Goal: Task Accomplishment & Management: Use online tool/utility

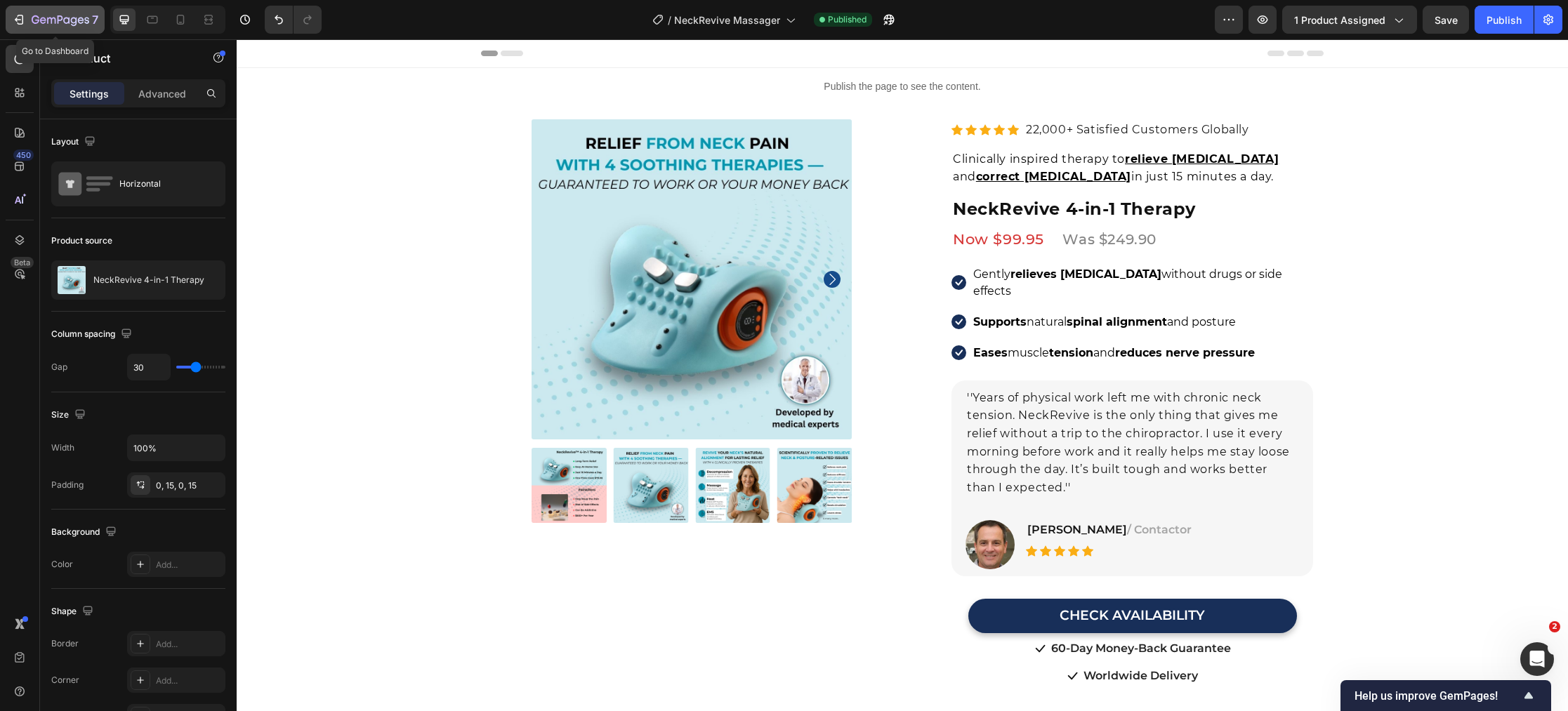
click at [58, 13] on div "7" at bounding box center [65, 19] width 67 height 17
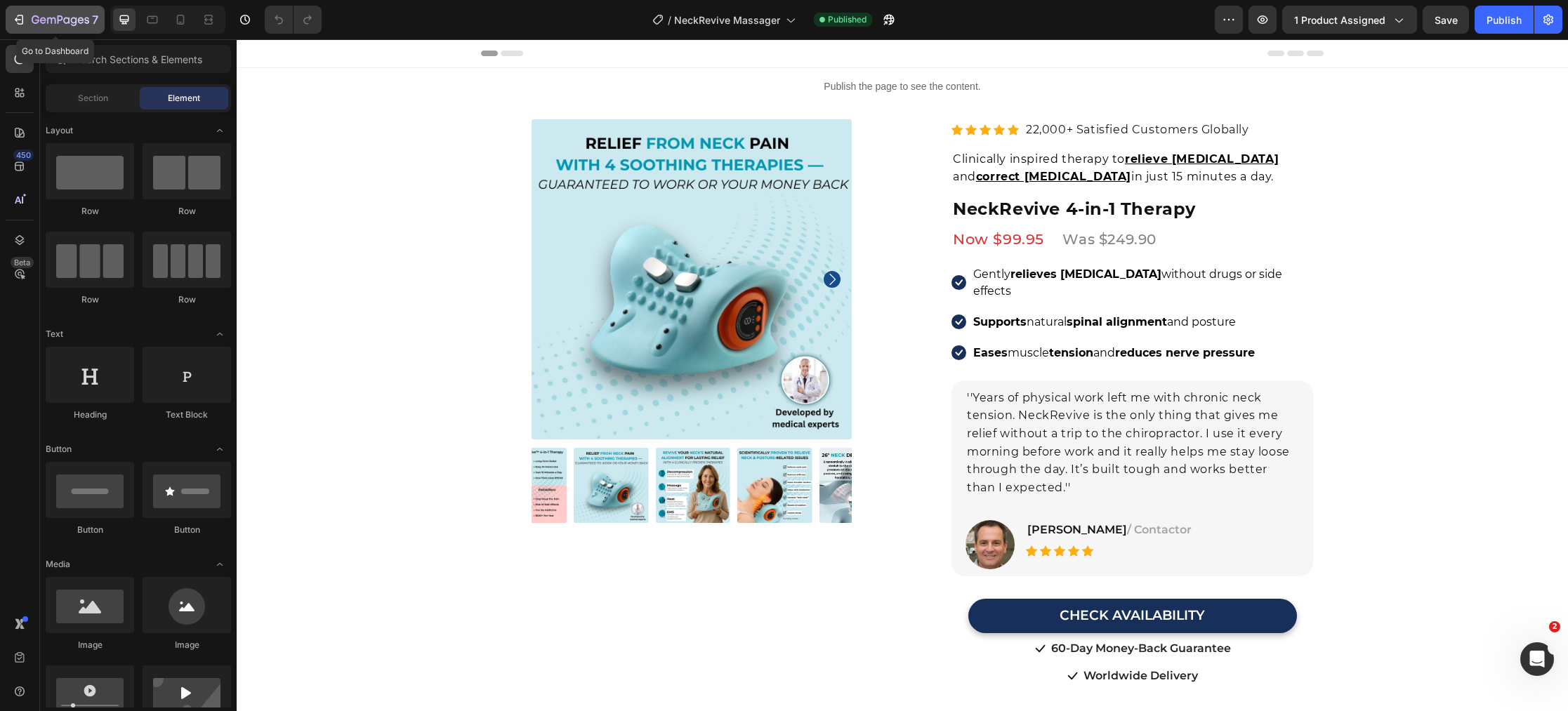
click at [40, 13] on div "7" at bounding box center [65, 19] width 67 height 17
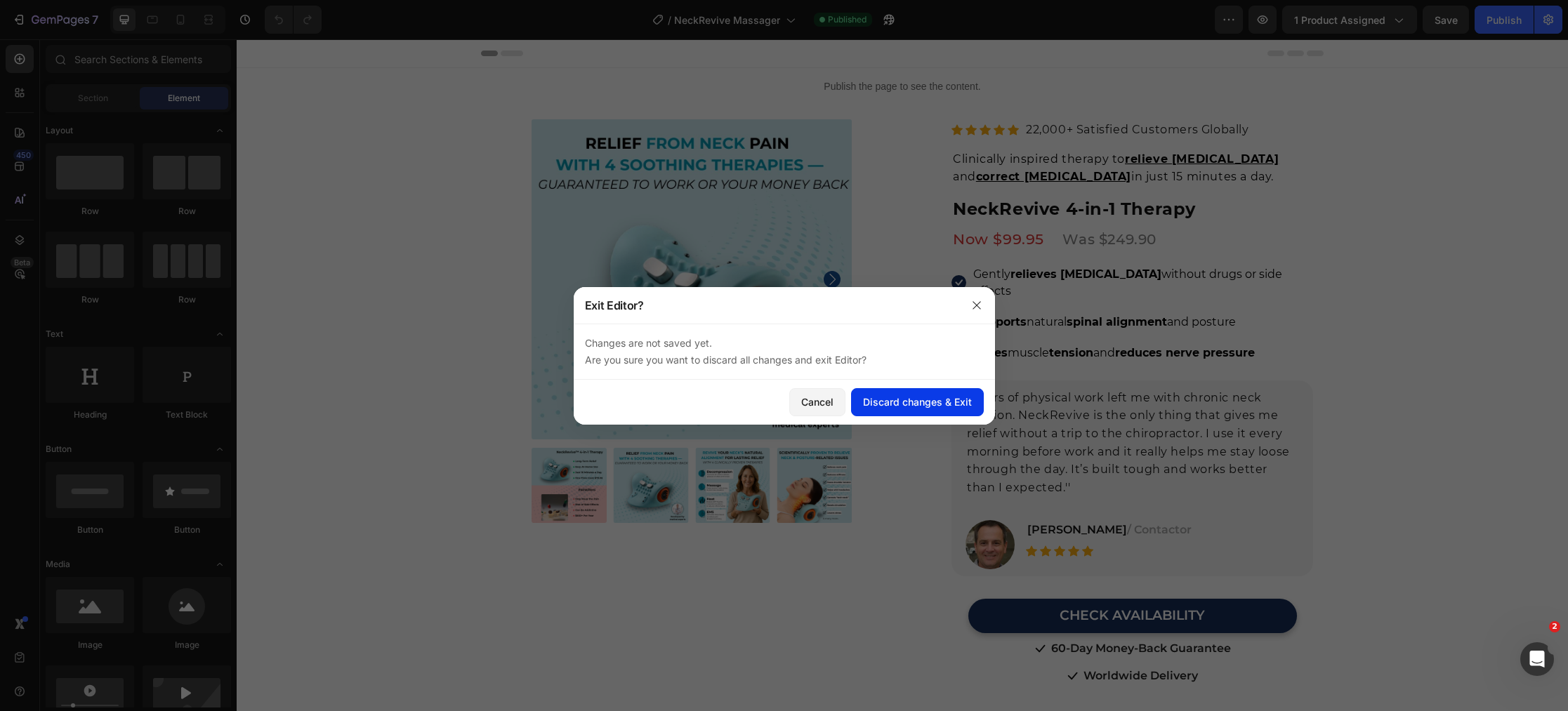
click at [916, 407] on div "Discard changes & Exit" at bounding box center [918, 402] width 109 height 15
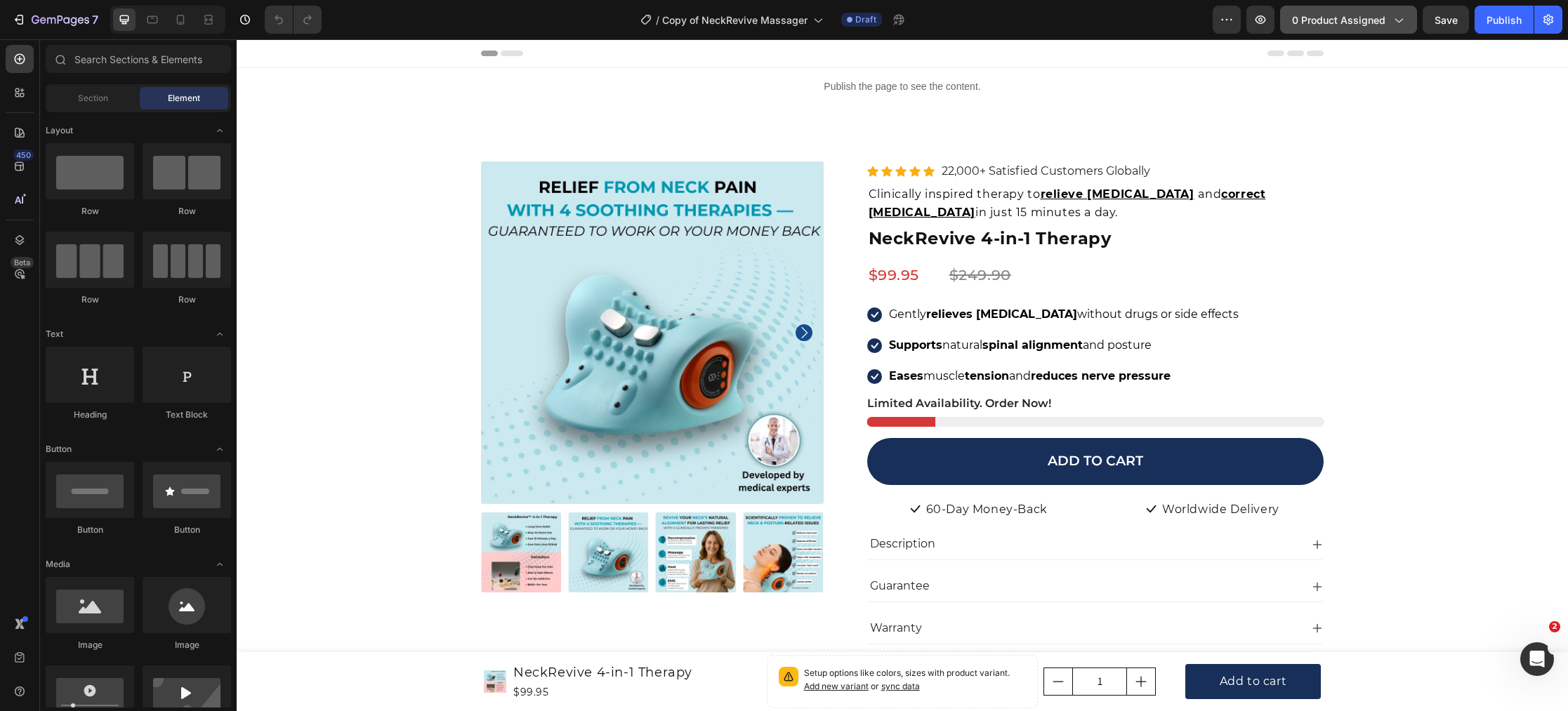
click at [1373, 23] on span "0 product assigned" at bounding box center [1338, 20] width 93 height 15
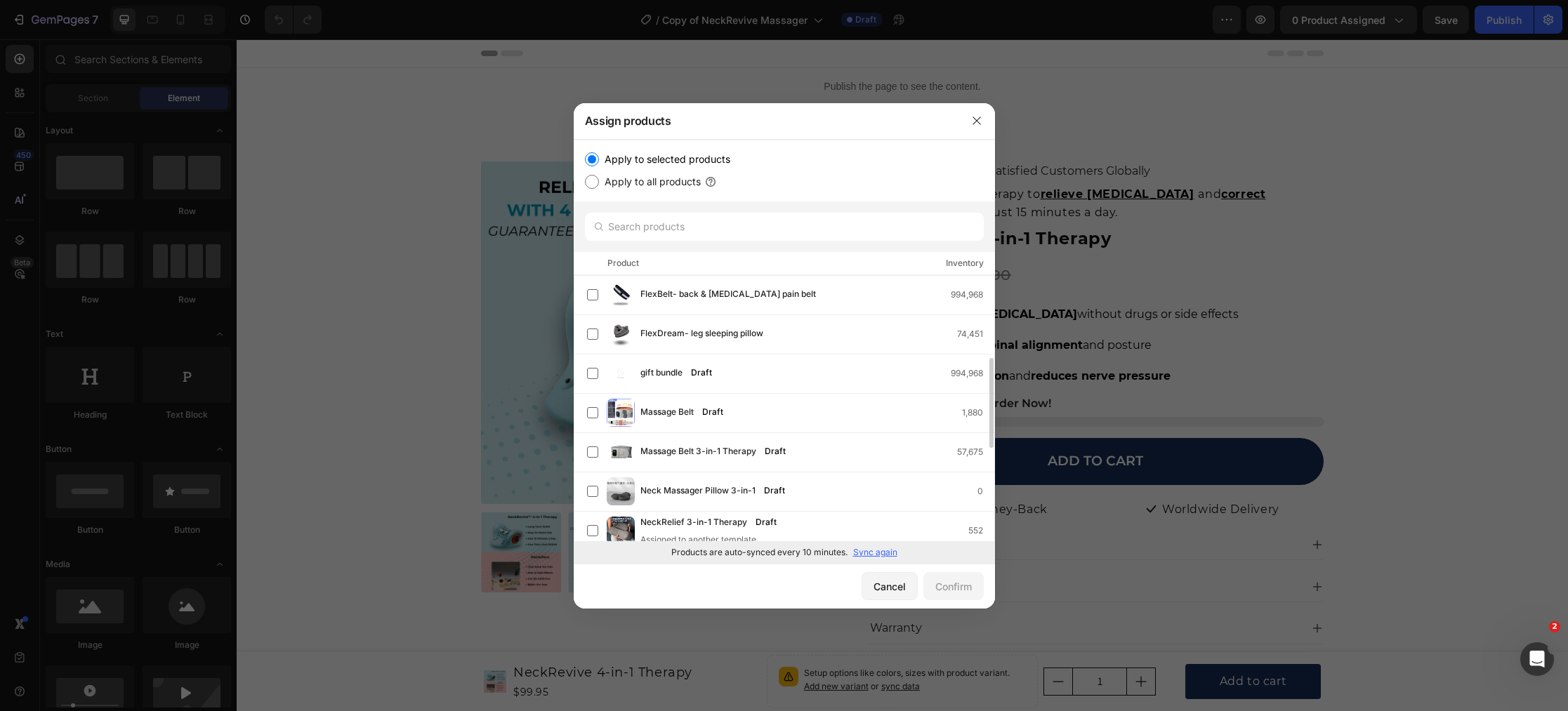
scroll to position [381, 0]
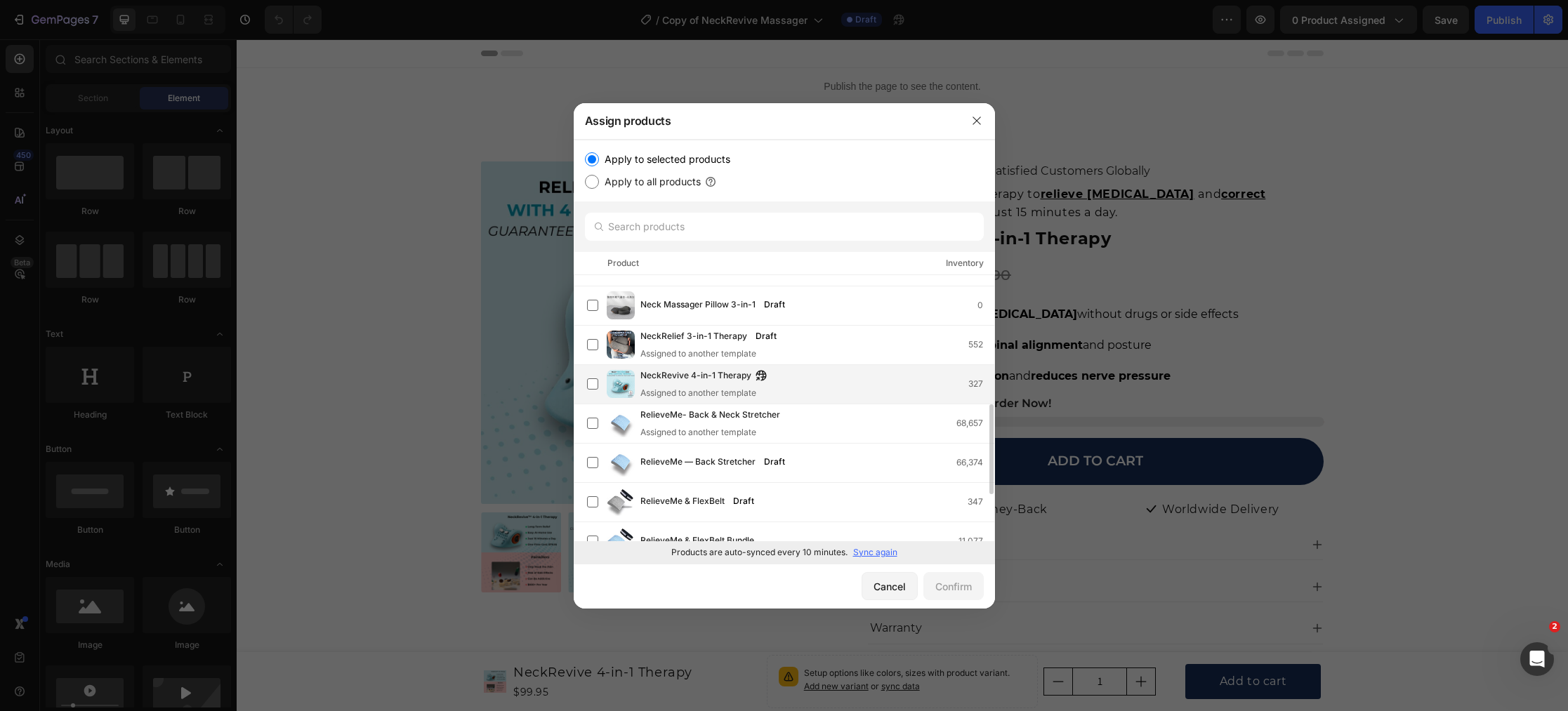
click at [680, 394] on div "Assigned to another template" at bounding box center [706, 392] width 133 height 13
click at [953, 592] on div "Confirm" at bounding box center [954, 586] width 37 height 15
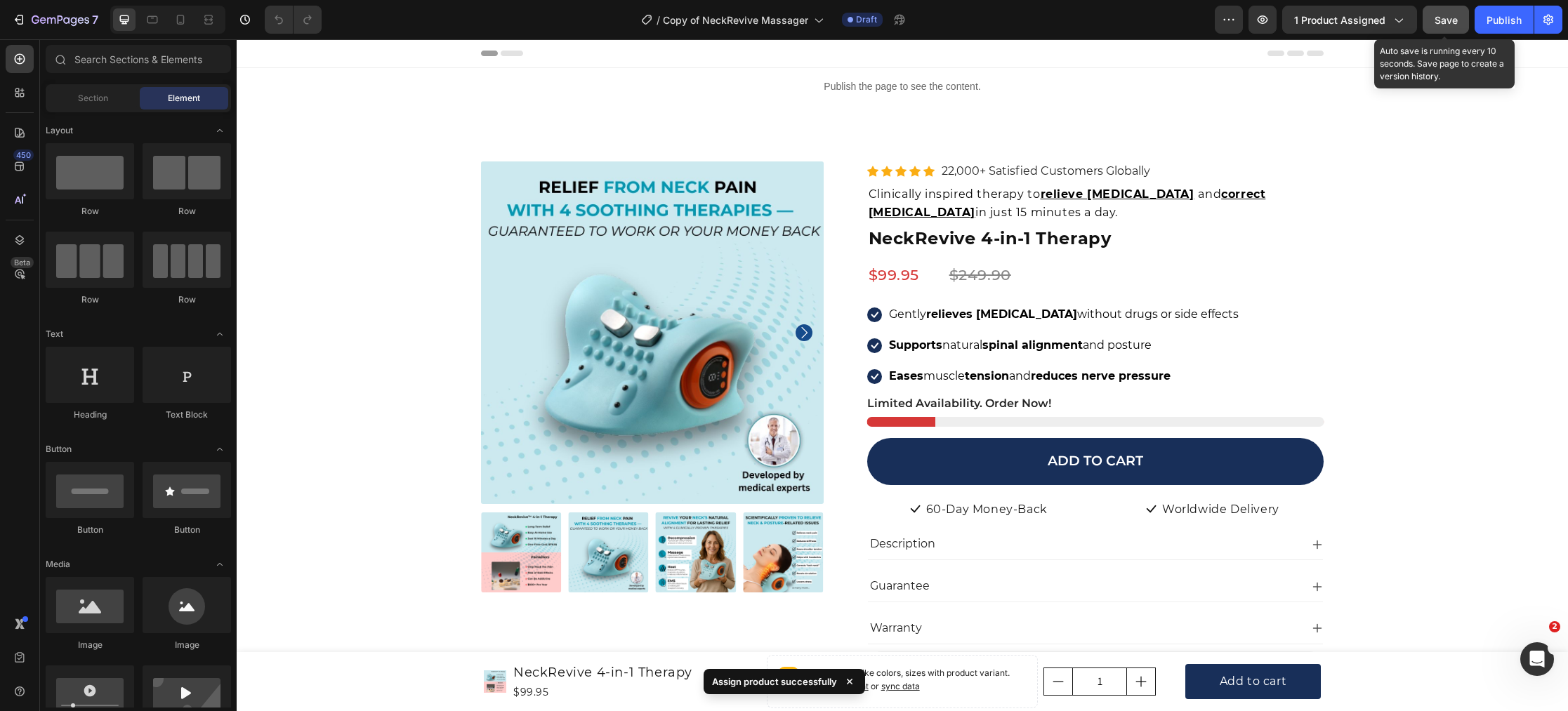
click at [1440, 29] on button "Save" at bounding box center [1446, 19] width 46 height 28
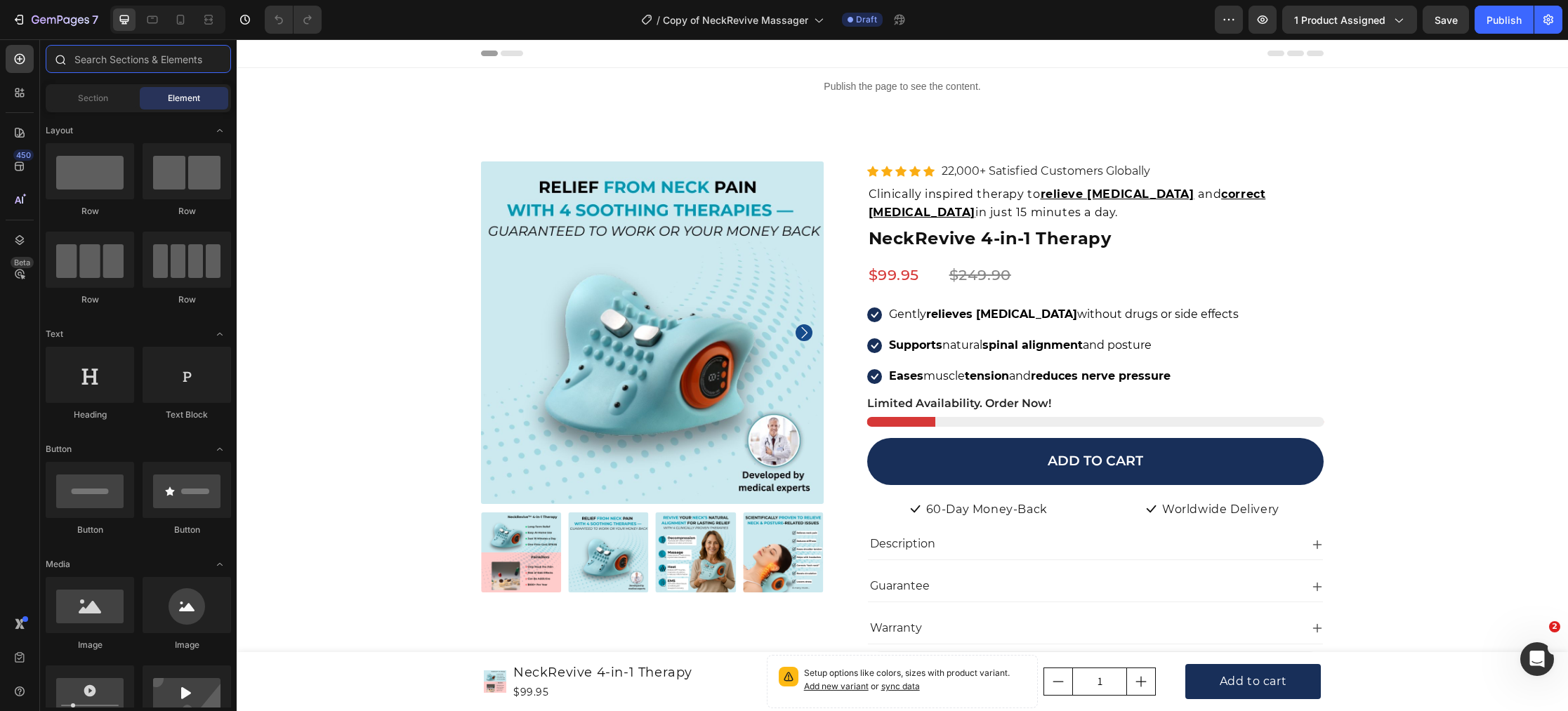
click at [118, 60] on input "text" at bounding box center [138, 59] width 185 height 28
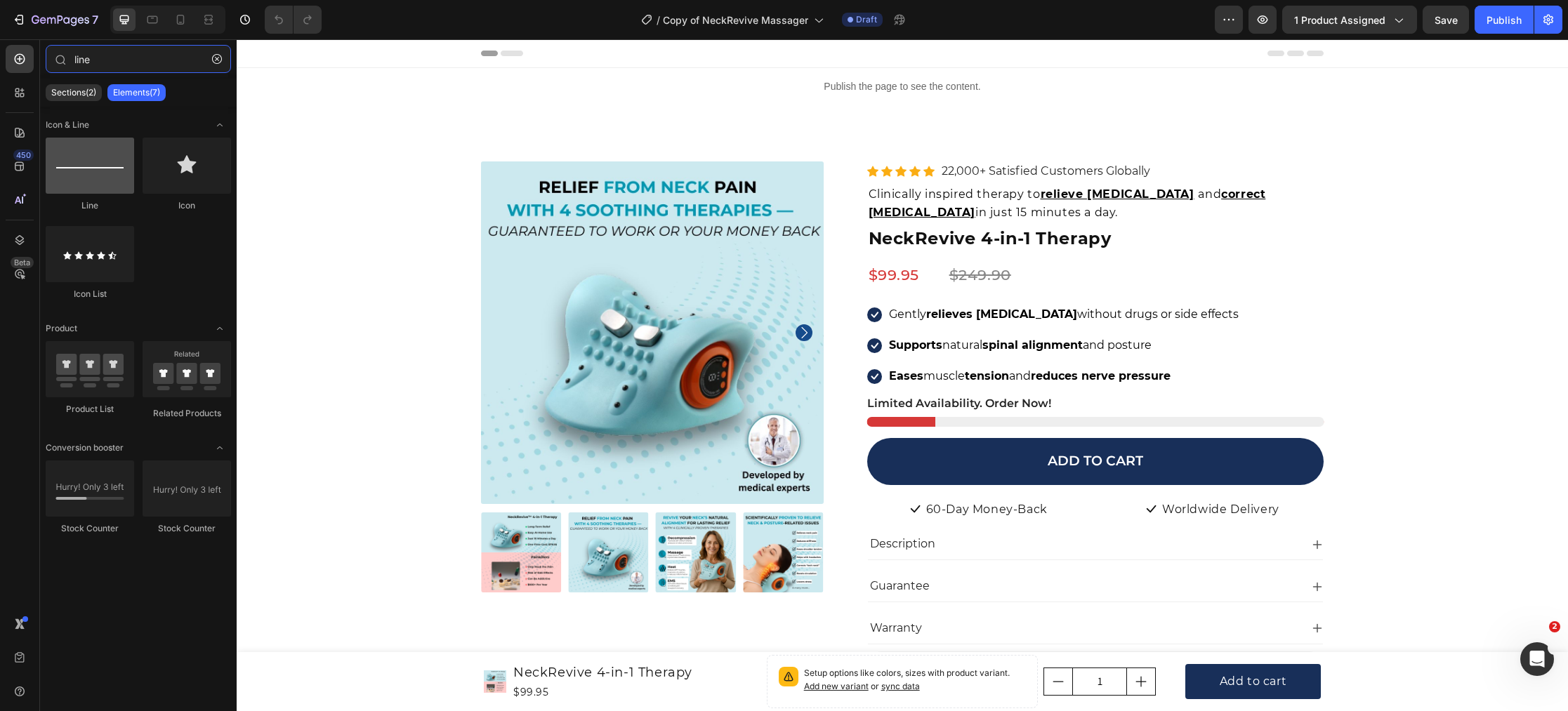
type input "line"
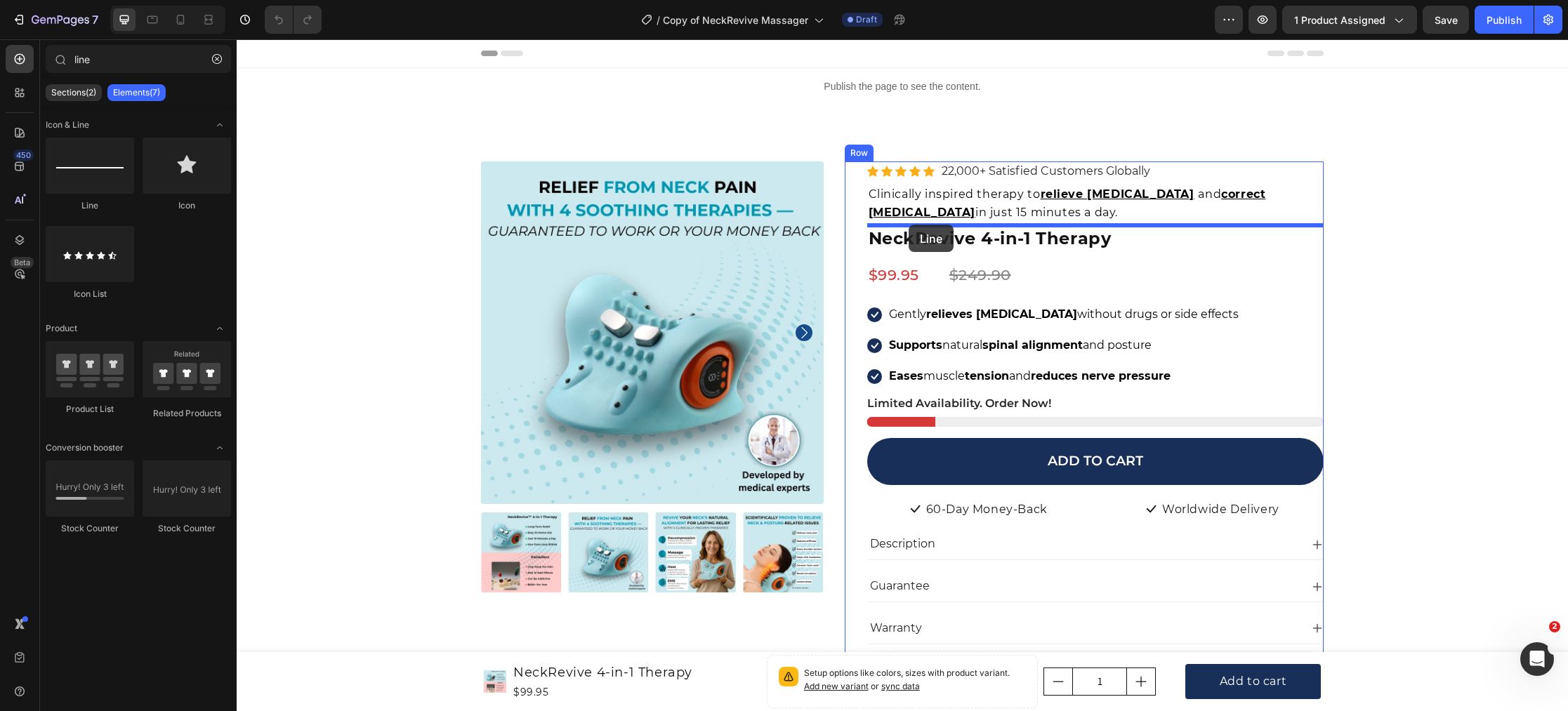
drag, startPoint x: 334, startPoint y: 205, endPoint x: 909, endPoint y: 225, distance: 575.3
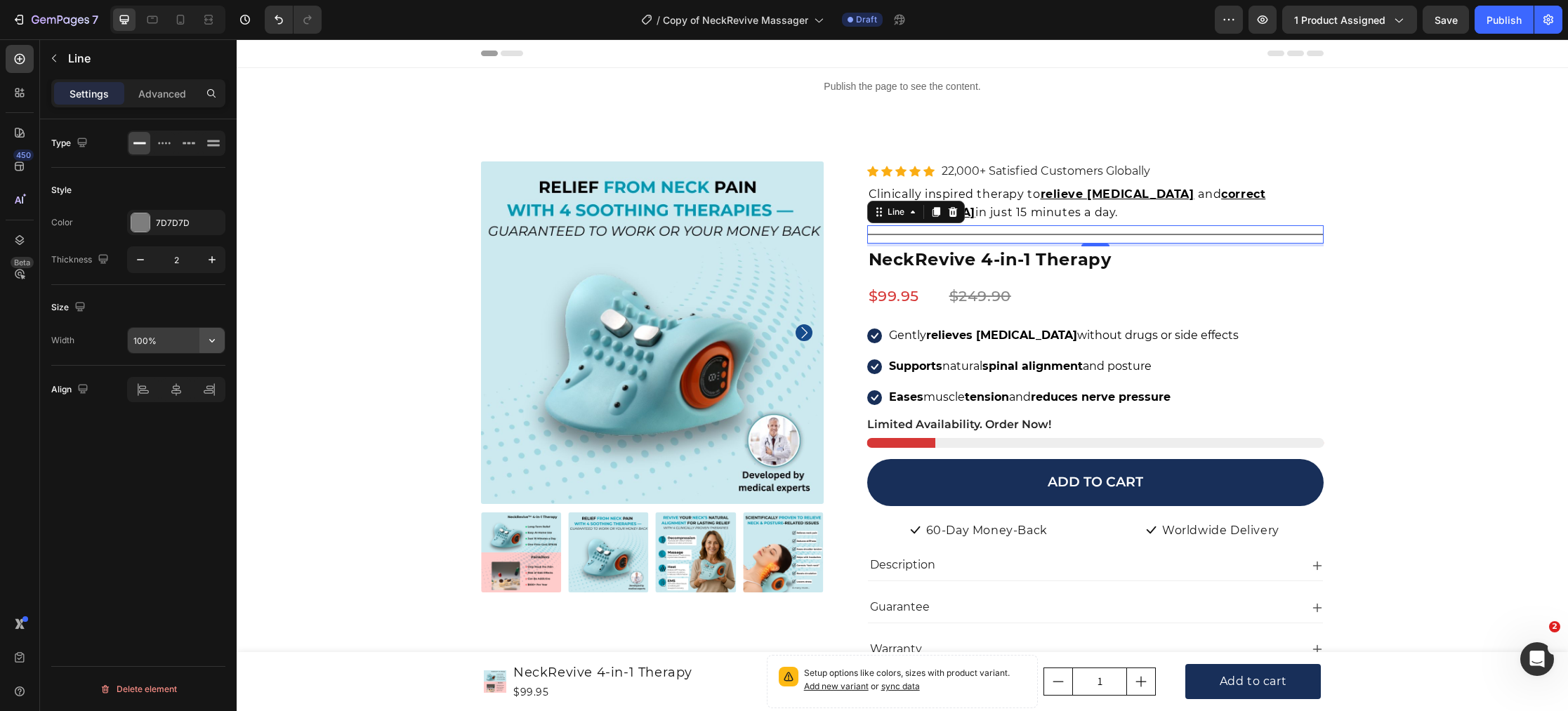
click at [206, 344] on icon "button" at bounding box center [211, 340] width 14 height 14
click at [153, 92] on p "Advanced" at bounding box center [162, 94] width 48 height 15
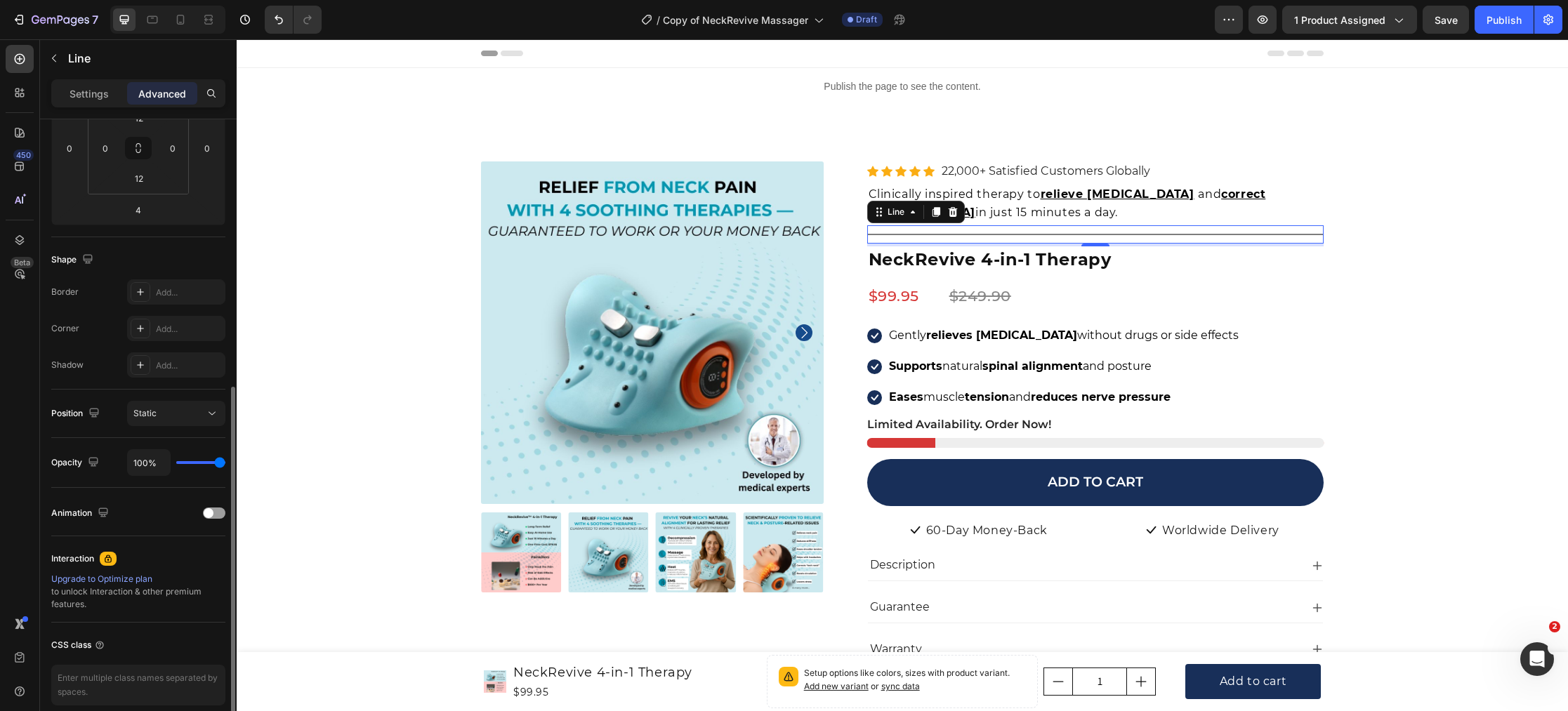
scroll to position [304, 0]
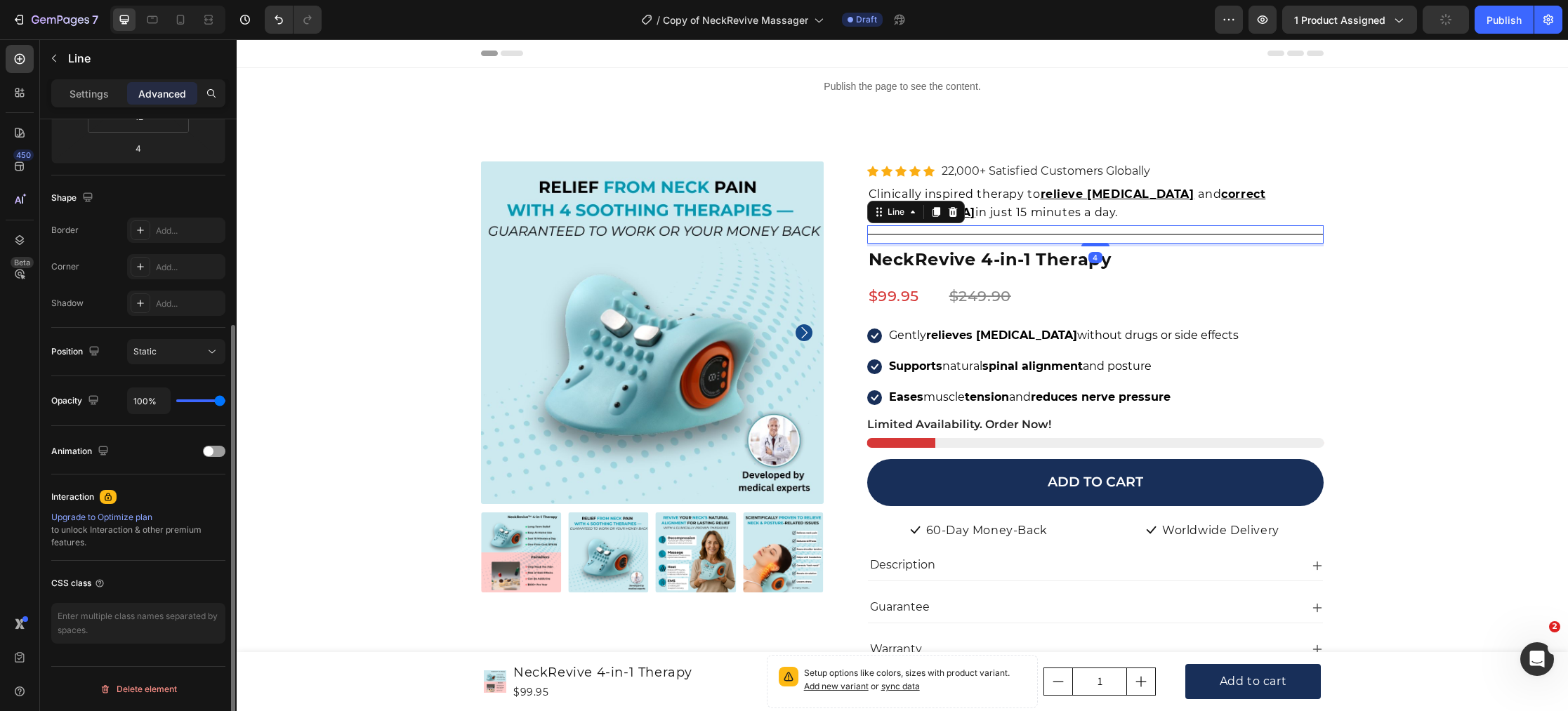
drag, startPoint x: 221, startPoint y: 407, endPoint x: 209, endPoint y: 406, distance: 12.0
click at [207, 407] on div "100%" at bounding box center [175, 401] width 98 height 27
type input "88%"
type input "88"
type input "84%"
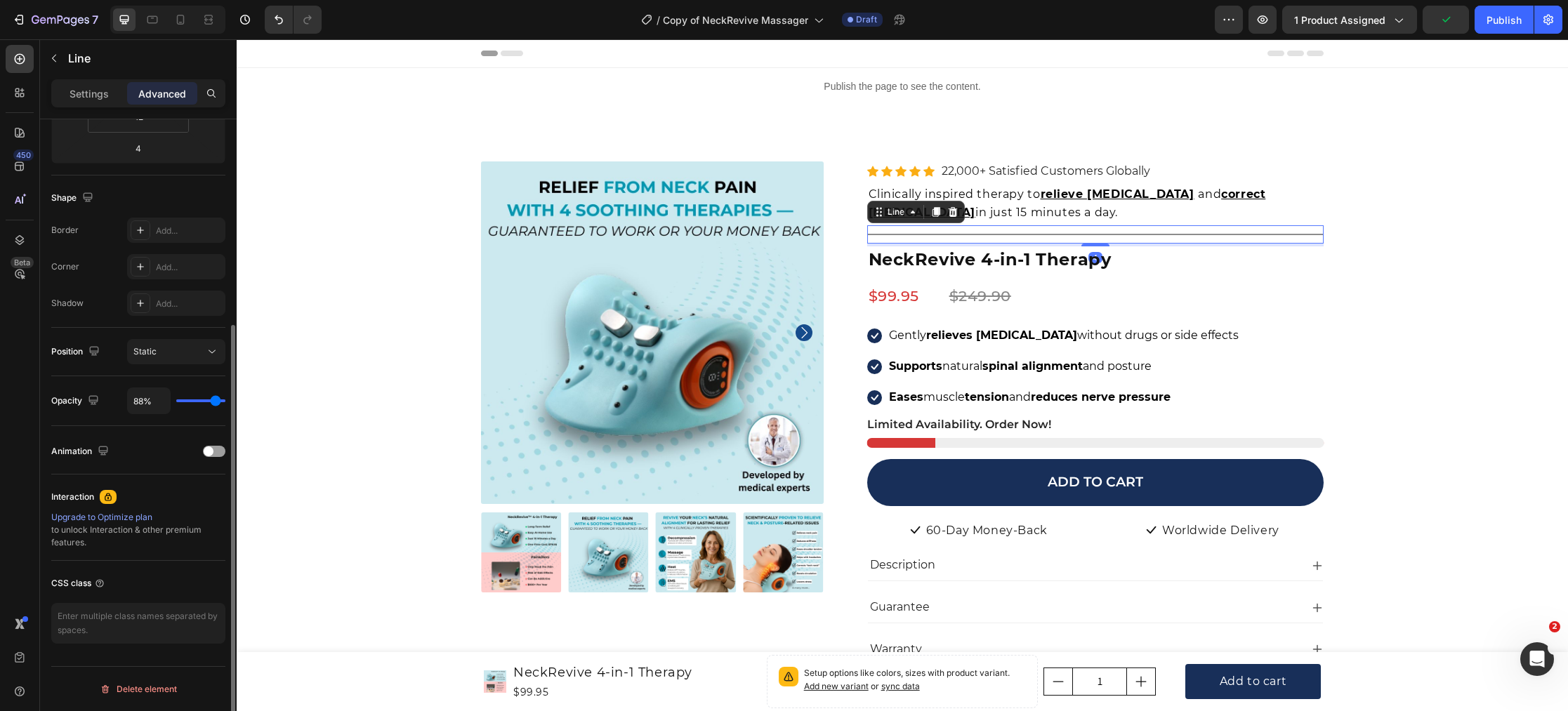
type input "84"
type input "80%"
type input "80"
type input "76%"
type input "76"
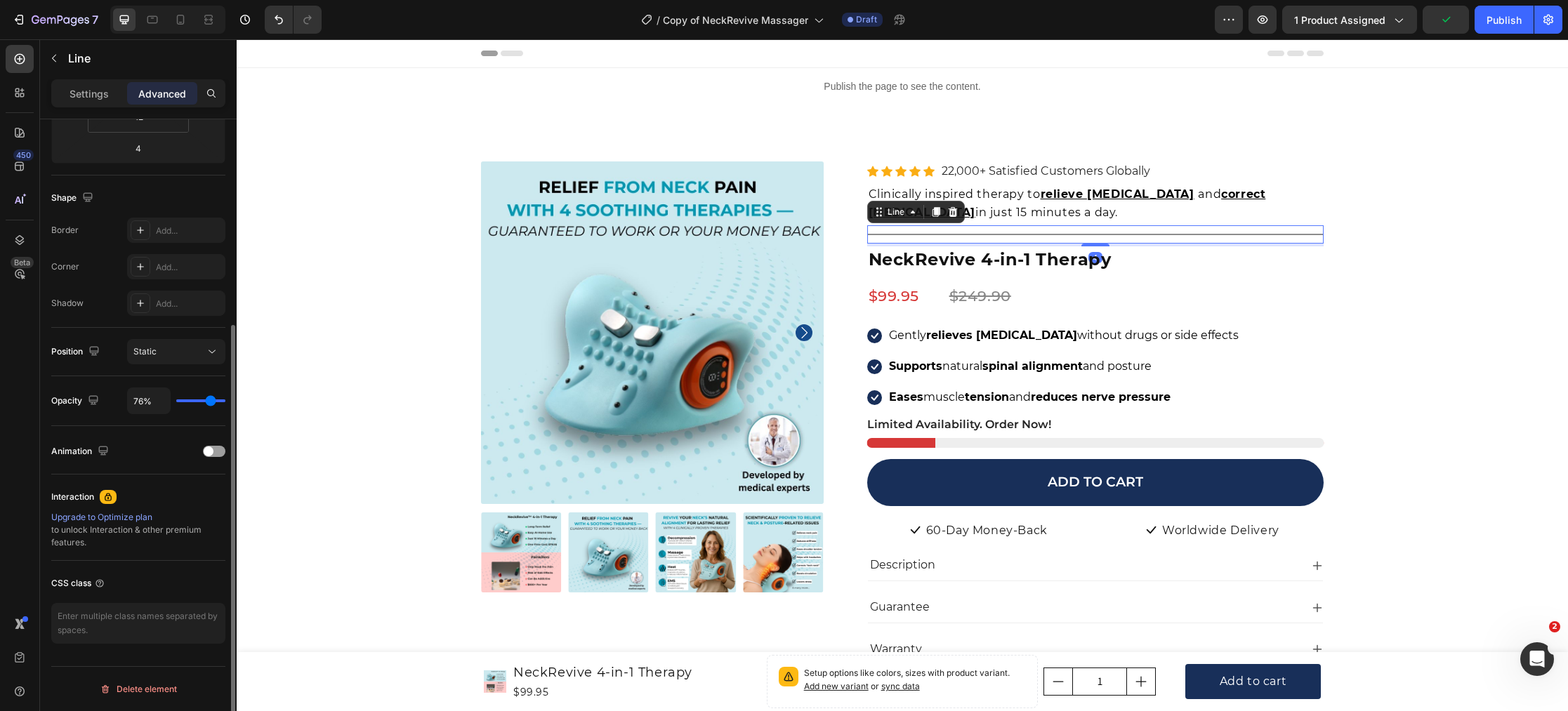
type input "70%"
type input "70"
type input "64%"
type input "64"
type input "60%"
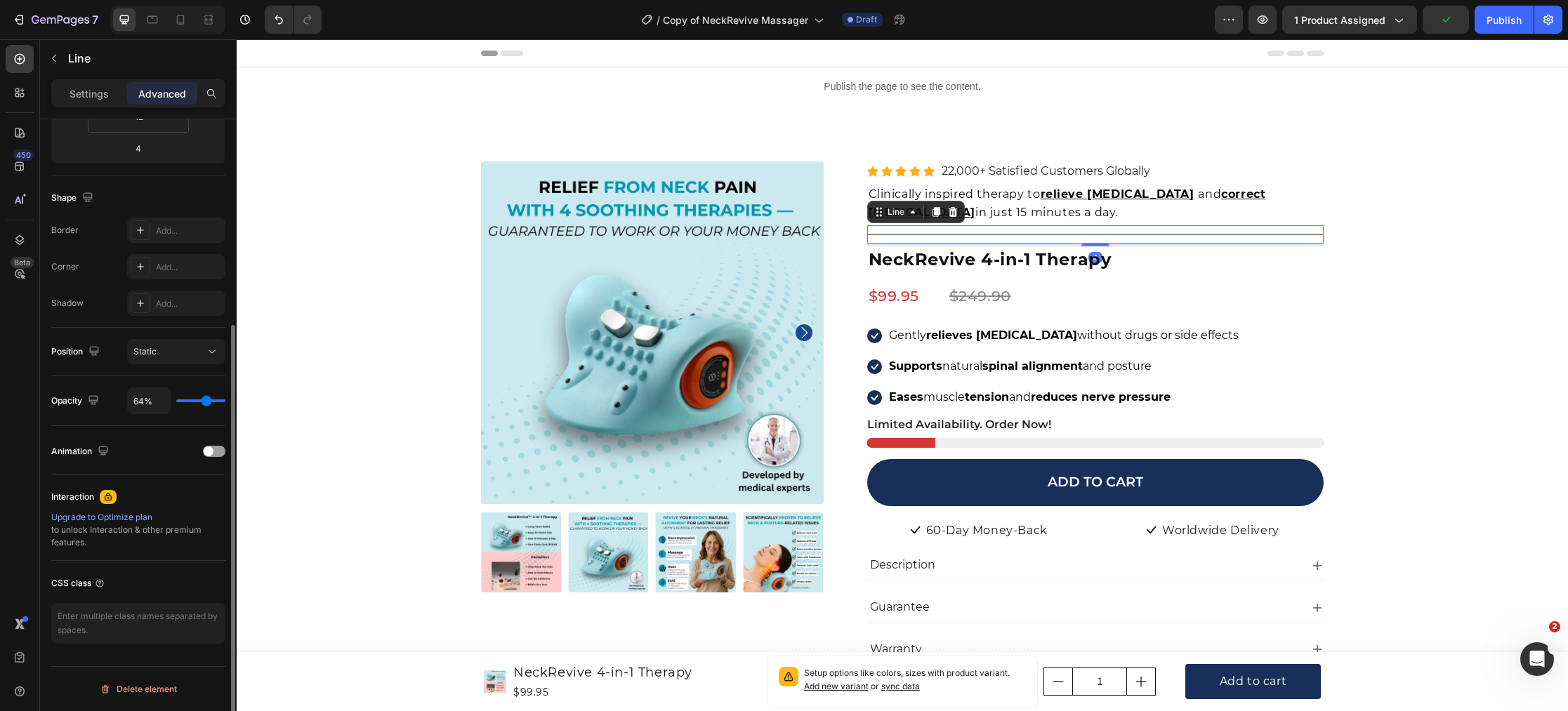
type input "60"
type input "57%"
type input "57"
type input "55%"
type input "55"
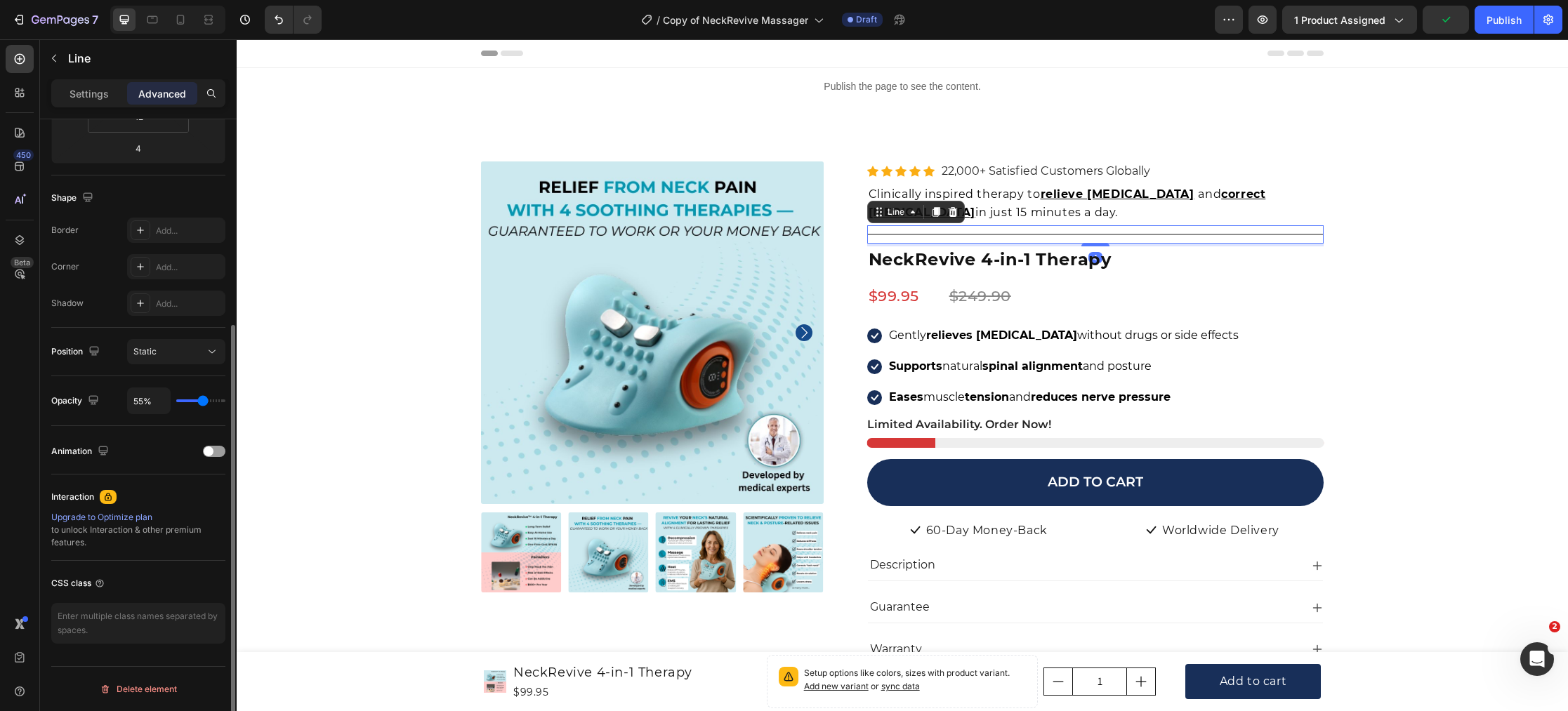
type input "54%"
type input "54"
type input "53%"
type input "53"
type input "52%"
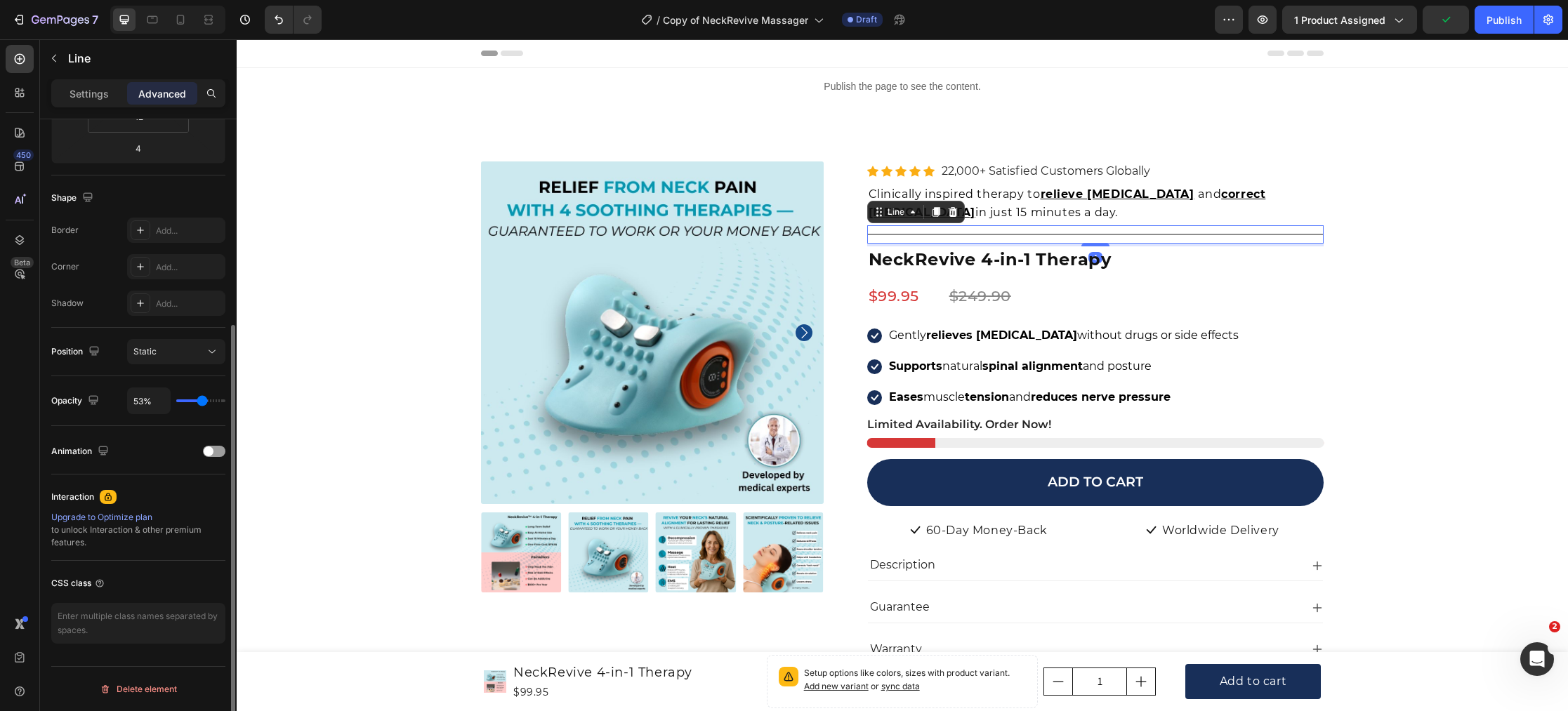
type input "52"
type input "51%"
type input "51"
type input "50%"
type input "50"
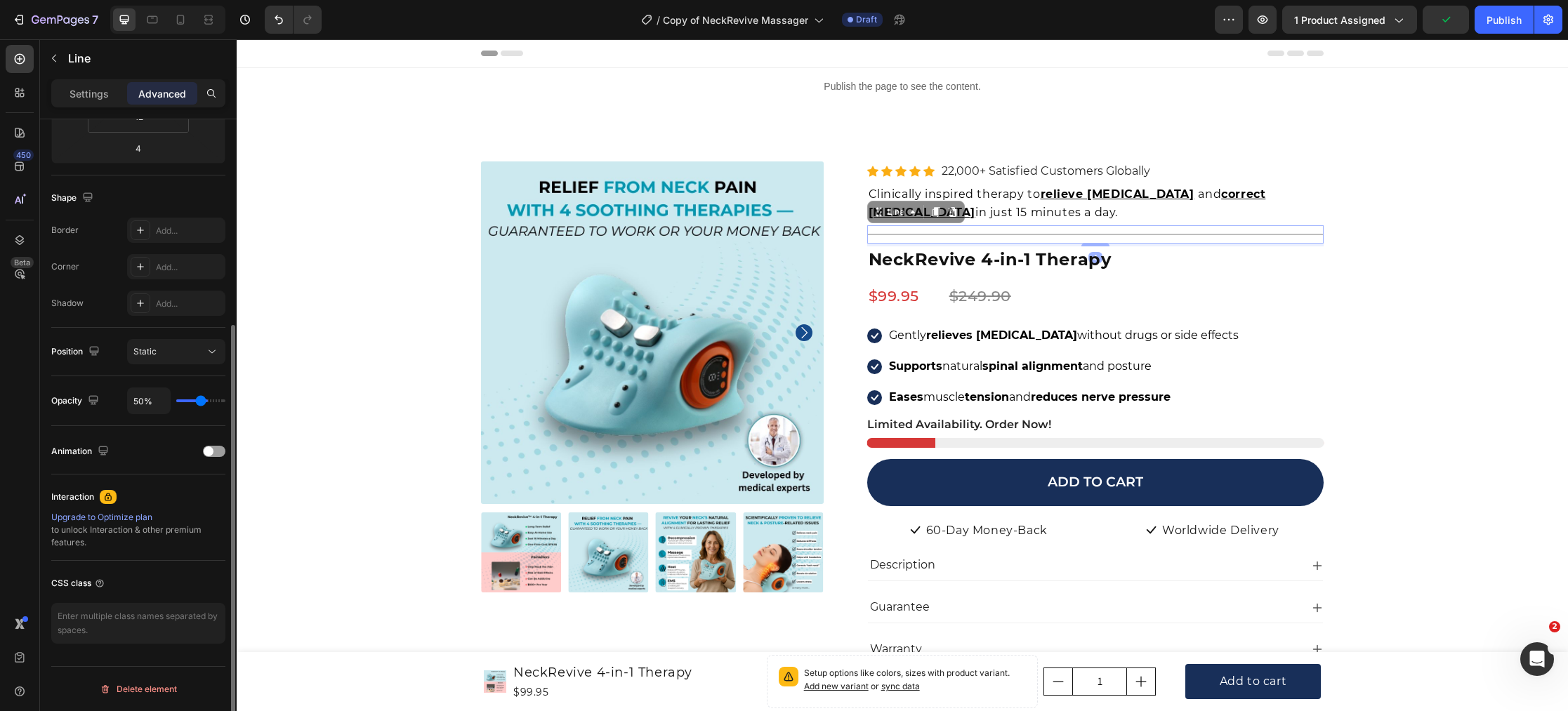
type input "49%"
type input "49"
type input "48%"
type input "48"
type input "46%"
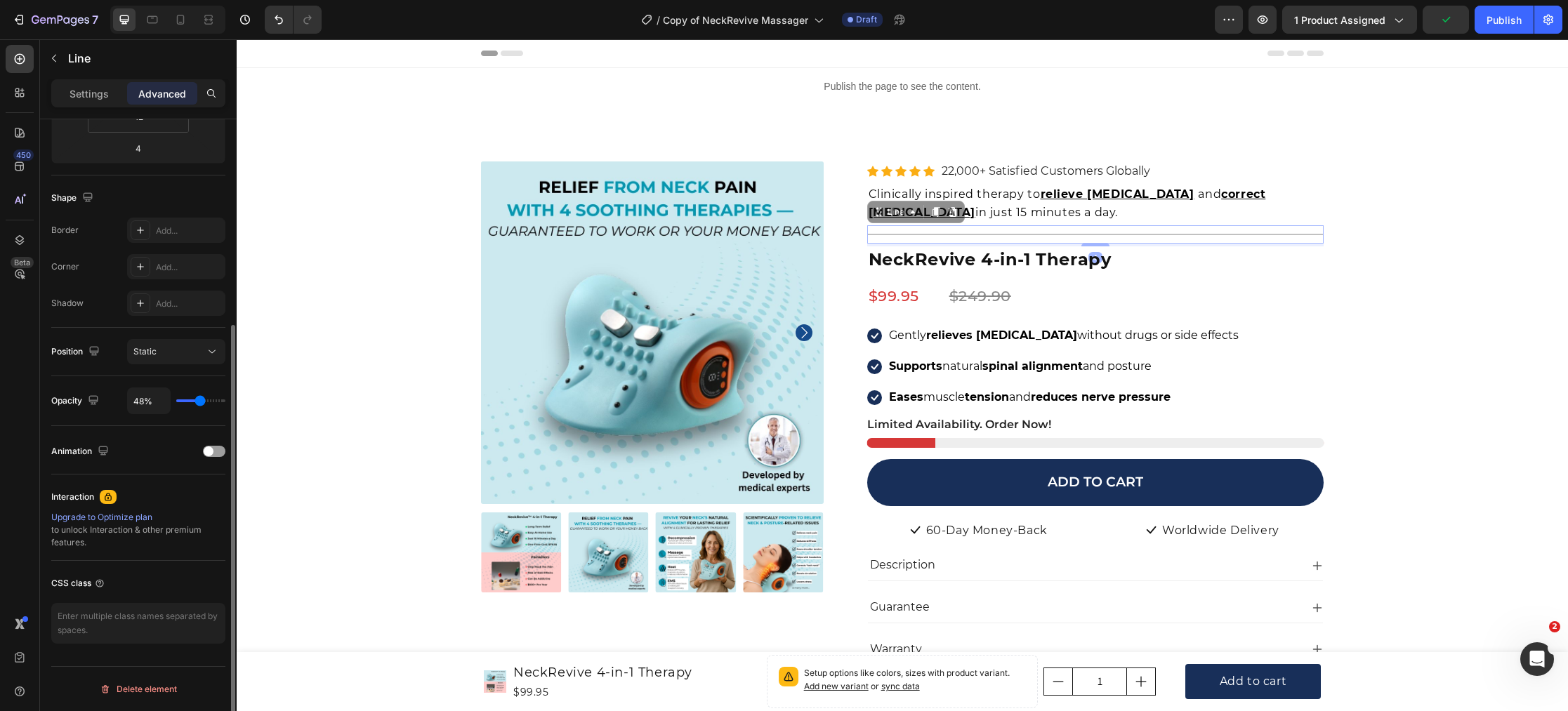
type input "46"
type input "43%"
type input "43"
type input "42%"
type input "42"
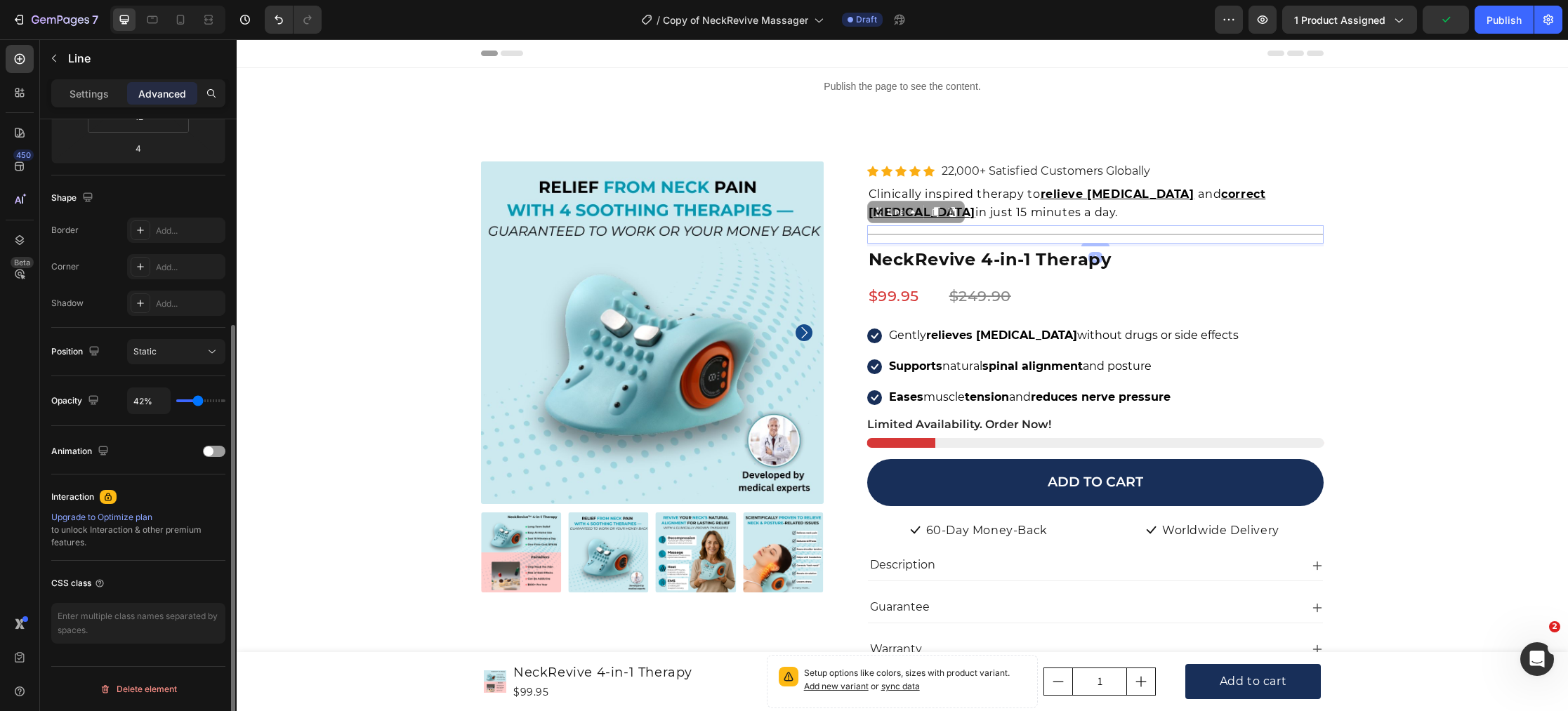
type input "43%"
type input "43"
type input "42%"
type input "42"
type input "41%"
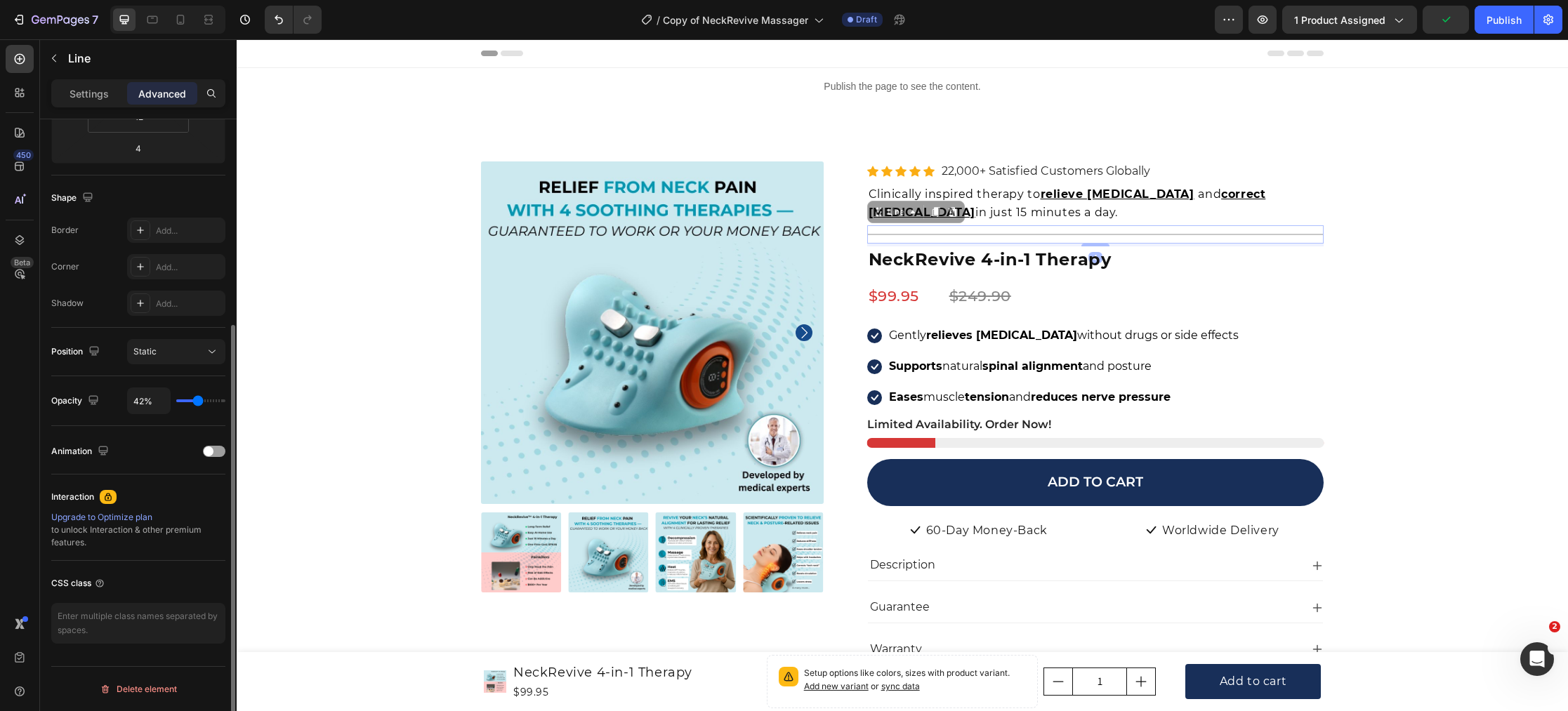
type input "41"
type input "40%"
type input "40"
type input "39%"
type input "39"
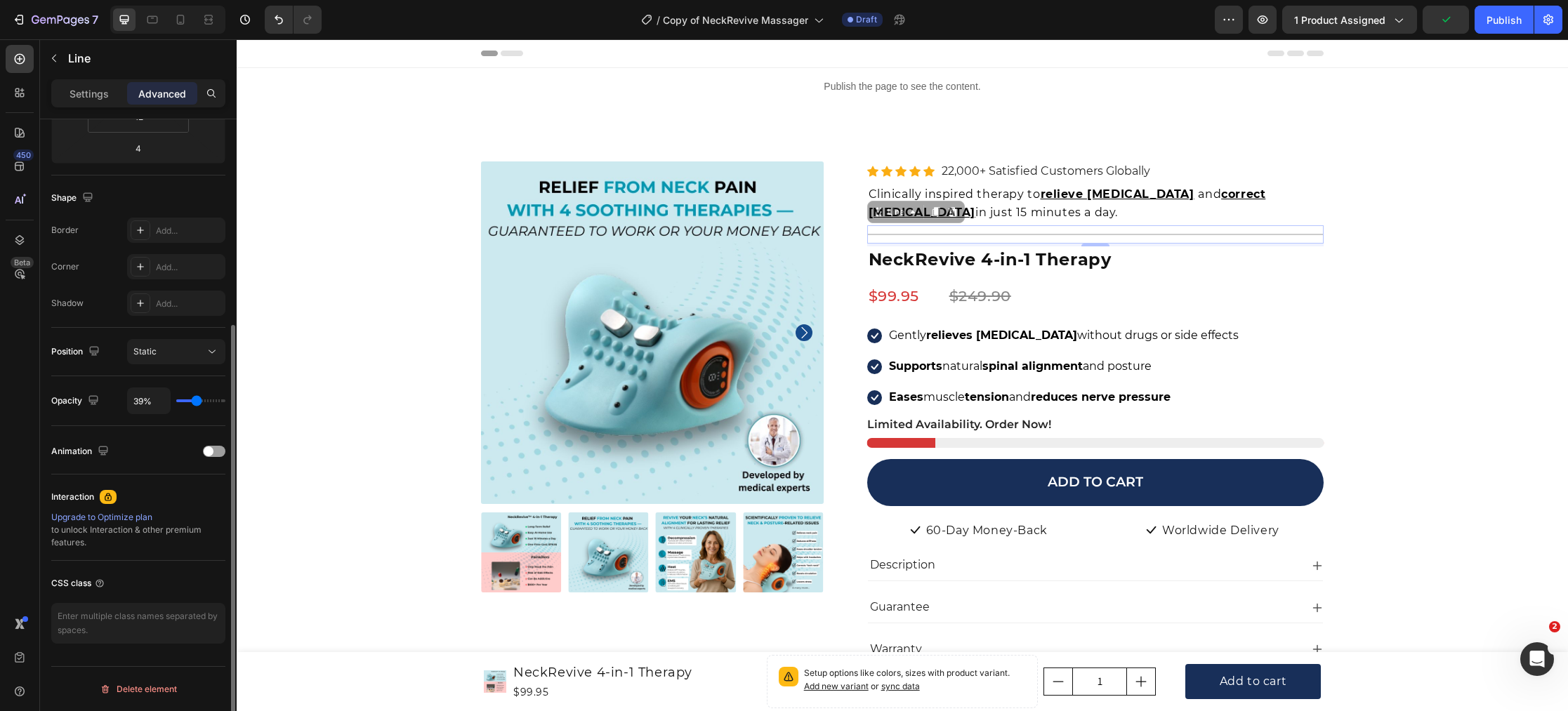
type input "40%"
type input "40"
type input "42%"
type input "42"
type input "44%"
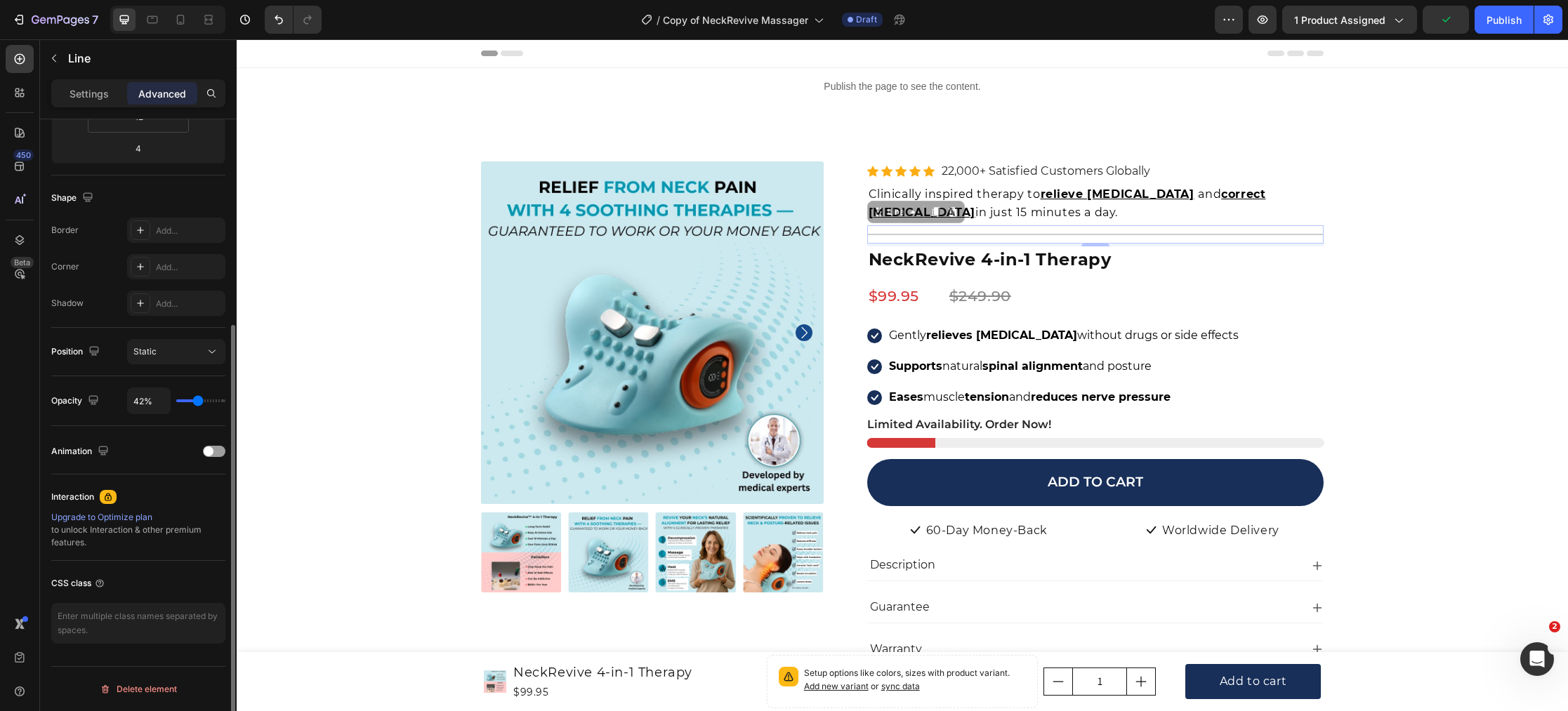
type input "44"
type input "46%"
type input "46"
type input "48%"
type input "48"
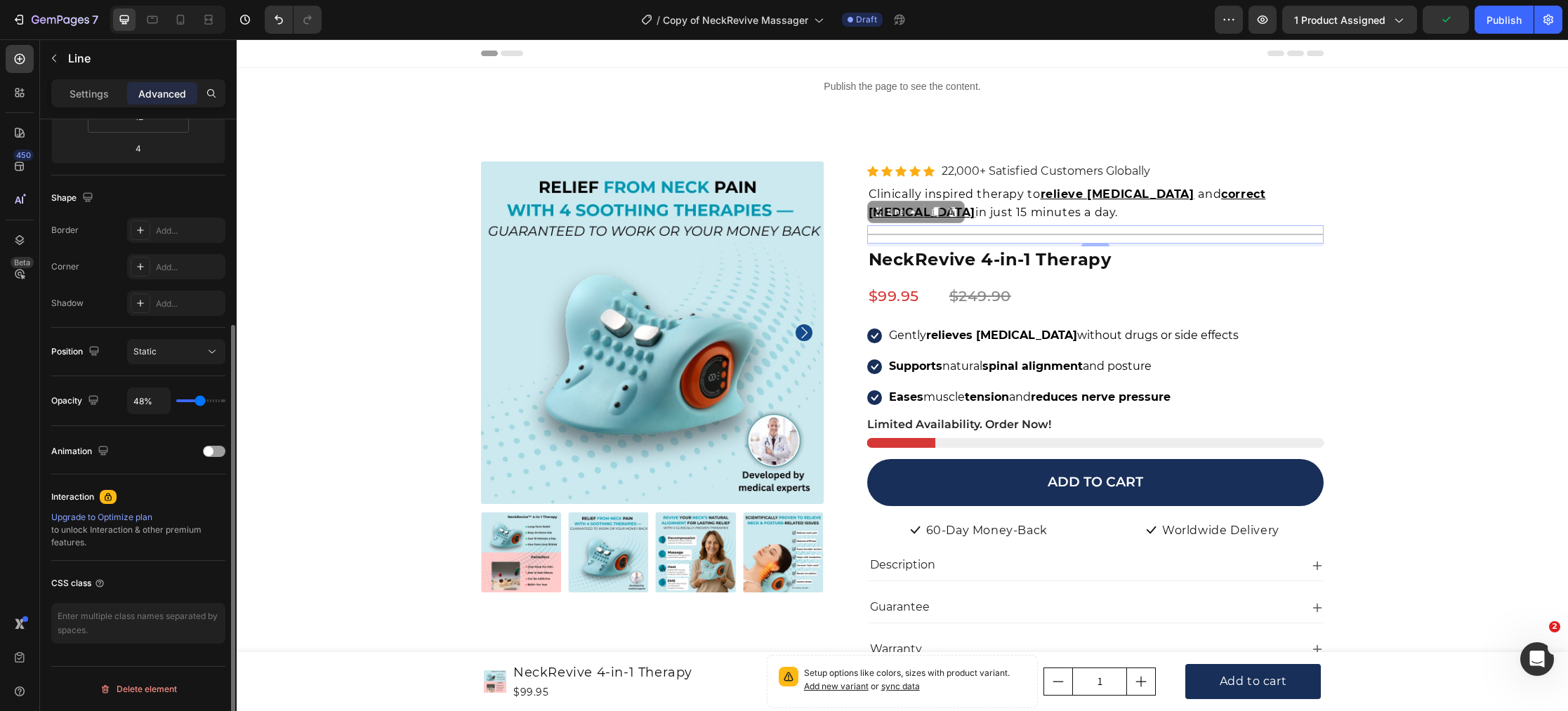
type input "49%"
type input "49"
type input "50%"
type input "50"
type input "51%"
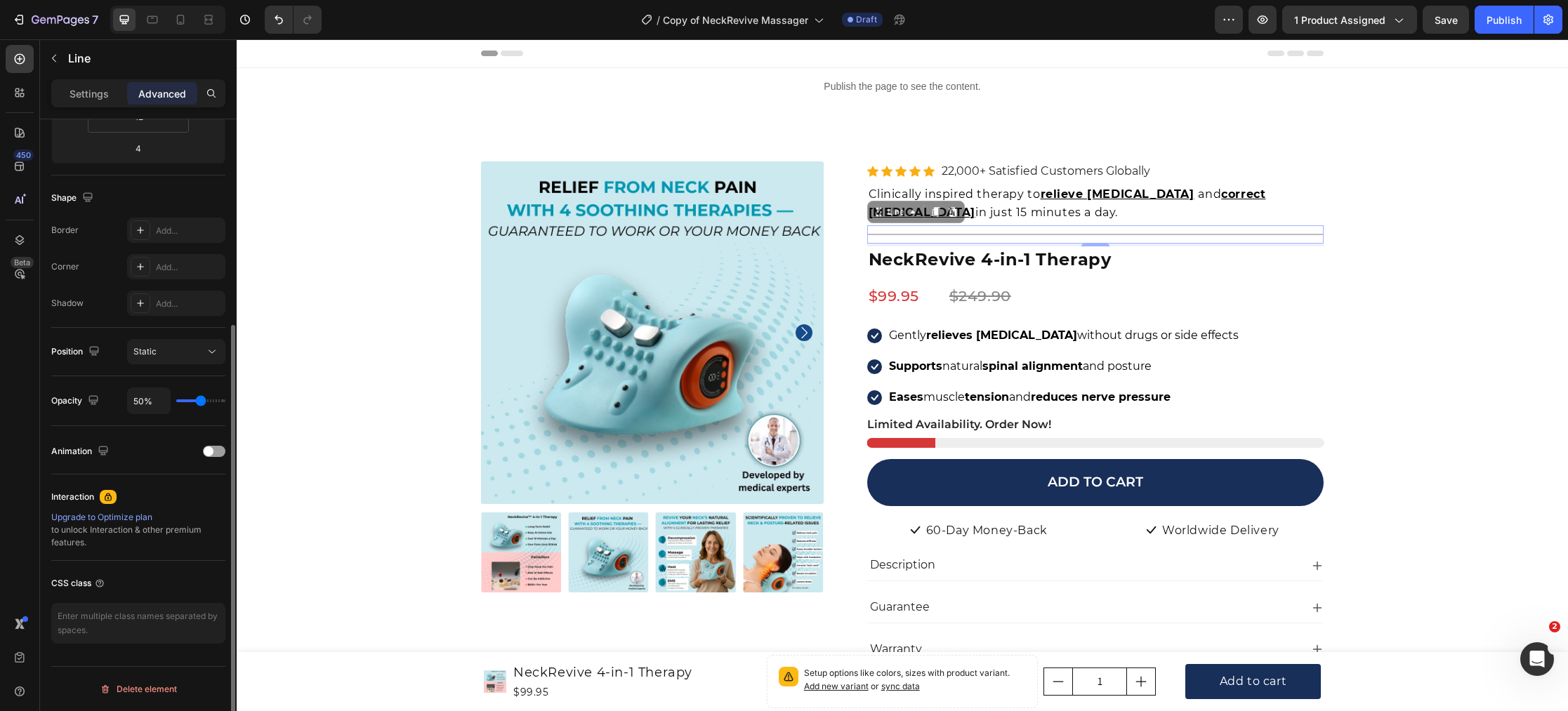
type input "51"
type input "52%"
type input "52"
type input "53%"
type input "53"
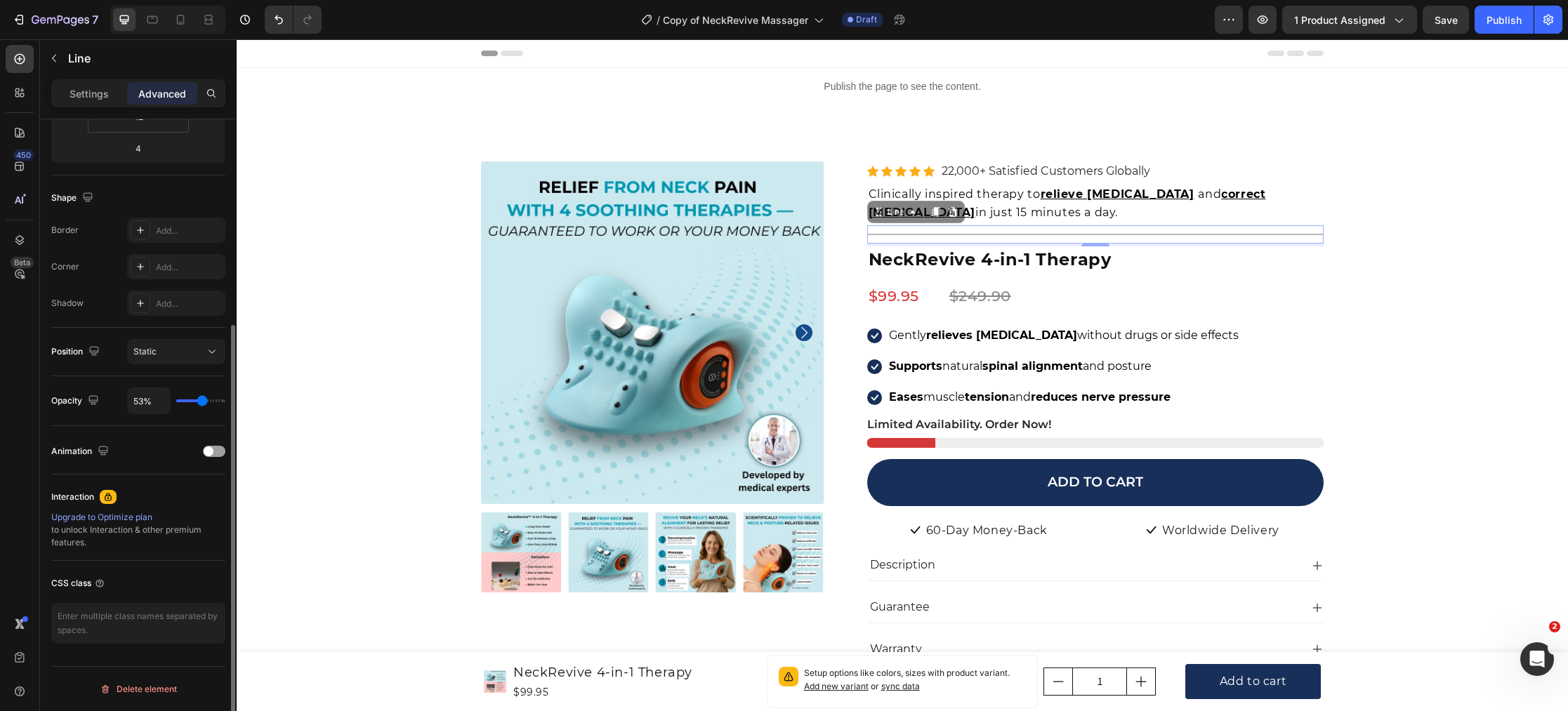
type input "52%"
type input "52"
type input "50%"
drag, startPoint x: 215, startPoint y: 402, endPoint x: 216, endPoint y: 410, distance: 8.1
type input "50"
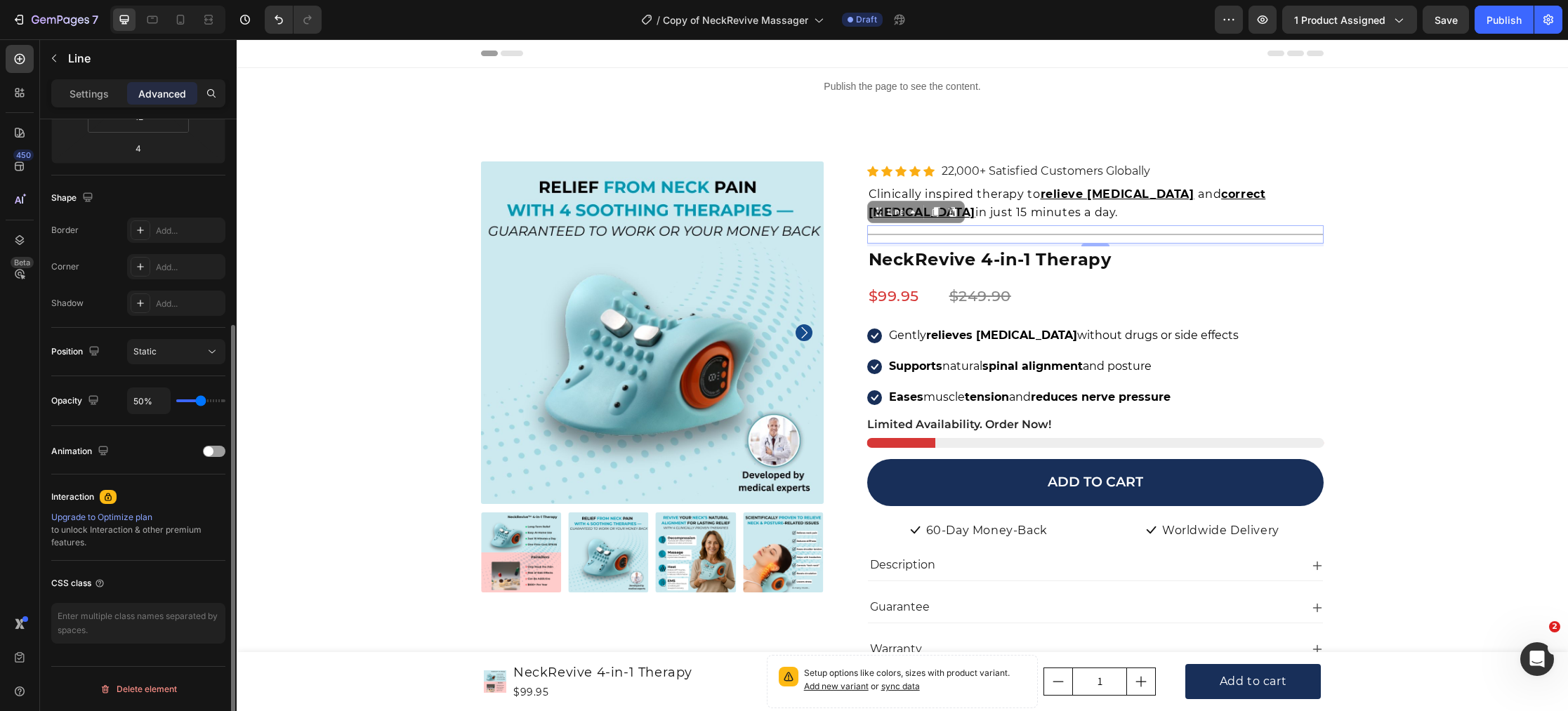
click at [201, 402] on input "range" at bounding box center [201, 400] width 49 height 3
click at [301, 411] on div "Product Images Icon Icon Icon Icon Icon Icon List Hoz 22,000+ Satisfied Custome…" at bounding box center [903, 611] width 1310 height 901
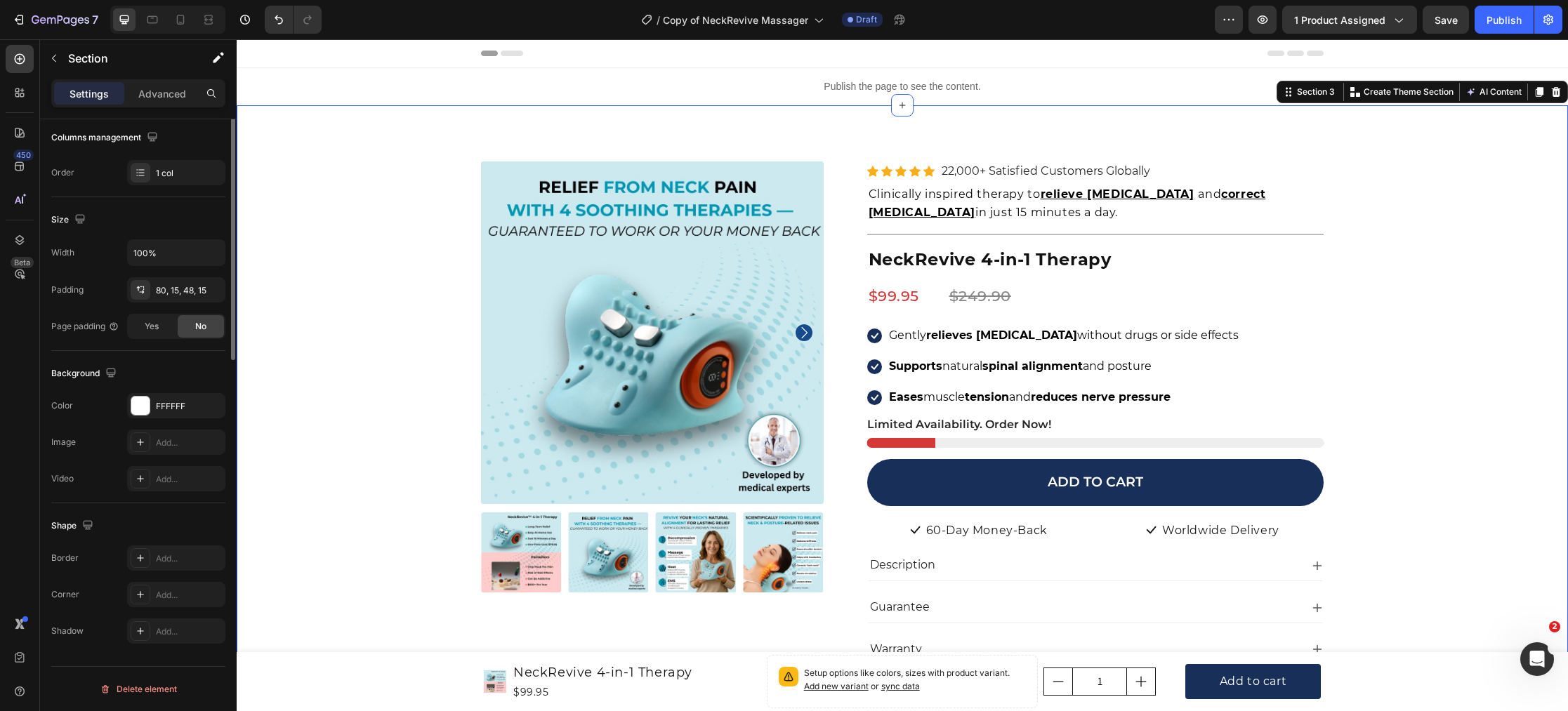
scroll to position [0, 0]
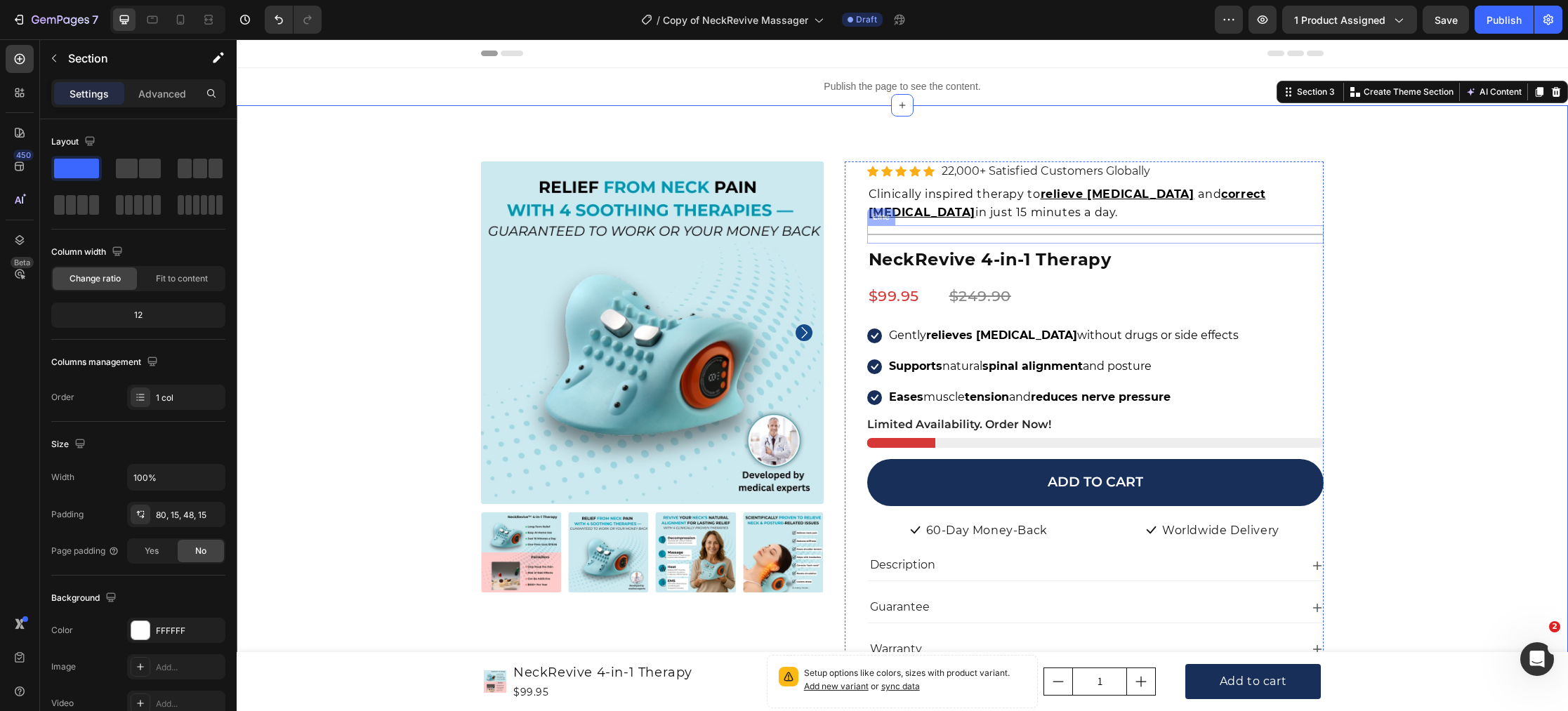
click at [885, 231] on div "Title Line" at bounding box center [1096, 235] width 457 height 18
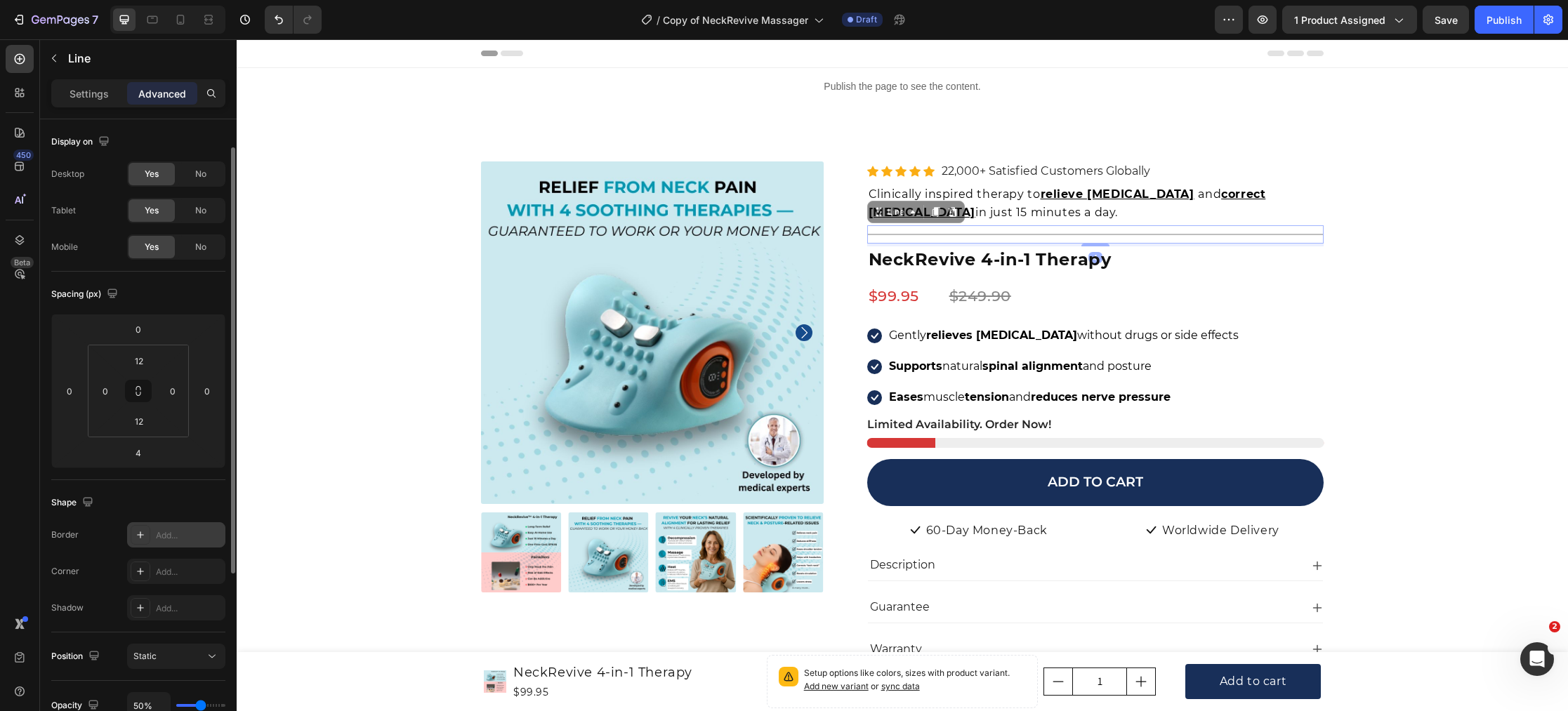
scroll to position [129, 0]
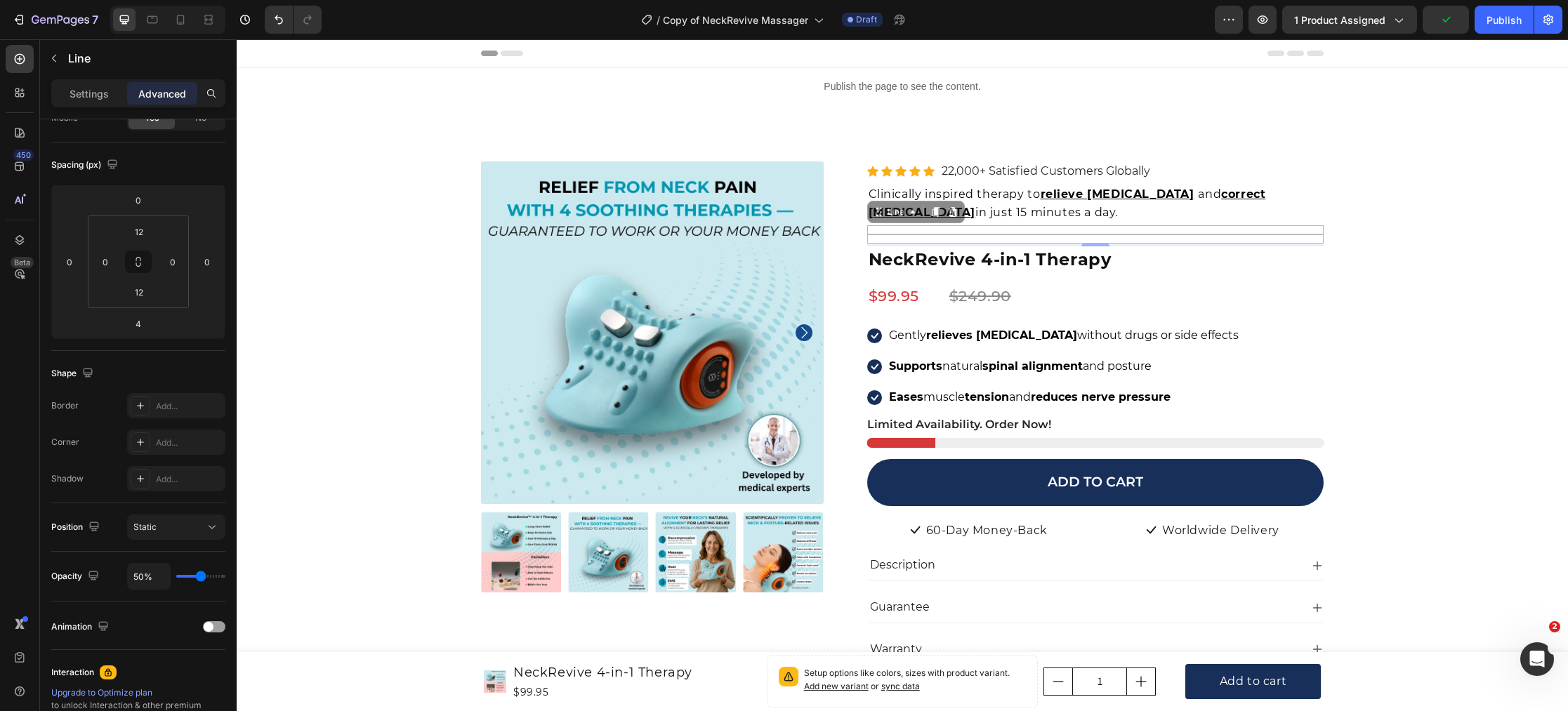
drag, startPoint x: 201, startPoint y: 583, endPoint x: 189, endPoint y: 578, distance: 13.0
click at [180, 579] on div "50%" at bounding box center [175, 576] width 98 height 27
type input "36%"
type input "36"
type input "34%"
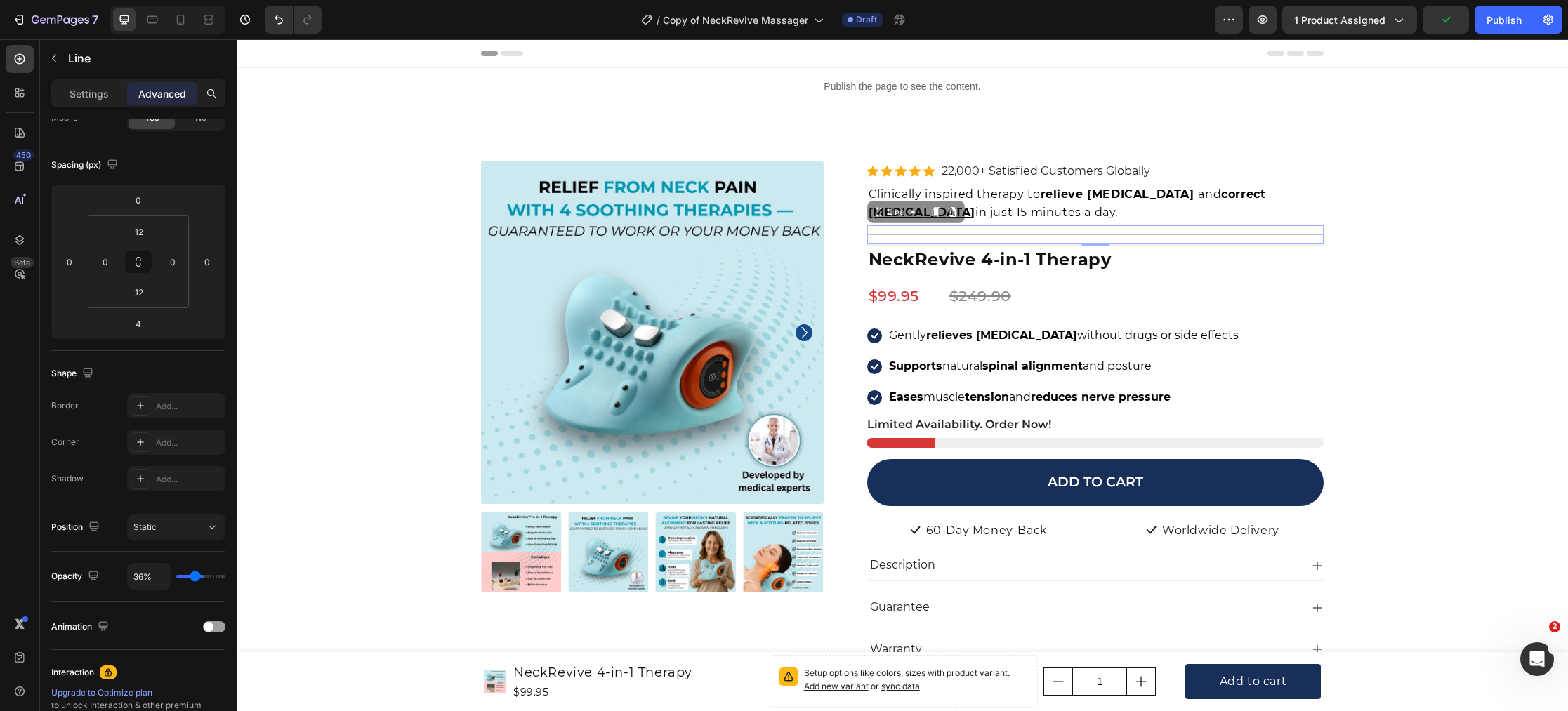
type input "34"
type input "31%"
type input "31"
type input "29%"
type input "29"
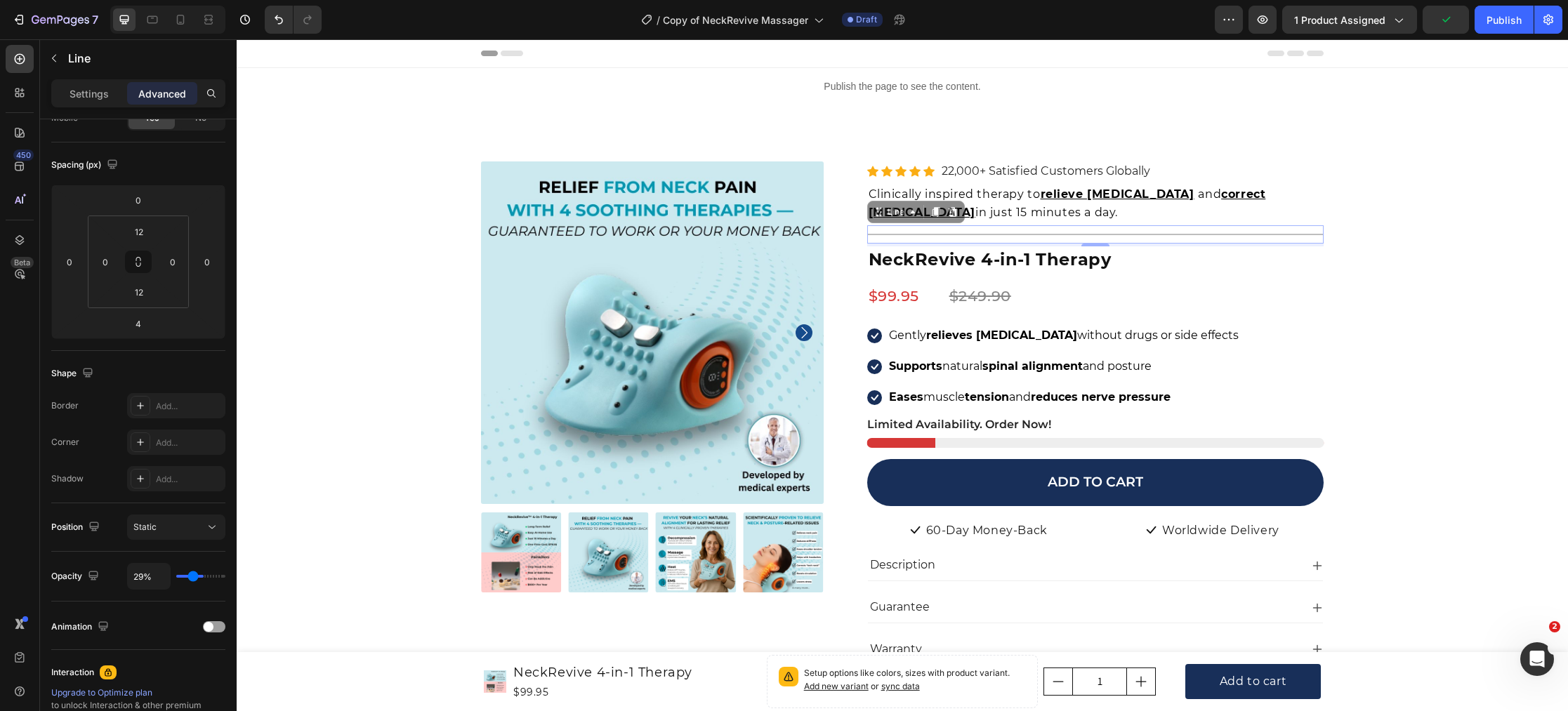
type input "26%"
type input "26"
type input "25%"
type input "25"
type input "24%"
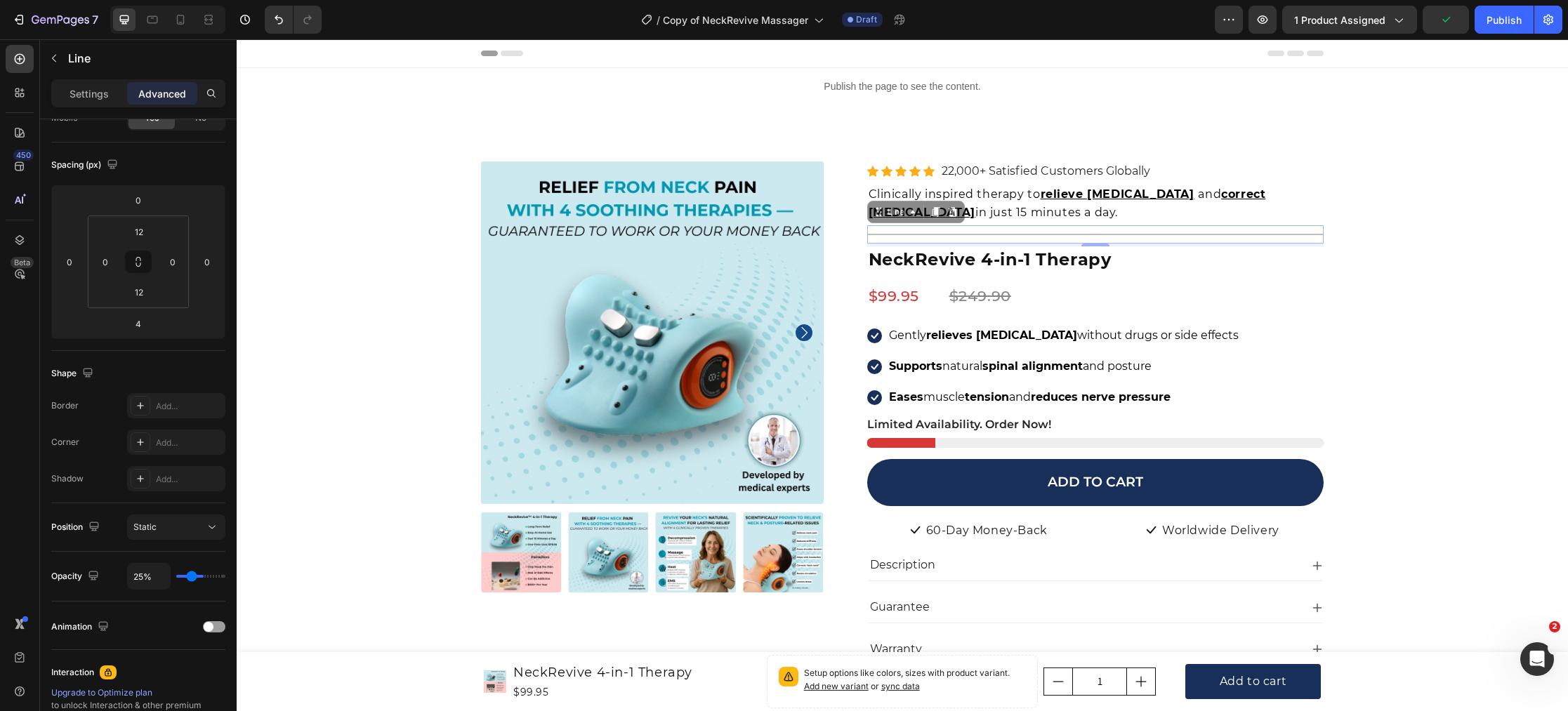
type input "24"
type input "23%"
type input "23"
type input "20%"
type input "20"
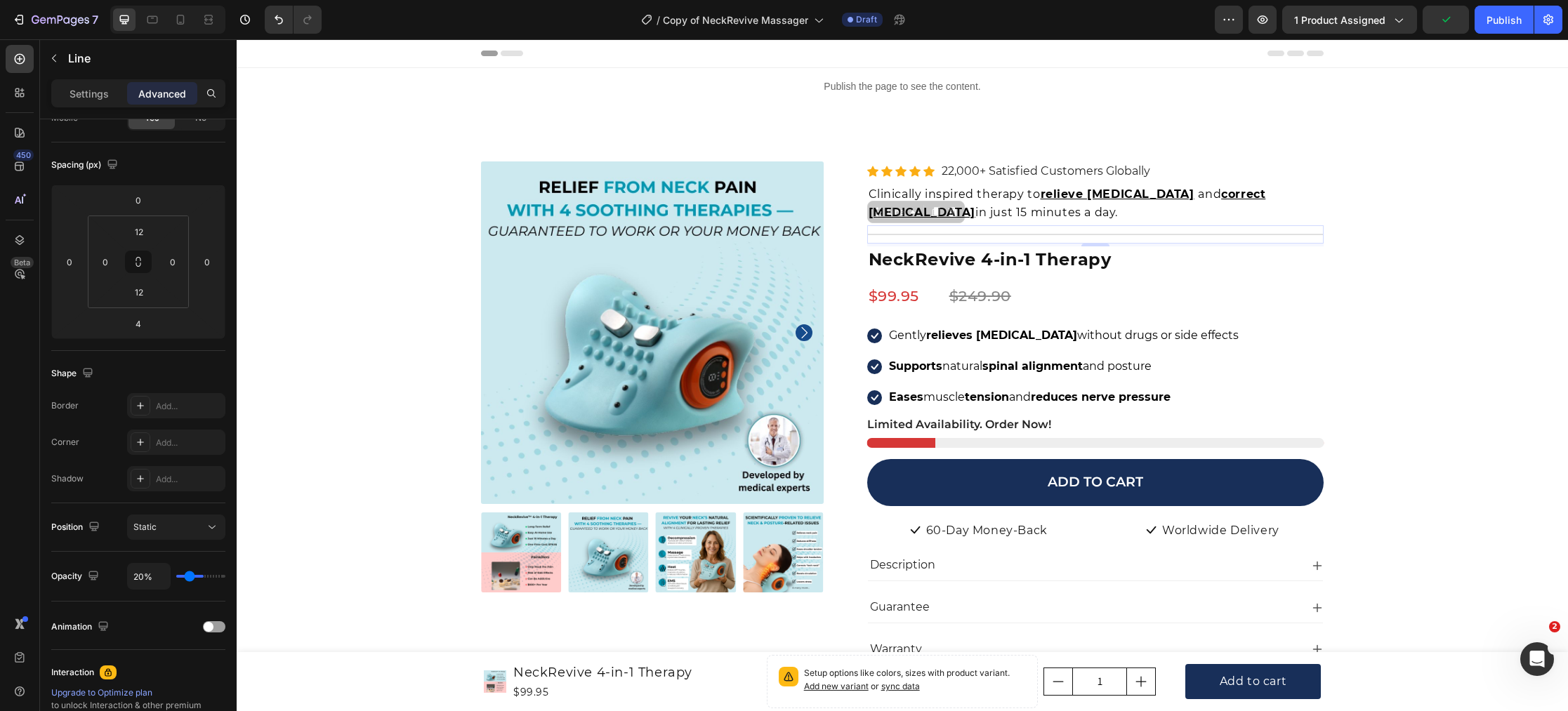
type input "17%"
type input "17"
type input "15%"
type input "15"
type input "12%"
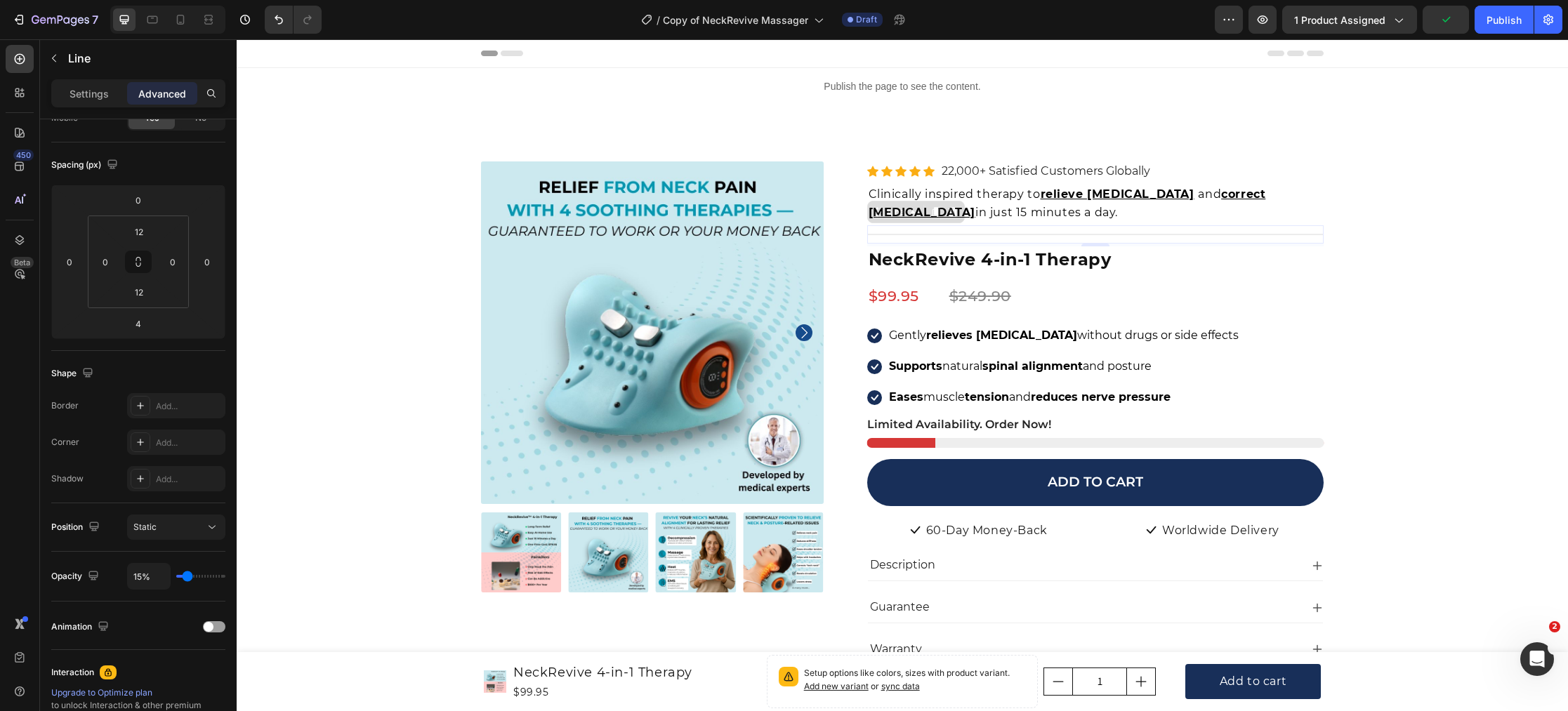
type input "12"
type input "9%"
type input "9"
type input "8%"
type input "8"
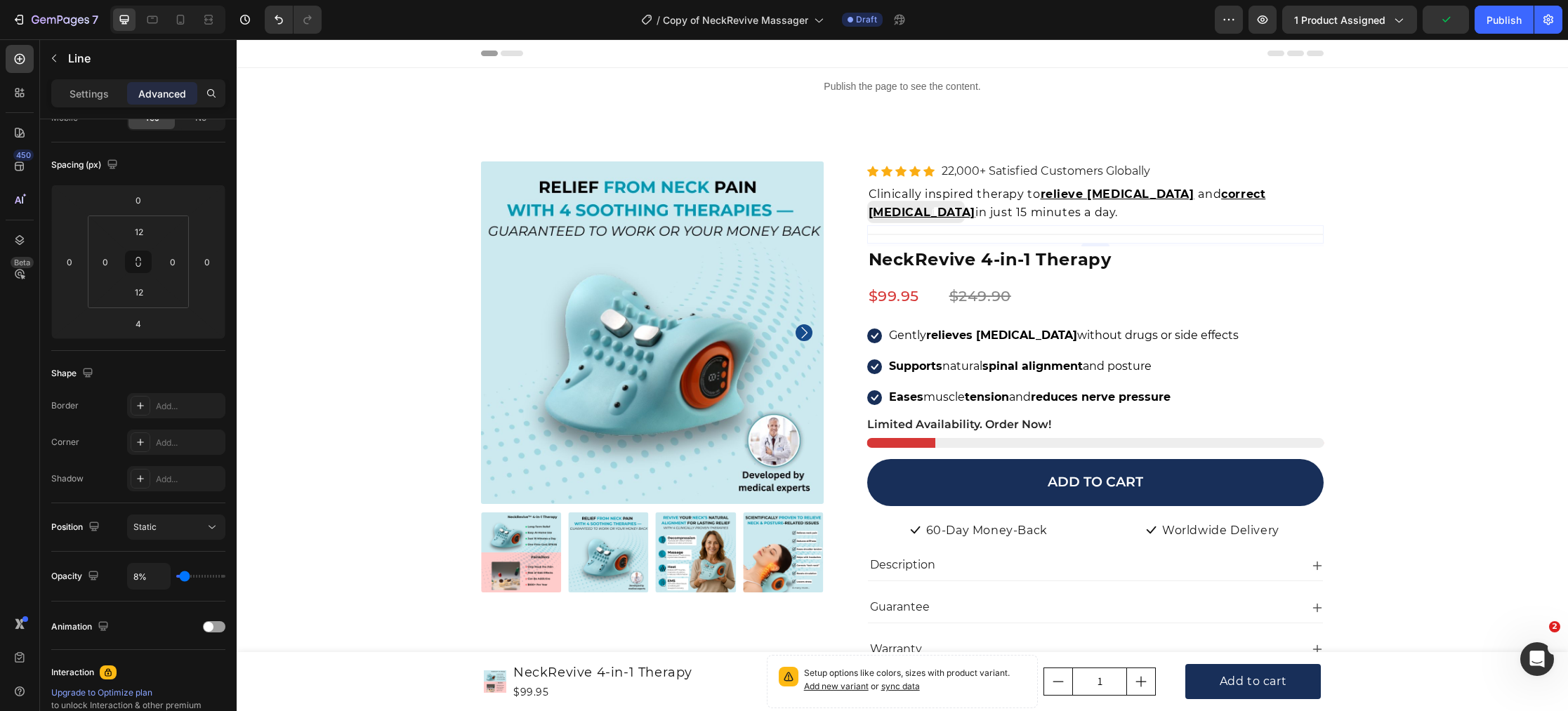
type input "7%"
type input "7"
type input "8%"
type input "8"
type input "9%"
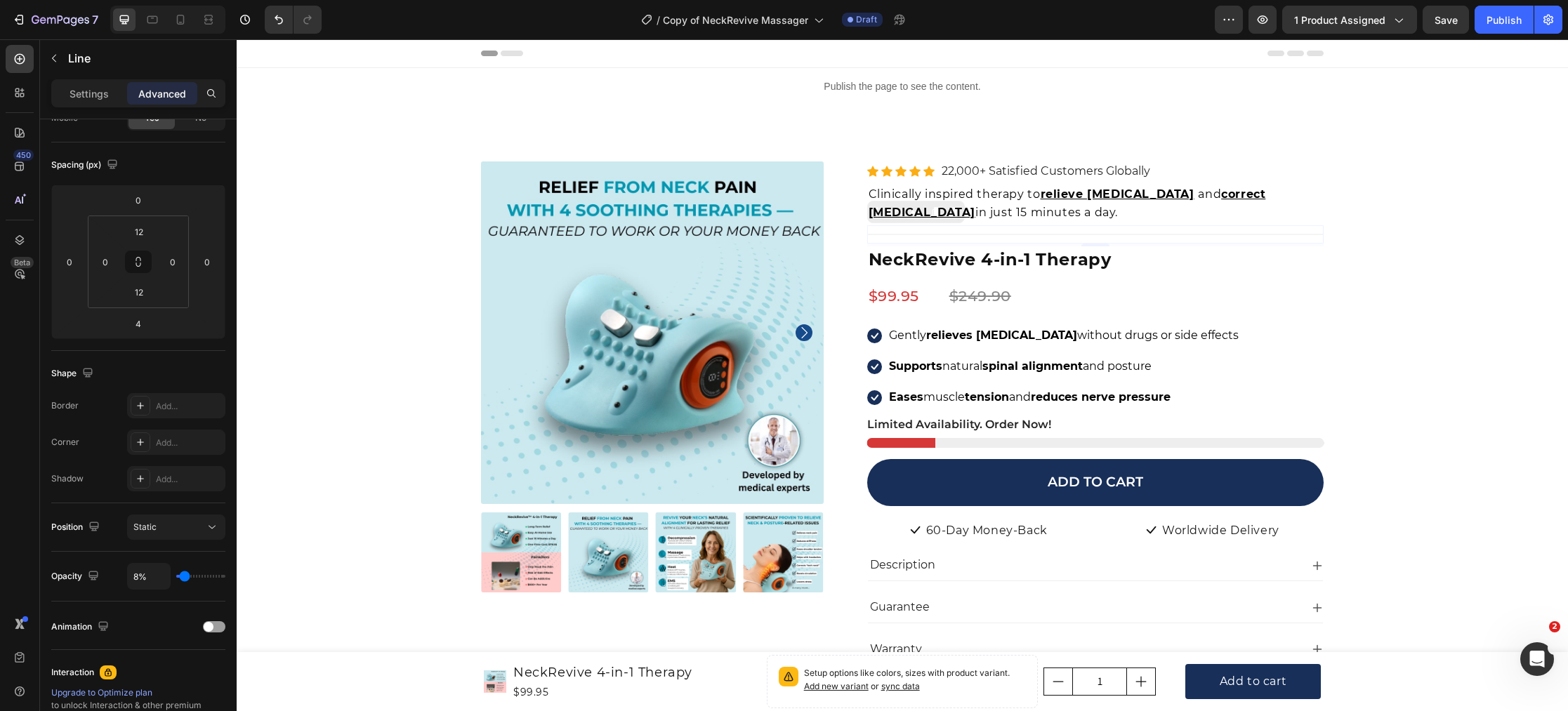
type input "9"
type input "10%"
type input "10"
type input "11%"
type input "11"
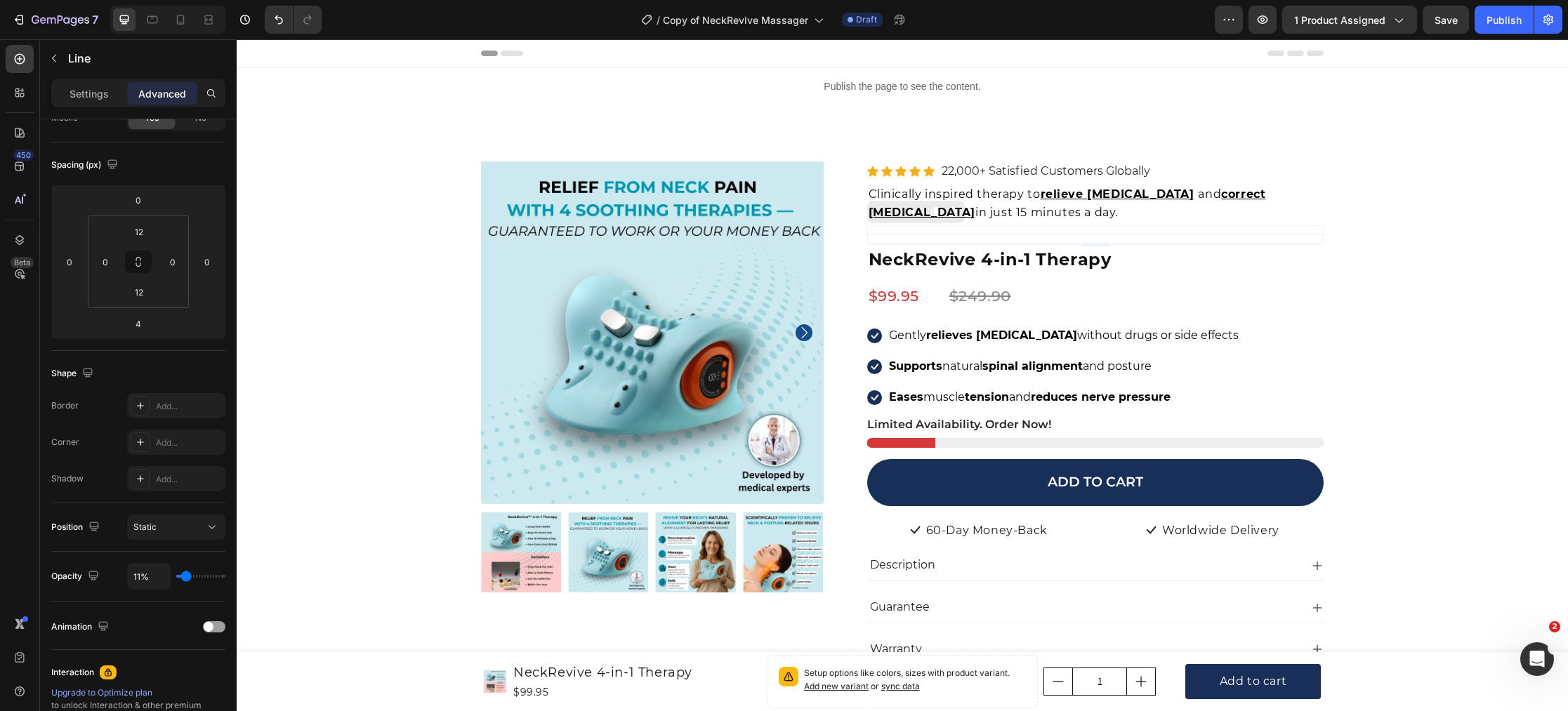
type input "12%"
type input "12"
type input "13%"
type input "13"
type input "14%"
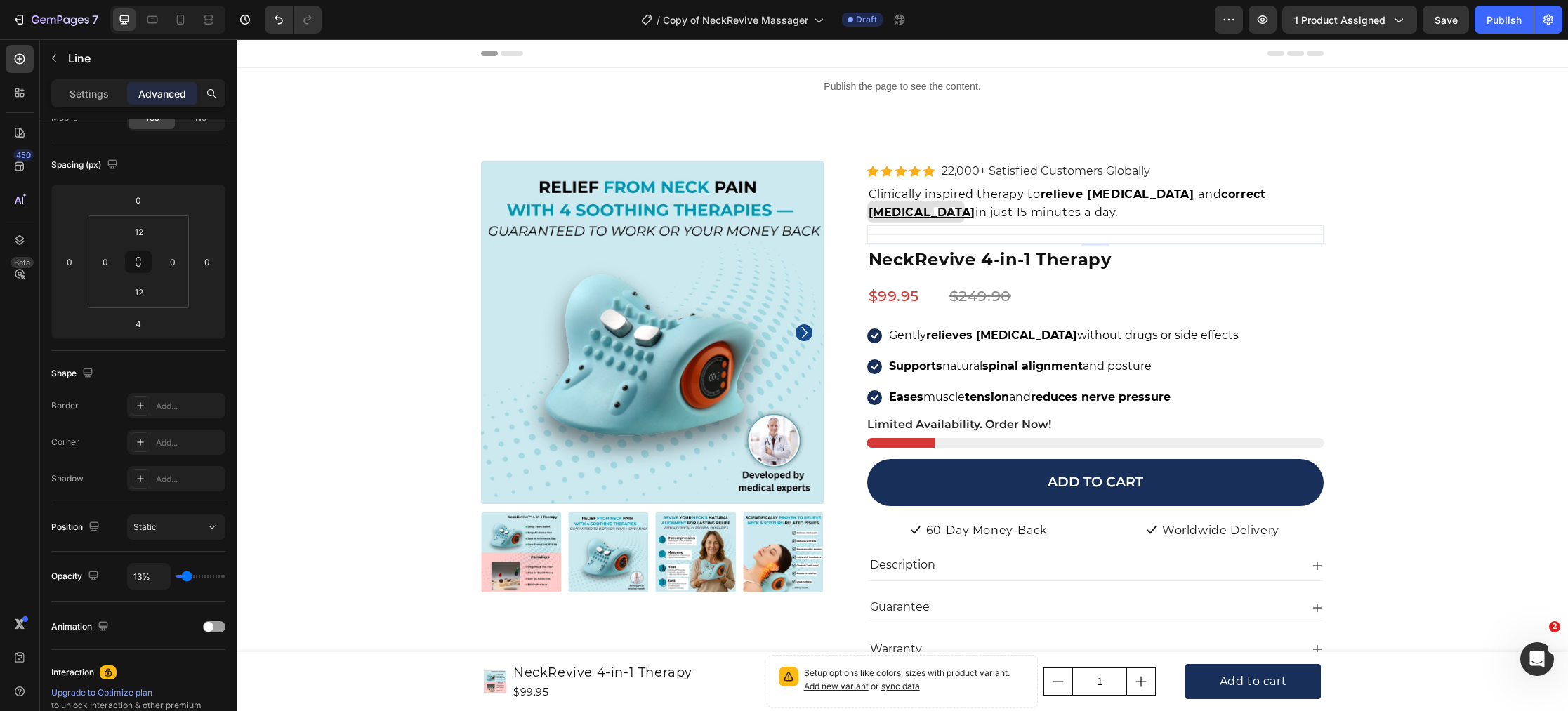
type input "14"
type input "16%"
type input "16"
type input "17%"
type input "17"
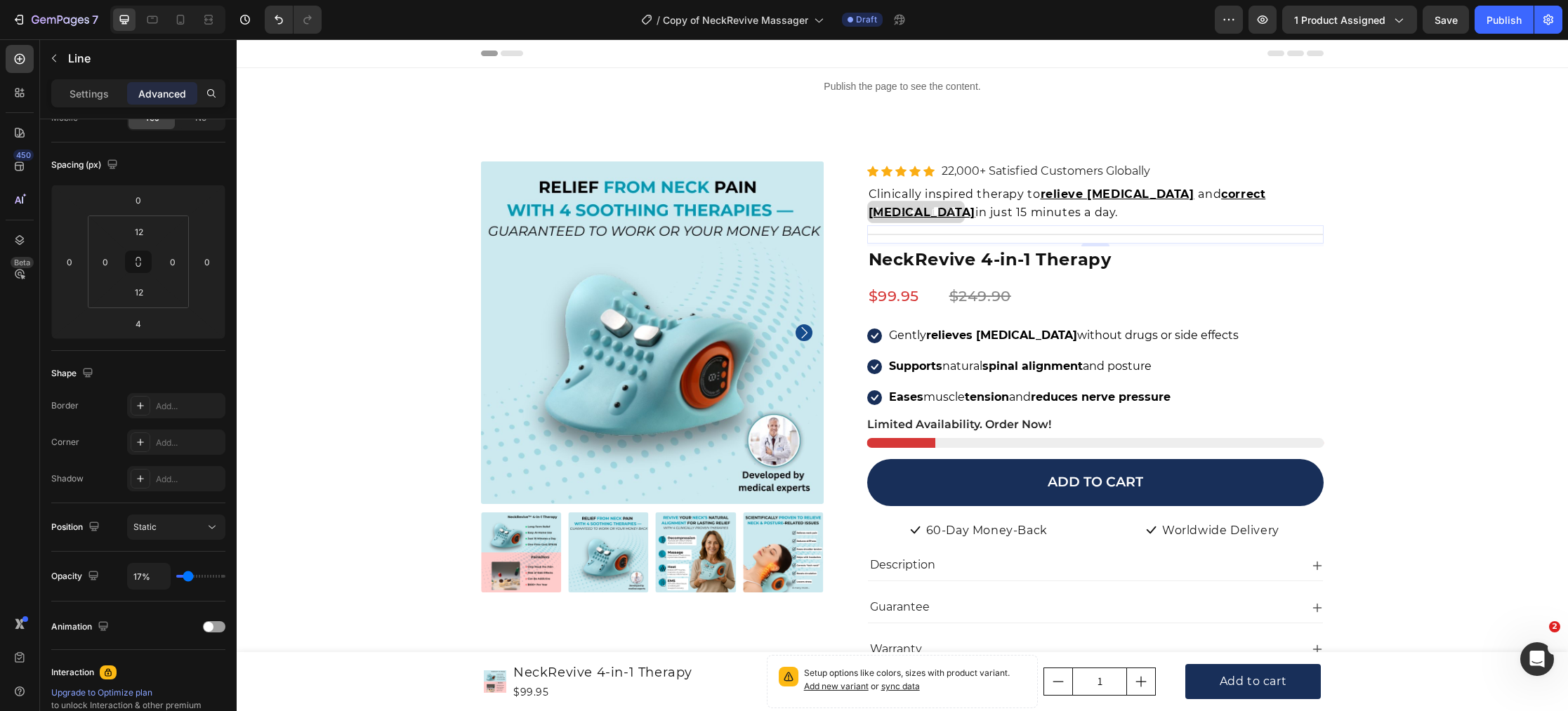
type input "18%"
type input "18"
type input "19%"
type input "19"
type input "21%"
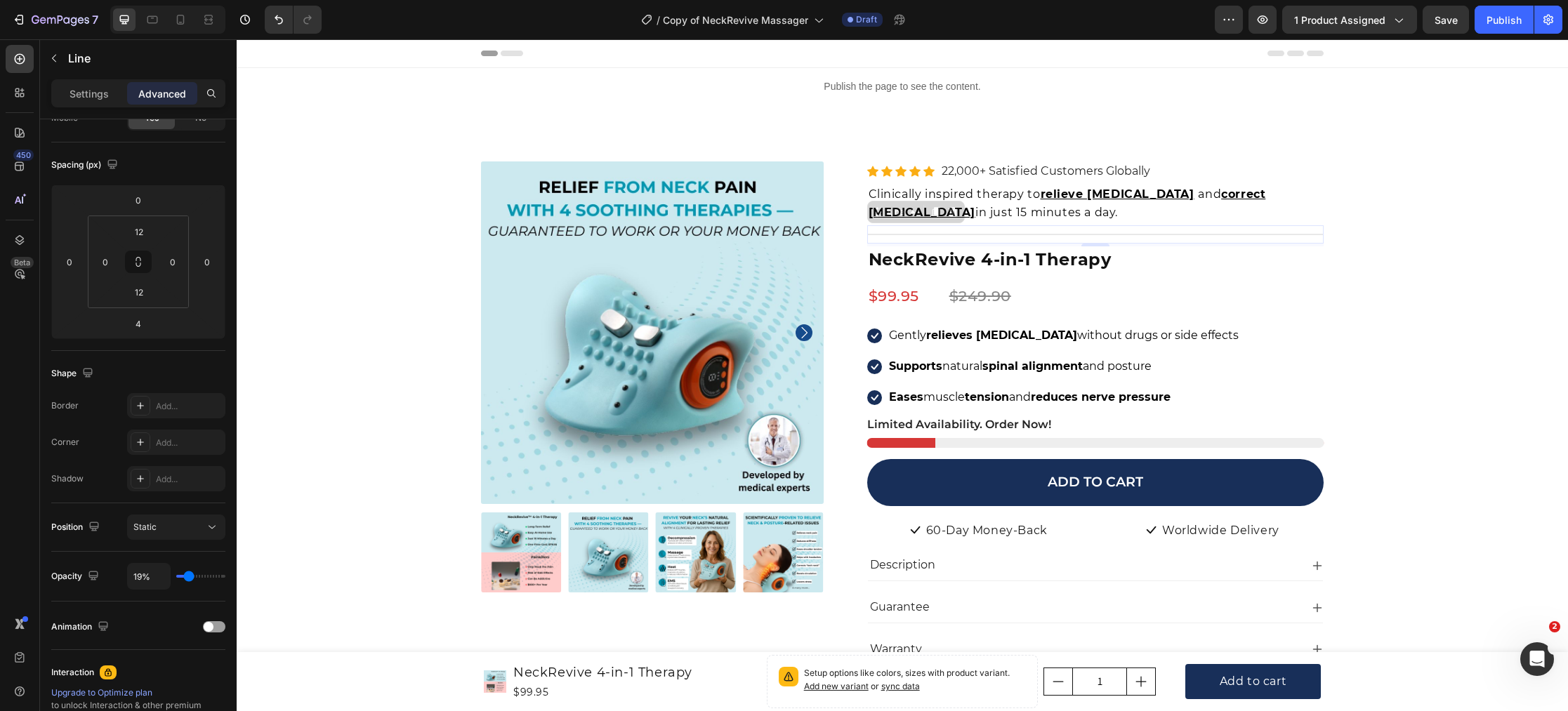
type input "21"
type input "22%"
type input "22"
type input "23%"
type input "23"
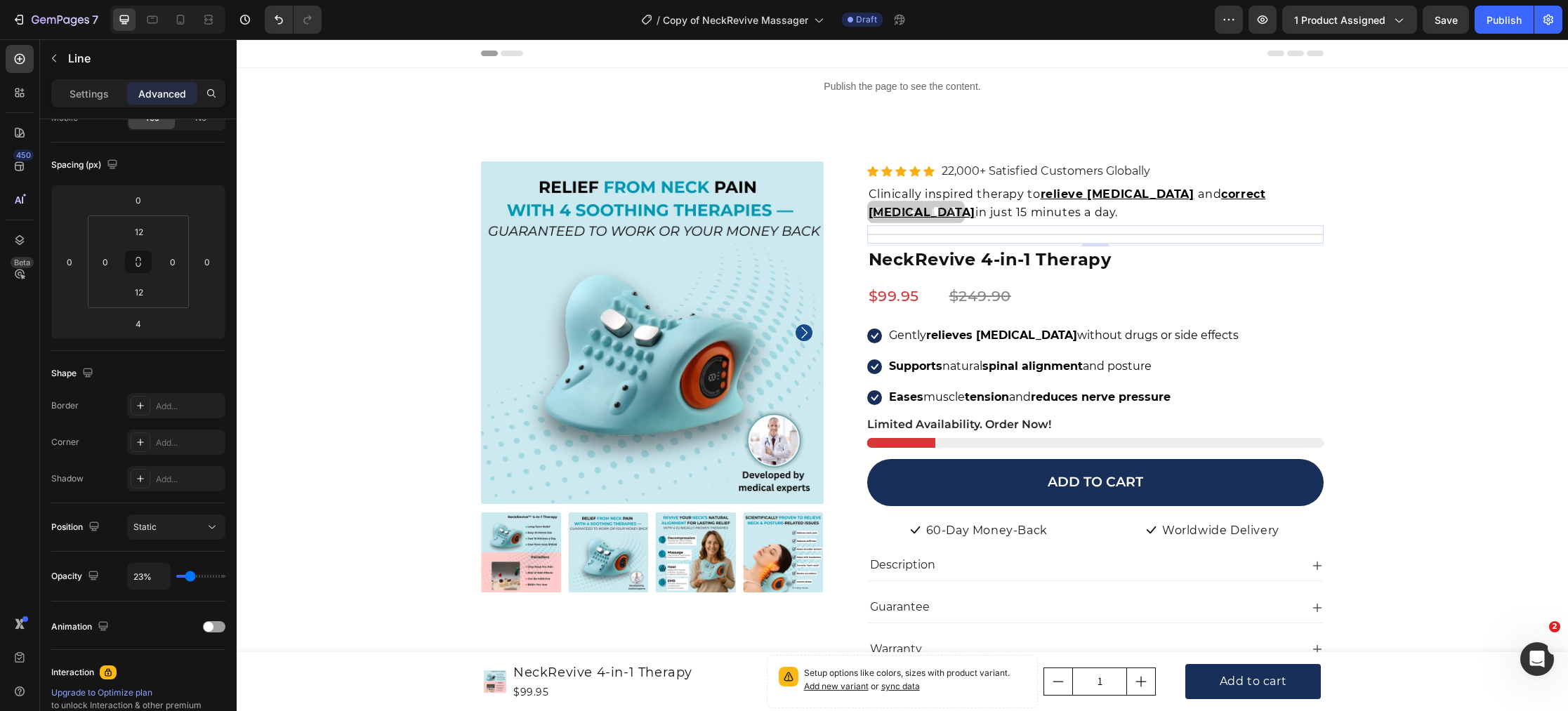
type input "22%"
type input "22"
type input "21%"
type input "21"
type input "20%"
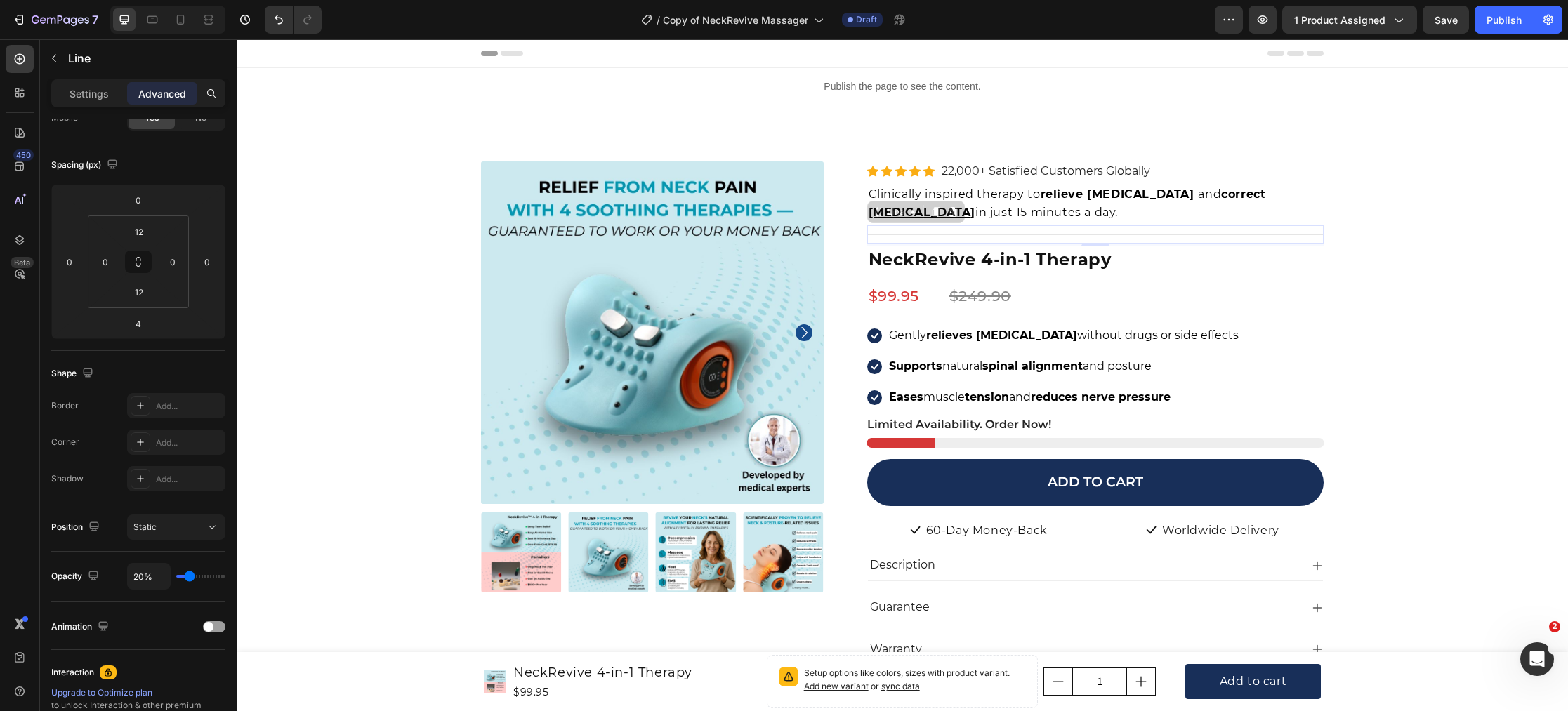
type input "20"
click at [189, 578] on input "range" at bounding box center [201, 575] width 49 height 3
click at [305, 556] on div "Product Images Icon Icon Icon Icon Icon Icon List Hoz 22,000+ Satisfied Custome…" at bounding box center [903, 611] width 1310 height 901
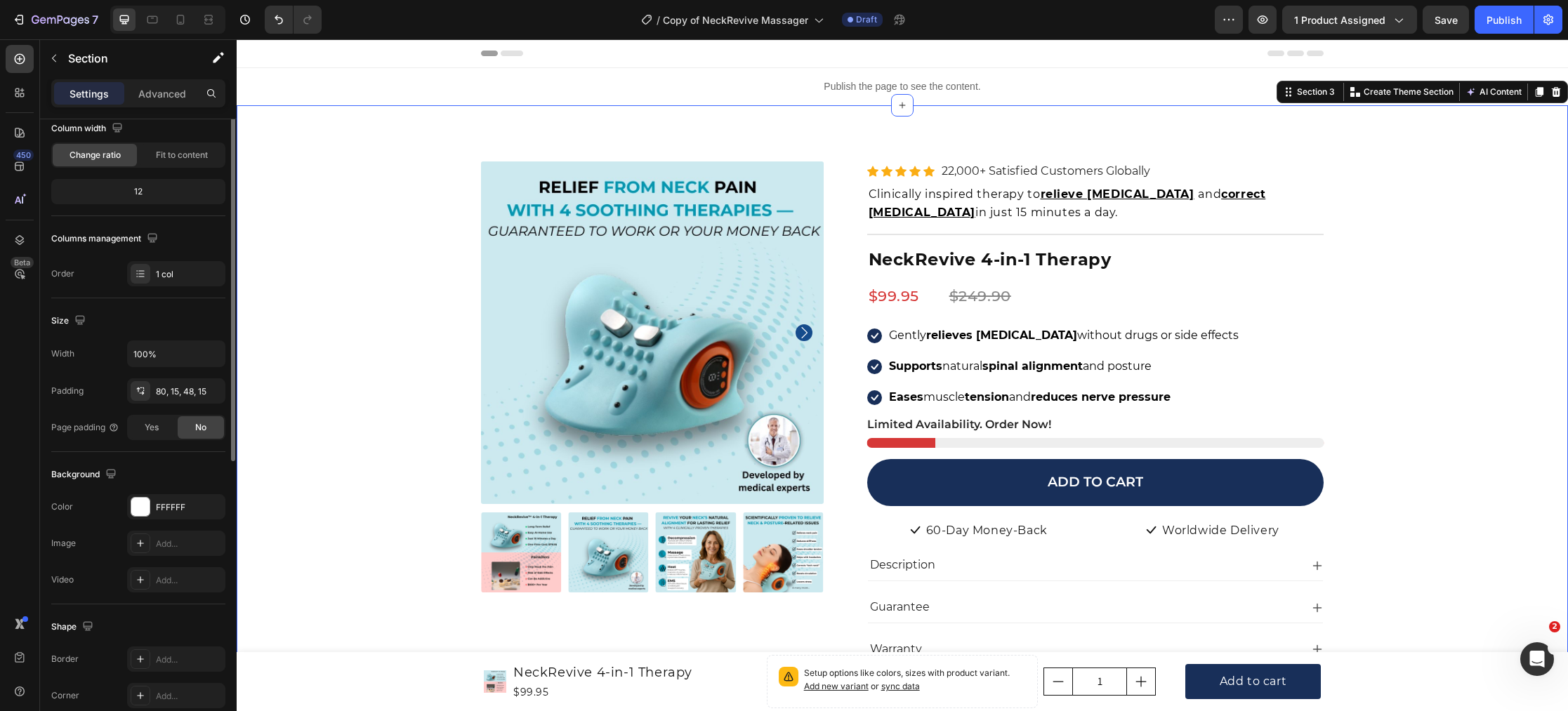
scroll to position [0, 0]
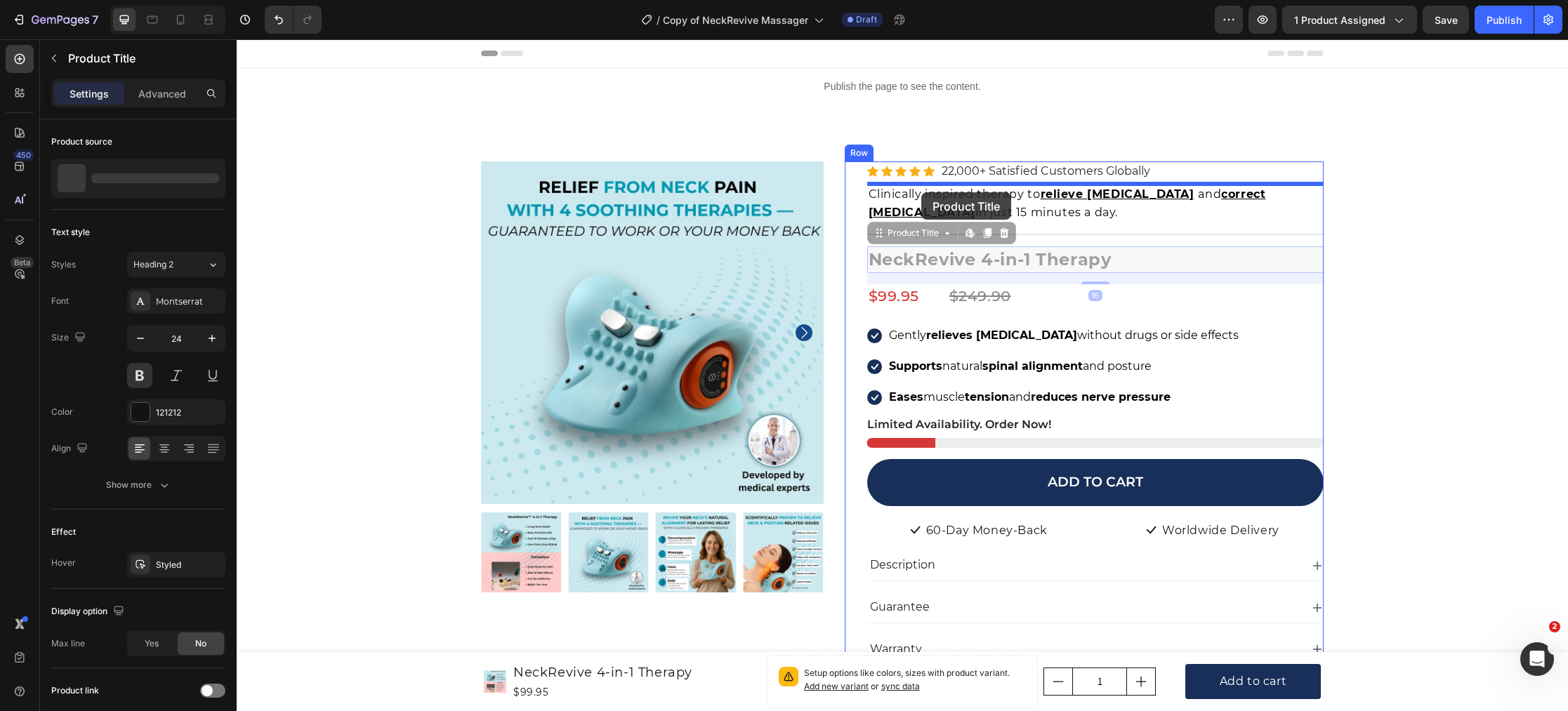
drag, startPoint x: 909, startPoint y: 258, endPoint x: 861, endPoint y: 262, distance: 48.2
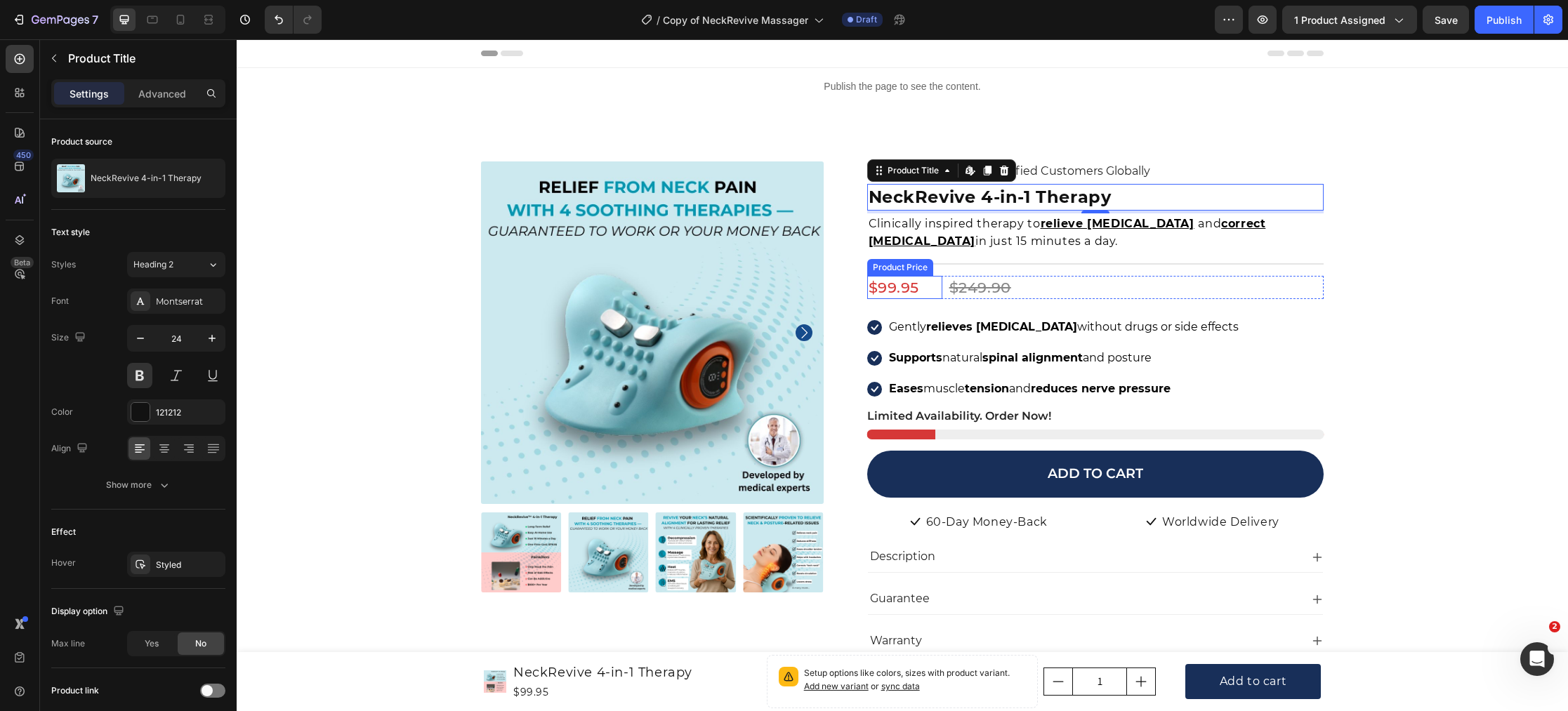
click at [901, 274] on div "Icon Icon Icon Icon Icon Icon List Hoz 22,000+ Satisfied Customers Globally Tex…" at bounding box center [1096, 590] width 457 height 859
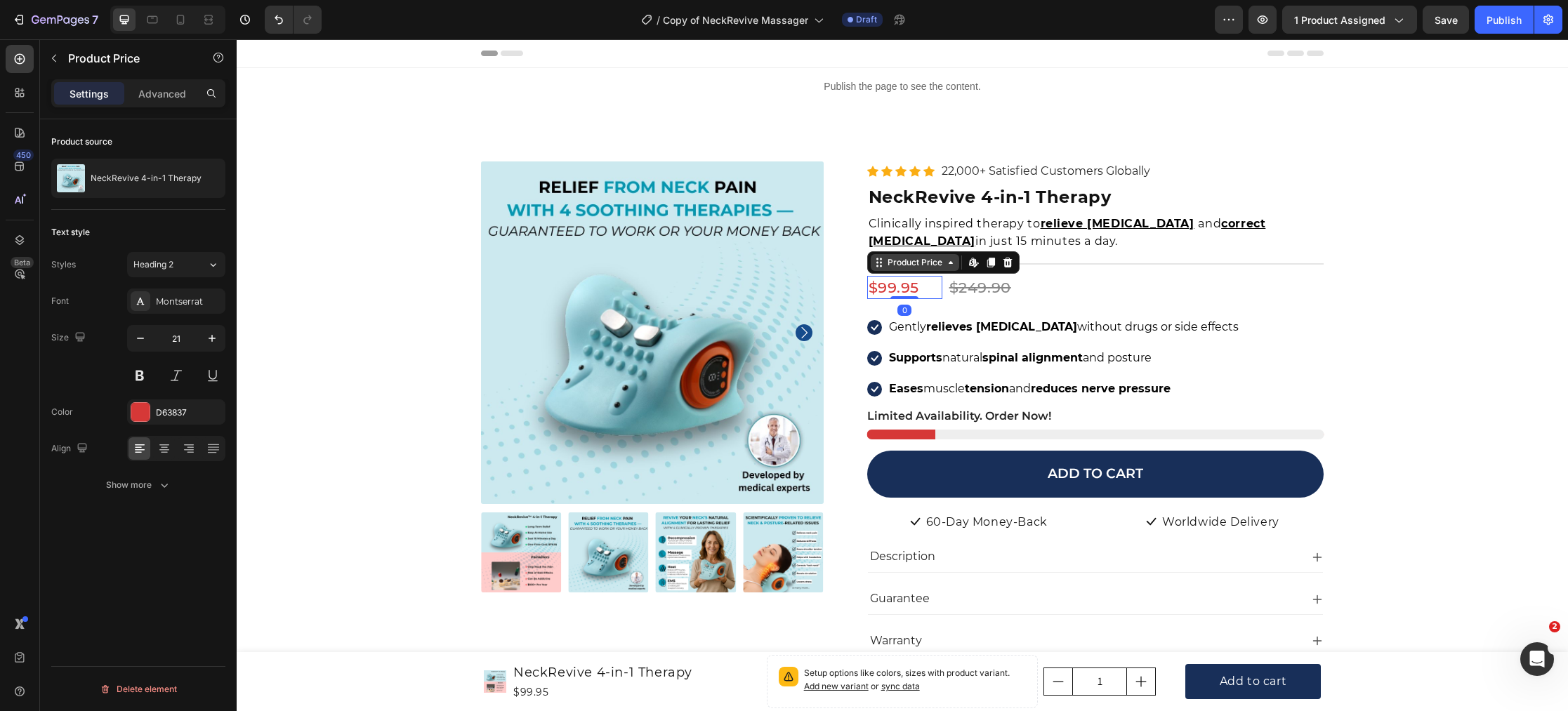
click at [901, 257] on div "Product Price" at bounding box center [915, 262] width 60 height 13
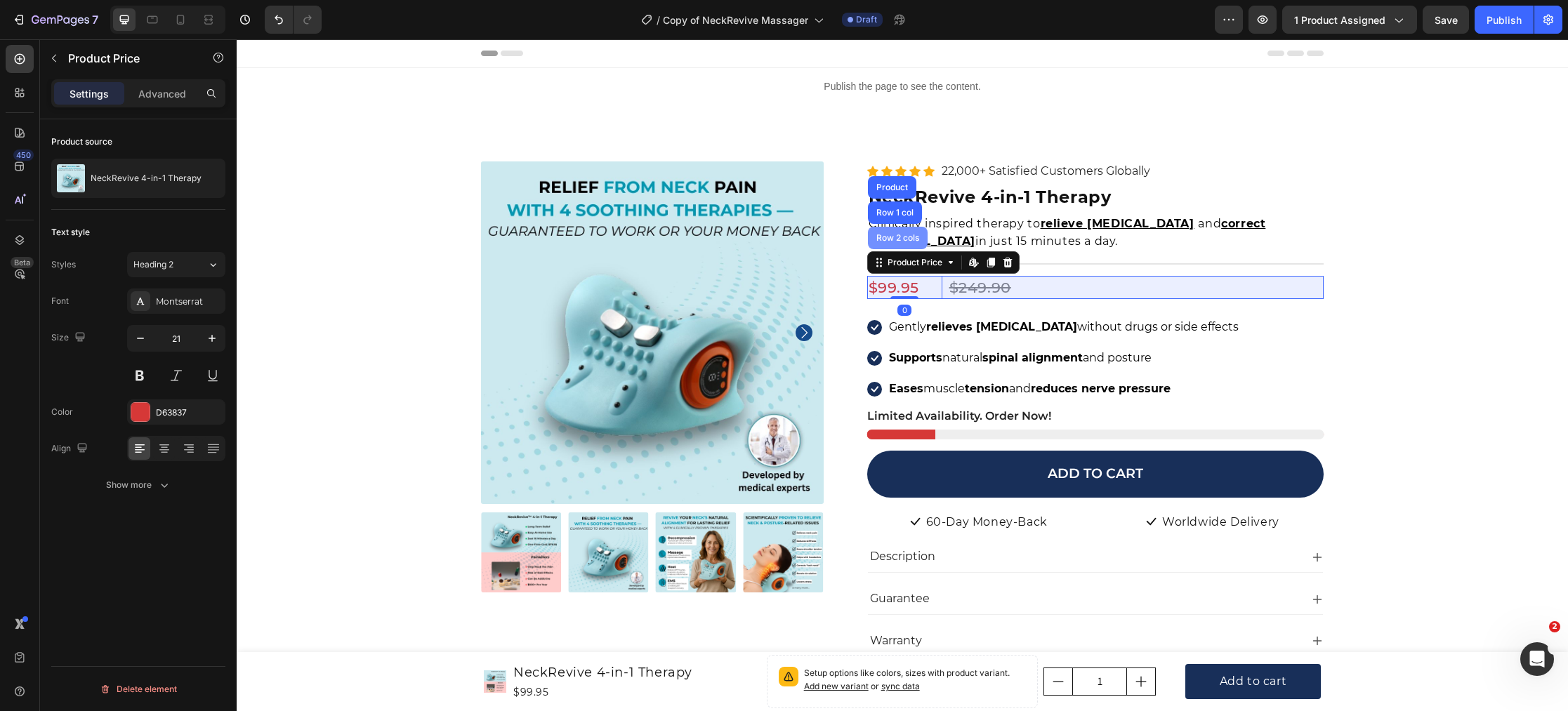
click at [898, 243] on div "Row 2 cols" at bounding box center [897, 237] width 60 height 23
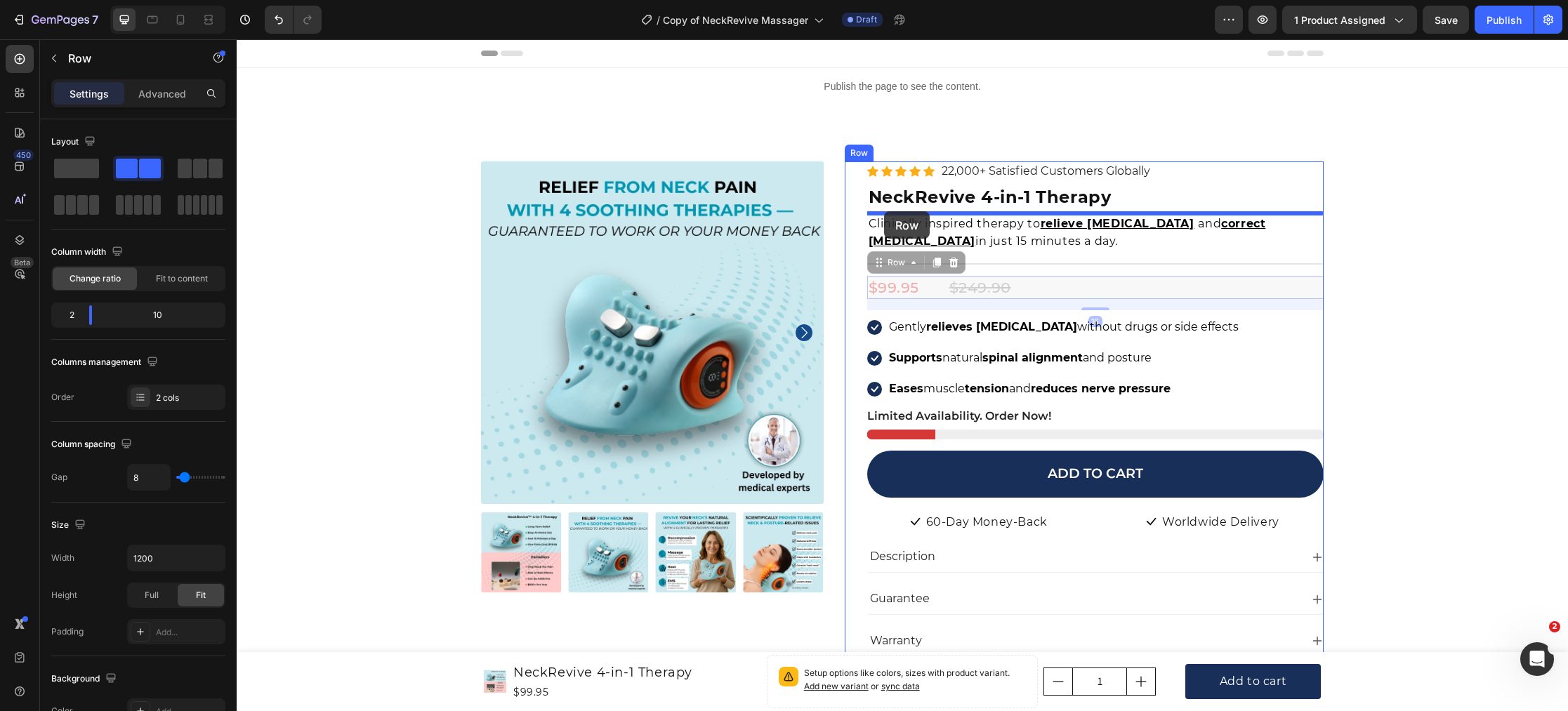
drag, startPoint x: 879, startPoint y: 250, endPoint x: 884, endPoint y: 211, distance: 39.3
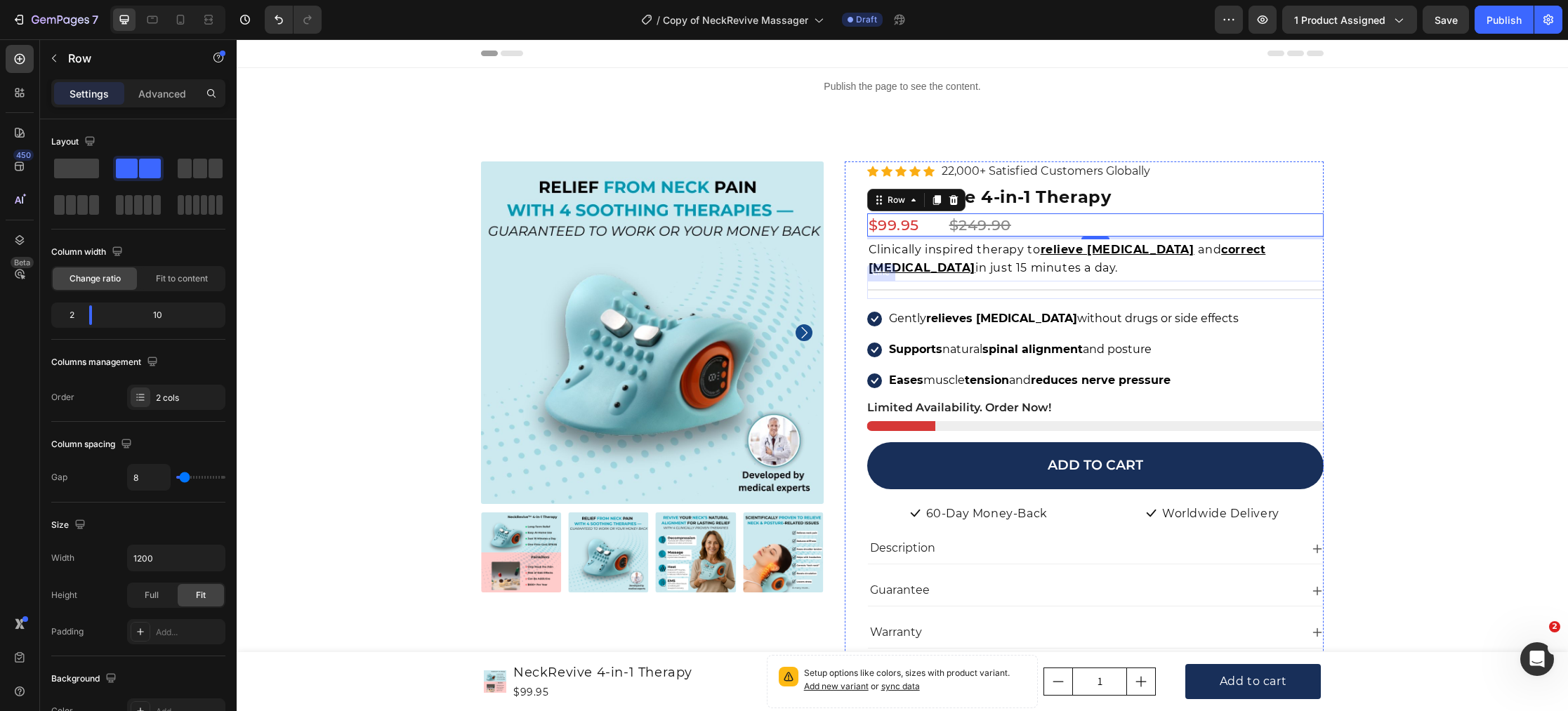
click at [899, 290] on div at bounding box center [1096, 290] width 457 height 2
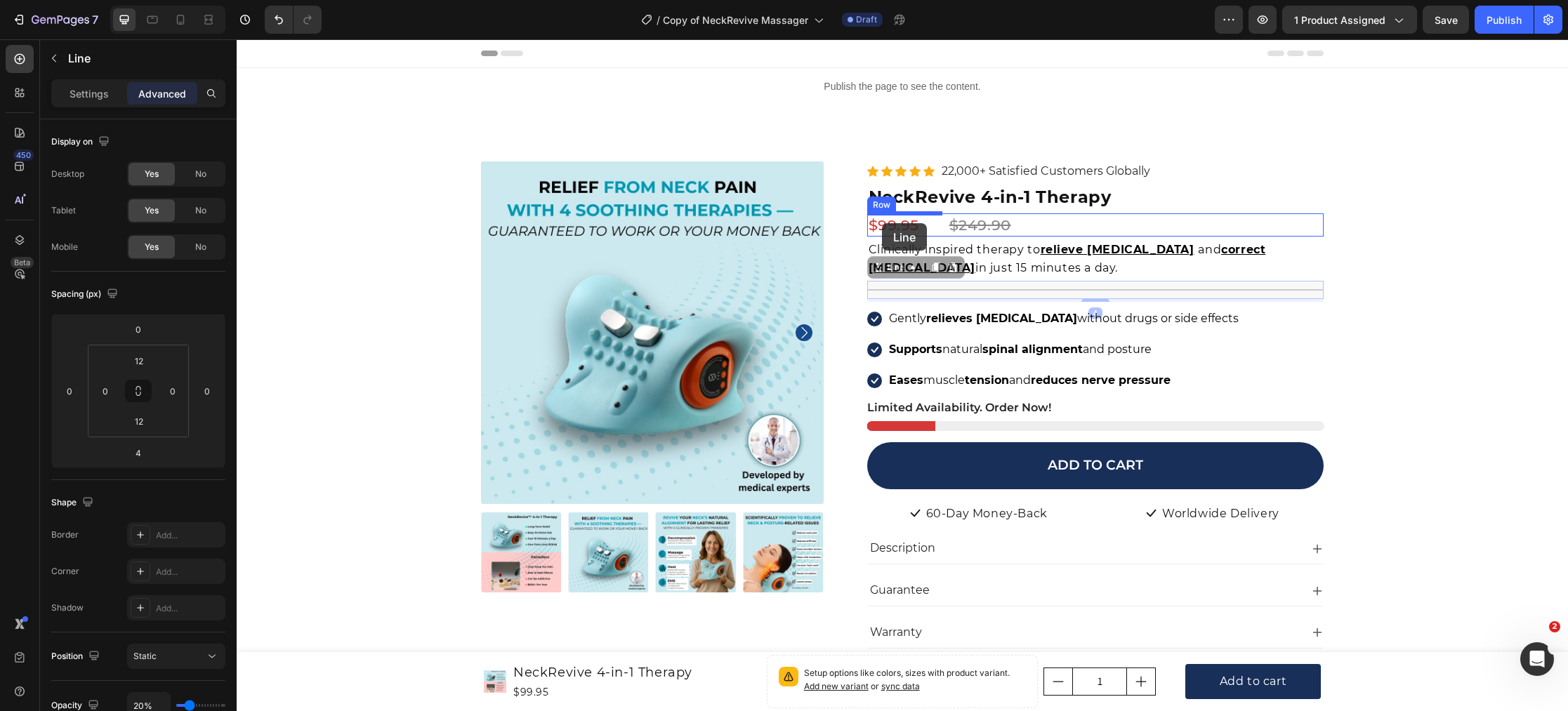
drag, startPoint x: 881, startPoint y: 267, endPoint x: 882, endPoint y: 223, distance: 44.0
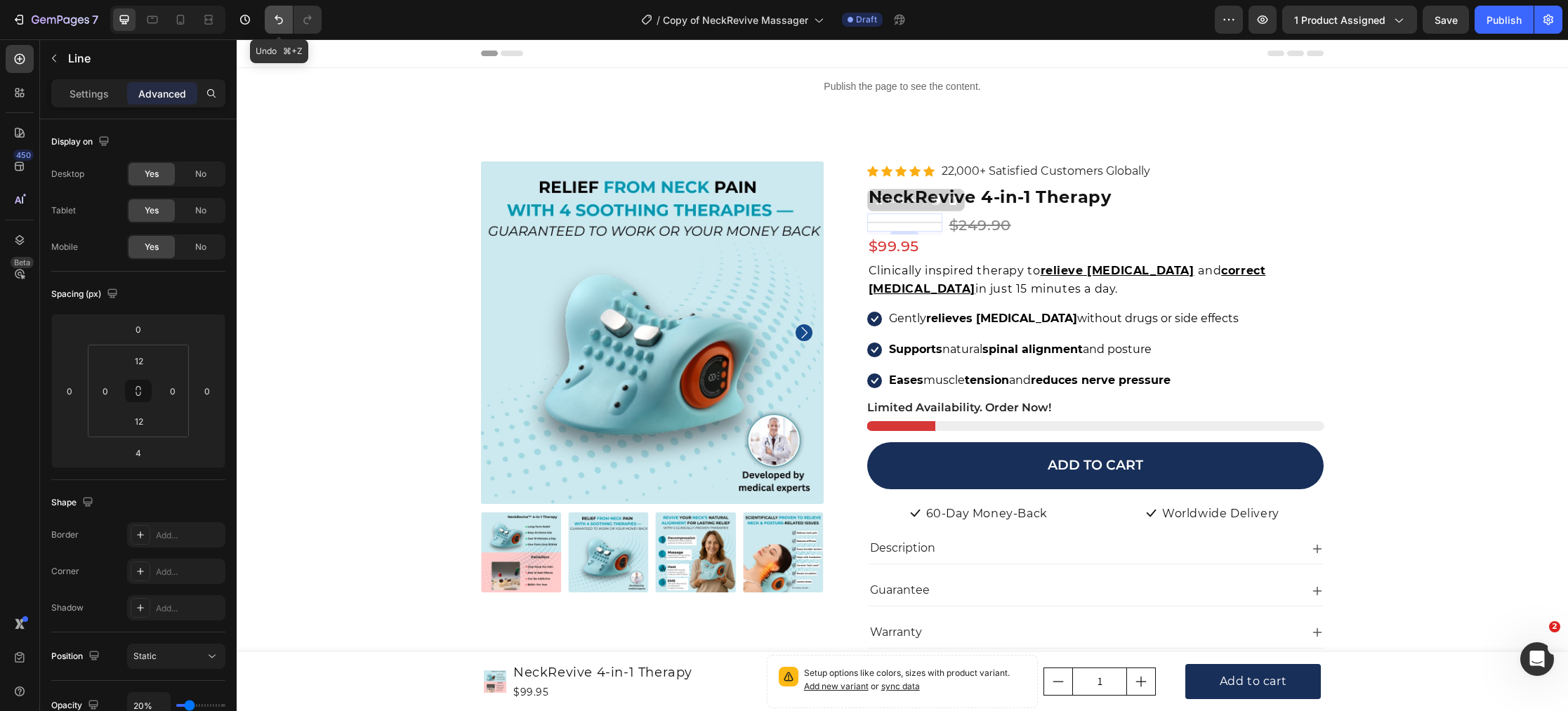
click at [273, 22] on icon "Undo/Redo" at bounding box center [279, 19] width 14 height 14
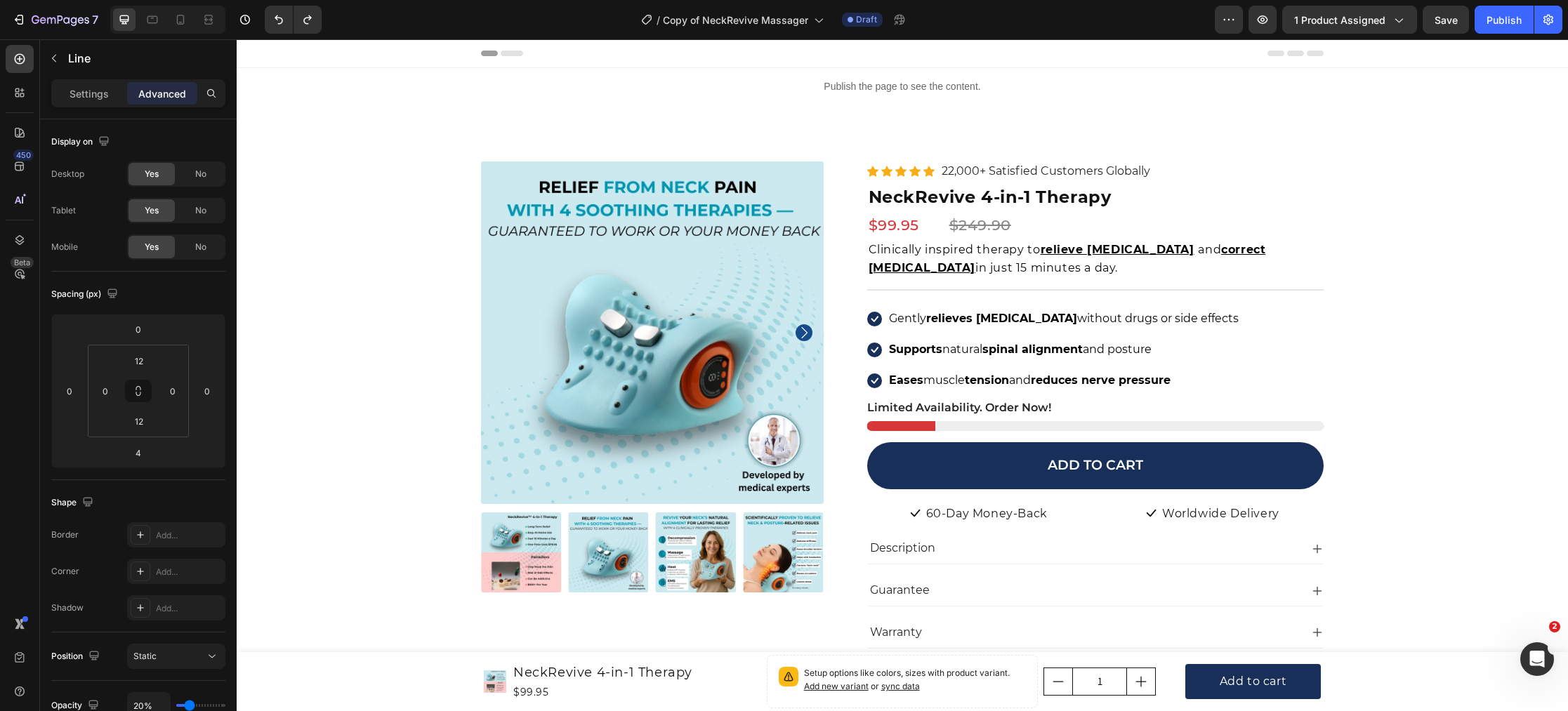
drag, startPoint x: 1001, startPoint y: 289, endPoint x: 987, endPoint y: 290, distance: 14.0
click at [1001, 289] on div at bounding box center [1096, 290] width 457 height 2
drag, startPoint x: 1166, startPoint y: 293, endPoint x: 1154, endPoint y: 293, distance: 12.0
click at [1166, 293] on div "Title Line" at bounding box center [1096, 290] width 457 height 18
click at [276, 15] on icon "Undo/Redo" at bounding box center [279, 19] width 14 height 14
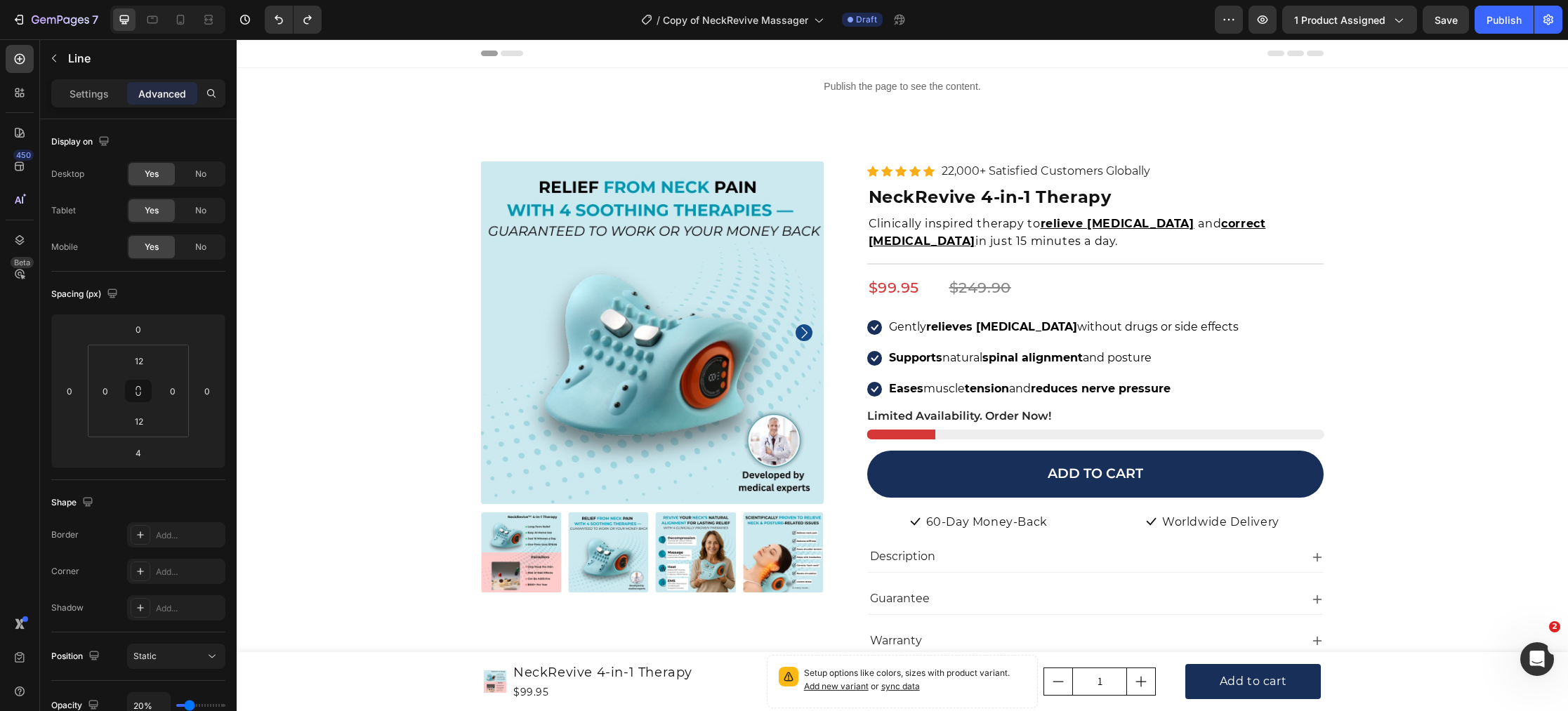
click at [901, 265] on div "Title Line" at bounding box center [1096, 264] width 457 height 18
drag, startPoint x: 910, startPoint y: 261, endPoint x: 1013, endPoint y: 269, distance: 103.3
click at [928, 261] on div "Title Line" at bounding box center [1096, 264] width 457 height 18
drag, startPoint x: 1017, startPoint y: 269, endPoint x: 1027, endPoint y: 262, distance: 12.2
click at [1021, 267] on div "Title Line" at bounding box center [1096, 264] width 457 height 18
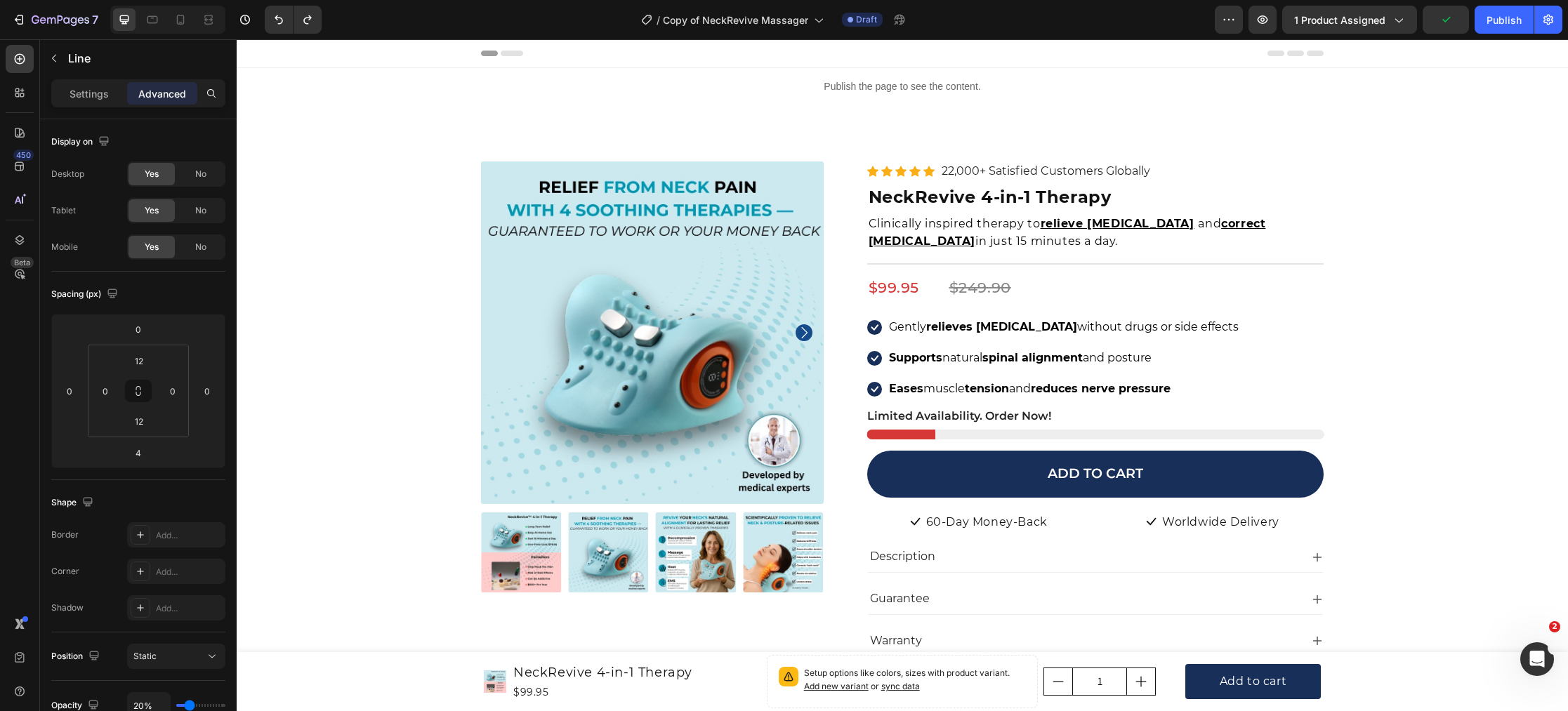
click at [1027, 261] on div "Title Line" at bounding box center [1096, 264] width 457 height 18
click at [1011, 264] on div "Product Price Edit content in Shopify" at bounding box center [1024, 262] width 153 height 23
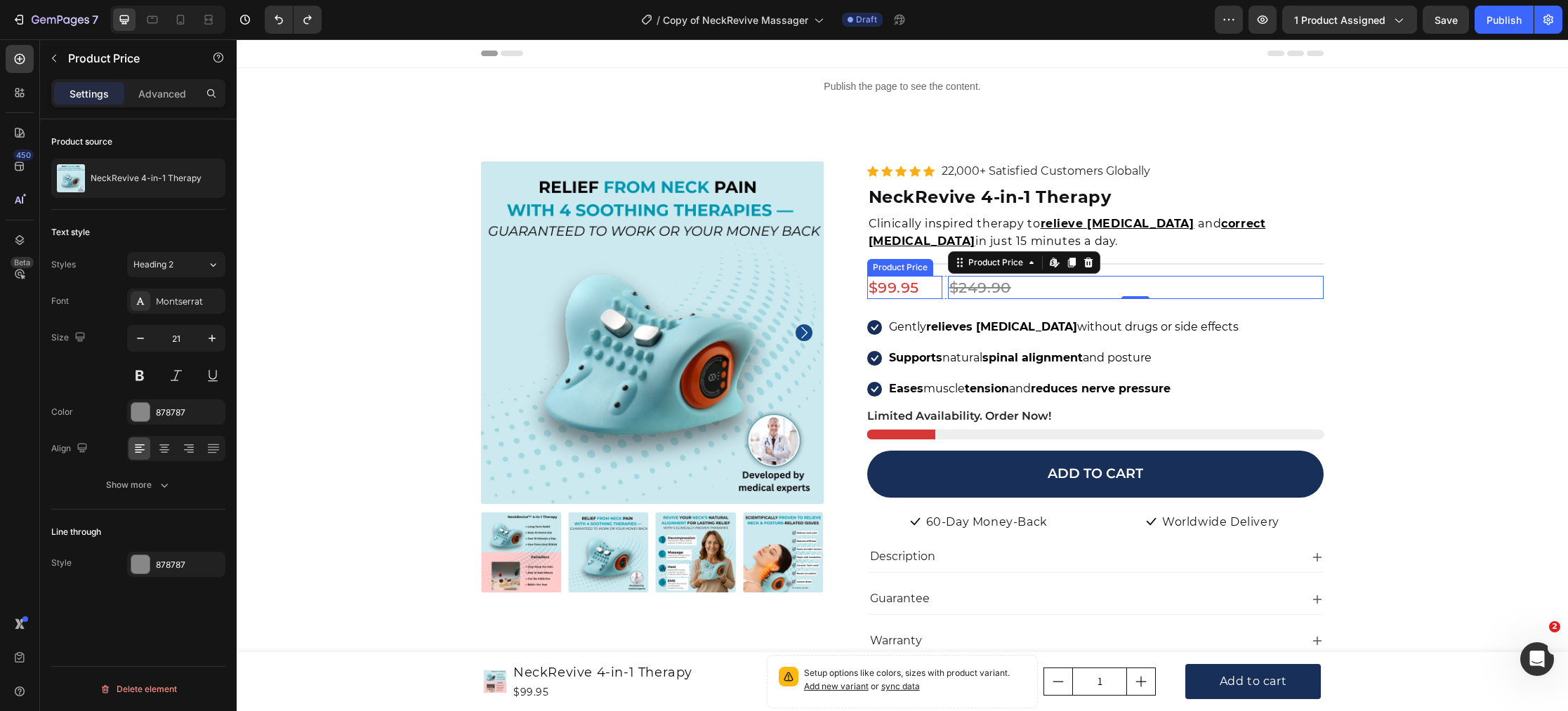
click at [889, 278] on div "$99.95" at bounding box center [905, 288] width 76 height 23
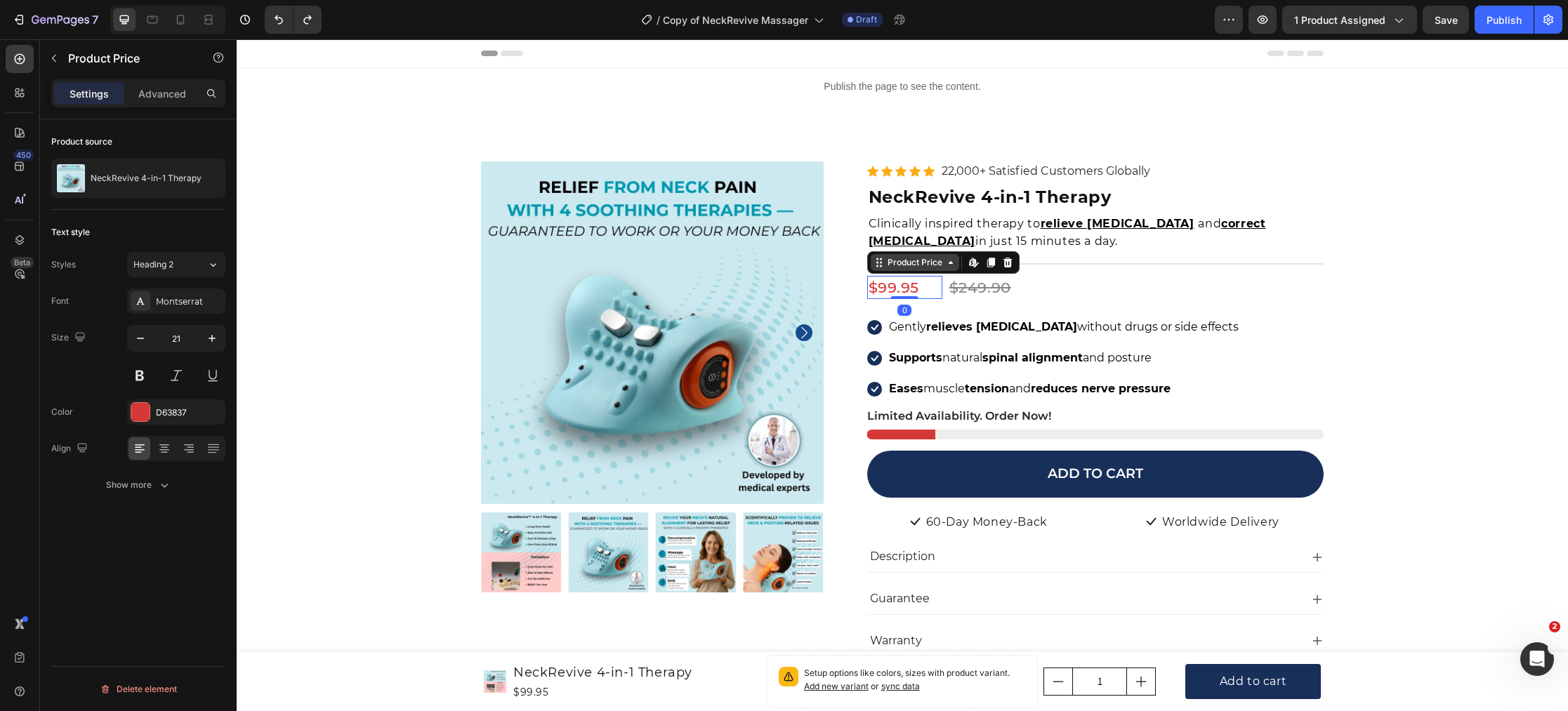
click at [893, 265] on div "Product Price" at bounding box center [915, 262] width 60 height 13
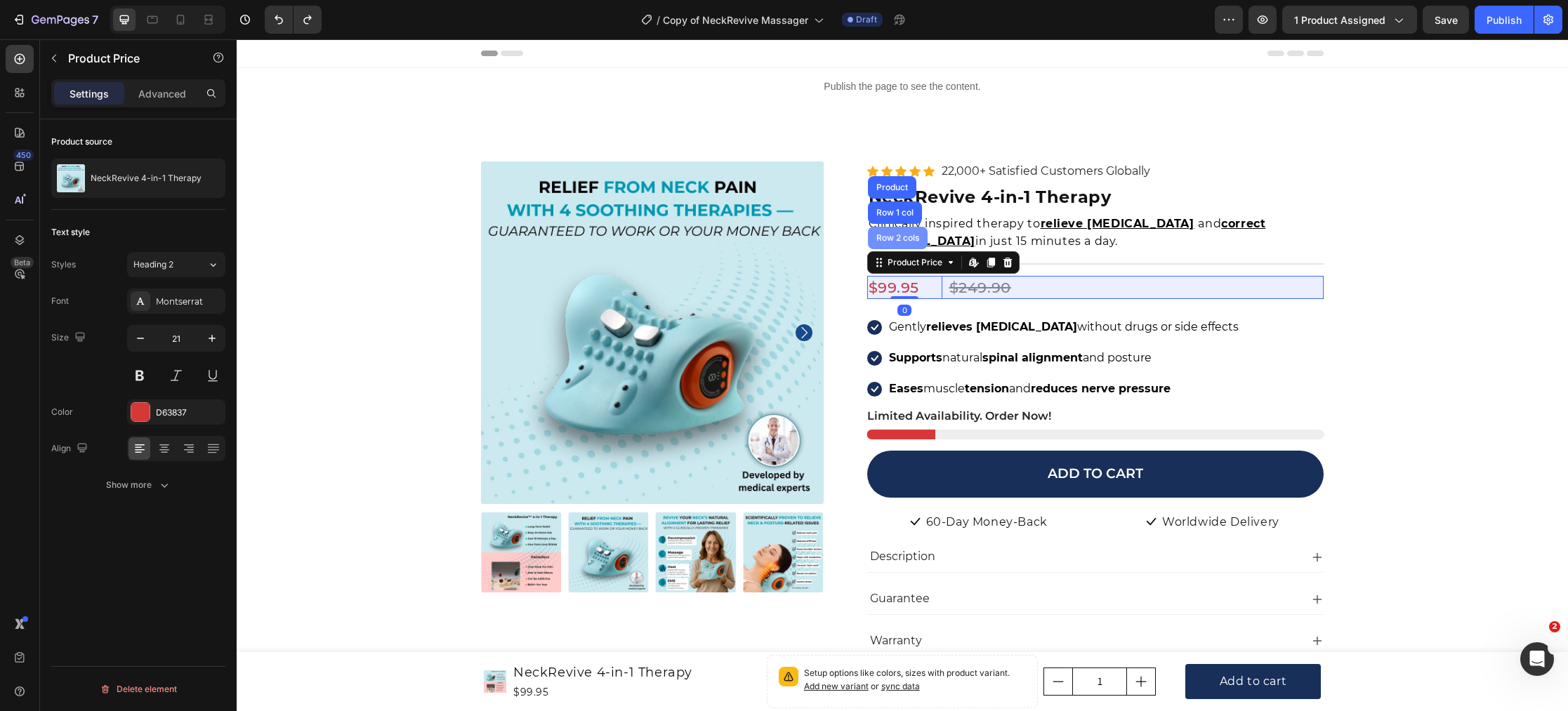
click at [890, 238] on div "Row 2 cols" at bounding box center [898, 238] width 49 height 8
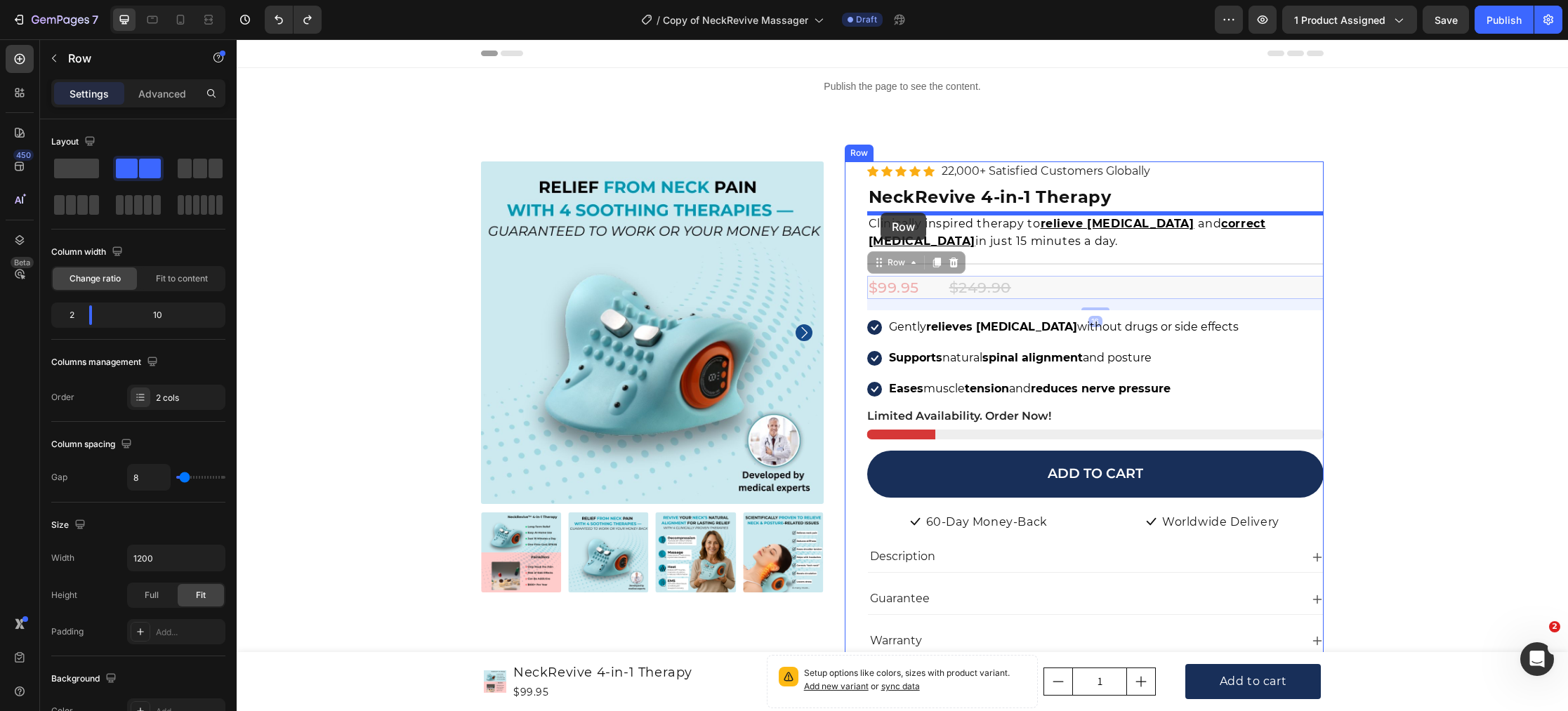
drag, startPoint x: 873, startPoint y: 262, endPoint x: 881, endPoint y: 213, distance: 49.6
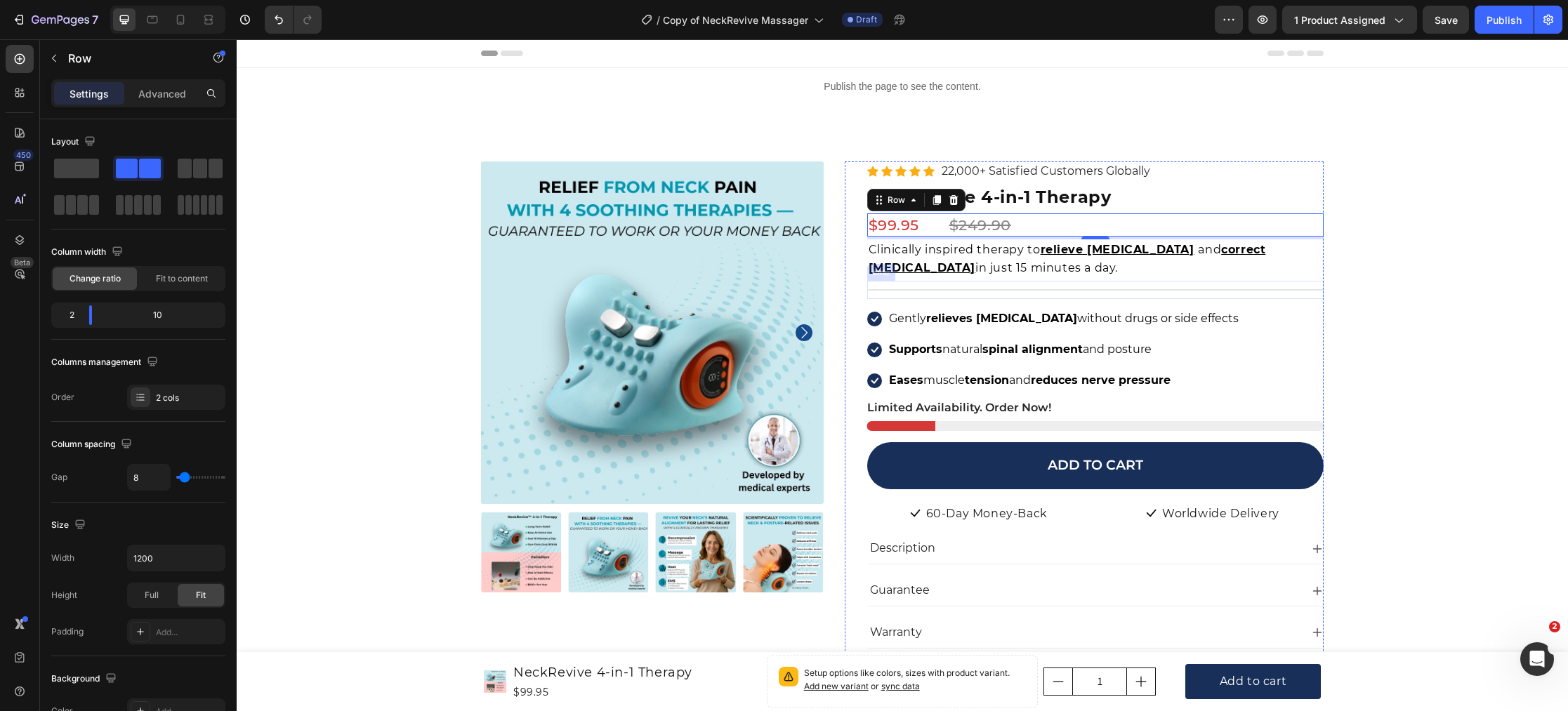
click at [881, 276] on div "Line" at bounding box center [881, 272] width 28 height 17
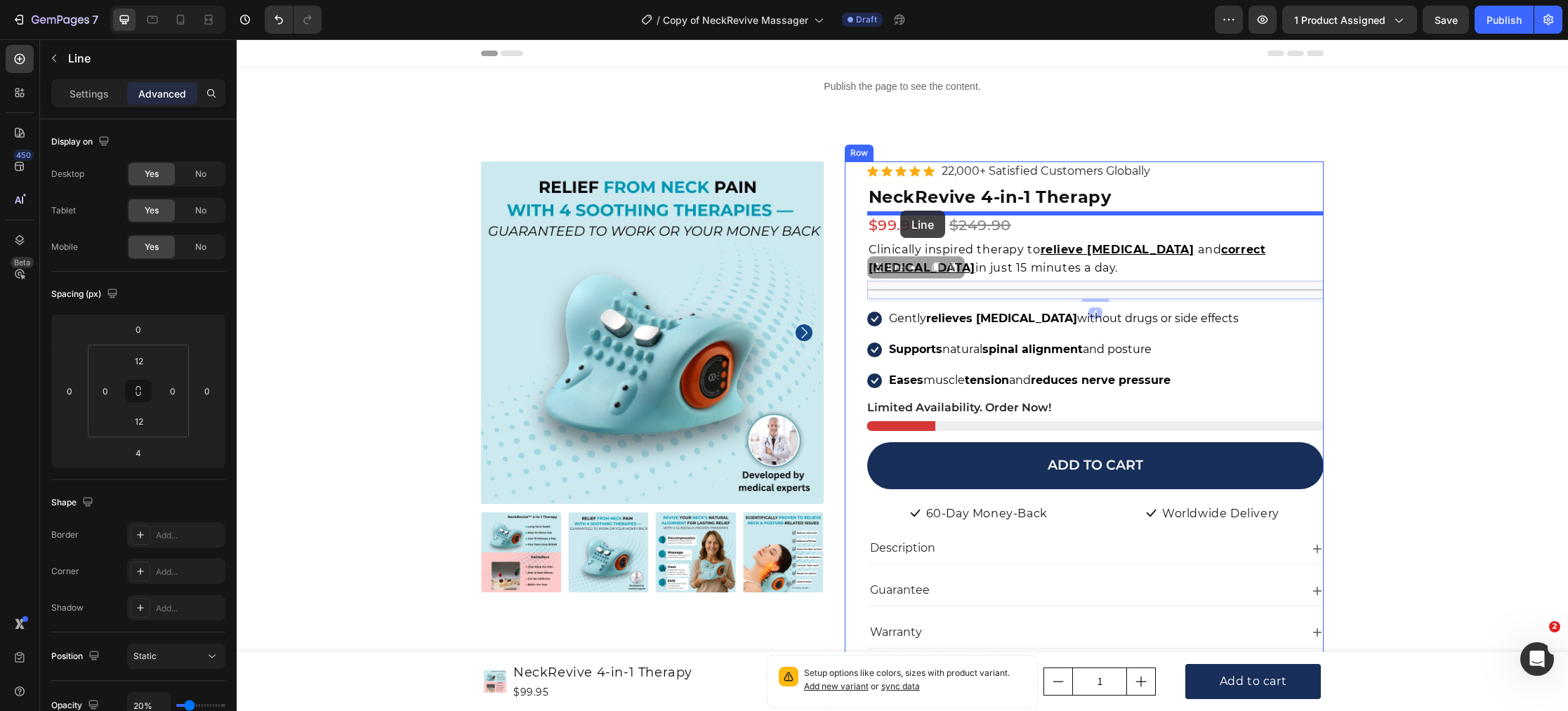
drag, startPoint x: 878, startPoint y: 268, endPoint x: 900, endPoint y: 210, distance: 62.0
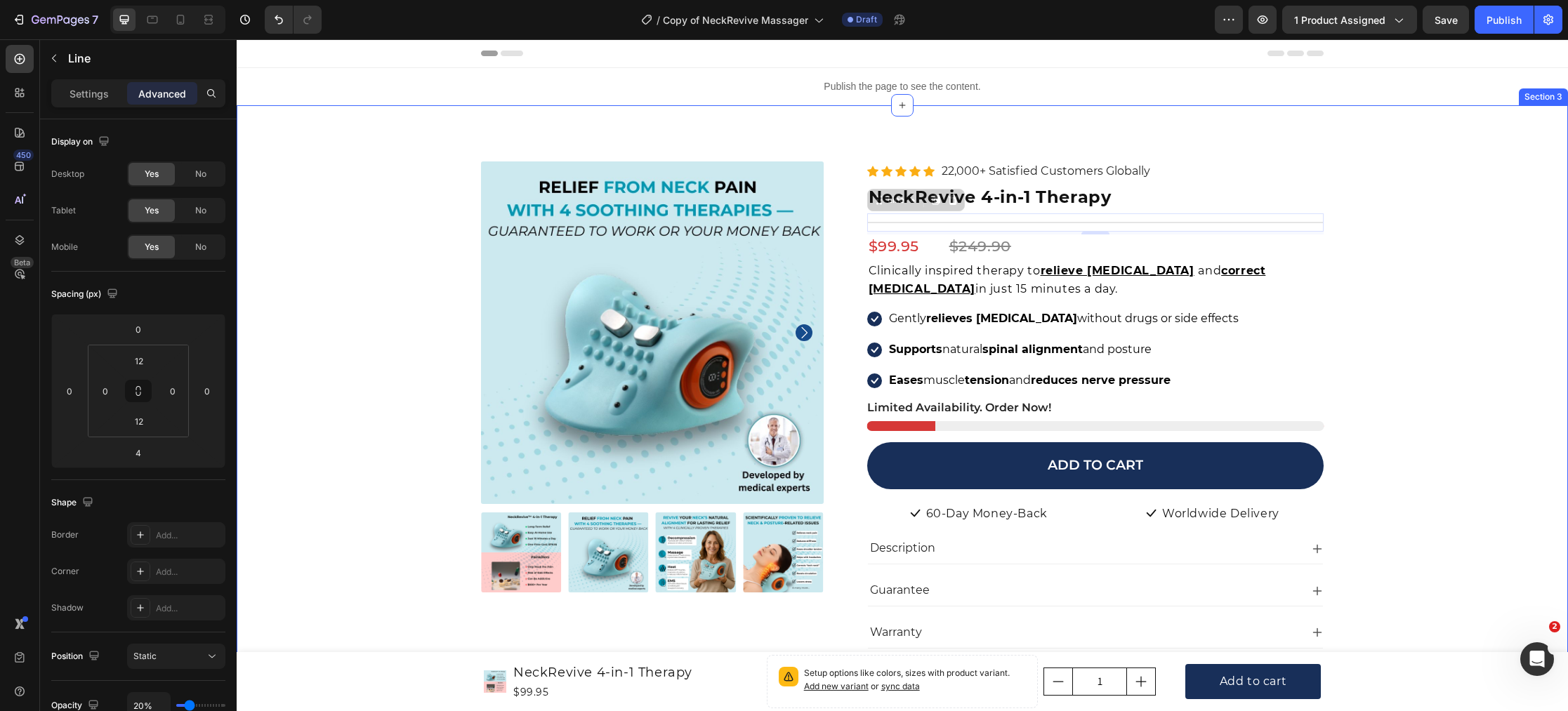
click at [337, 299] on div "Product Images Icon Icon Icon Icon Icon Icon List Hoz 22,000+ Satisfied Custome…" at bounding box center [903, 603] width 1310 height 885
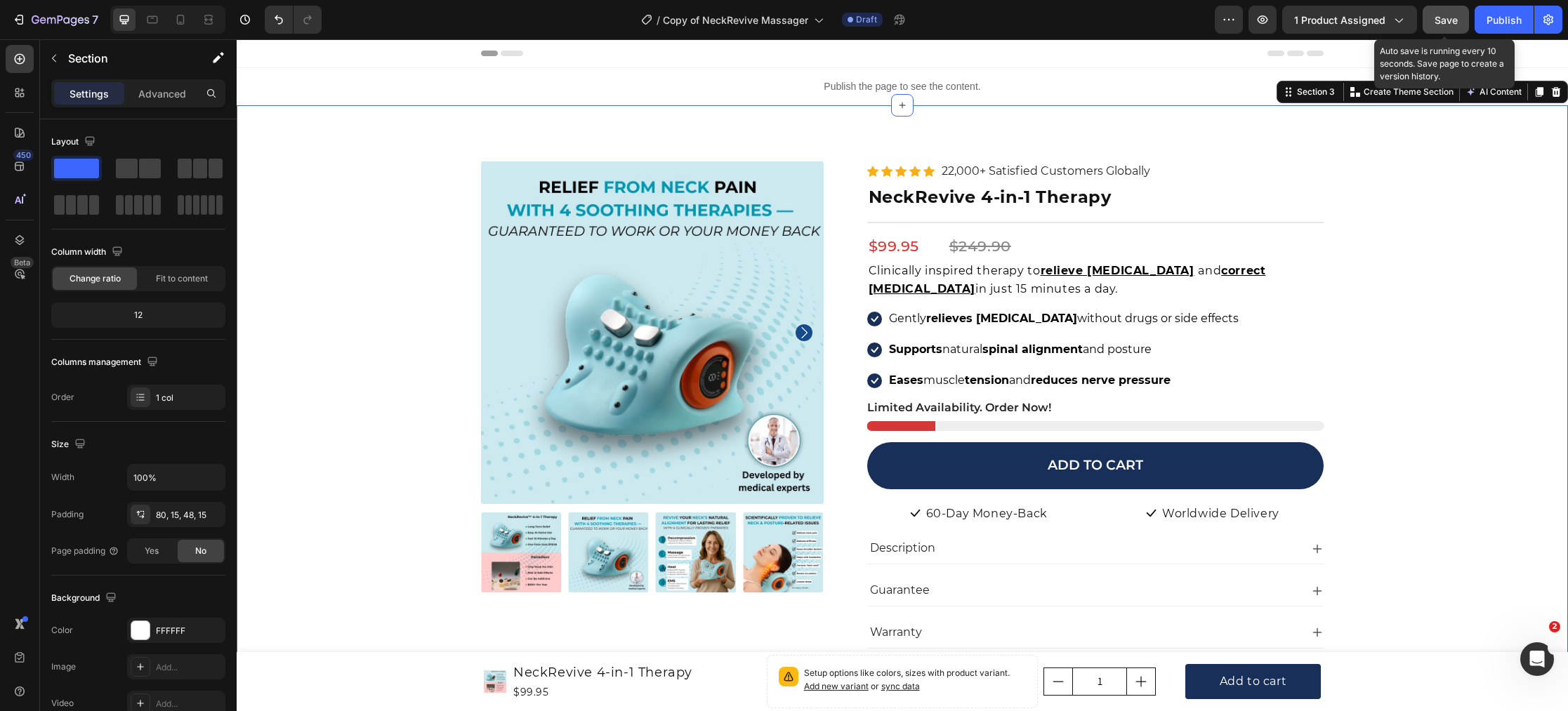
drag, startPoint x: 1437, startPoint y: 20, endPoint x: 1414, endPoint y: 29, distance: 24.7
click at [1436, 20] on span "Save" at bounding box center [1446, 20] width 23 height 12
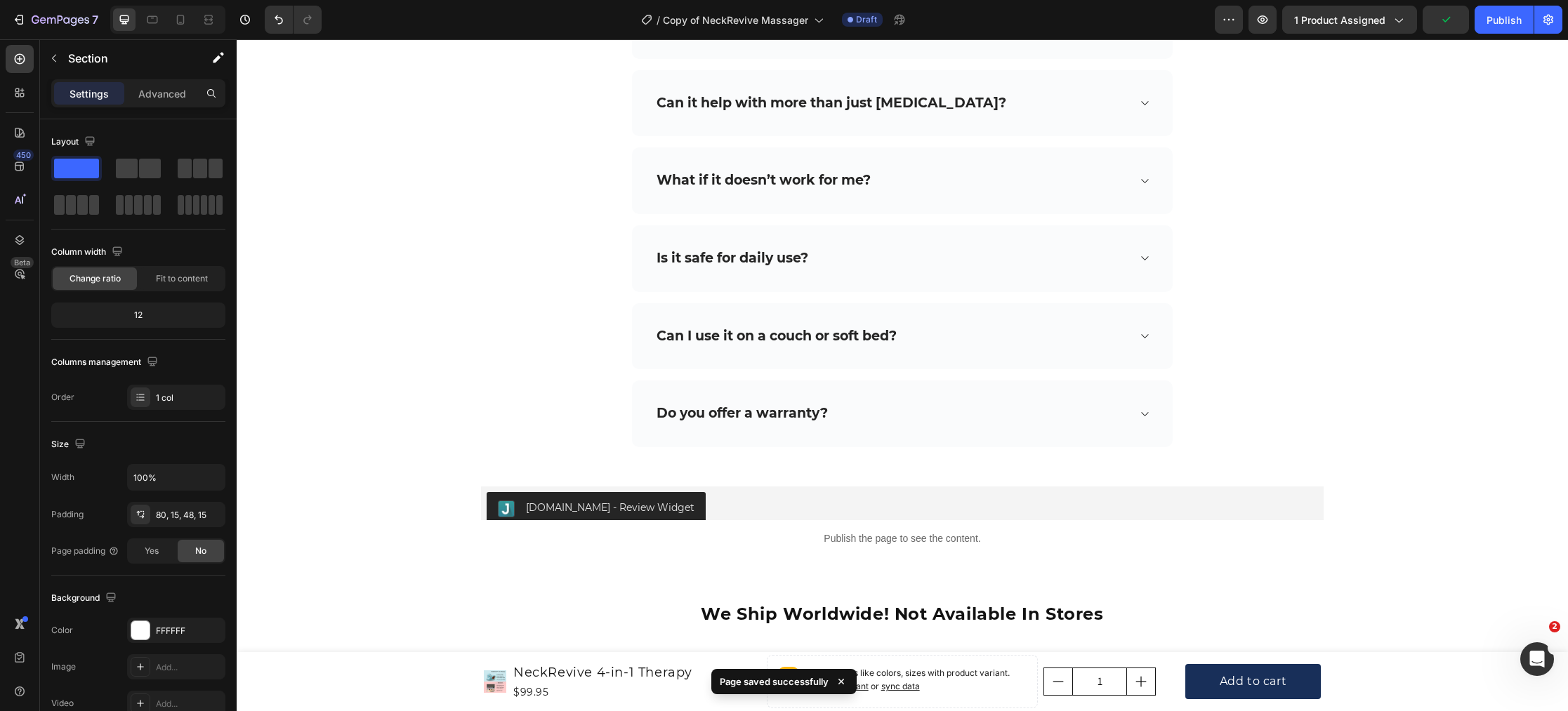
scroll to position [6780, 0]
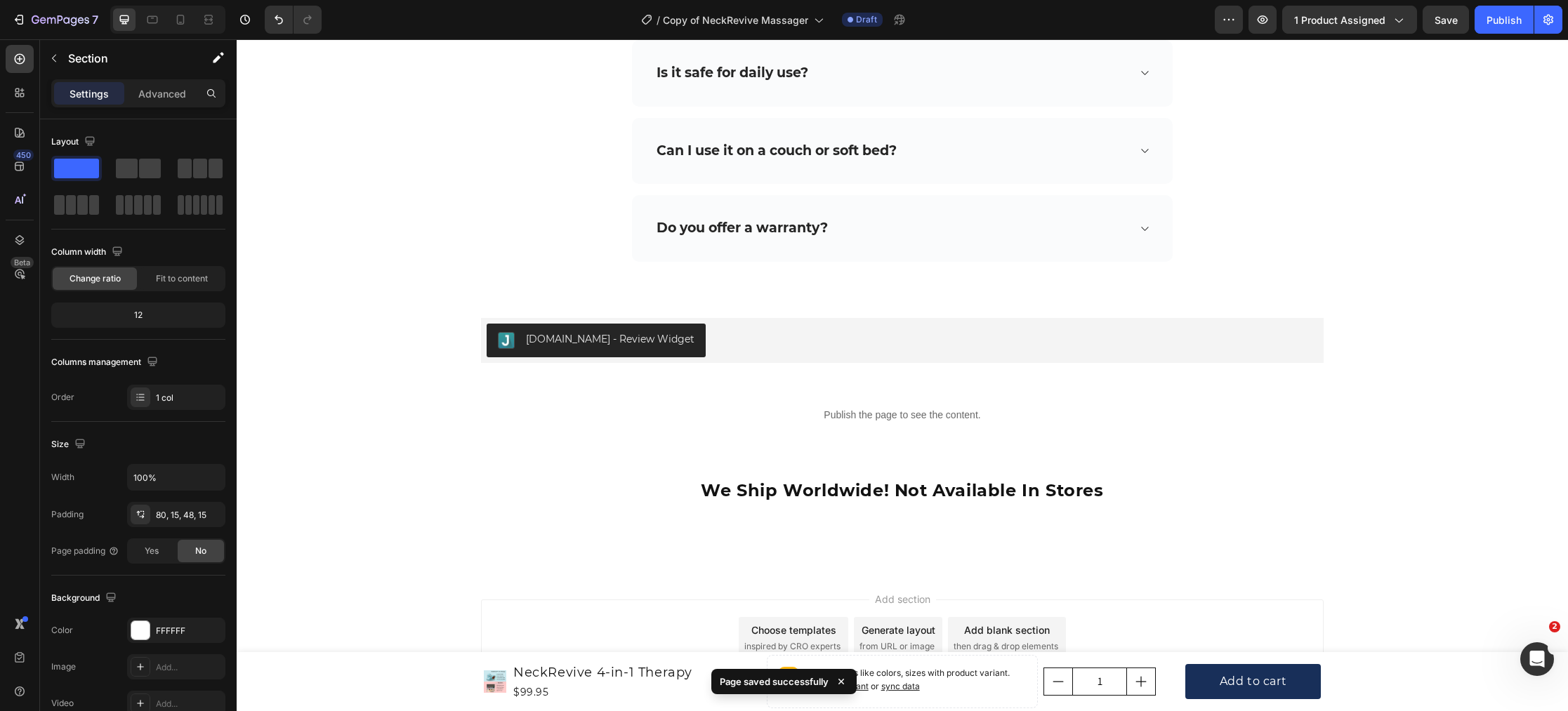
click at [777, 622] on div "Choose templates" at bounding box center [794, 630] width 85 height 15
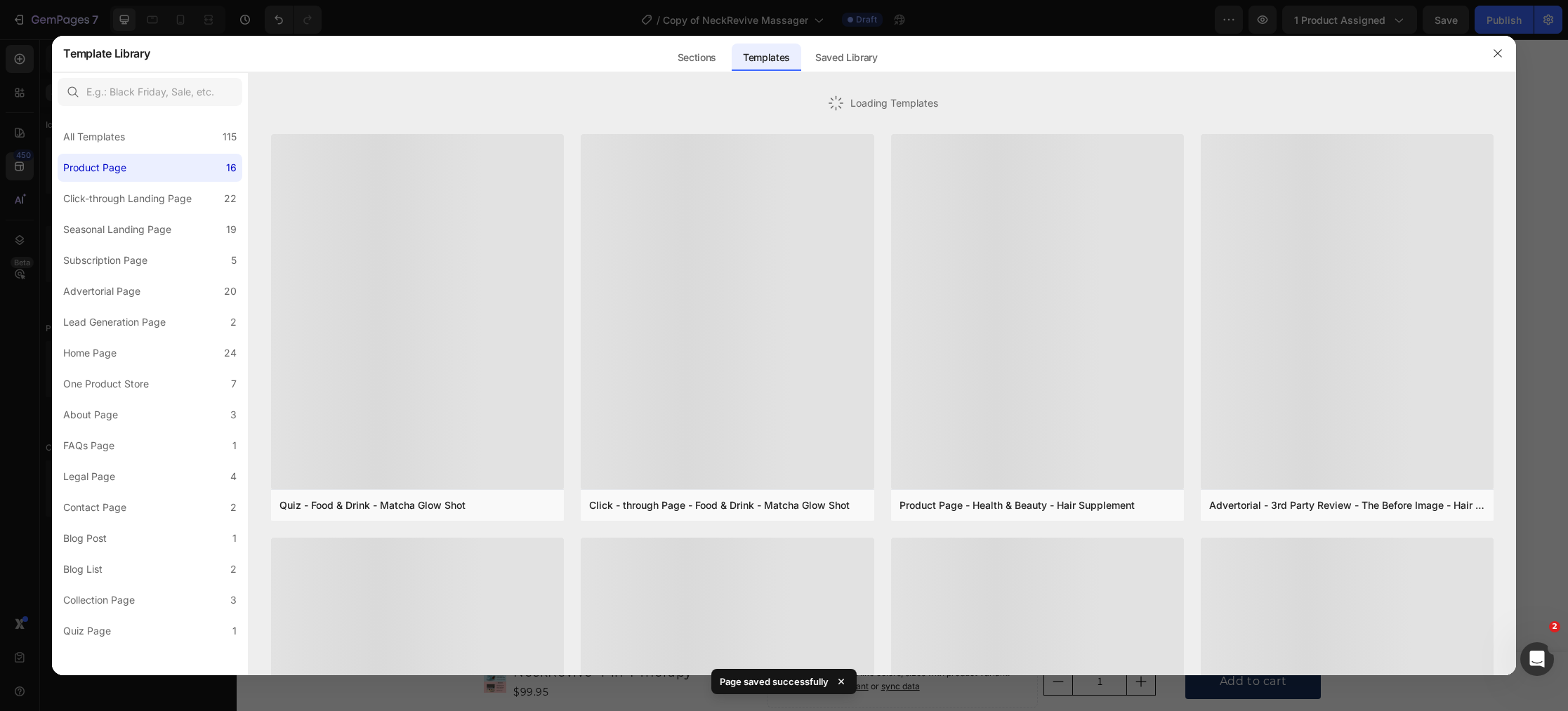
scroll to position [6779, 0]
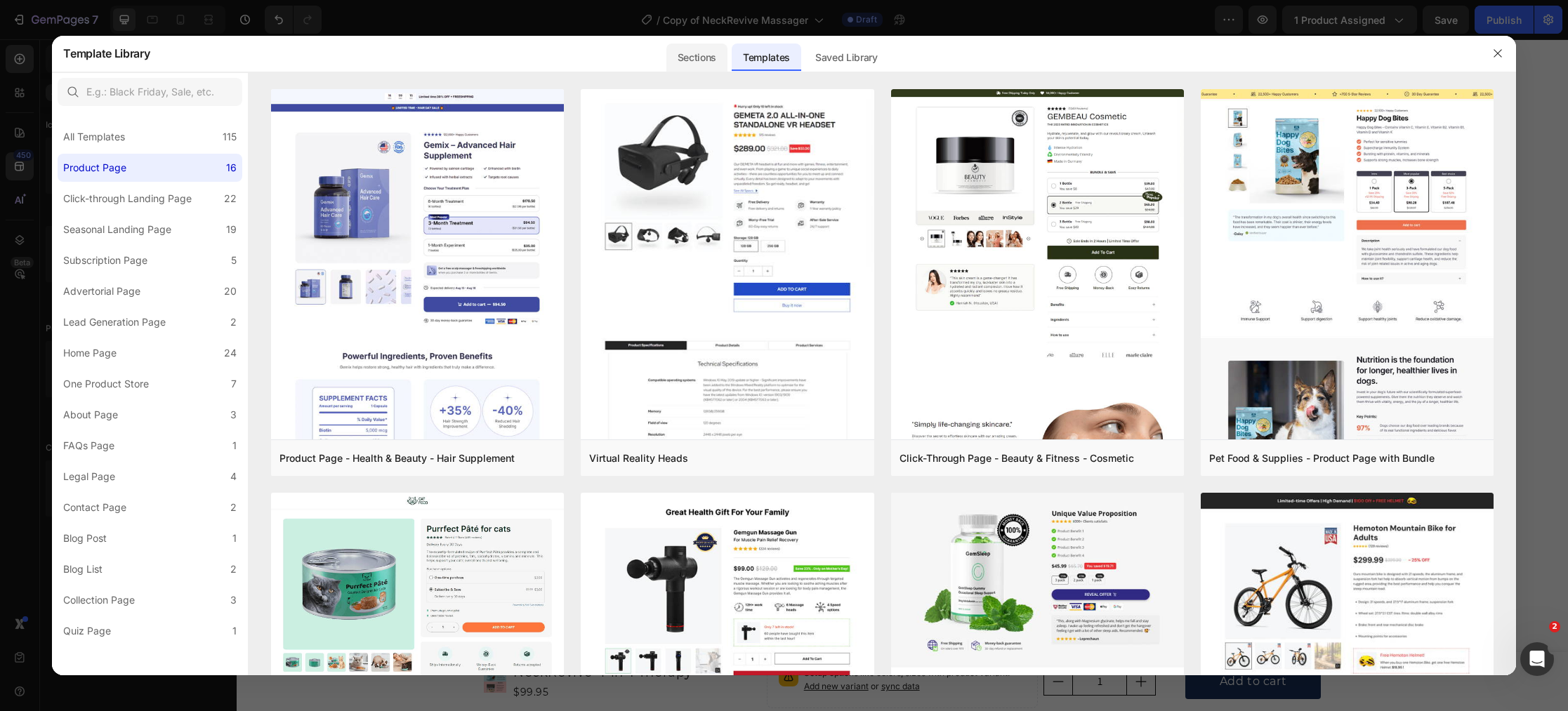
drag, startPoint x: 716, startPoint y: 58, endPoint x: 669, endPoint y: 64, distance: 47.4
click at [716, 58] on div "Sections" at bounding box center [696, 57] width 61 height 28
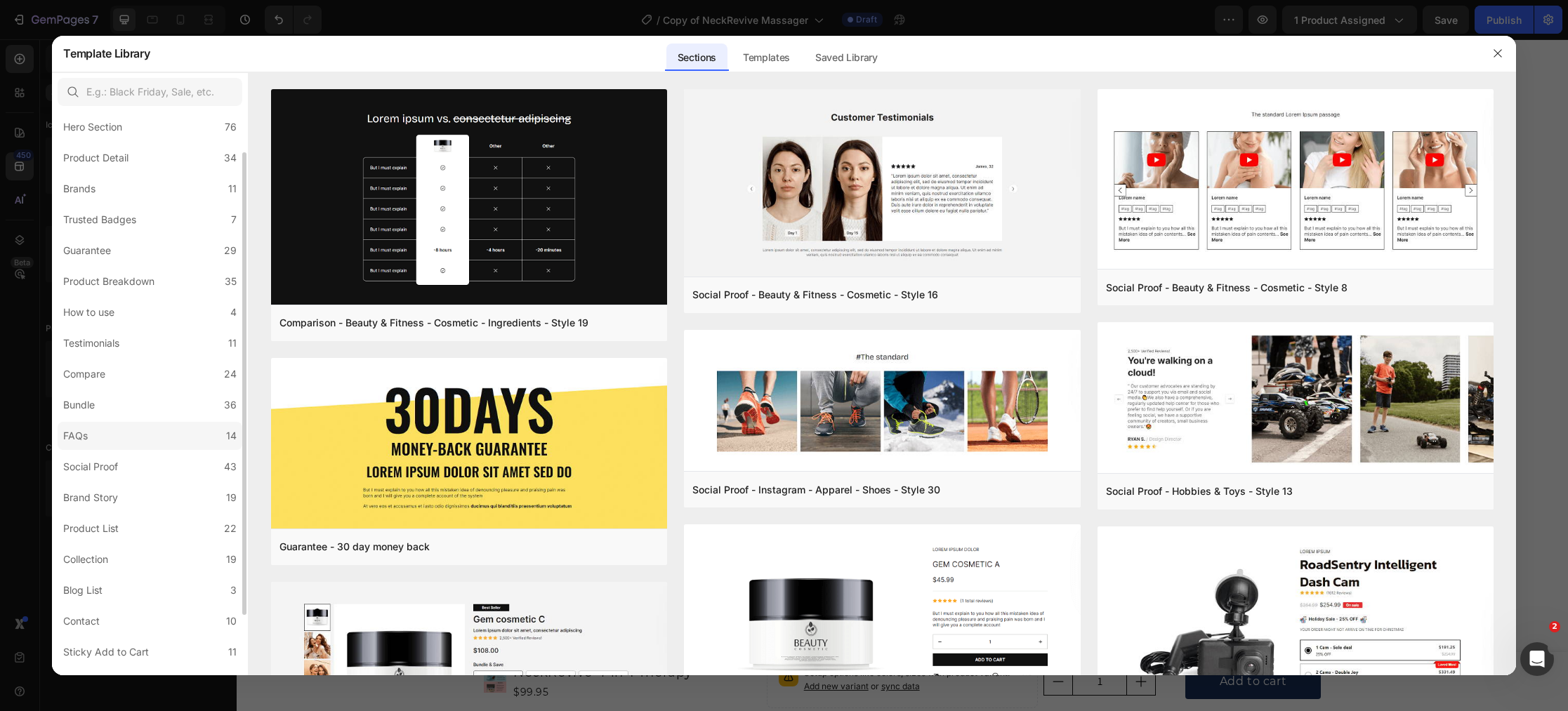
scroll to position [45, 0]
click at [122, 410] on label "Bundle 36" at bounding box center [150, 400] width 185 height 28
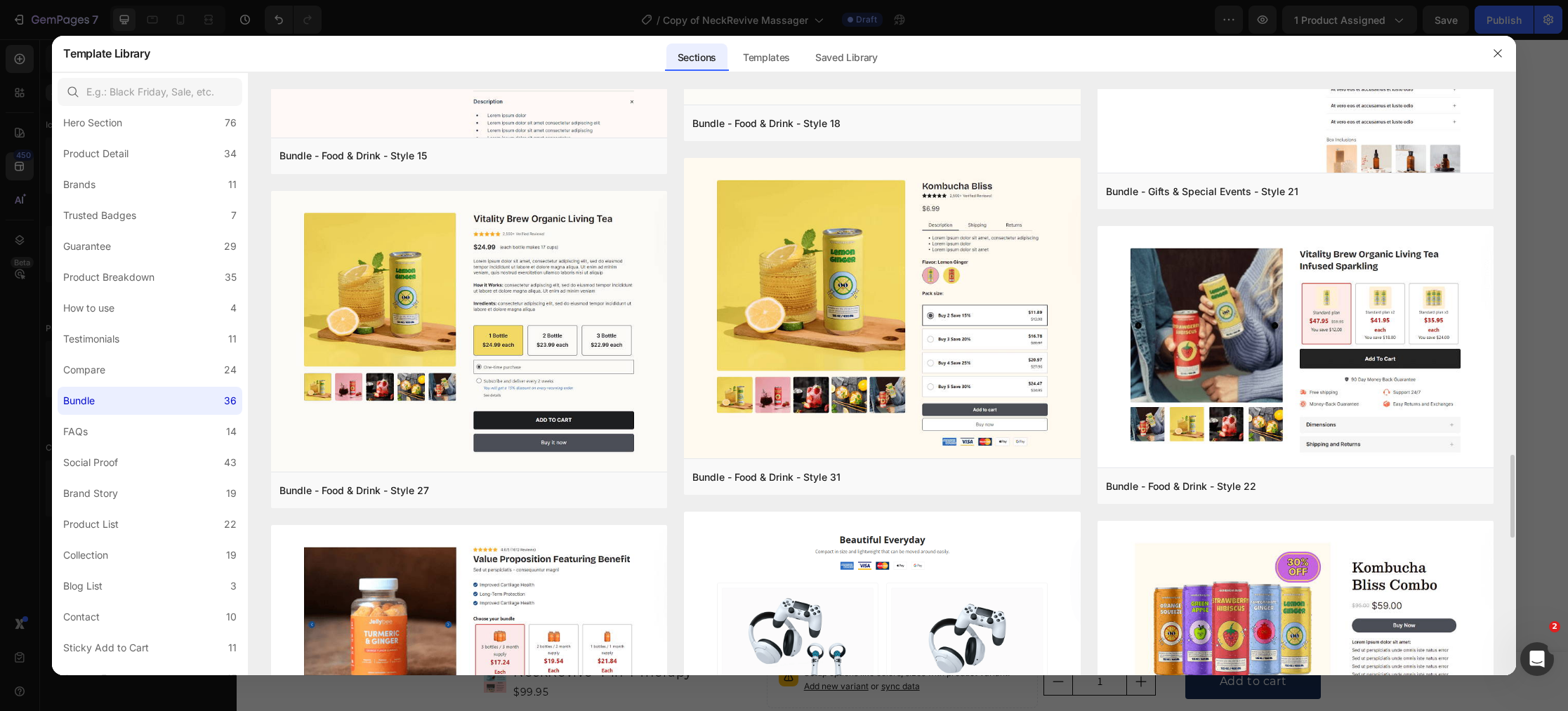
scroll to position [1765, 0]
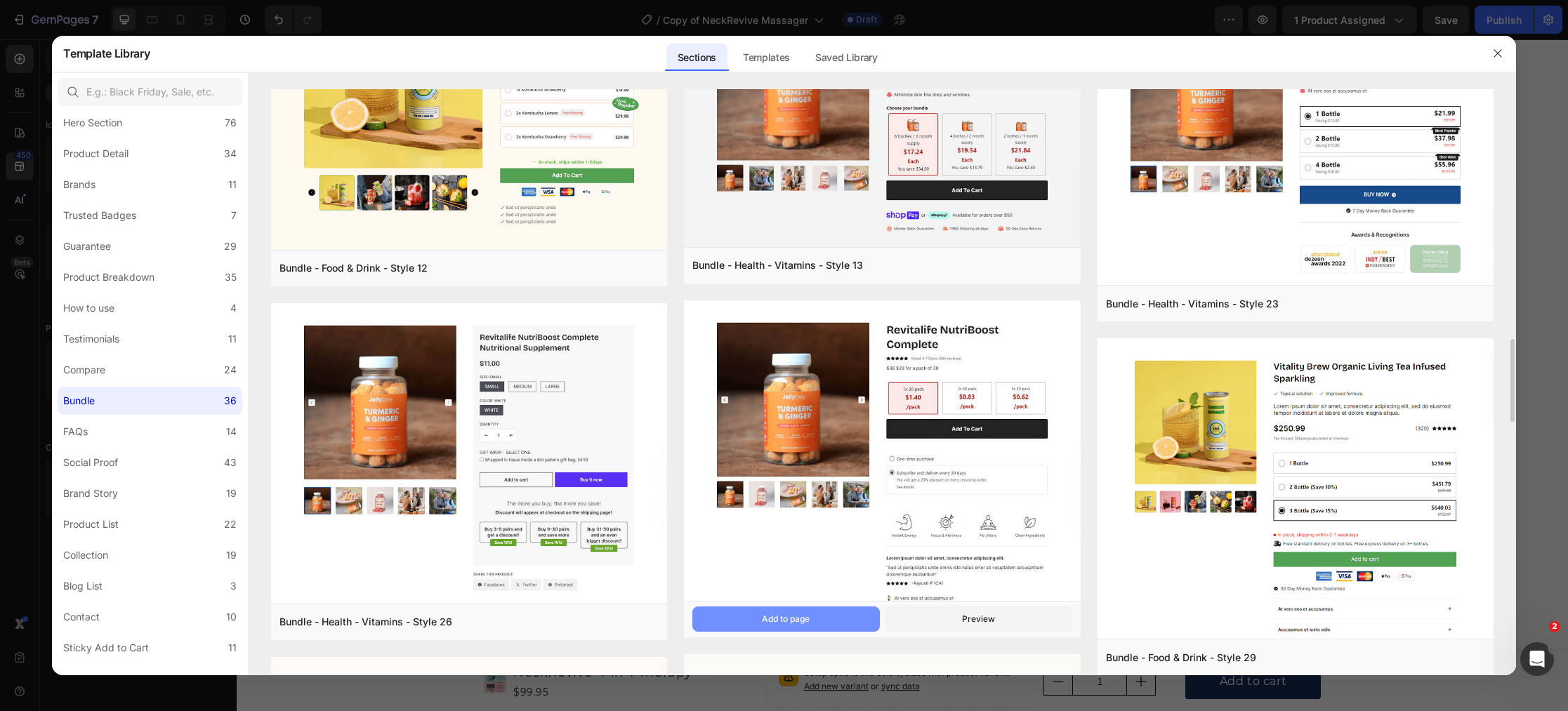
click at [829, 629] on button "Add to page" at bounding box center [785, 619] width 187 height 25
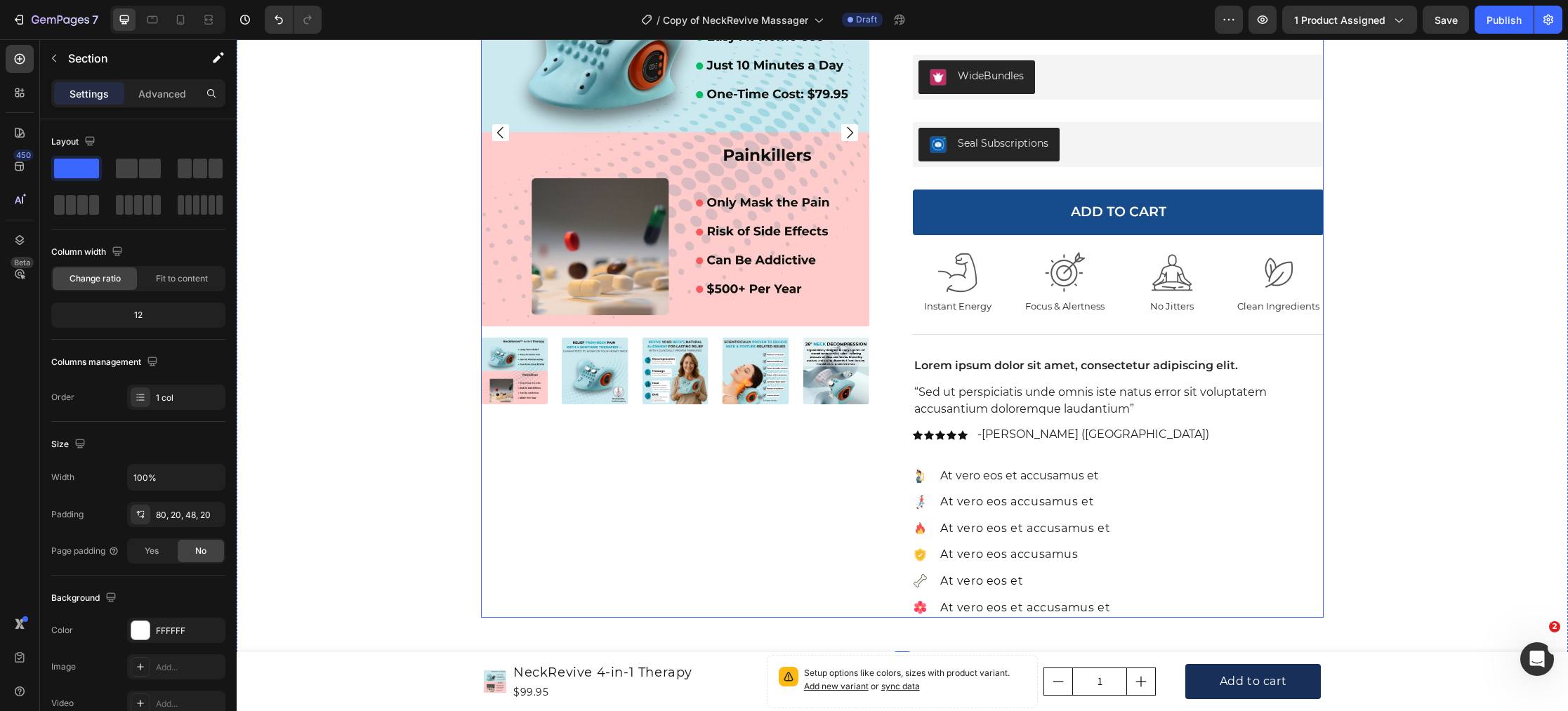
scroll to position [7320, 0]
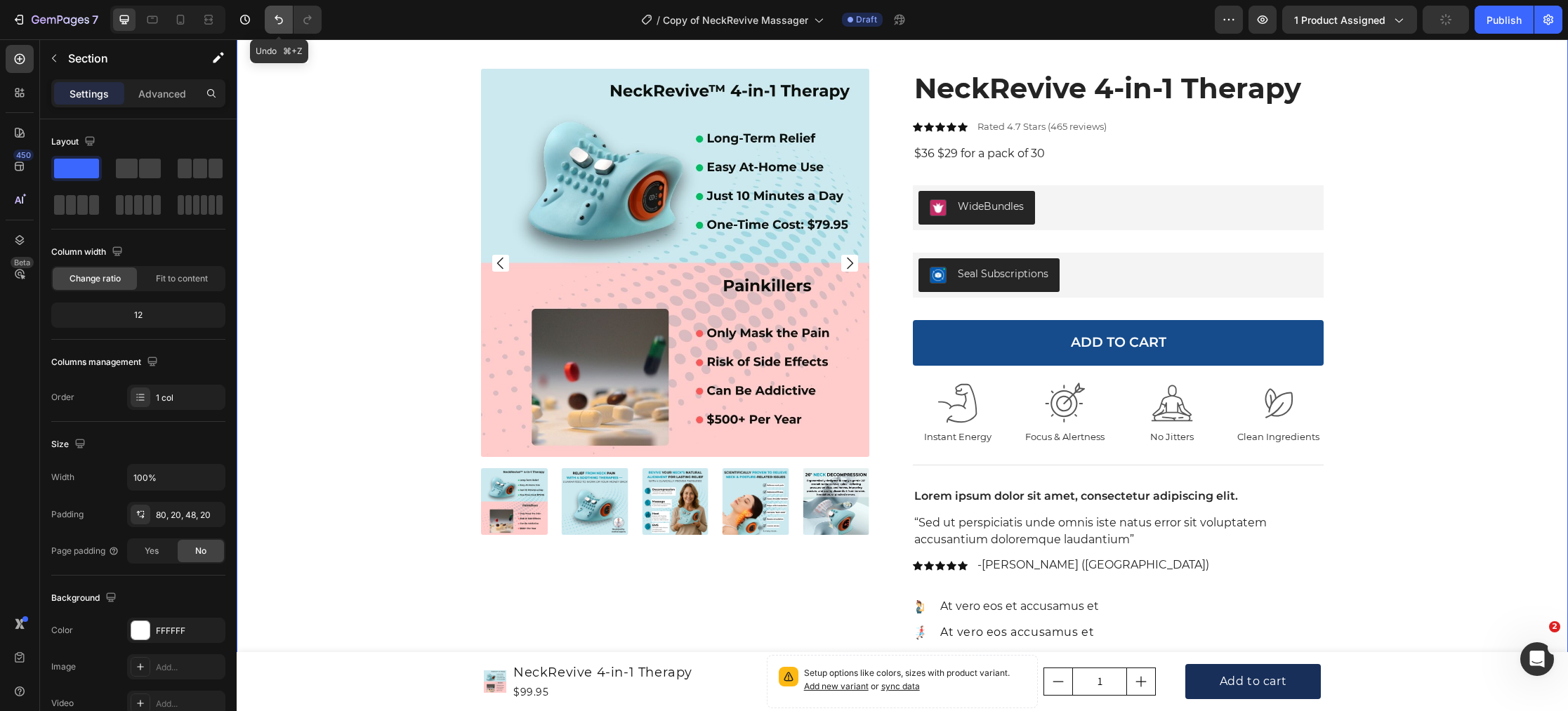
click at [277, 23] on icon "Undo/Redo" at bounding box center [279, 19] width 14 height 14
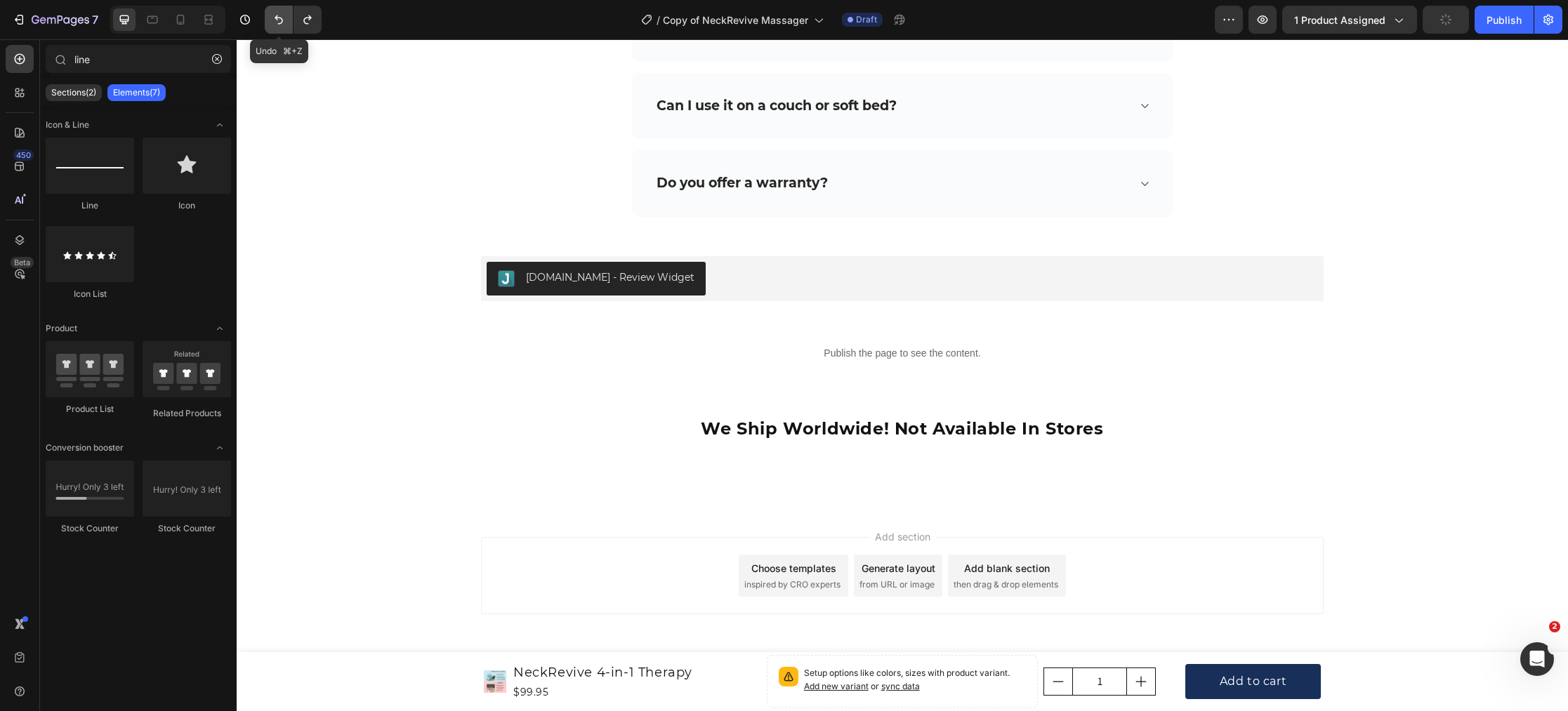
scroll to position [6824, 0]
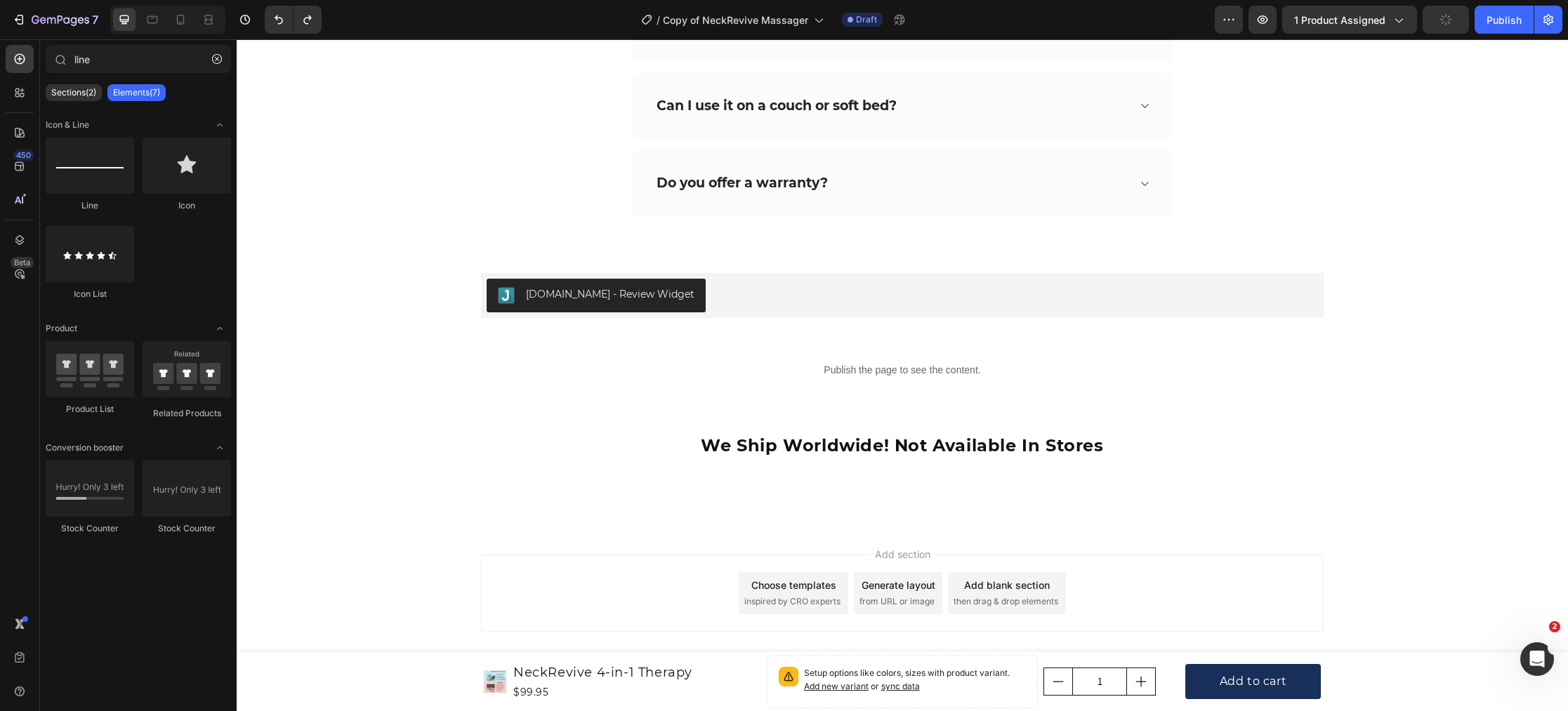
click at [770, 578] on div "Choose templates" at bounding box center [794, 585] width 85 height 15
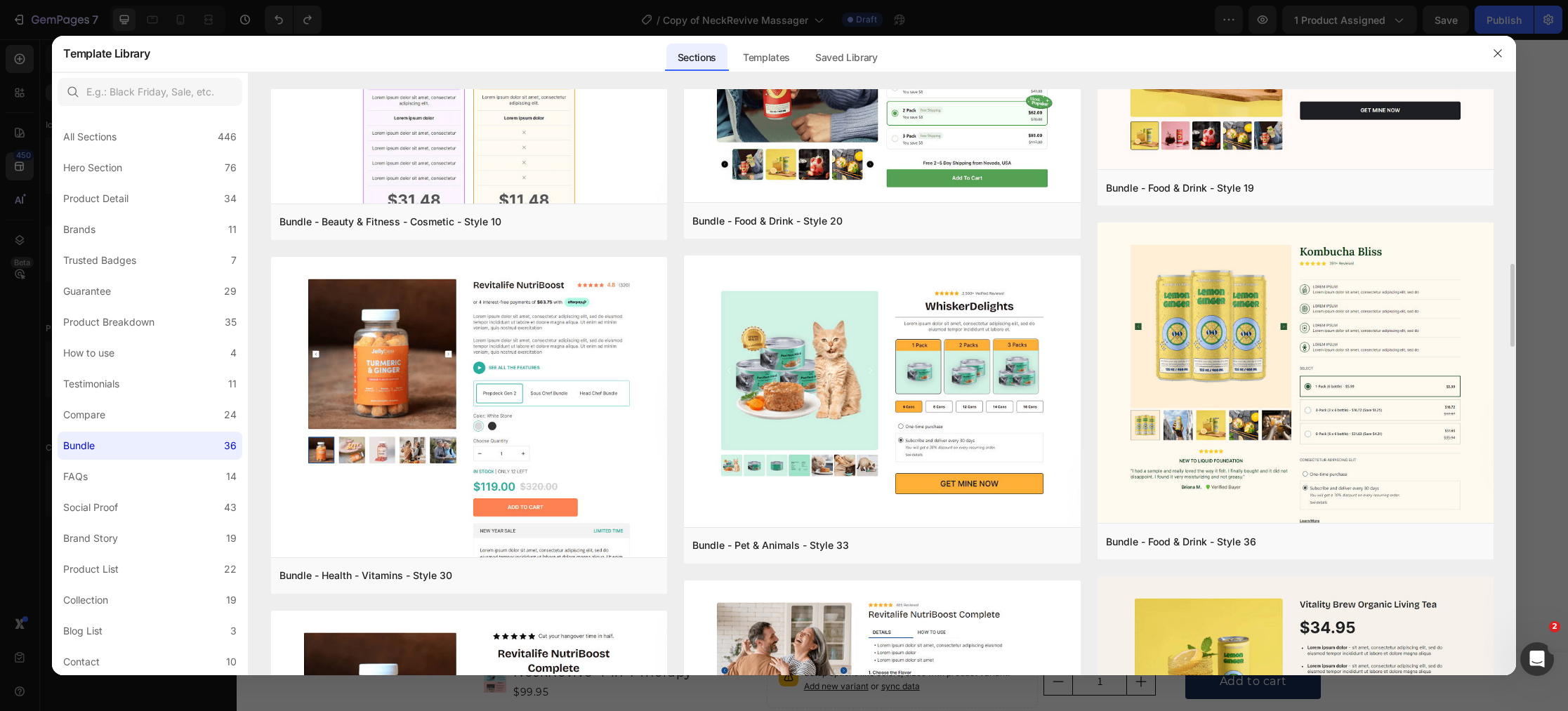
scroll to position [0, 0]
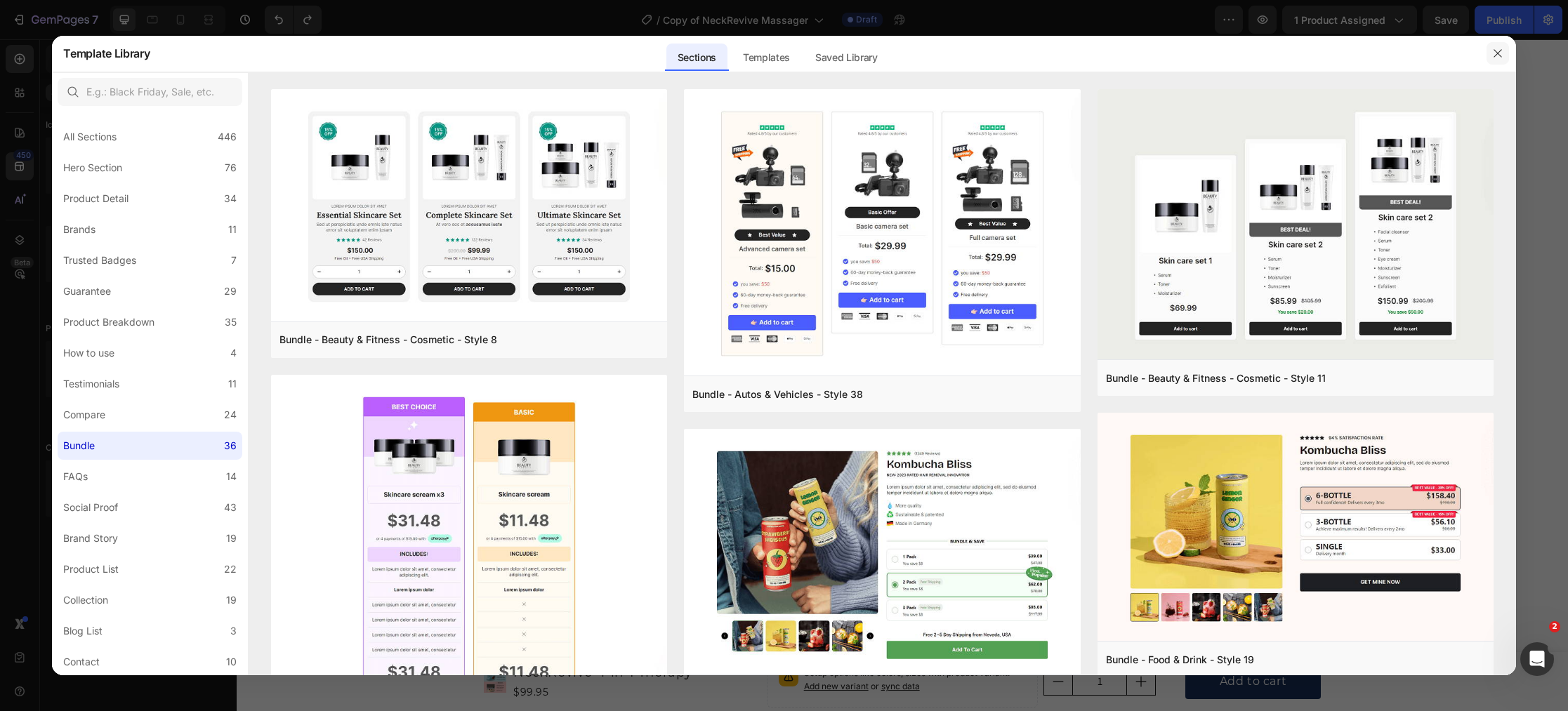
click at [1503, 57] on button "button" at bounding box center [1498, 53] width 23 height 23
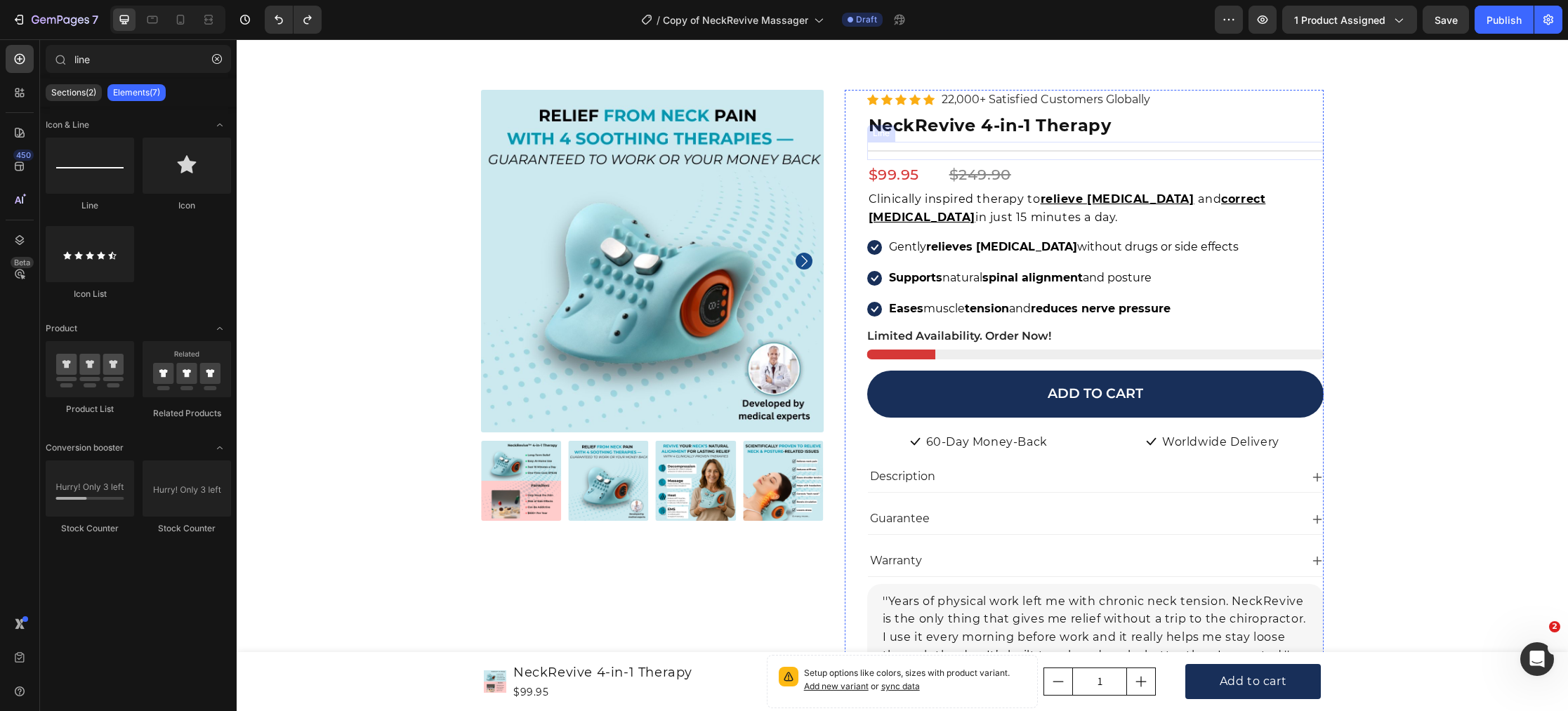
scroll to position [119, 0]
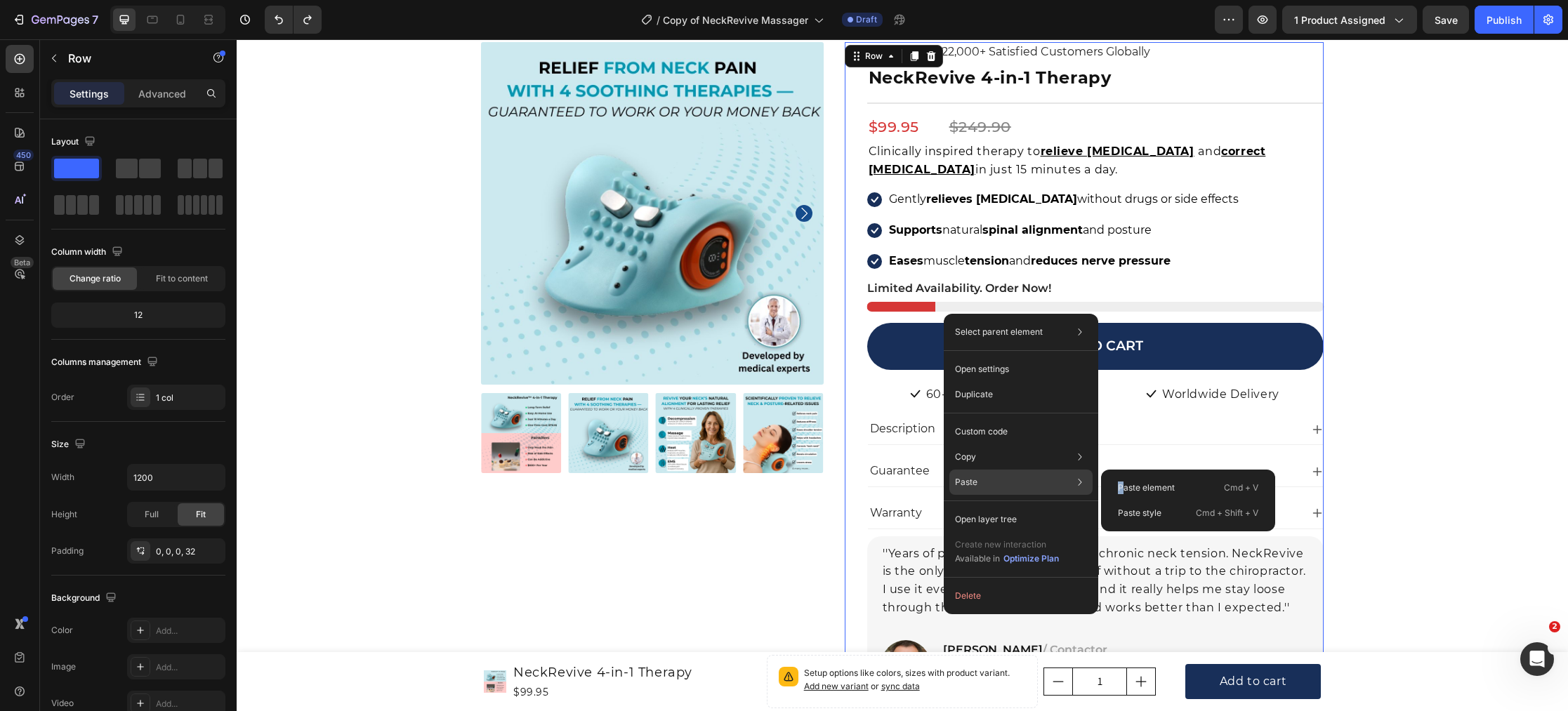
drag, startPoint x: 1123, startPoint y: 484, endPoint x: 1075, endPoint y: 470, distance: 50.0
click at [1087, 473] on div "Paste Paste element Cmd + V Paste style Cmd + Shift + V" at bounding box center [1021, 482] width 143 height 25
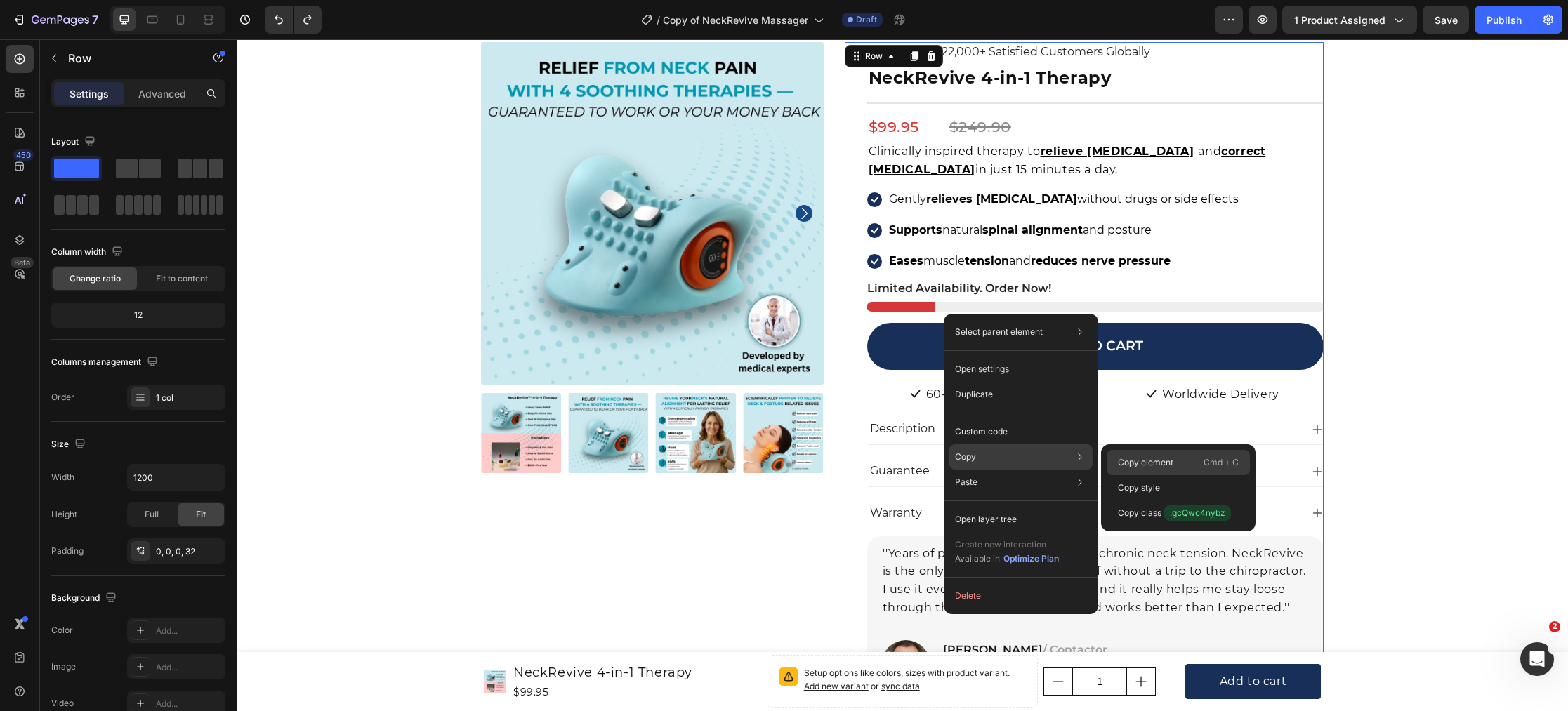
click at [1139, 462] on p "Copy element" at bounding box center [1145, 462] width 55 height 13
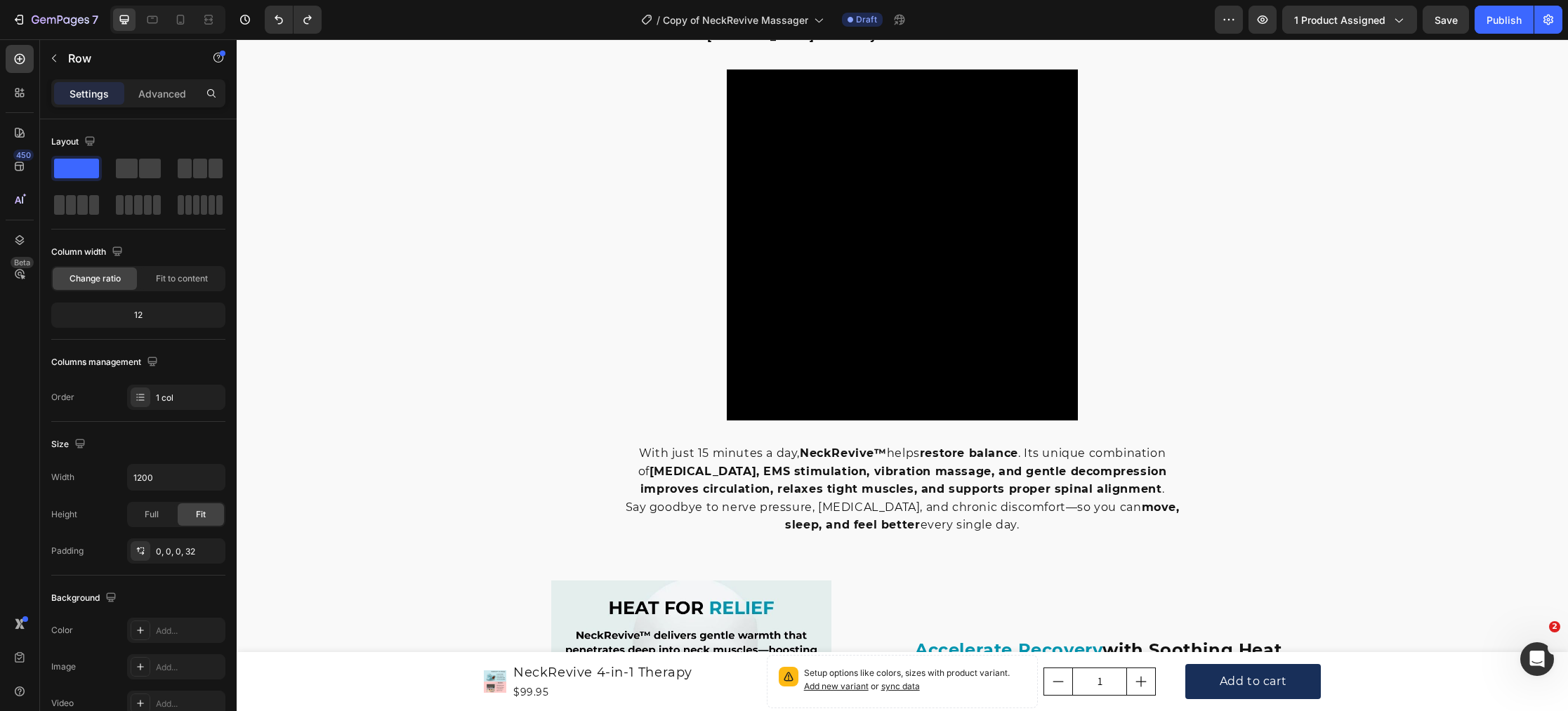
scroll to position [0, 0]
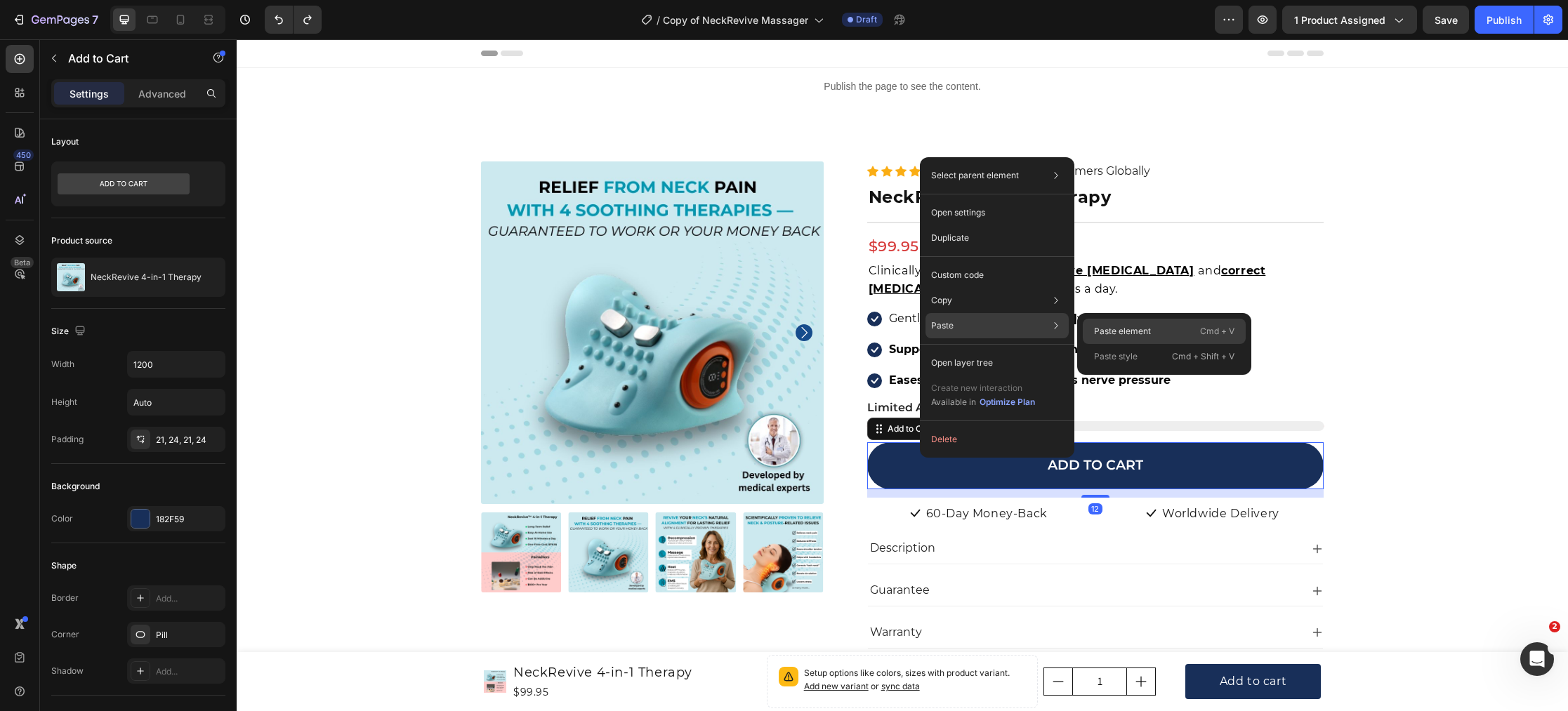
click at [1128, 324] on p "Paste element" at bounding box center [1123, 330] width 57 height 13
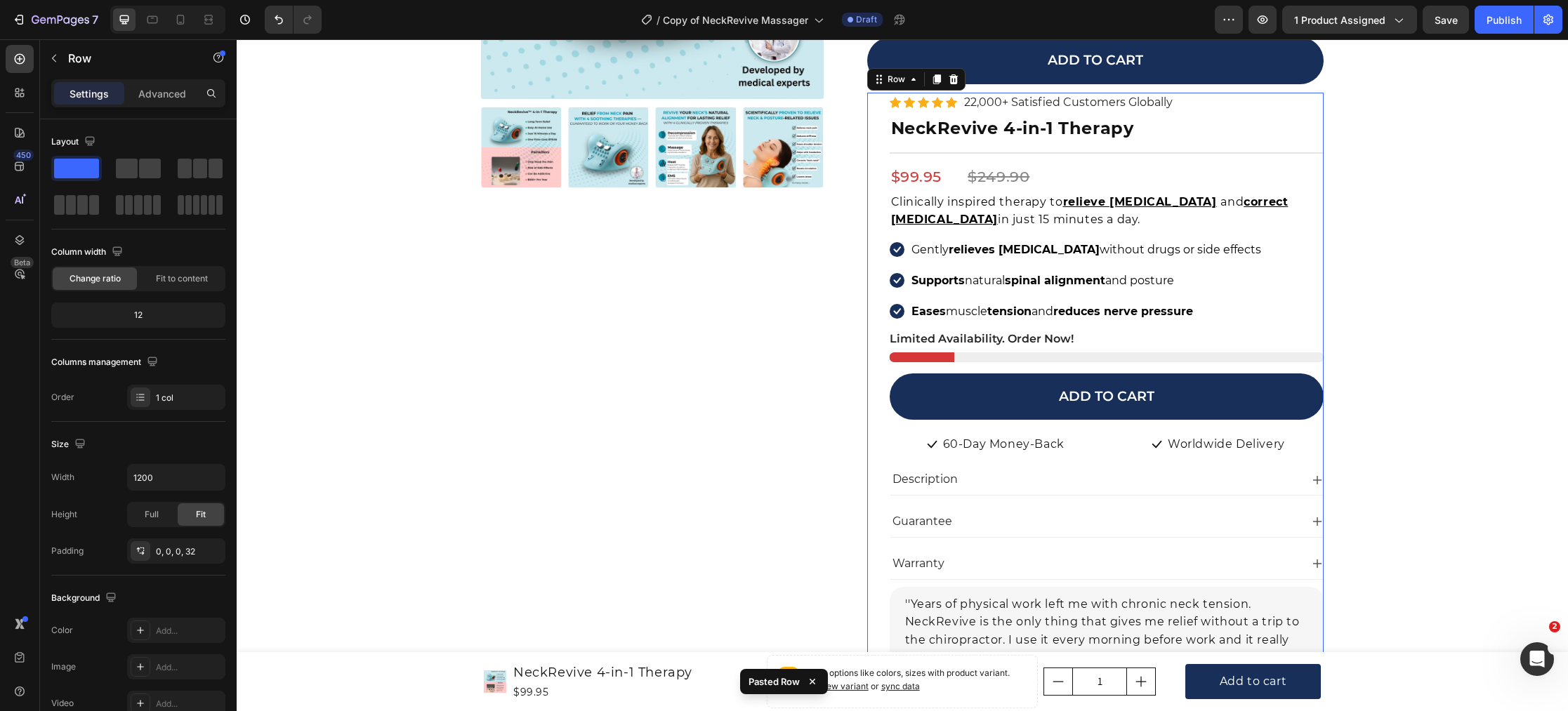
scroll to position [408, 0]
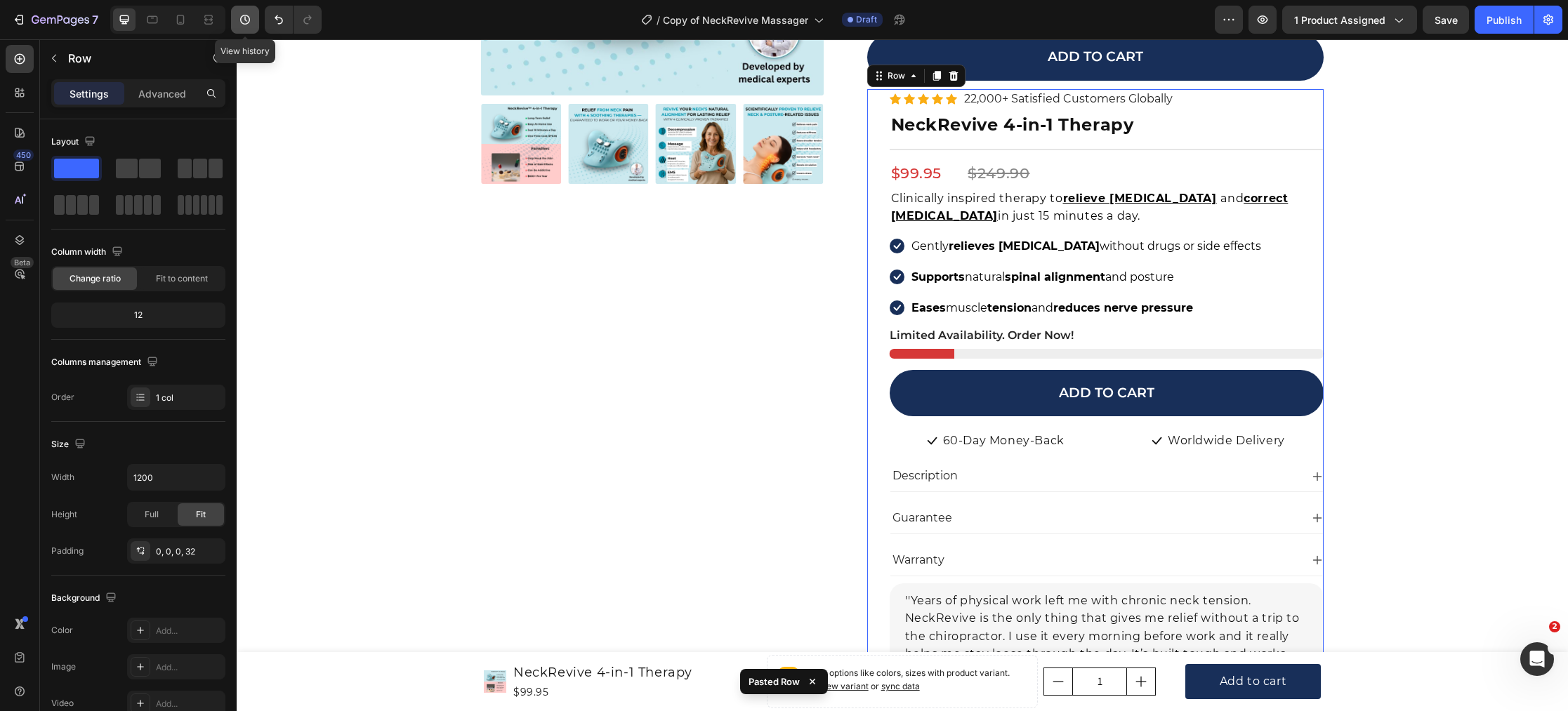
click at [246, 22] on icon "button" at bounding box center [245, 19] width 14 height 14
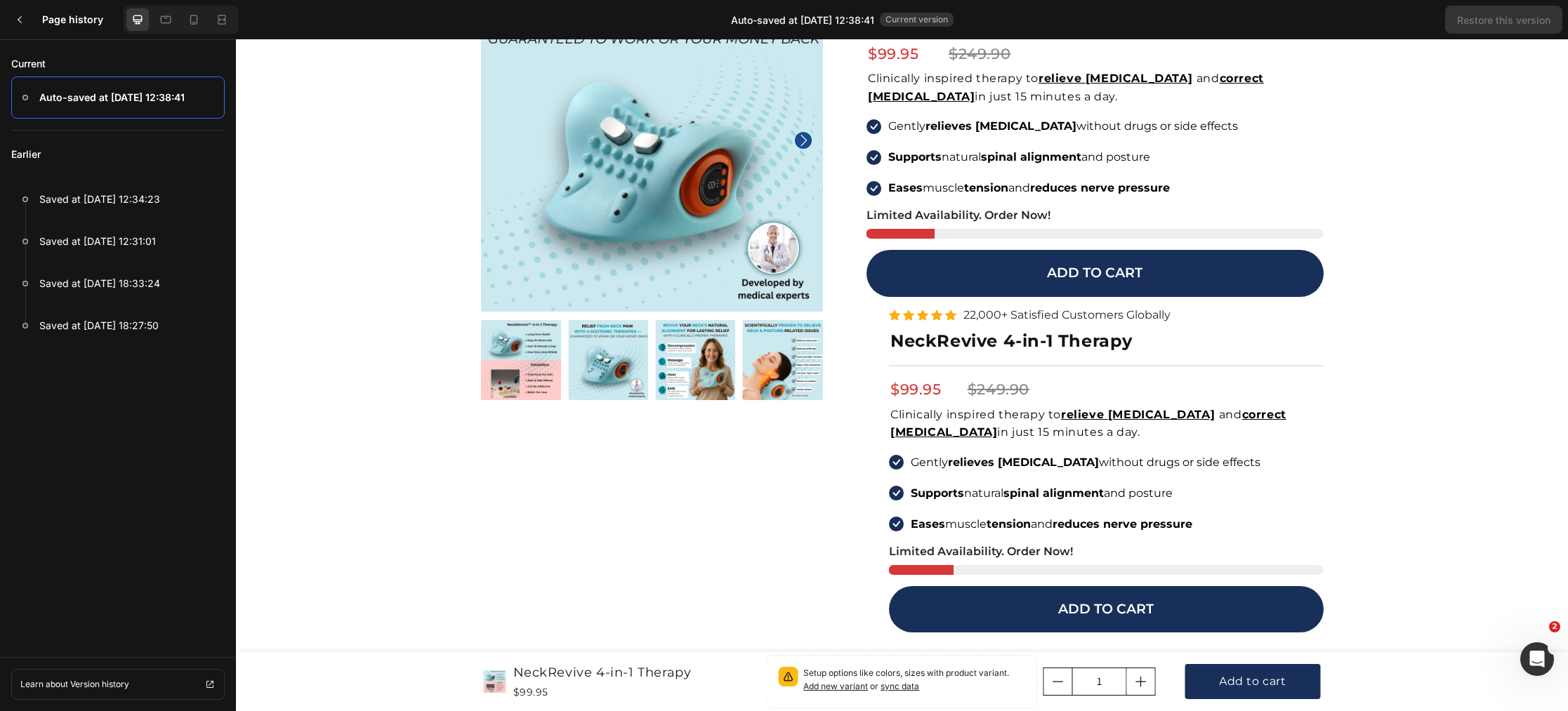
scroll to position [0, 0]
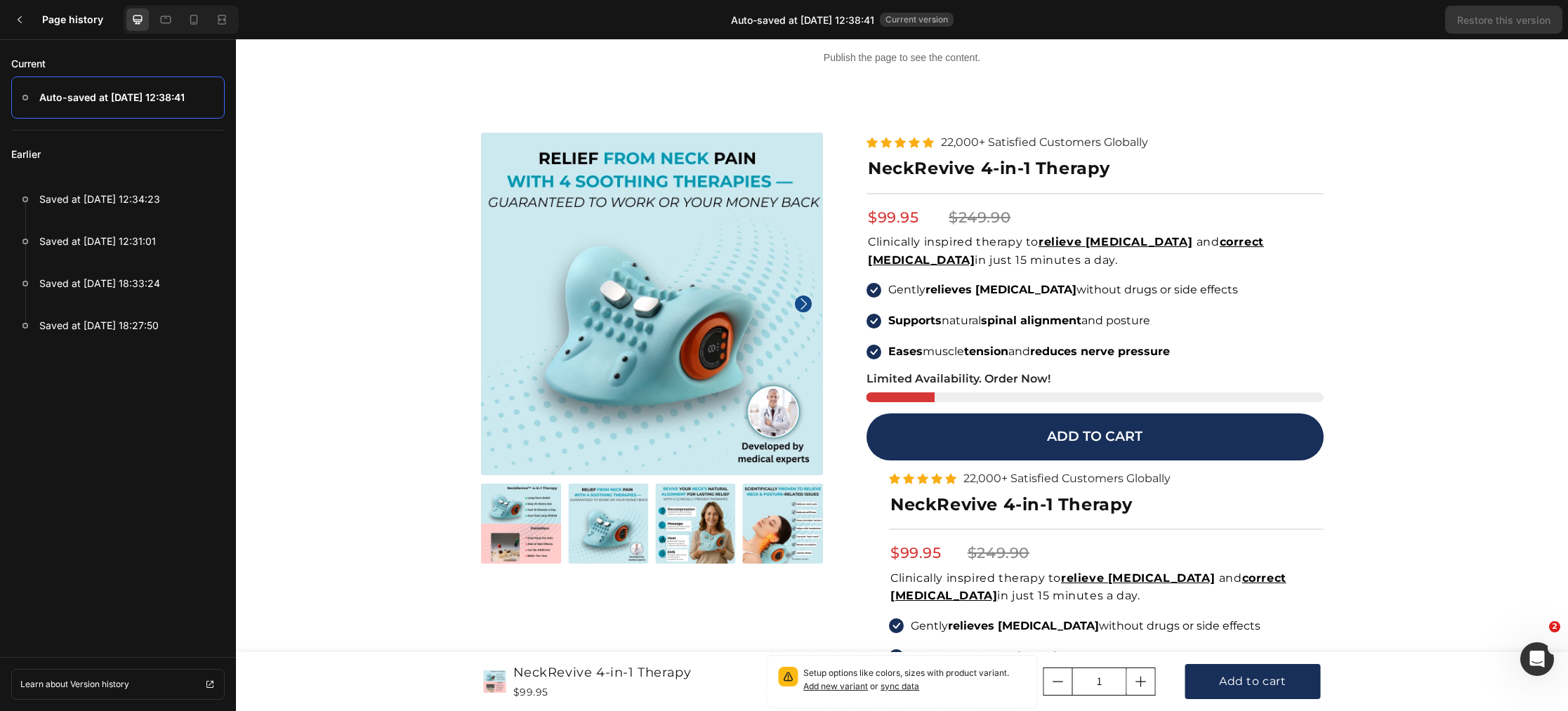
click at [15, 18] on icon at bounding box center [19, 19] width 11 height 11
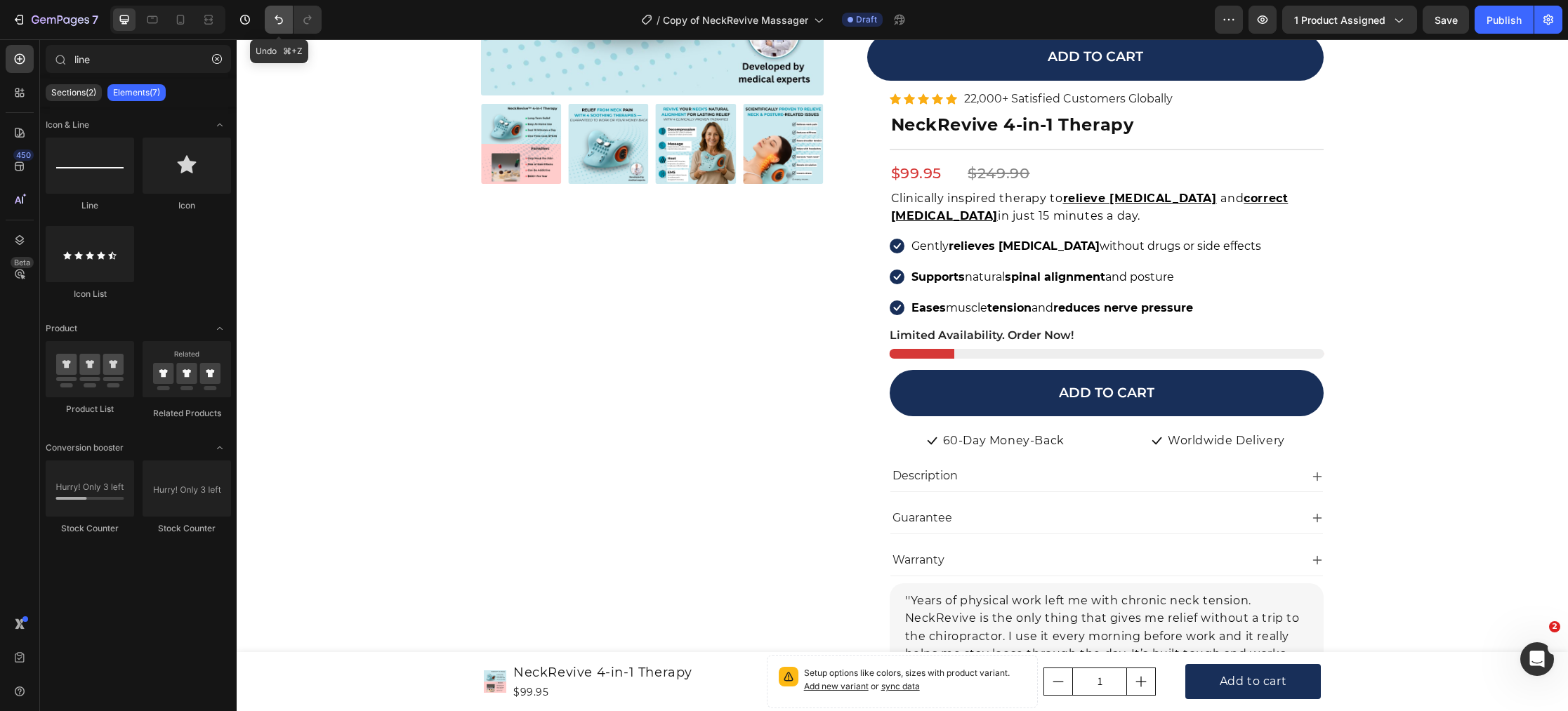
click at [270, 20] on button "Undo/Redo" at bounding box center [279, 19] width 28 height 28
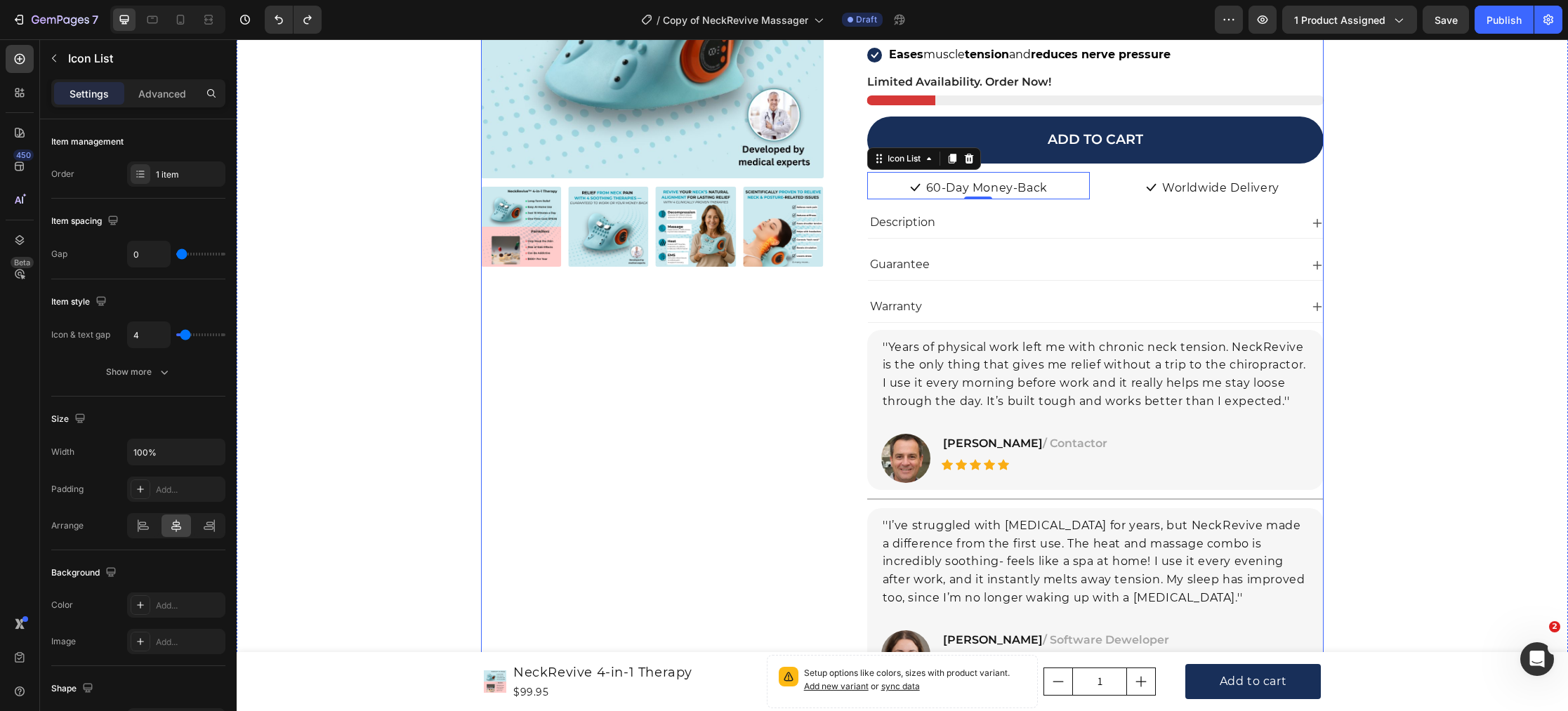
scroll to position [454, 0]
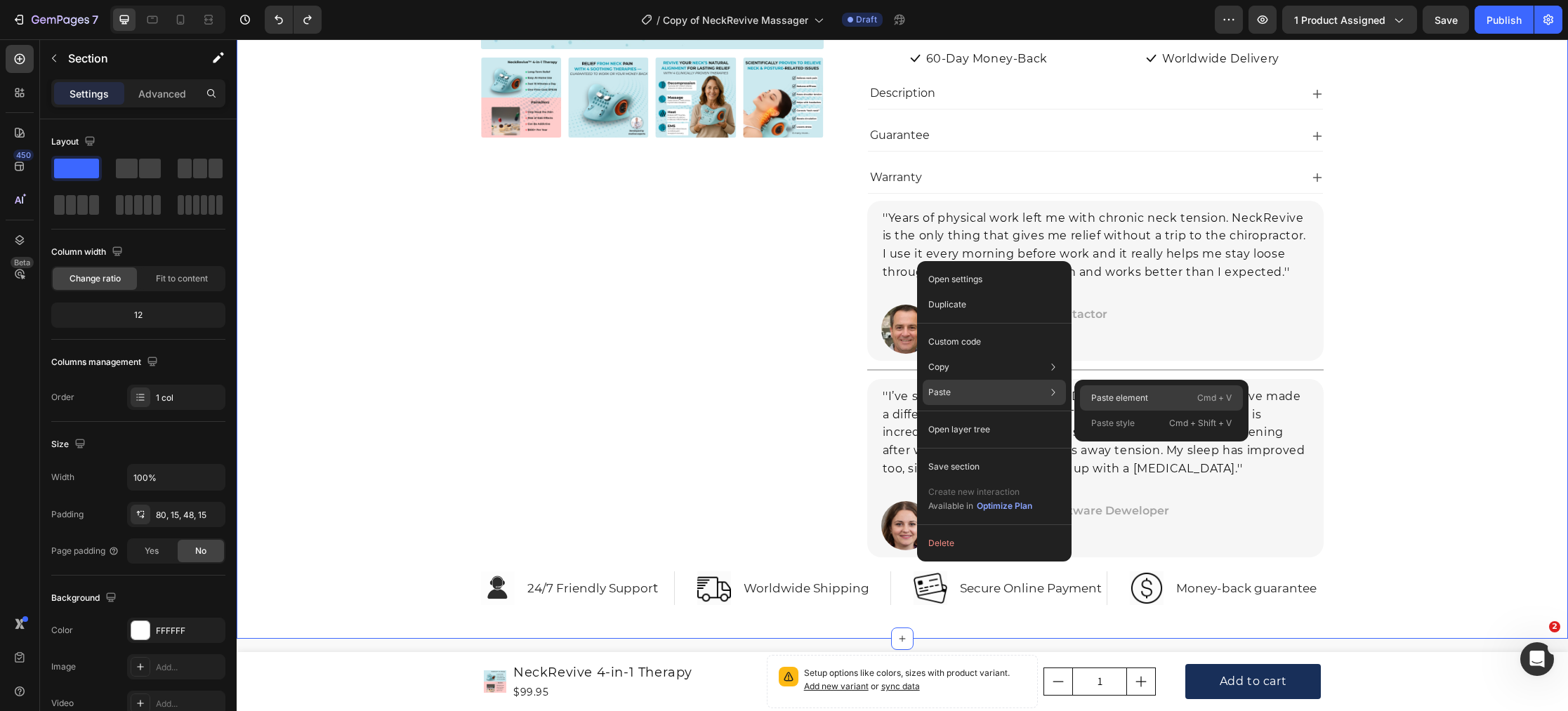
click at [1107, 397] on p "Paste element" at bounding box center [1120, 397] width 57 height 13
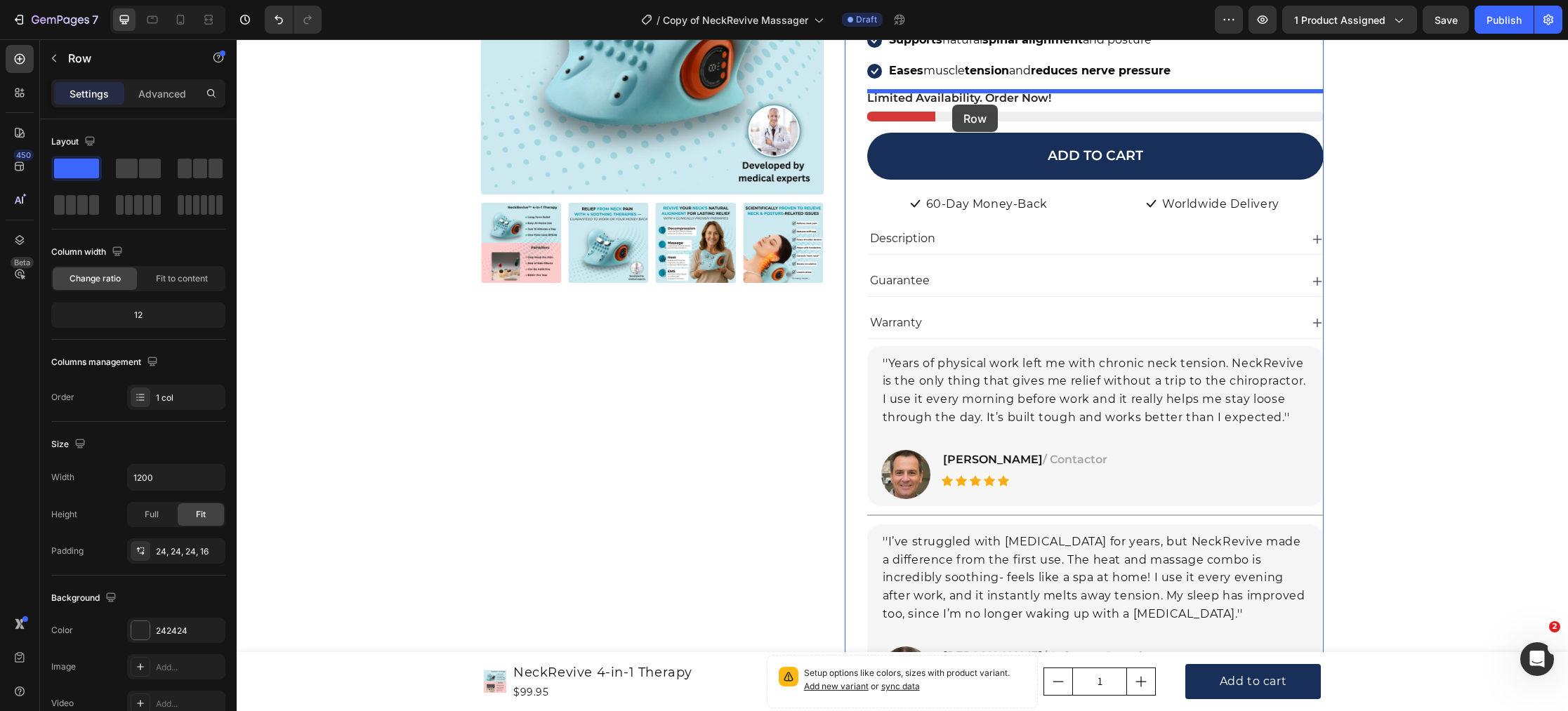
scroll to position [307, 0]
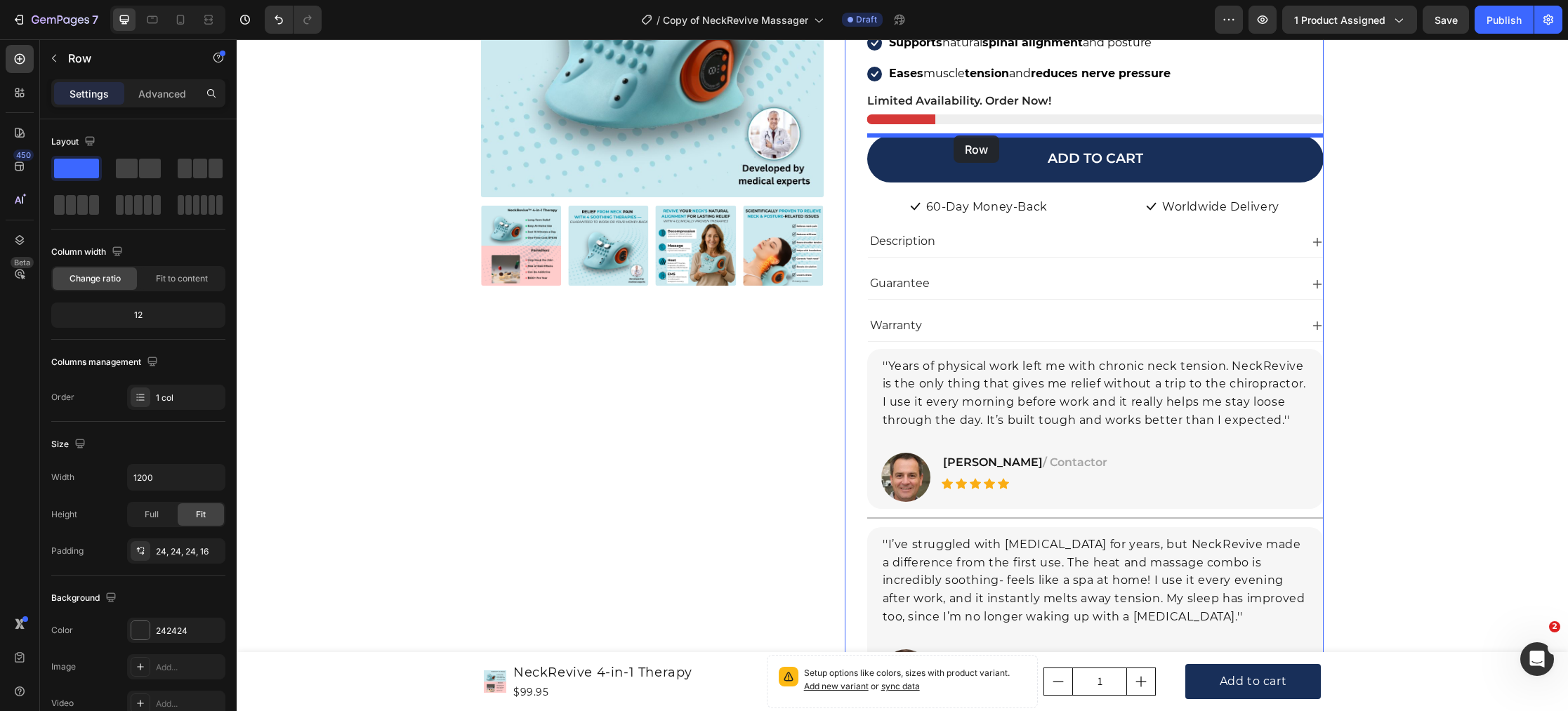
drag, startPoint x: 494, startPoint y: 394, endPoint x: 953, endPoint y: 136, distance: 526.5
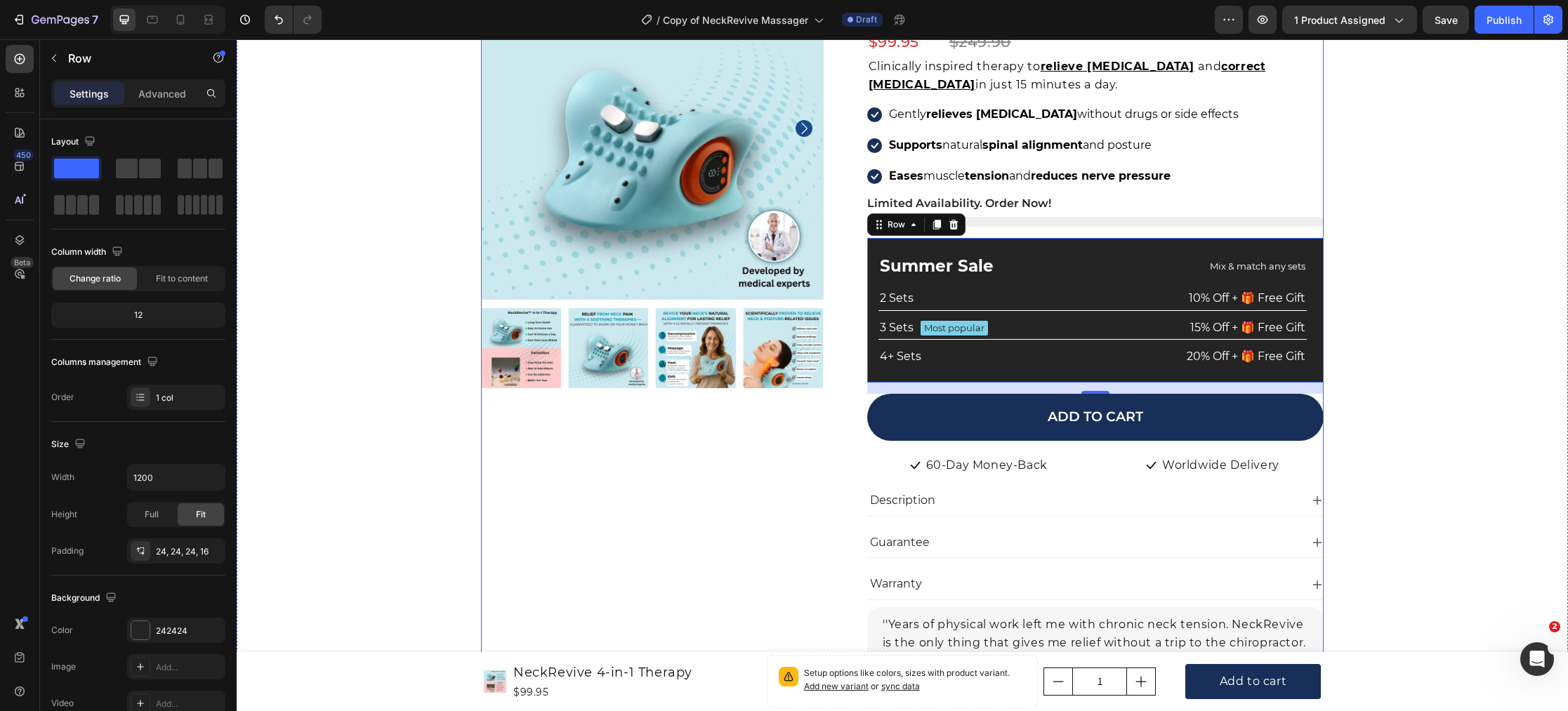
scroll to position [157, 0]
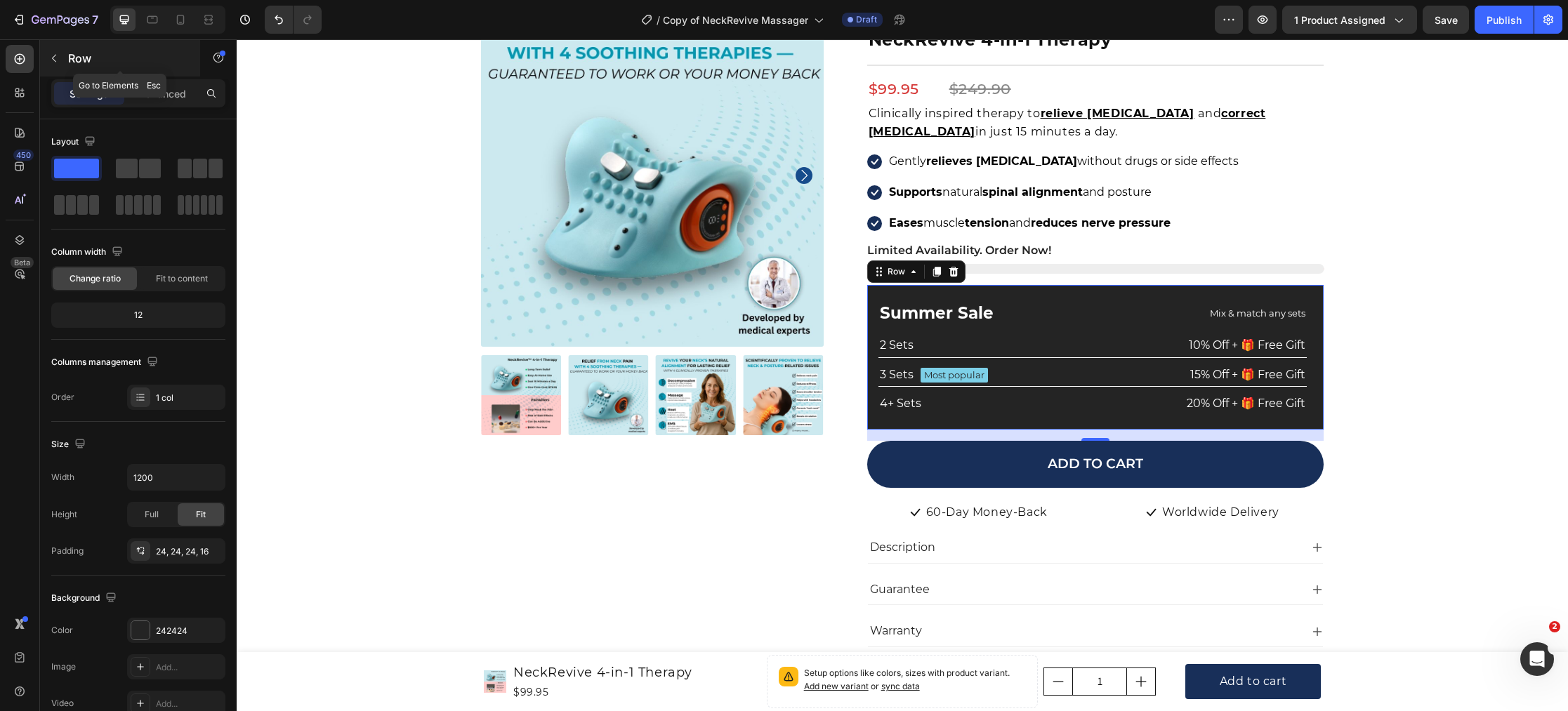
click at [54, 60] on icon "button" at bounding box center [54, 58] width 4 height 8
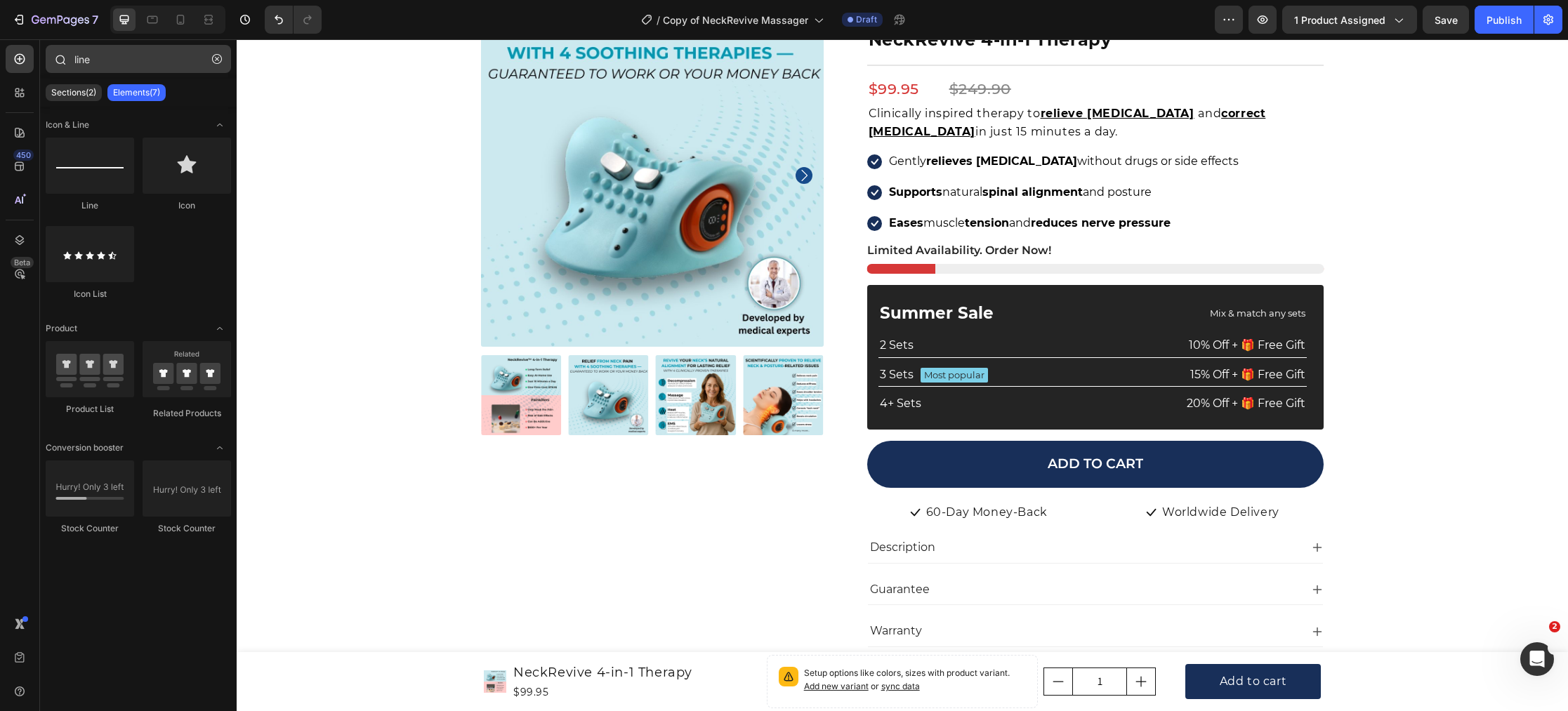
click at [218, 61] on icon "button" at bounding box center [217, 59] width 10 height 10
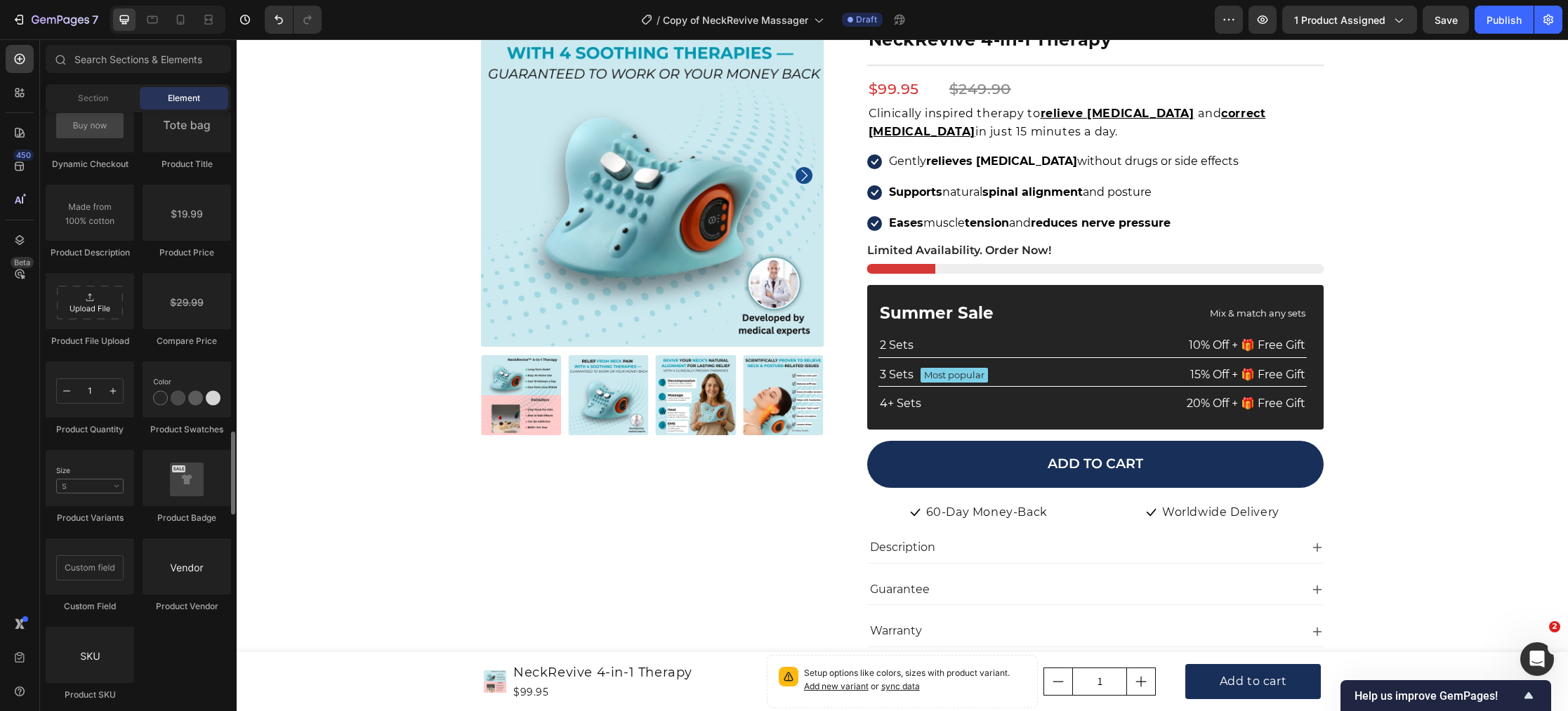
scroll to position [2302, 0]
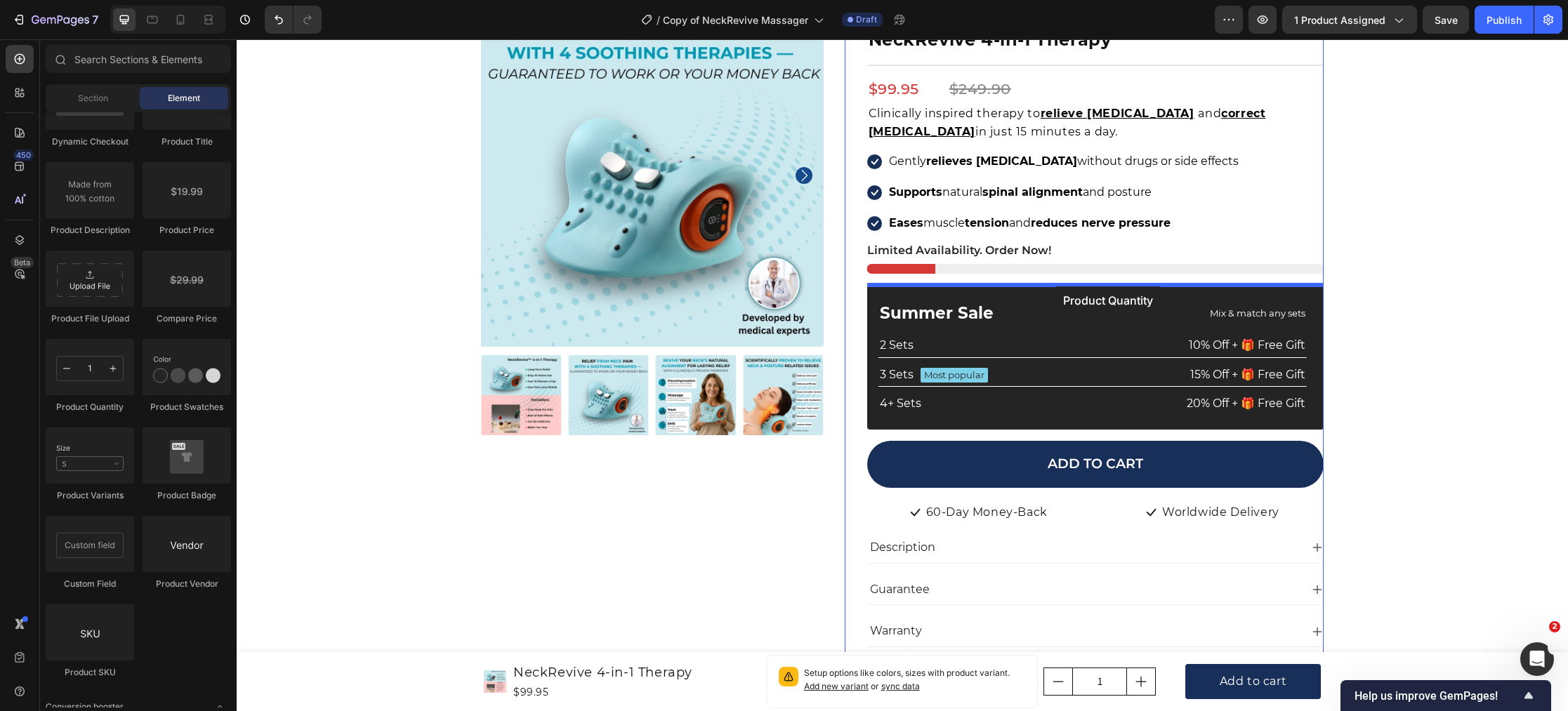
drag, startPoint x: 347, startPoint y: 403, endPoint x: 1052, endPoint y: 286, distance: 714.6
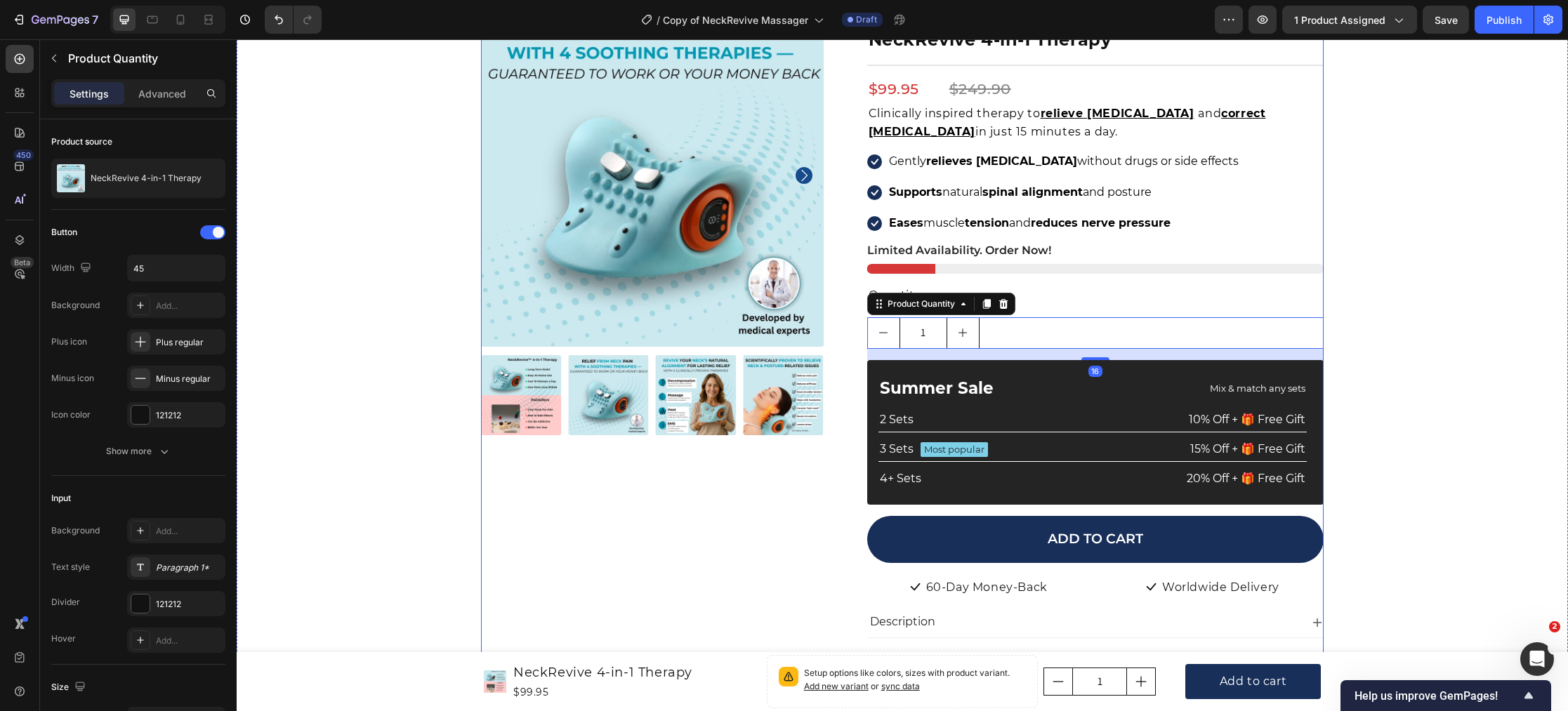
click at [732, 523] on div "Product Images Icon Icon Icon Icon Icon Icon List Hoz 22,000+ Satisfied Custome…" at bounding box center [652, 545] width 342 height 1082
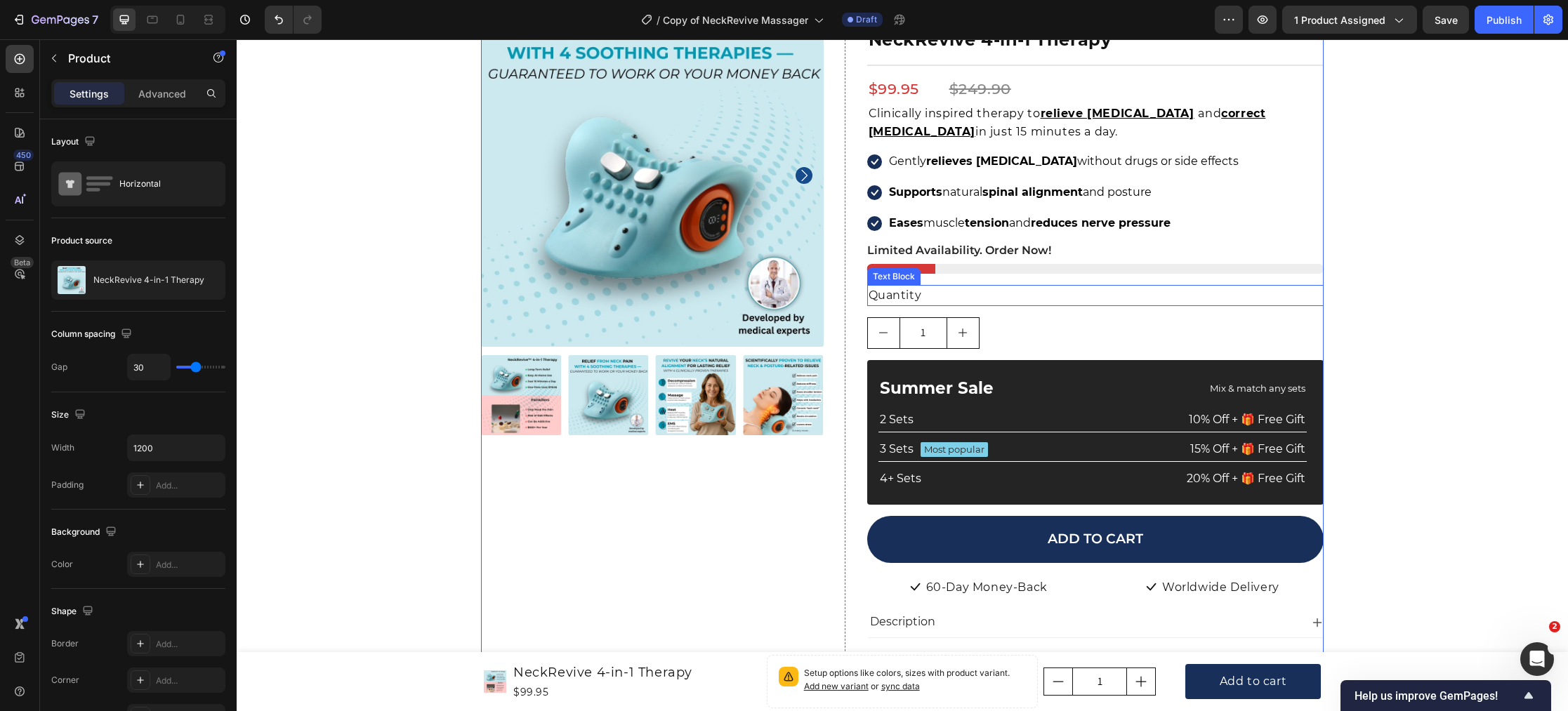
click at [918, 299] on div "Quantity" at bounding box center [1096, 295] width 457 height 21
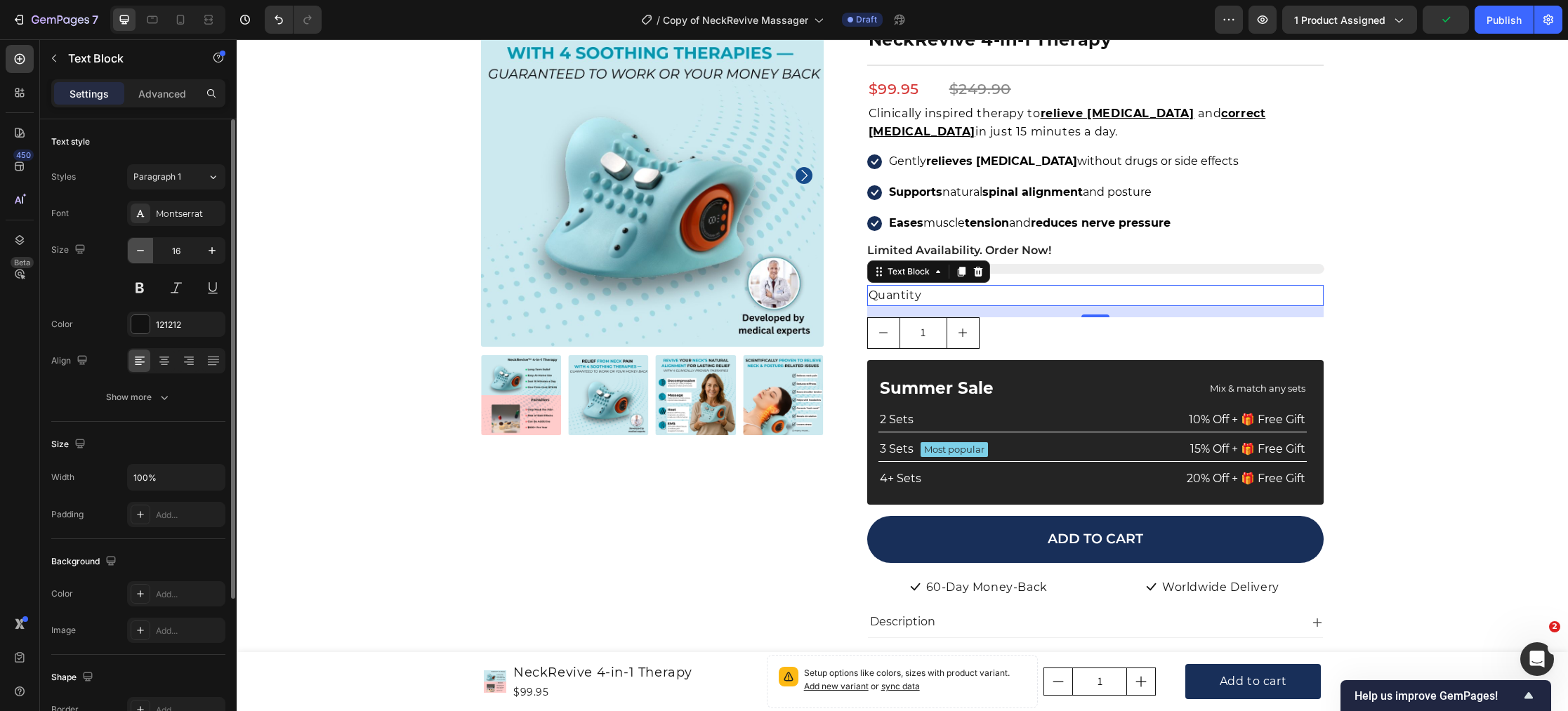
click at [142, 248] on icon "button" at bounding box center [140, 250] width 14 height 14
type input "14"
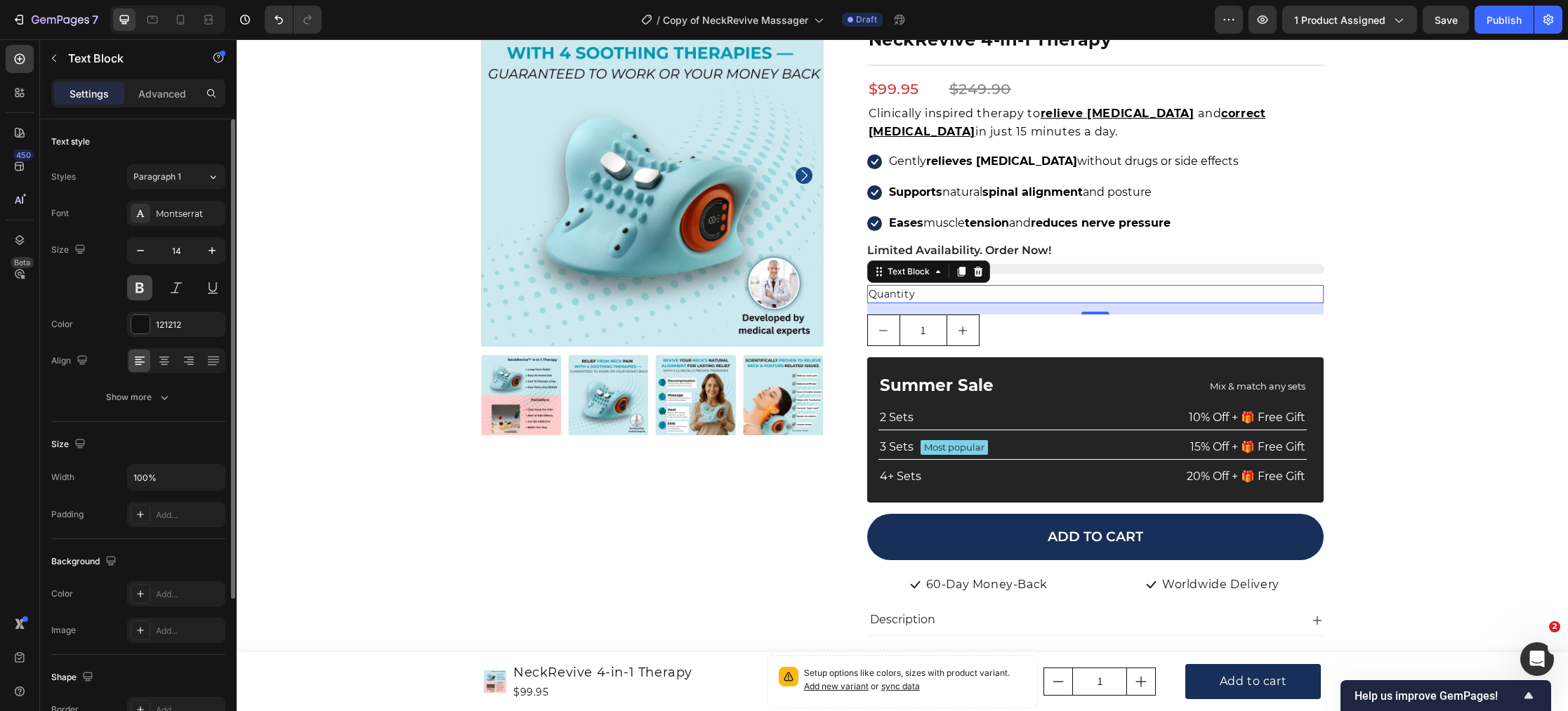
click at [138, 287] on button at bounding box center [139, 288] width 25 height 25
click at [358, 306] on div "Product Images Icon Icon Icon Icon Icon Icon List Hoz 22,000+ Satisfied Custome…" at bounding box center [903, 568] width 1310 height 1127
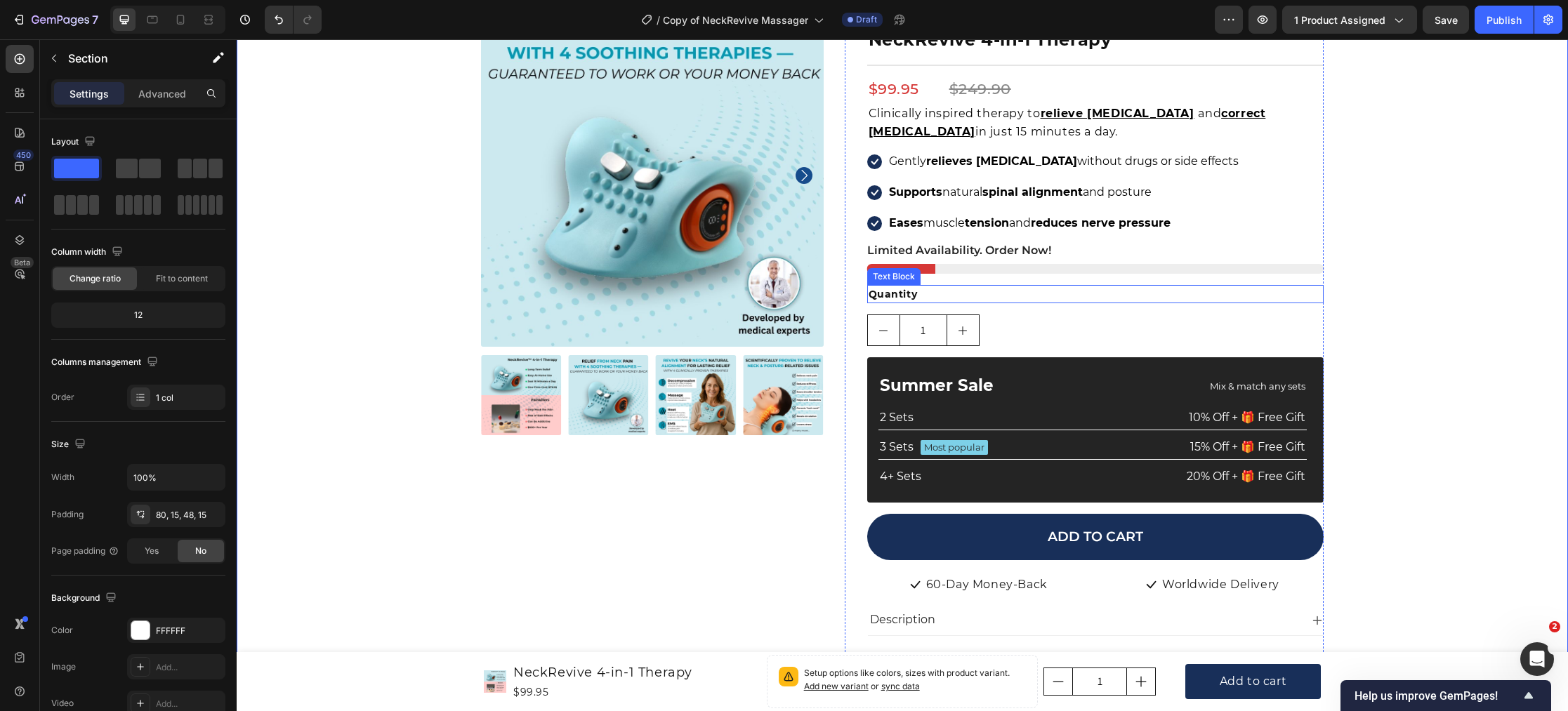
click at [921, 293] on div "Quantity" at bounding box center [1096, 294] width 457 height 18
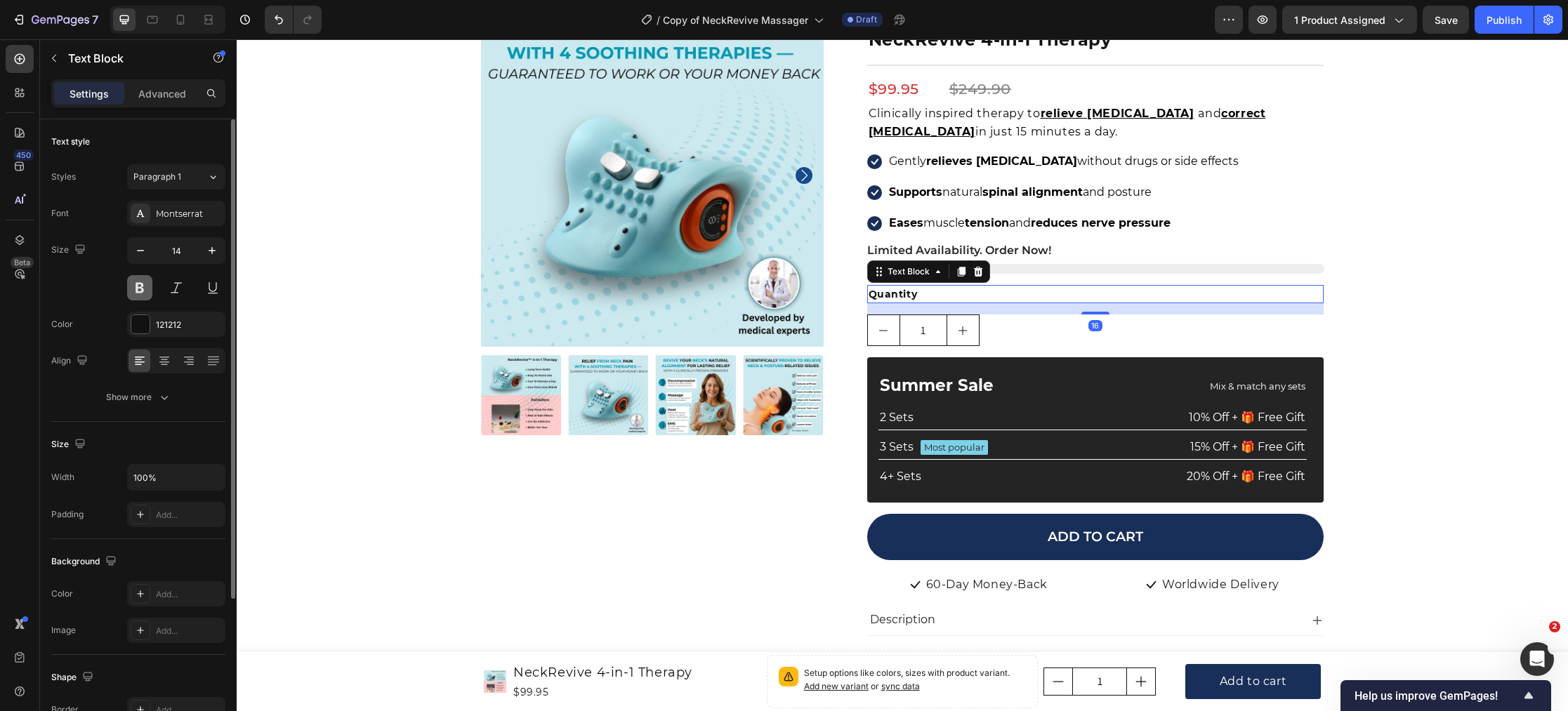
click at [149, 292] on button at bounding box center [139, 288] width 25 height 25
click at [423, 325] on div "Product Images Icon Icon Icon Icon Icon Icon List Hoz 22,000+ Satisfied Custome…" at bounding box center [903, 568] width 1310 height 1127
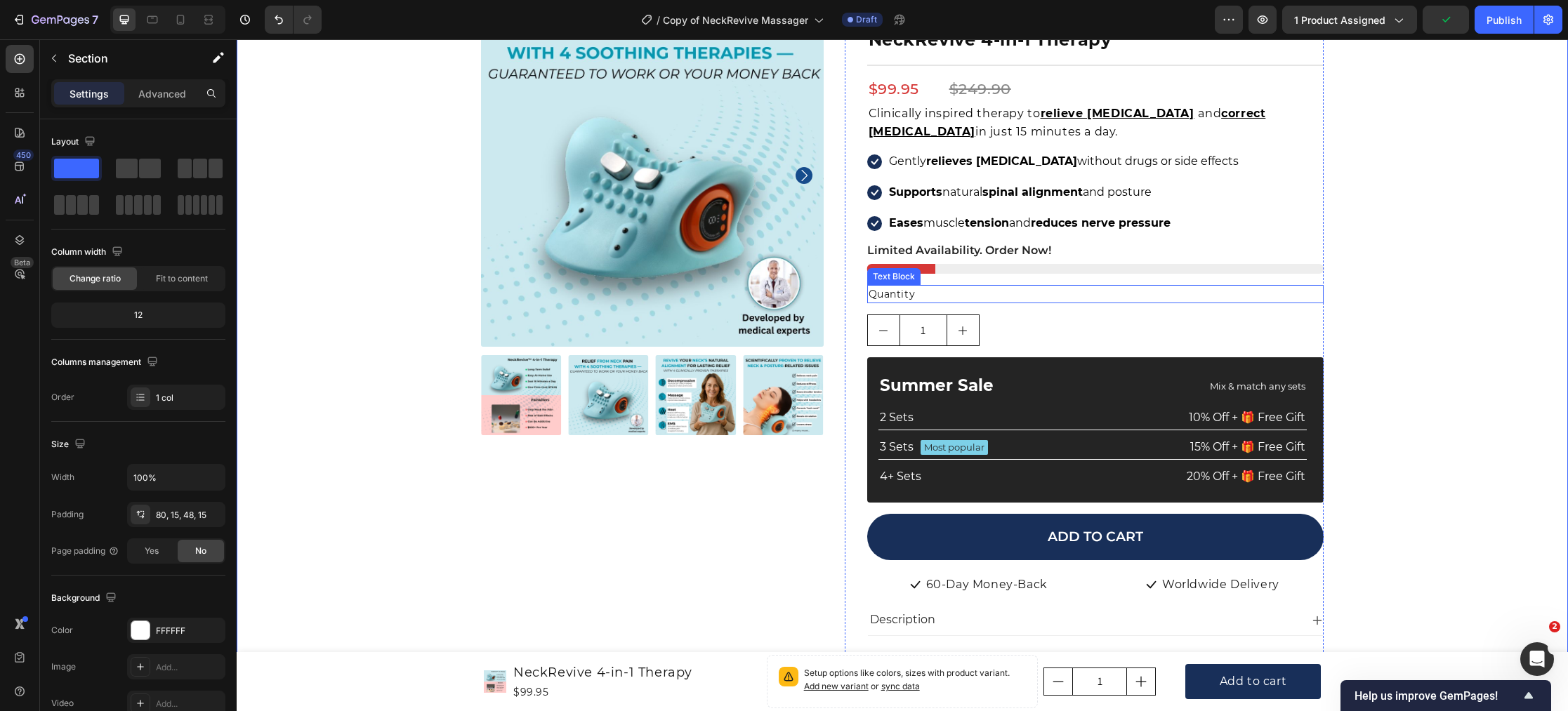
click at [918, 295] on div "Quantity" at bounding box center [1096, 294] width 457 height 18
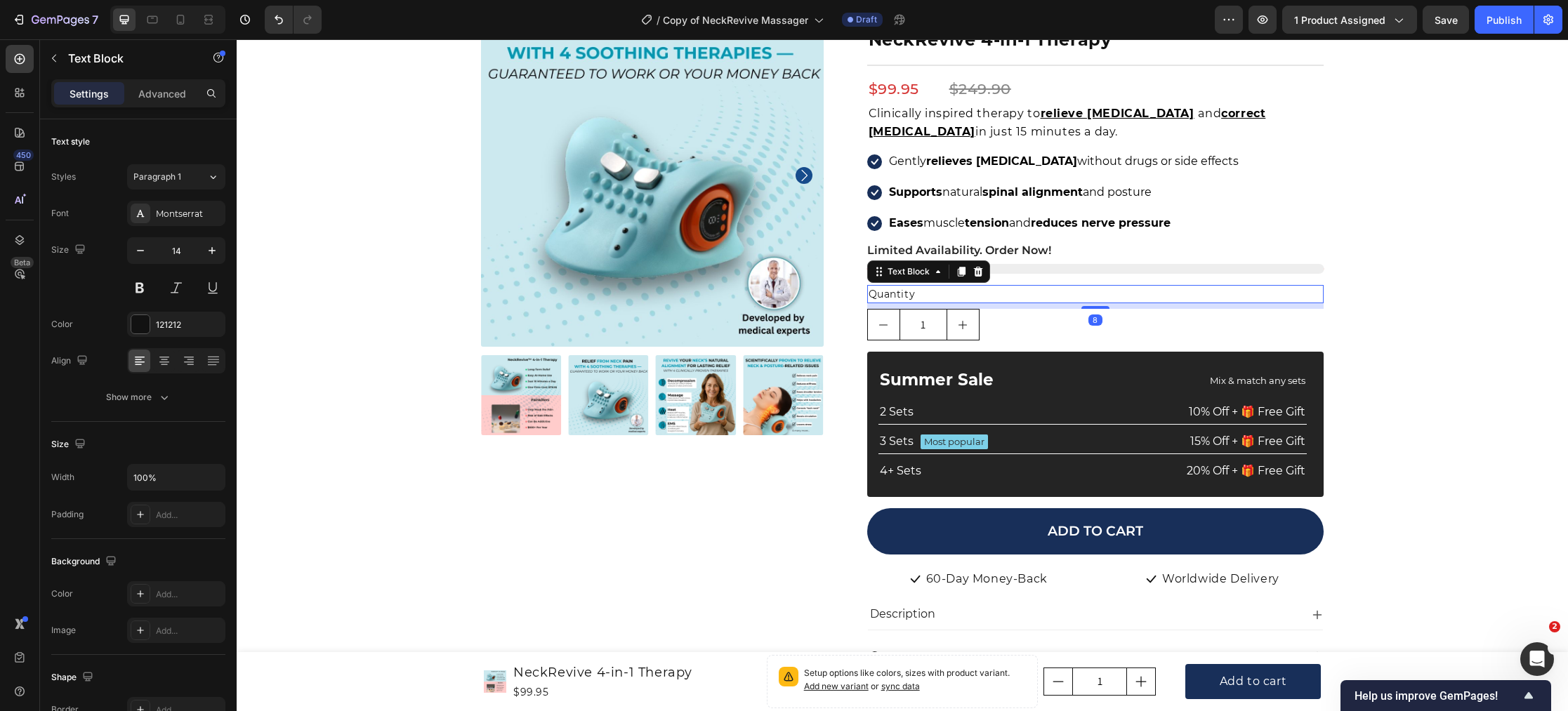
drag, startPoint x: 1100, startPoint y: 311, endPoint x: 691, endPoint y: 310, distance: 409.0
click at [1098, 308] on div at bounding box center [1095, 307] width 28 height 3
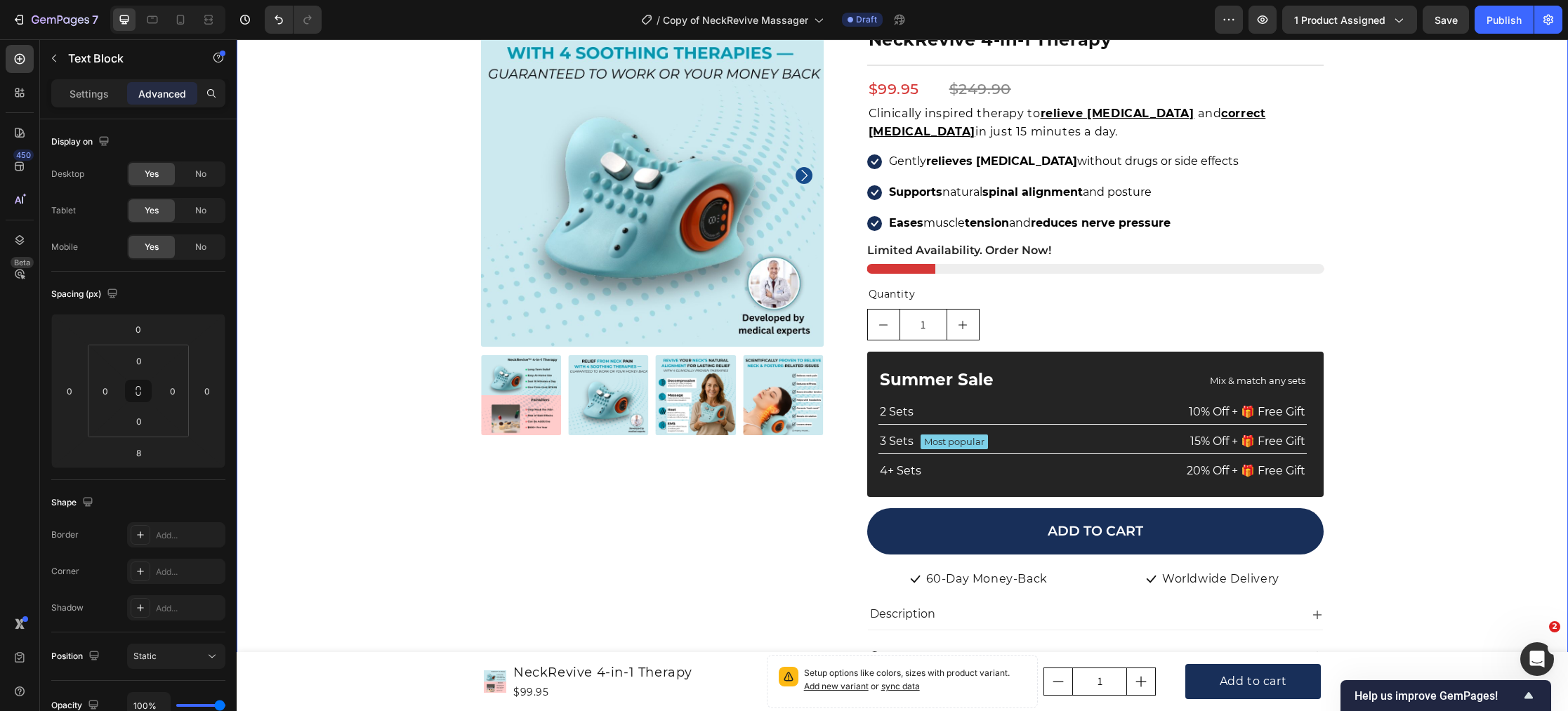
click at [401, 337] on div "Product Images Icon Icon Icon Icon Icon Icon List Hoz 22,000+ Satisfied Custome…" at bounding box center [903, 564] width 1310 height 1121
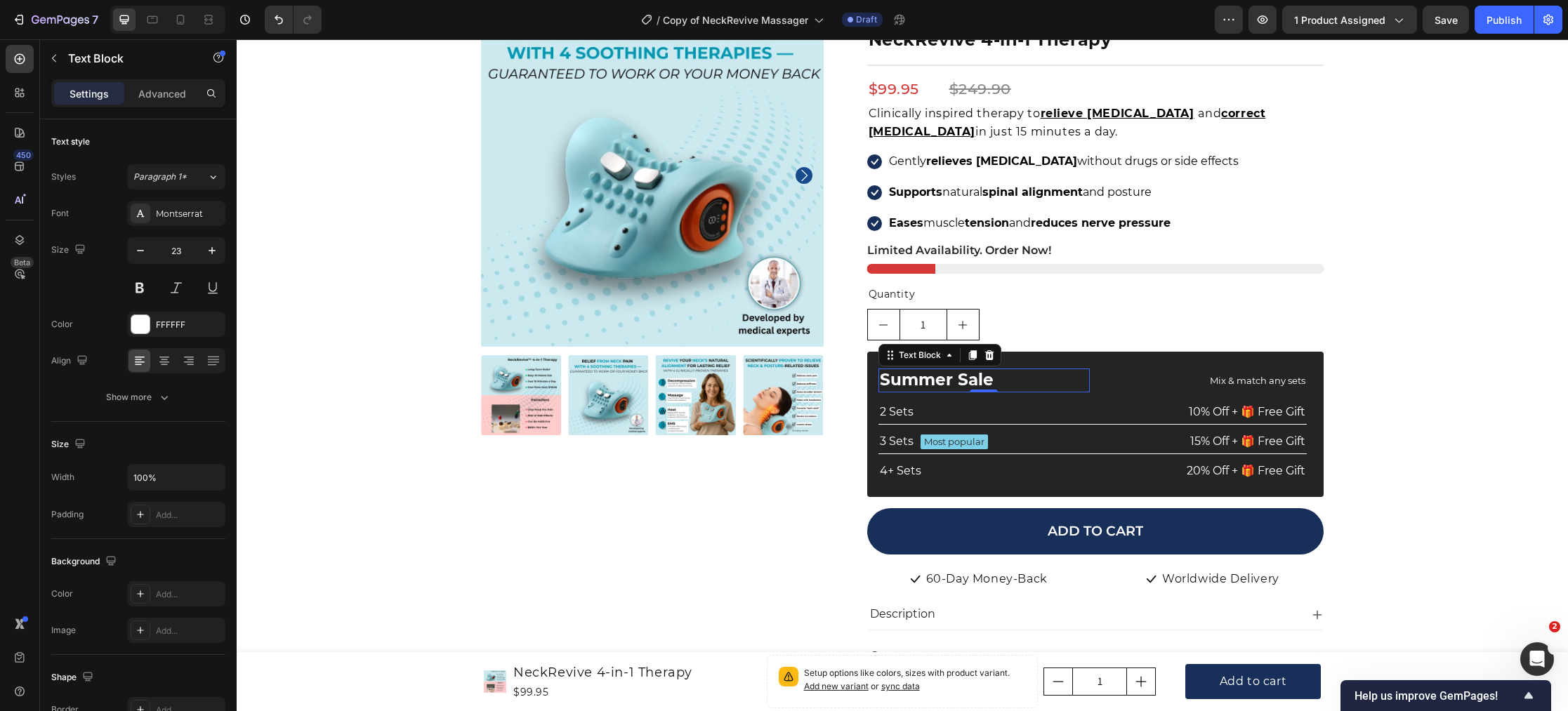
click at [925, 385] on p "Summer Sale" at bounding box center [984, 380] width 209 height 21
click at [945, 381] on p "Summer Sale" at bounding box center [984, 380] width 209 height 21
click at [950, 381] on p "Summer Sale" at bounding box center [984, 380] width 209 height 21
click at [1401, 454] on div "Product Images Icon Icon Icon Icon Icon Icon List Hoz 22,000+ Satisfied Custome…" at bounding box center [903, 564] width 1310 height 1121
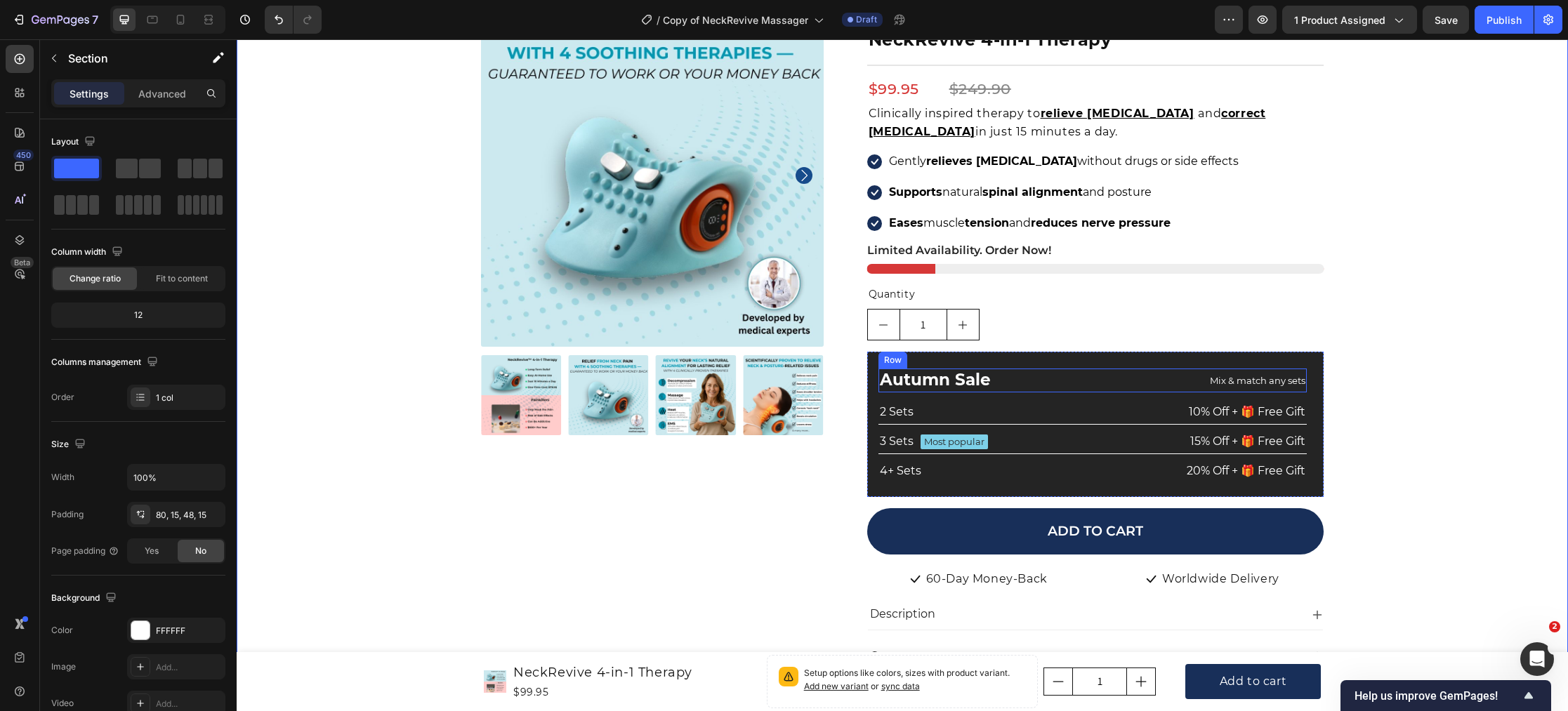
click at [1175, 368] on div "Mix & match any sets Text Block" at bounding box center [1201, 380] width 211 height 23
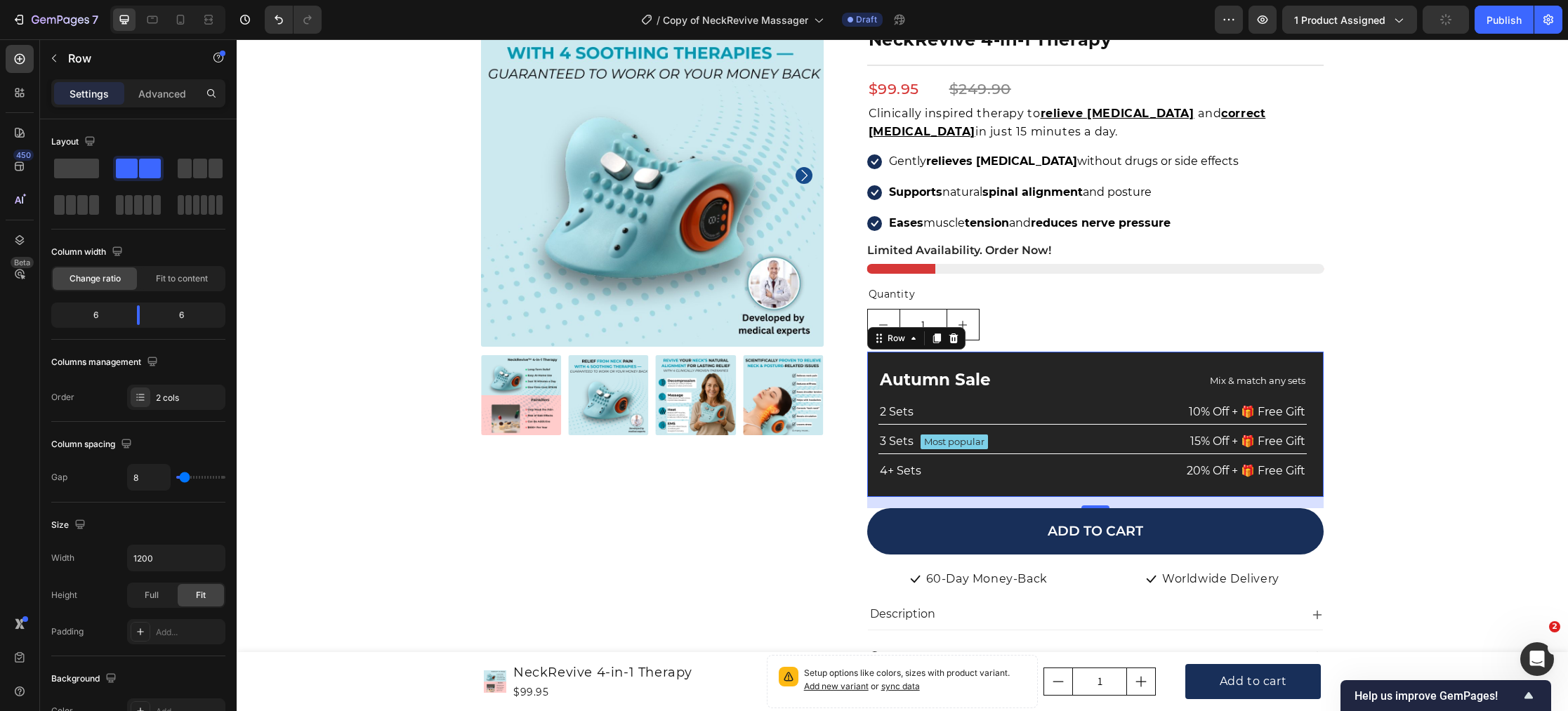
click at [1045, 356] on div "Autumn Sale Text Block Mix & match any sets Text Block Row 2 Sets Text Block 10…" at bounding box center [1096, 423] width 457 height 144
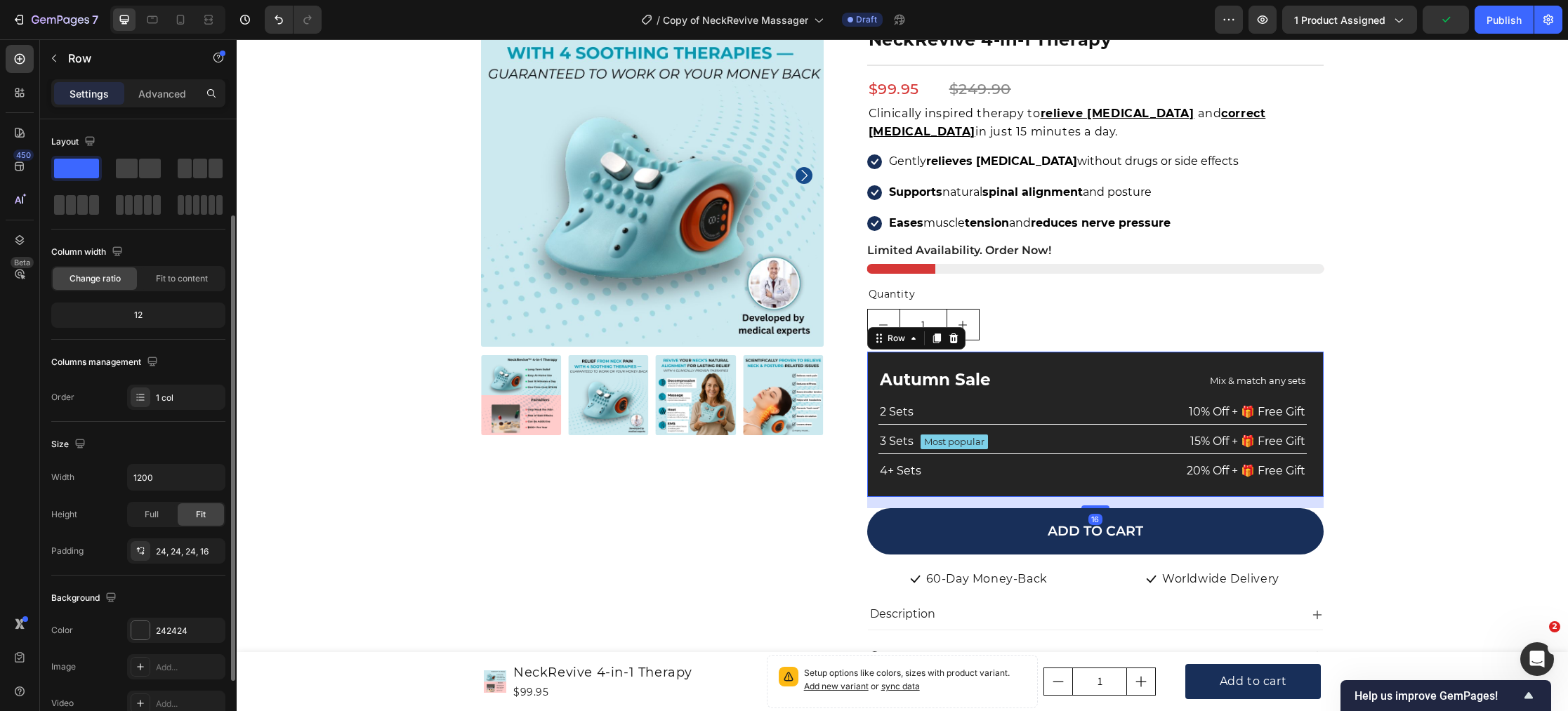
scroll to position [161, 0]
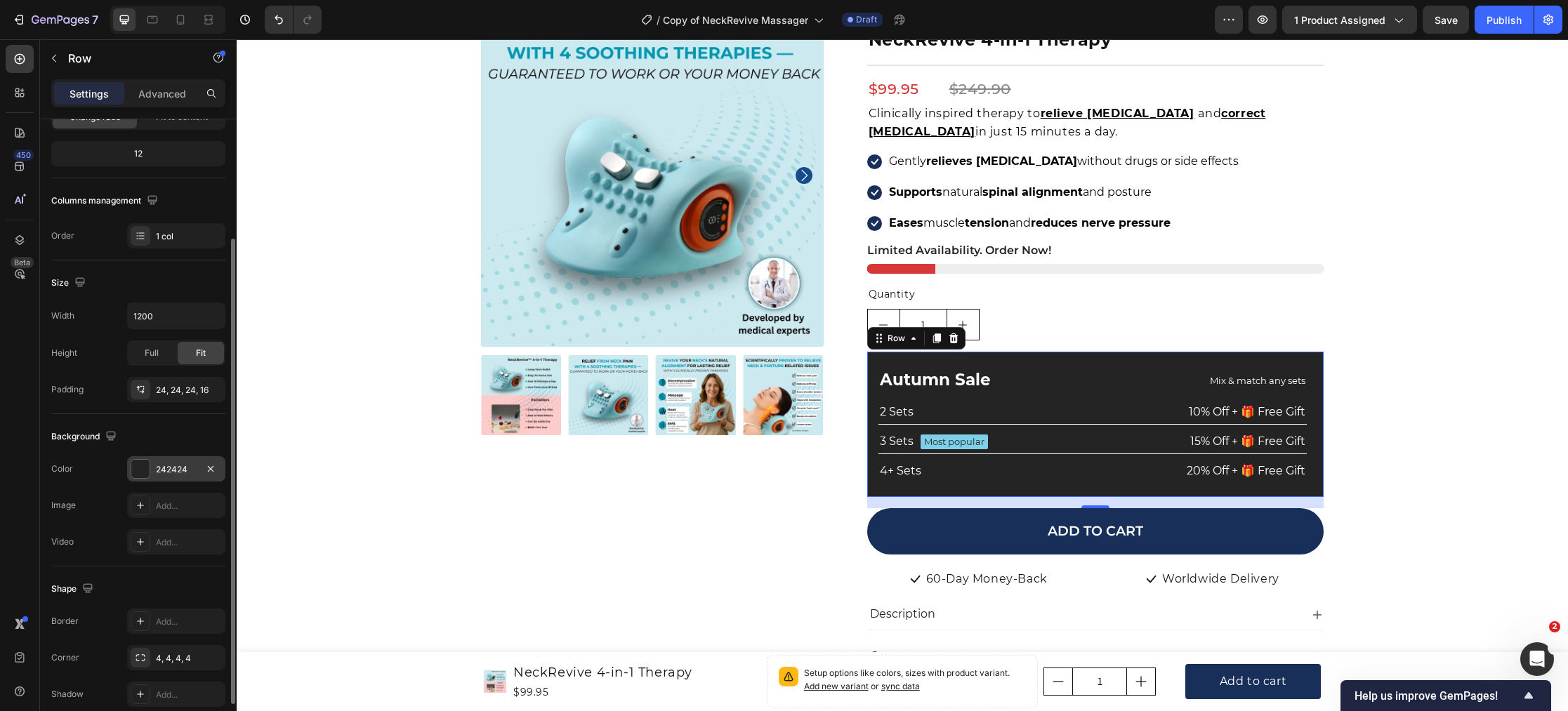
click at [137, 473] on div at bounding box center [141, 469] width 18 height 18
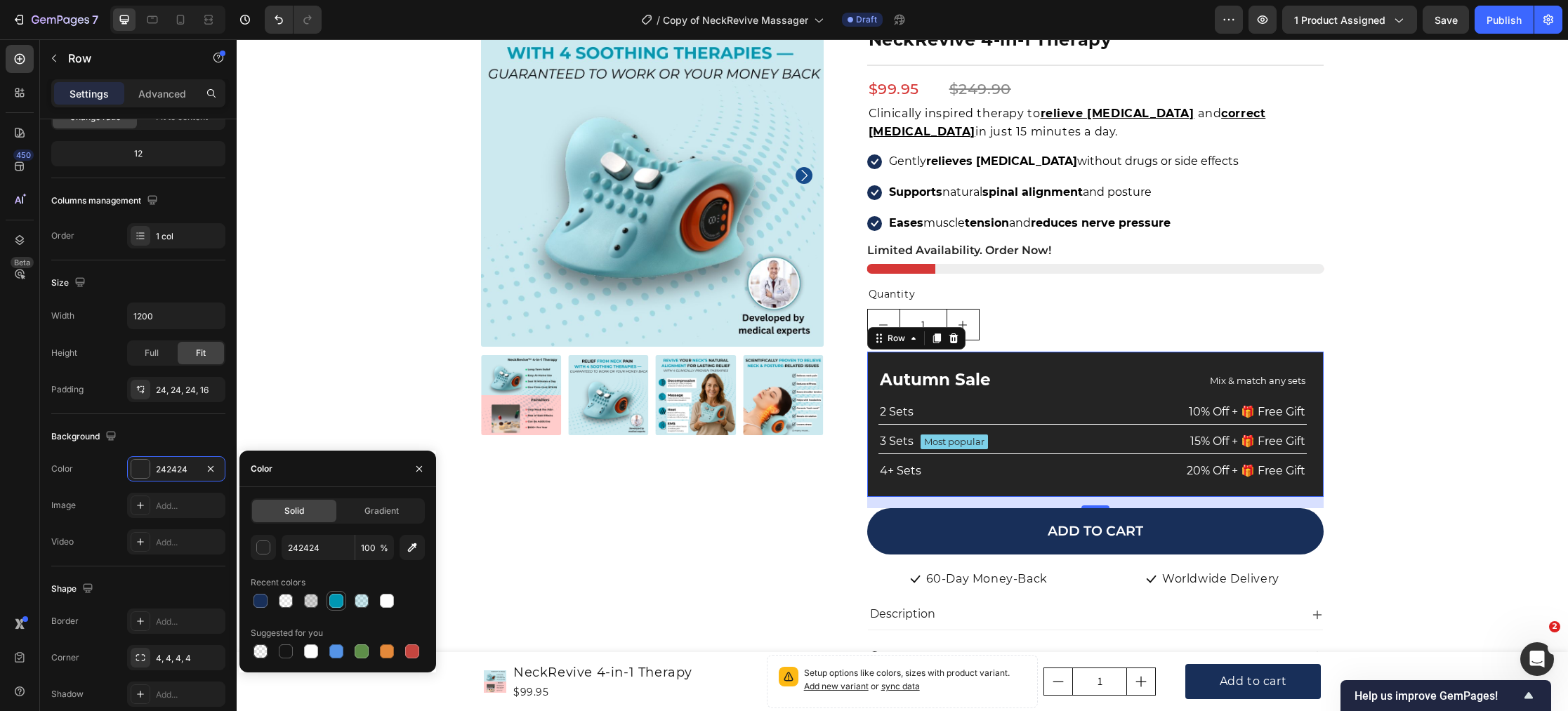
click at [341, 605] on div at bounding box center [336, 600] width 14 height 14
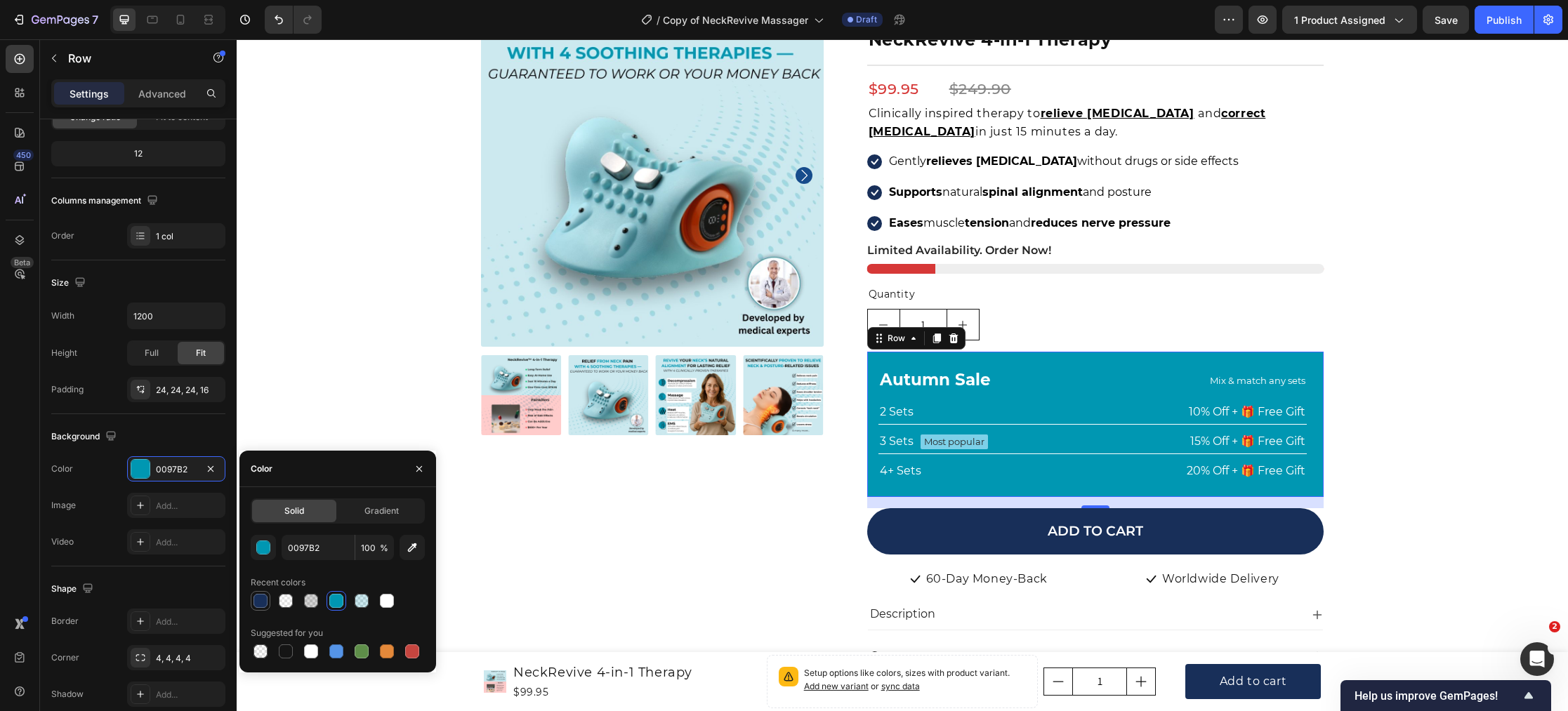
click at [268, 605] on div at bounding box center [260, 600] width 17 height 17
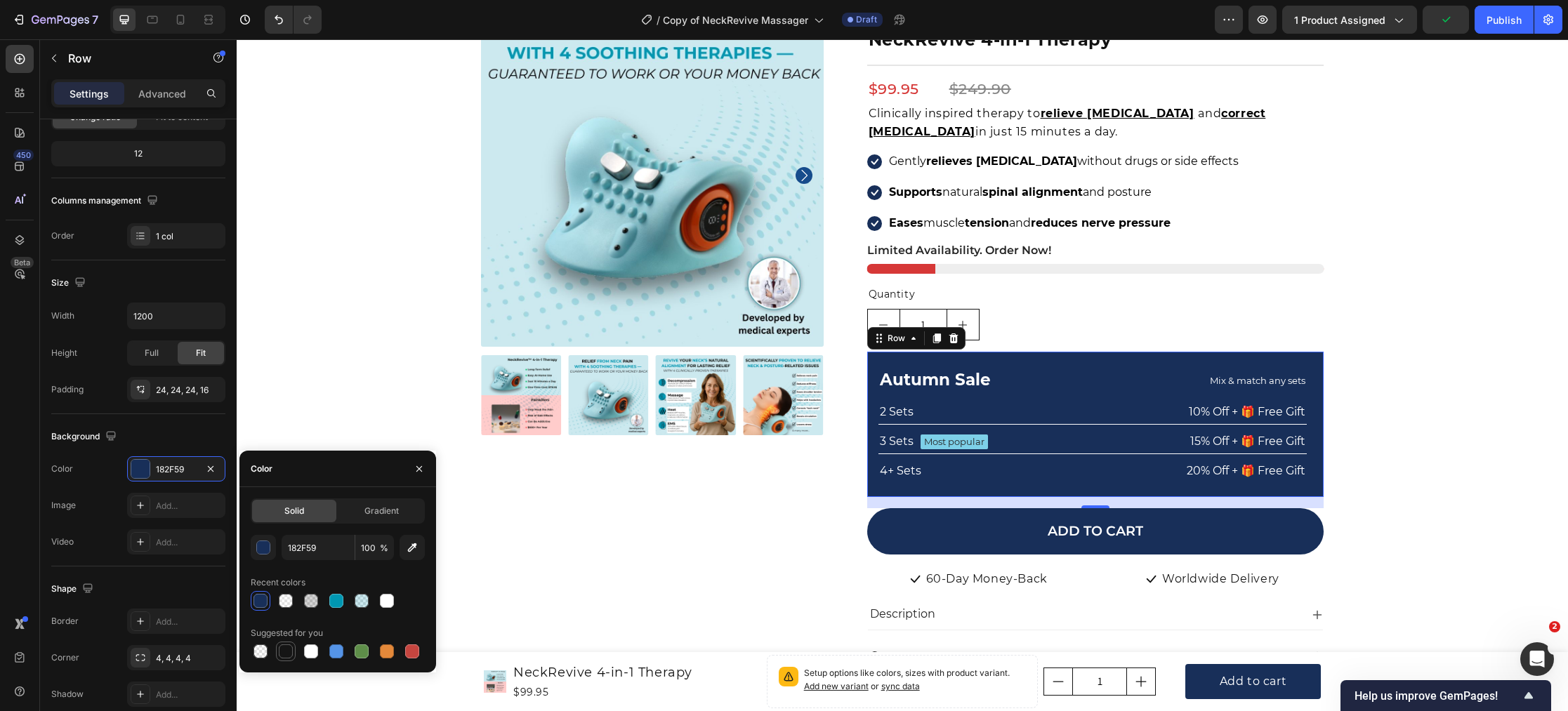
click at [284, 647] on div at bounding box center [285, 651] width 14 height 14
type input "151515"
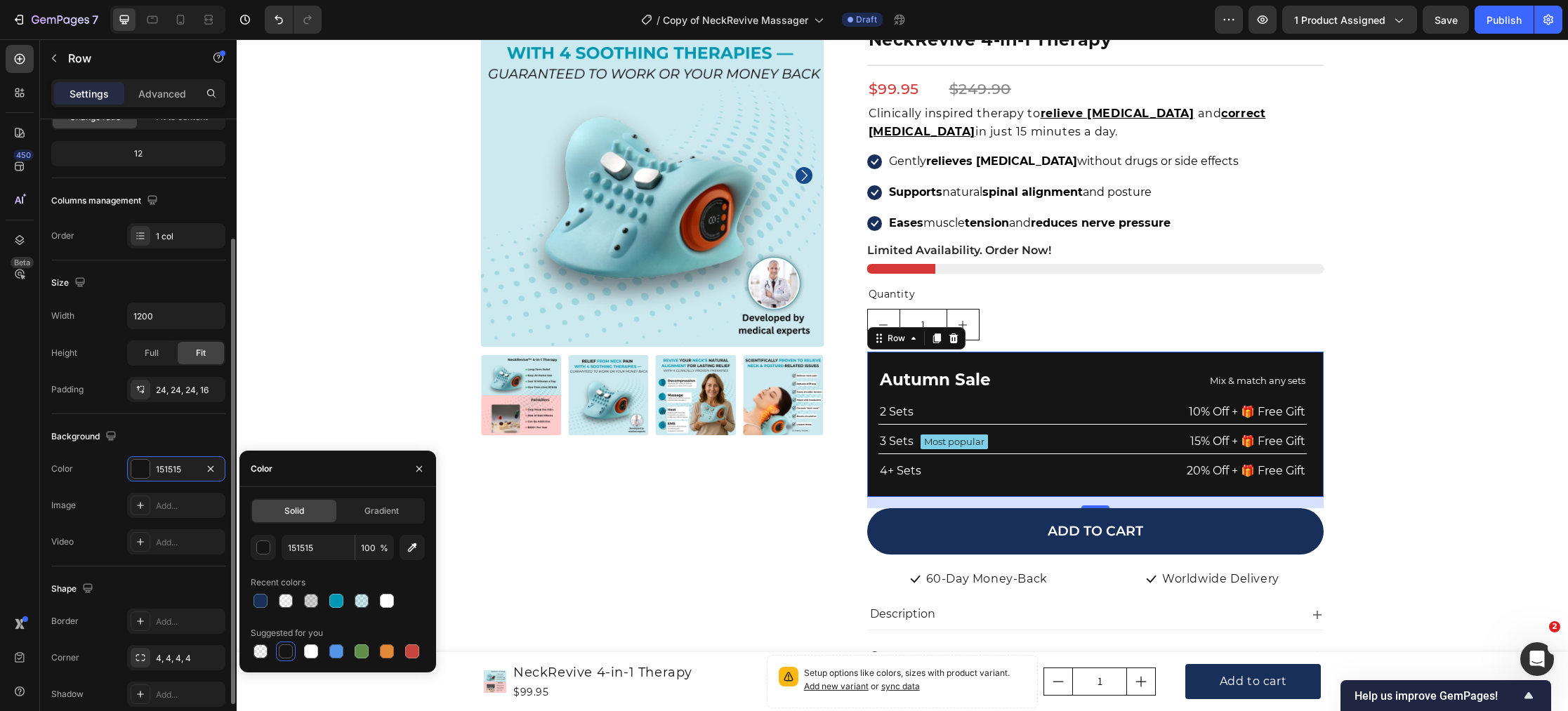
click at [93, 454] on div "Background The changes might be hidden by the video. Color 151515 Image Add... …" at bounding box center [138, 490] width 175 height 153
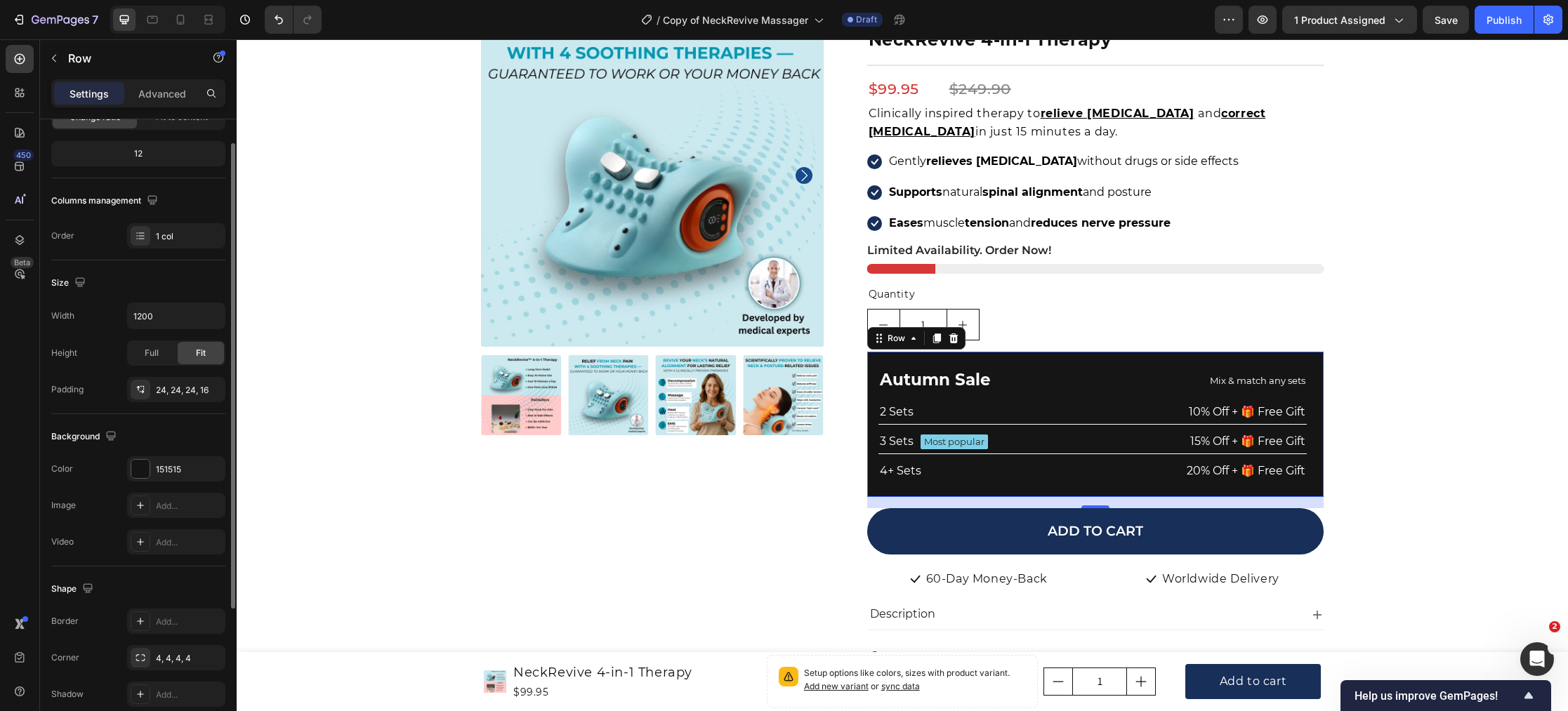
scroll to position [0, 0]
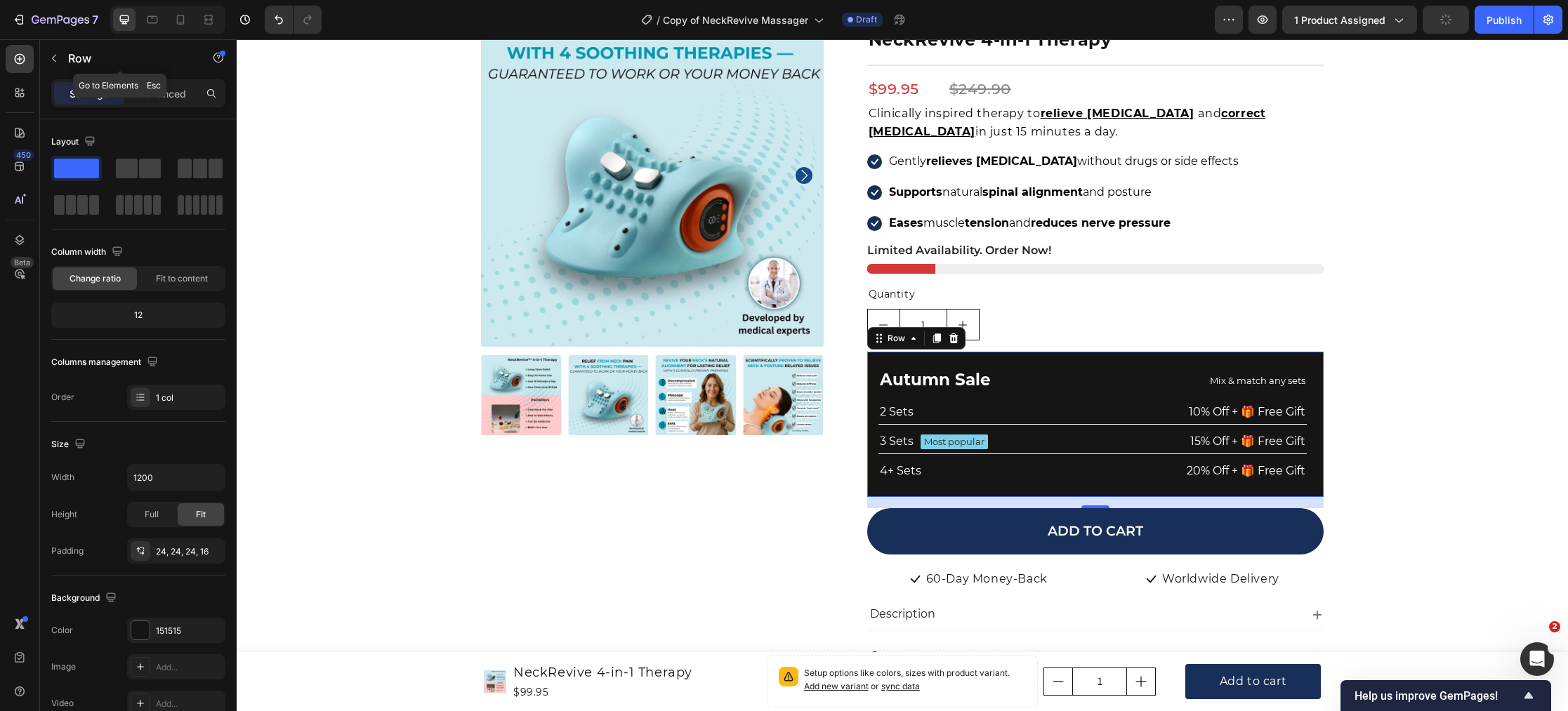
click at [157, 78] on div "Row" at bounding box center [120, 60] width 160 height 40
click at [158, 91] on p "Advanced" at bounding box center [162, 94] width 48 height 15
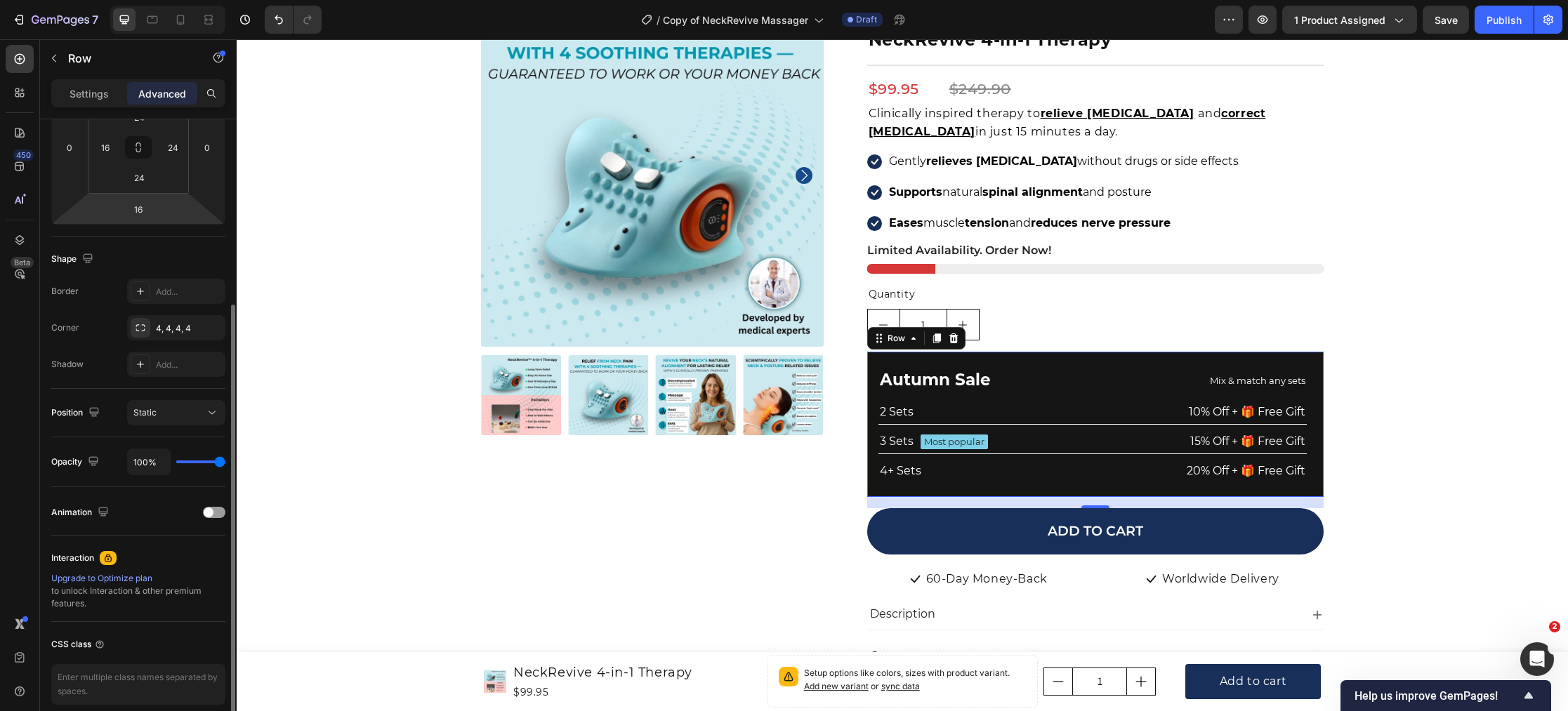
scroll to position [256, 0]
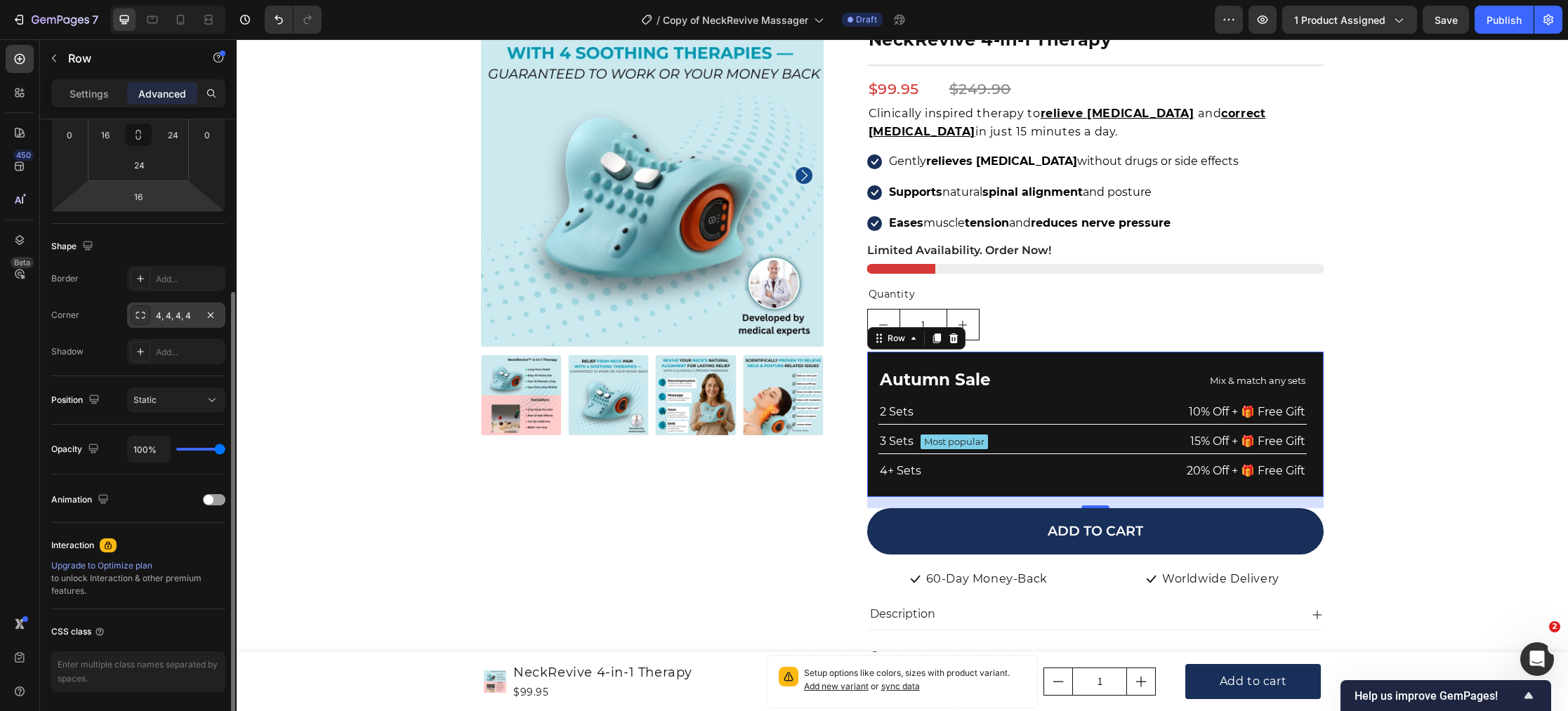
click at [141, 315] on icon at bounding box center [140, 314] width 11 height 11
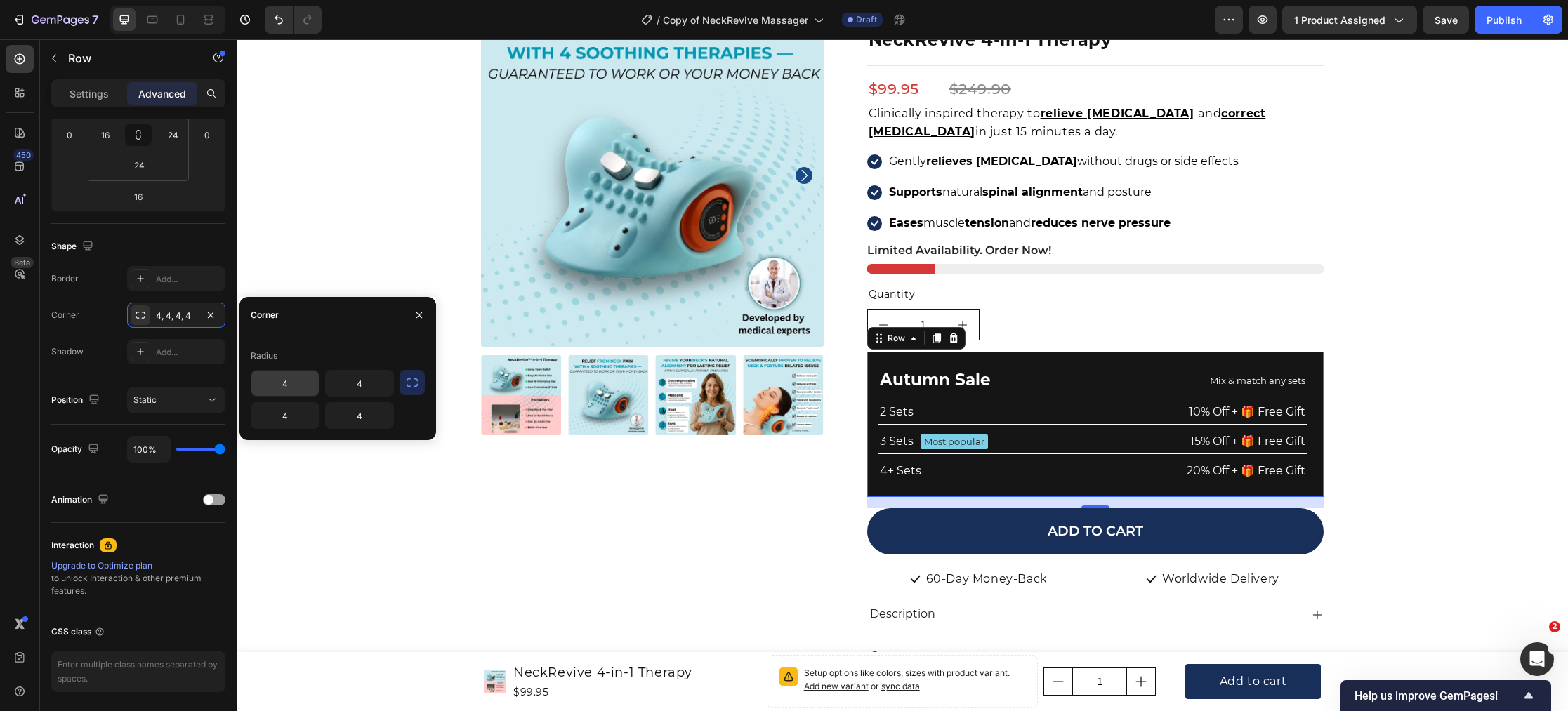
click at [290, 381] on input "4" at bounding box center [285, 383] width 67 height 25
type input "8"
click at [313, 496] on div "Product Images Icon Icon Icon Icon Icon Icon List Hoz 22,000+ Satisfied Custome…" at bounding box center [903, 564] width 1310 height 1121
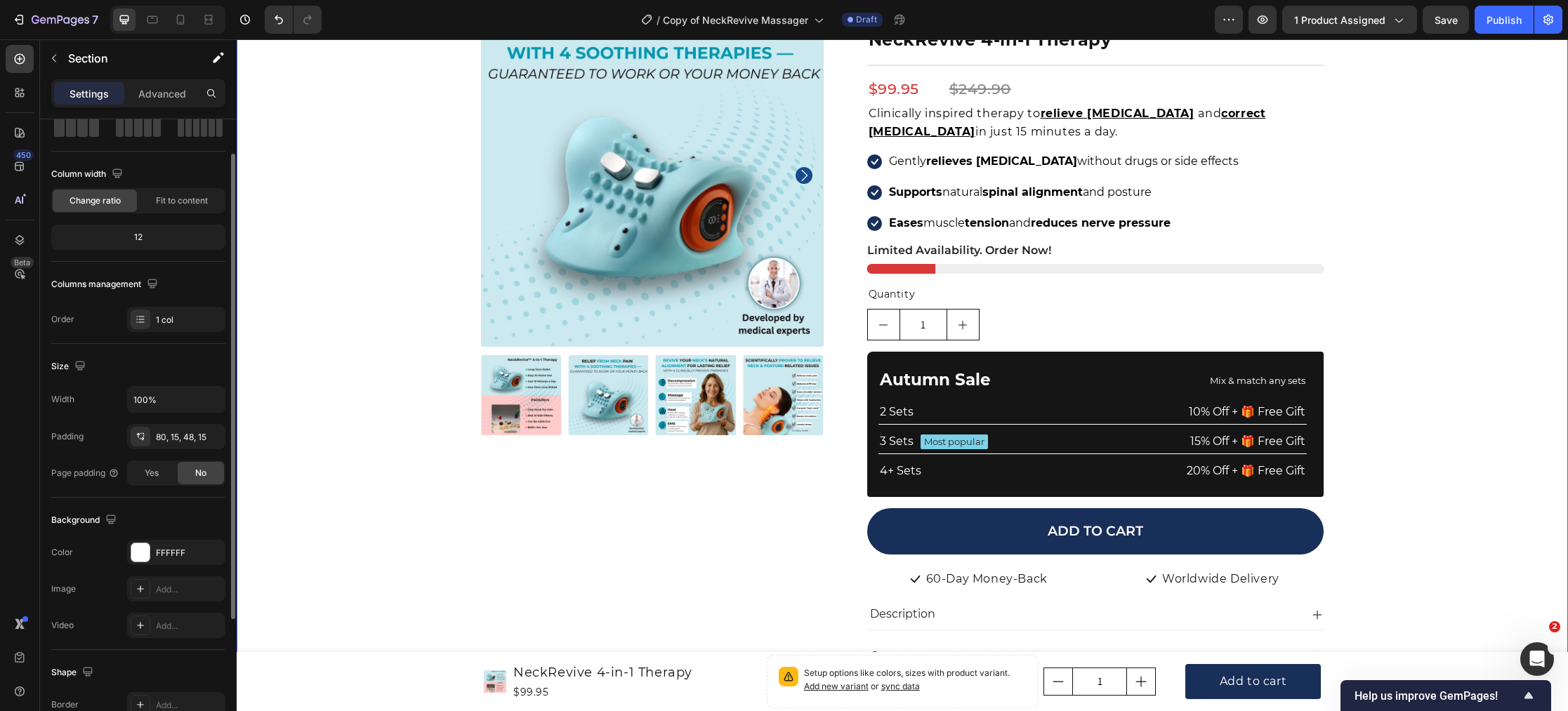
scroll to position [0, 0]
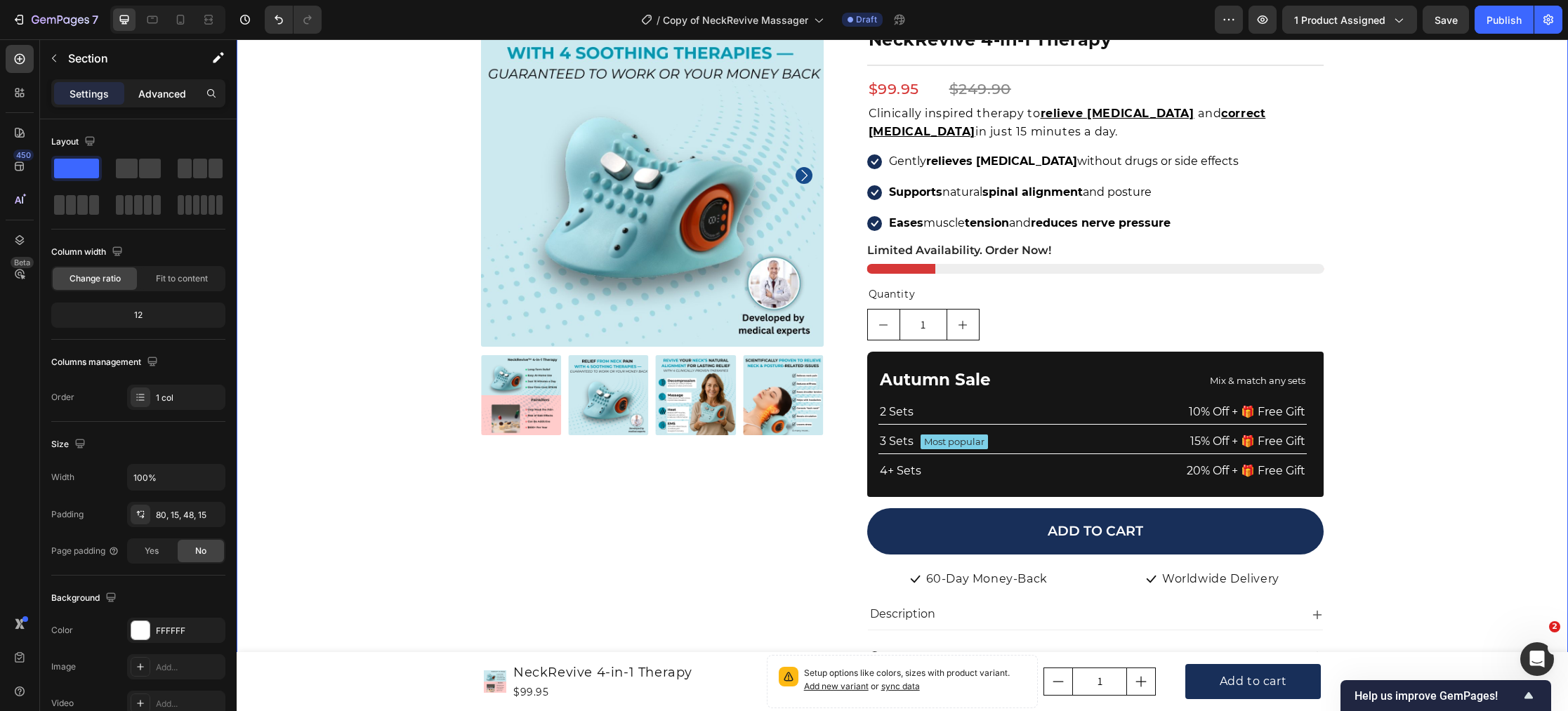
click at [164, 91] on p "Advanced" at bounding box center [162, 94] width 48 height 15
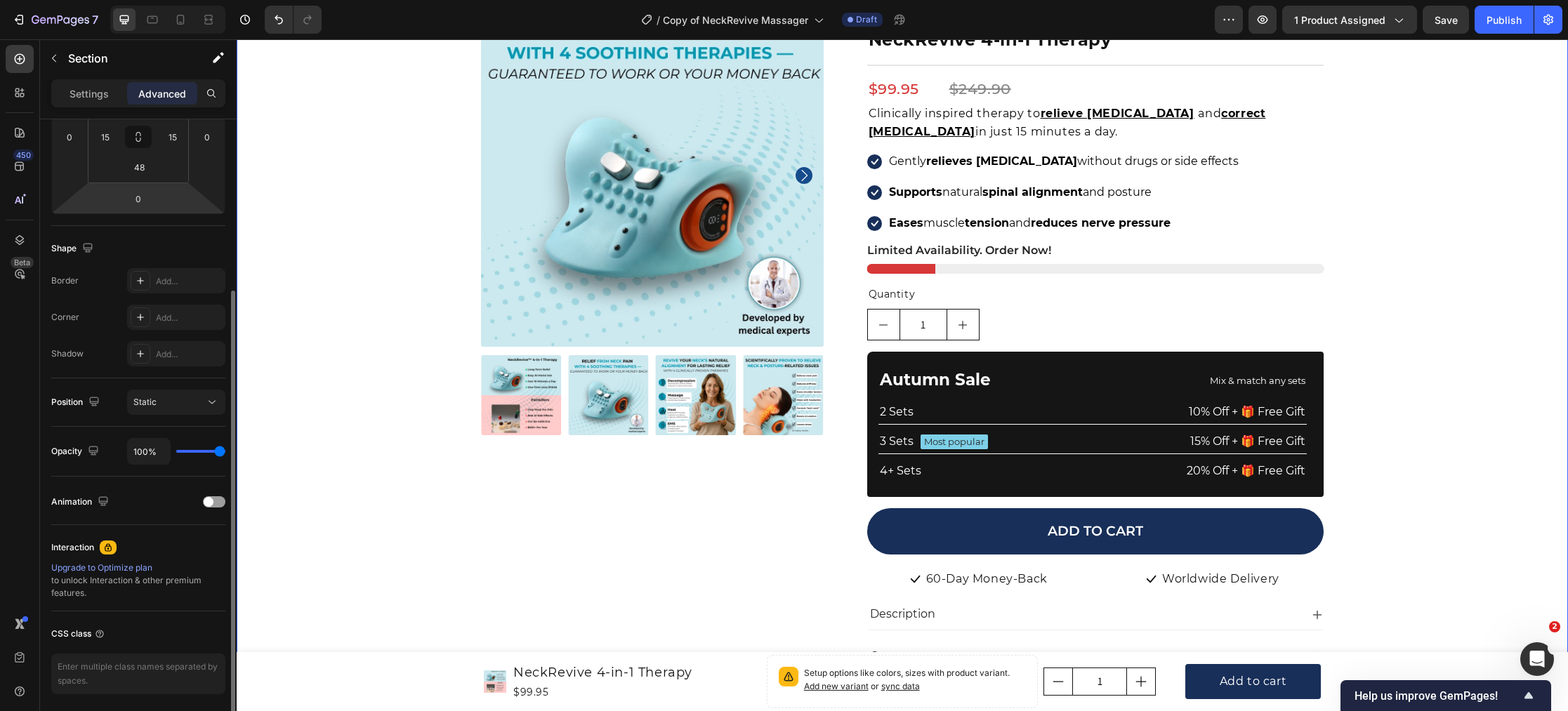
scroll to position [253, 0]
click at [882, 346] on div "Row" at bounding box center [882, 343] width 29 height 17
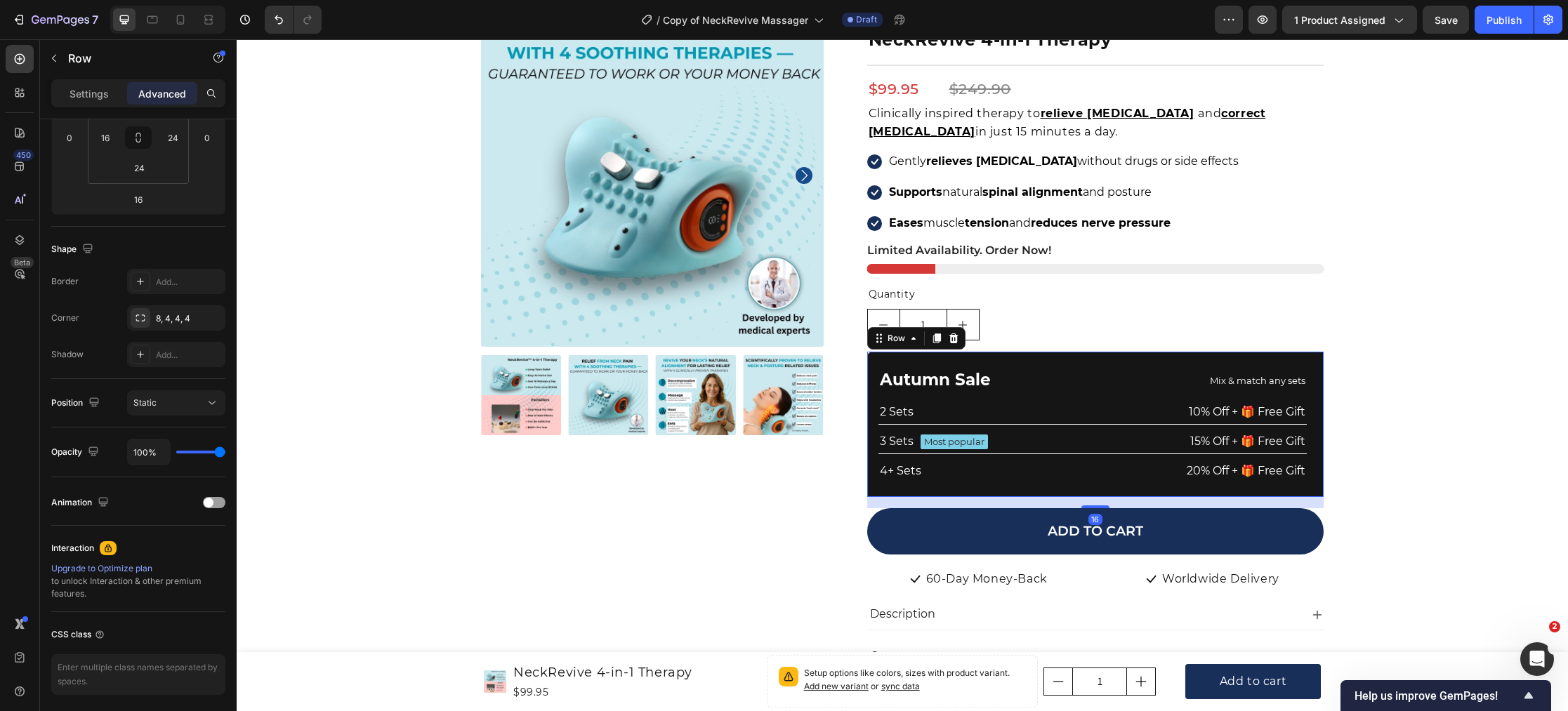
scroll to position [0, 0]
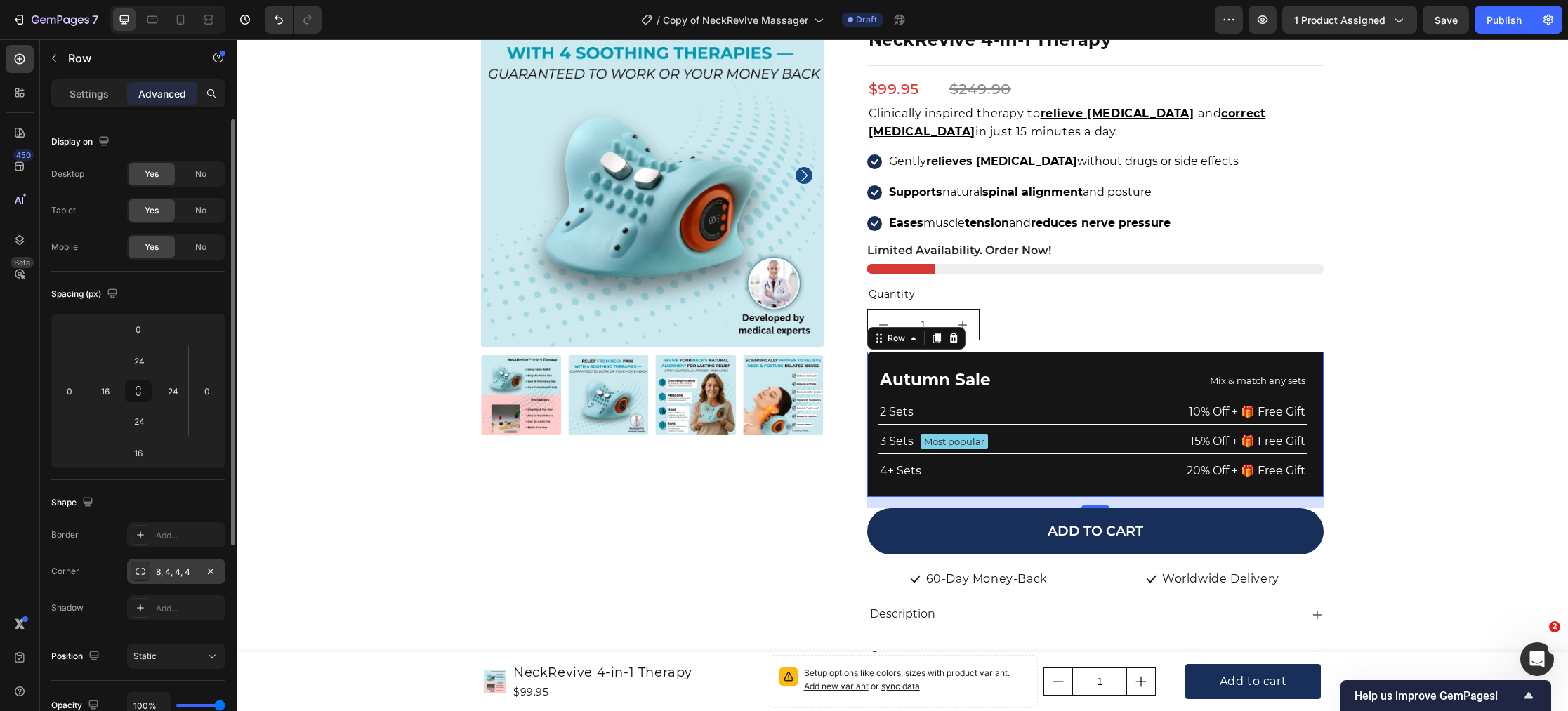
click at [177, 571] on div "8, 4, 4, 4" at bounding box center [176, 572] width 41 height 13
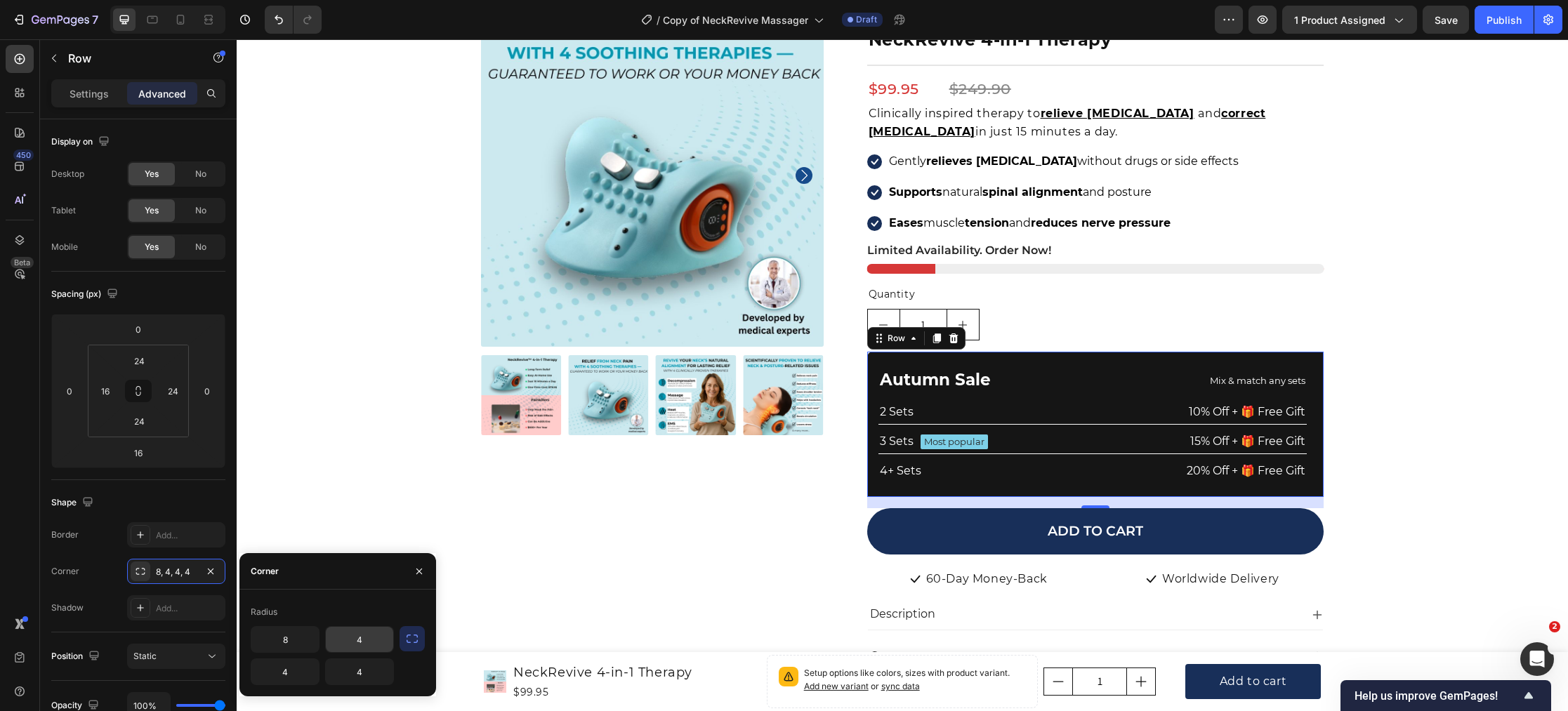
click at [369, 642] on input "4" at bounding box center [359, 639] width 67 height 25
type input "8"
click at [310, 667] on input "4" at bounding box center [285, 672] width 67 height 25
type input "8"
click at [358, 673] on input "4" at bounding box center [359, 672] width 67 height 25
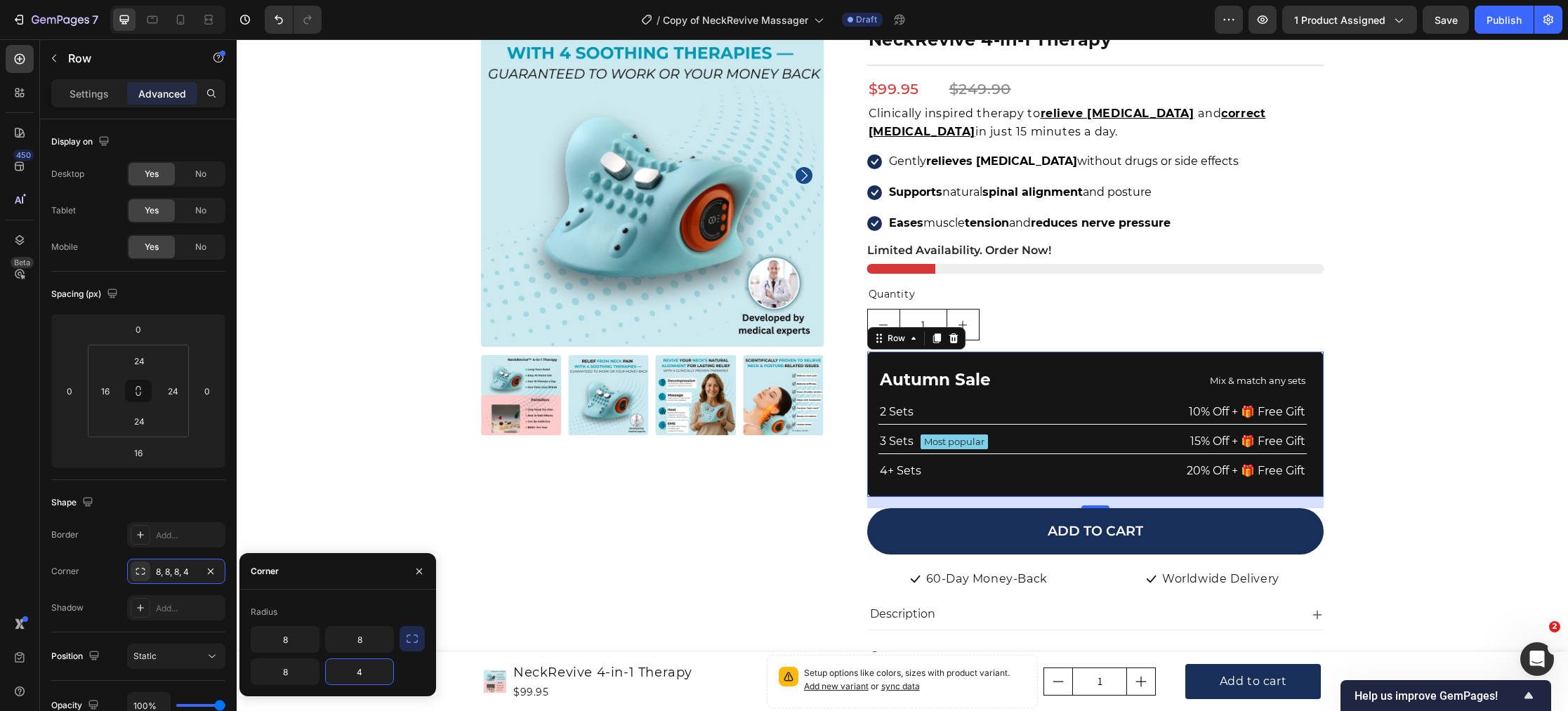
type input "84"
click at [412, 646] on button "button" at bounding box center [412, 639] width 25 height 25
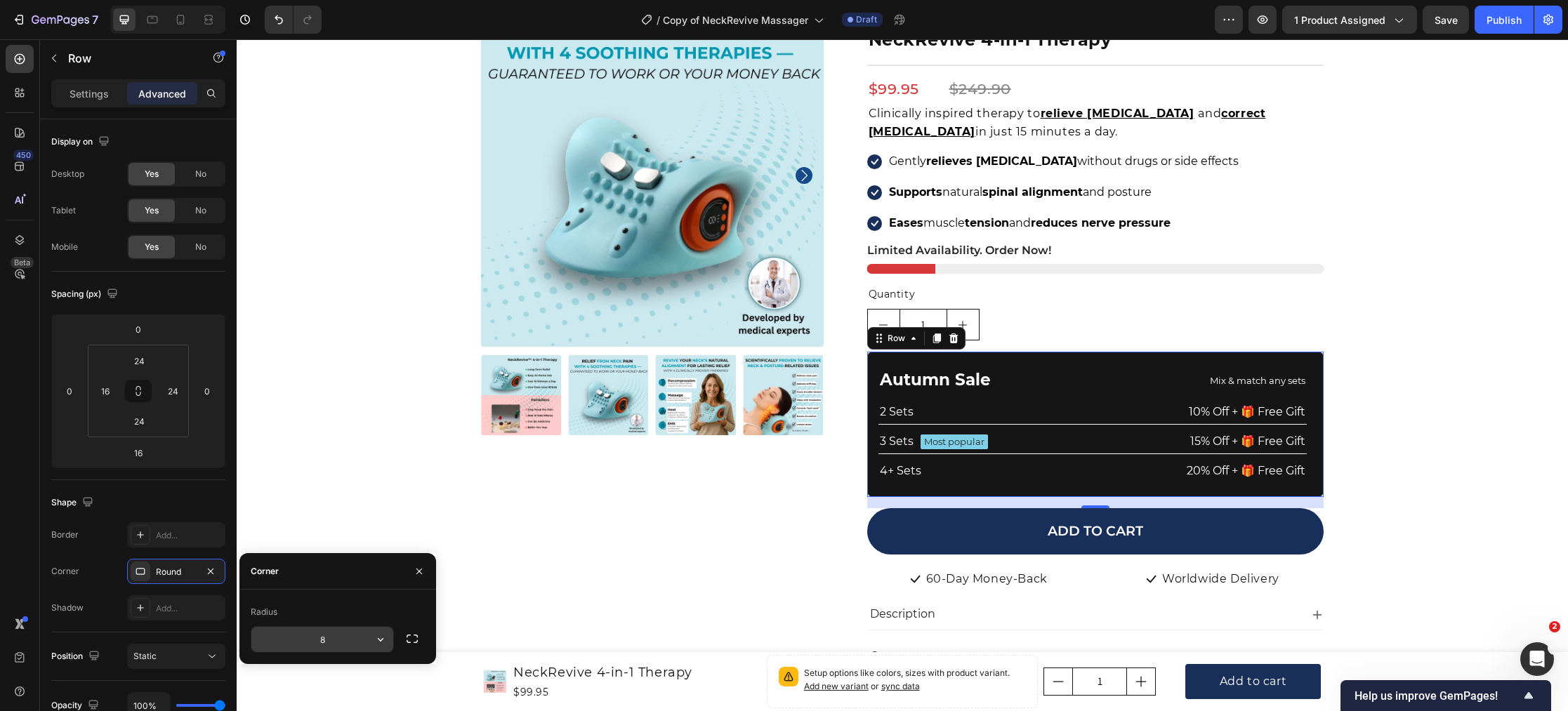
click at [364, 645] on input "8" at bounding box center [322, 639] width 142 height 25
click at [379, 643] on icon "button" at bounding box center [380, 639] width 14 height 14
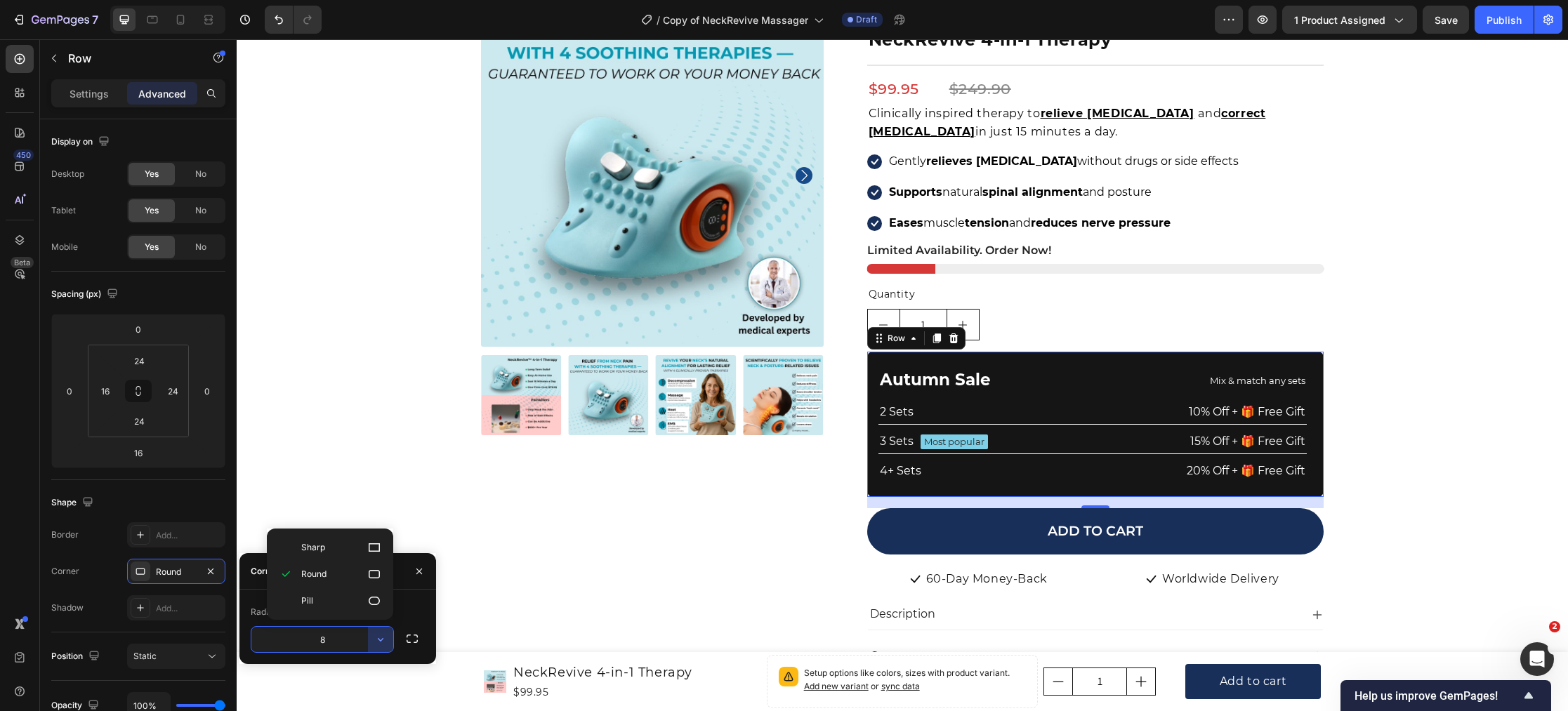
click at [342, 641] on input "8" at bounding box center [322, 639] width 142 height 25
type input "12"
click at [410, 613] on div "Radius" at bounding box center [338, 611] width 175 height 23
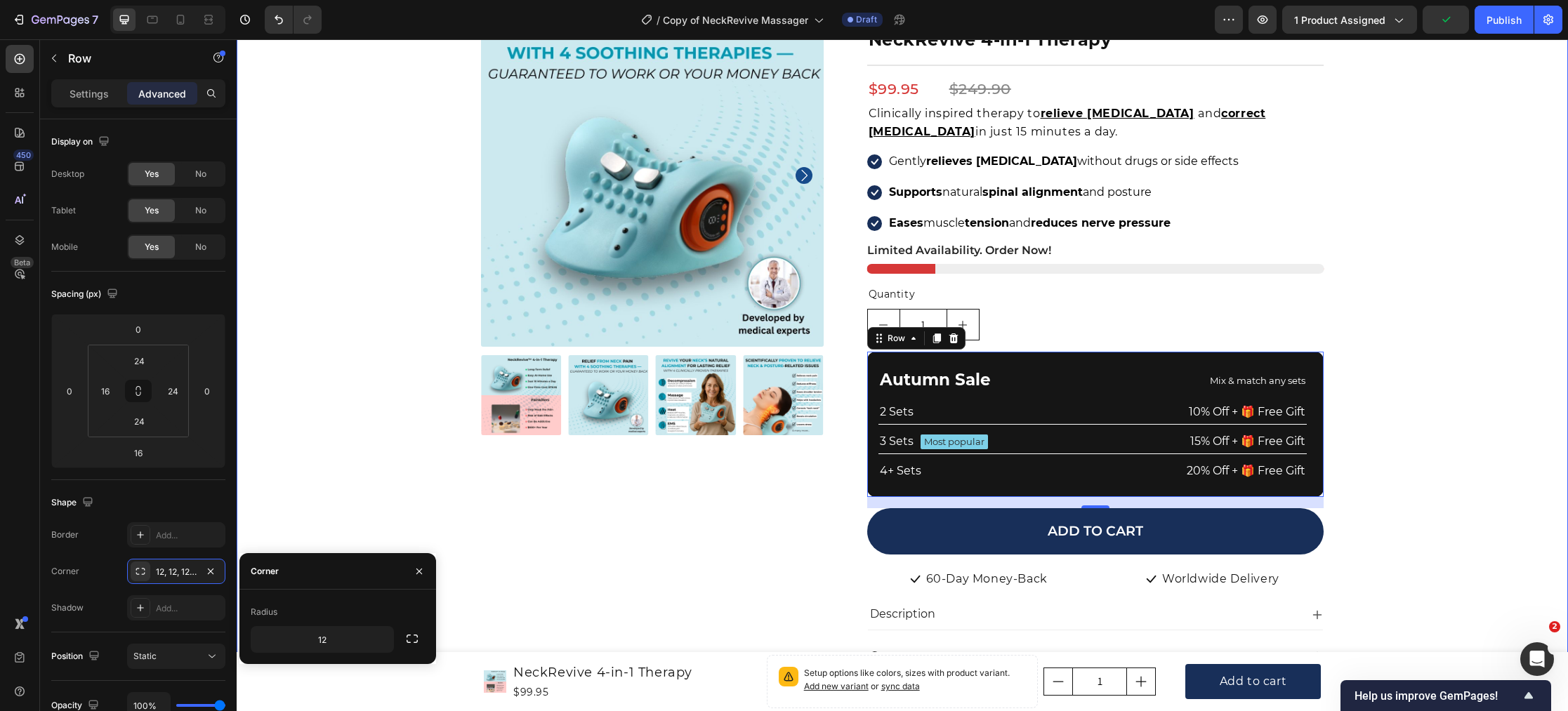
click at [471, 570] on div "Product Images Icon Icon Icon Icon Icon Icon List Hoz 22,000+ Satisfied Custome…" at bounding box center [903, 564] width 1310 height 1121
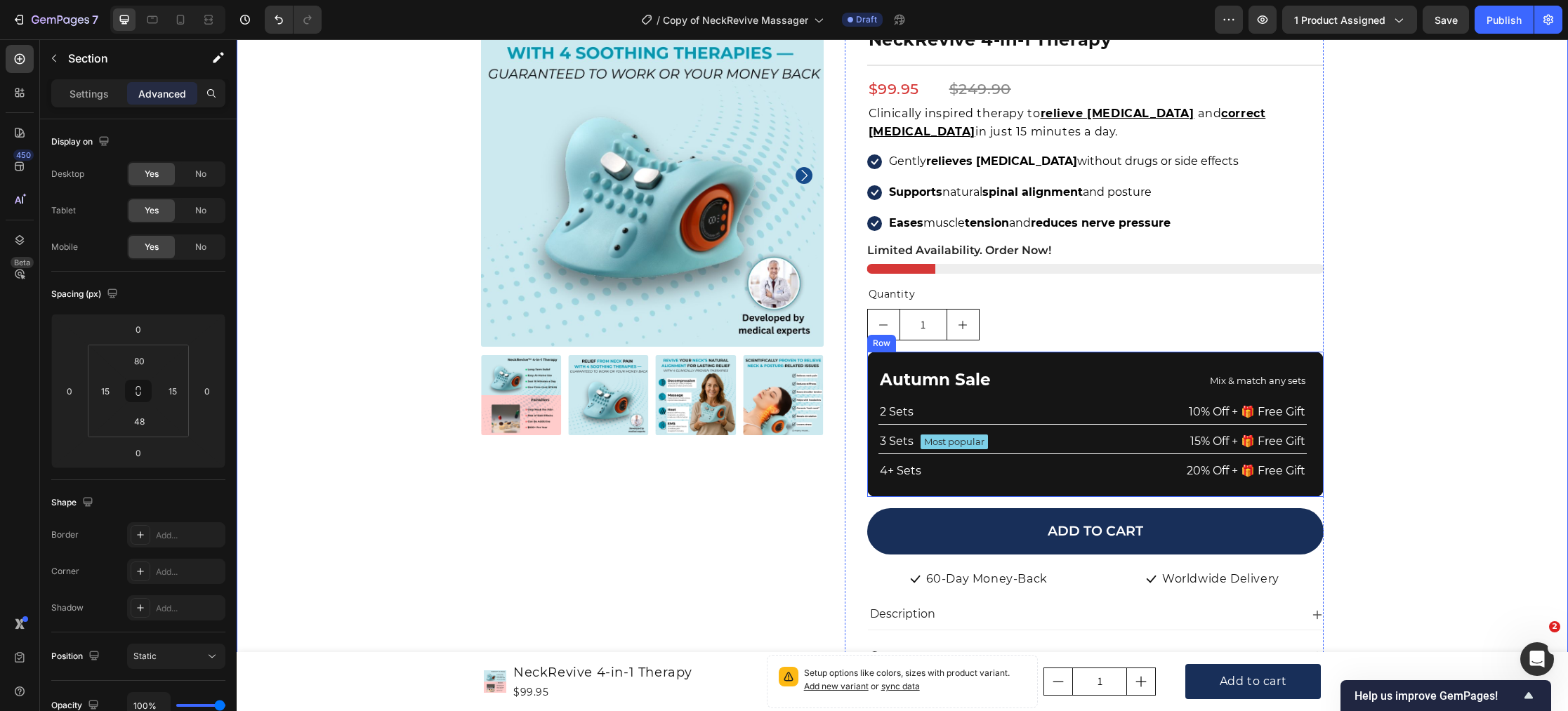
click at [1064, 363] on div "Autumn Sale Text Block Mix & match any sets Text Block Row 2 Sets Text Block 10…" at bounding box center [1096, 423] width 457 height 144
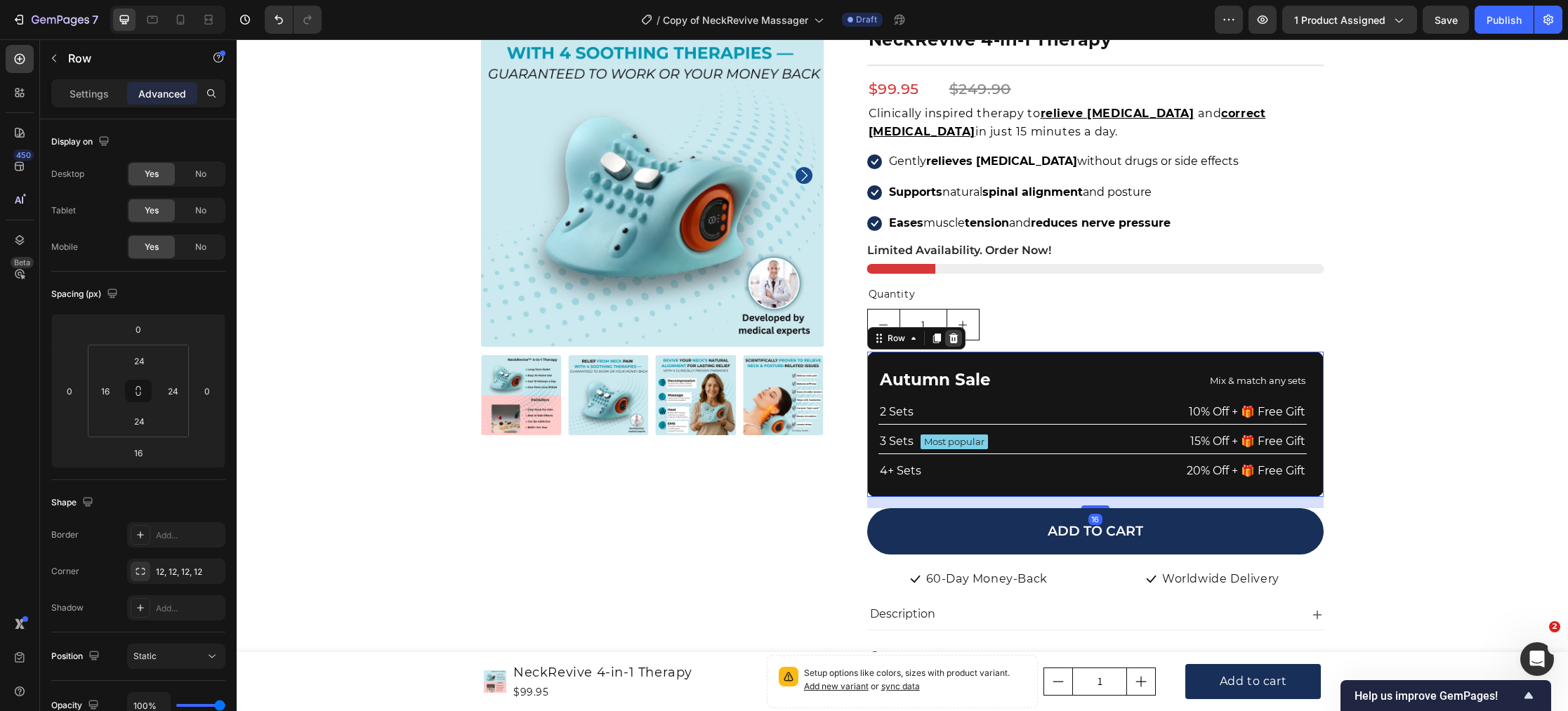
click at [954, 338] on icon at bounding box center [953, 338] width 11 height 11
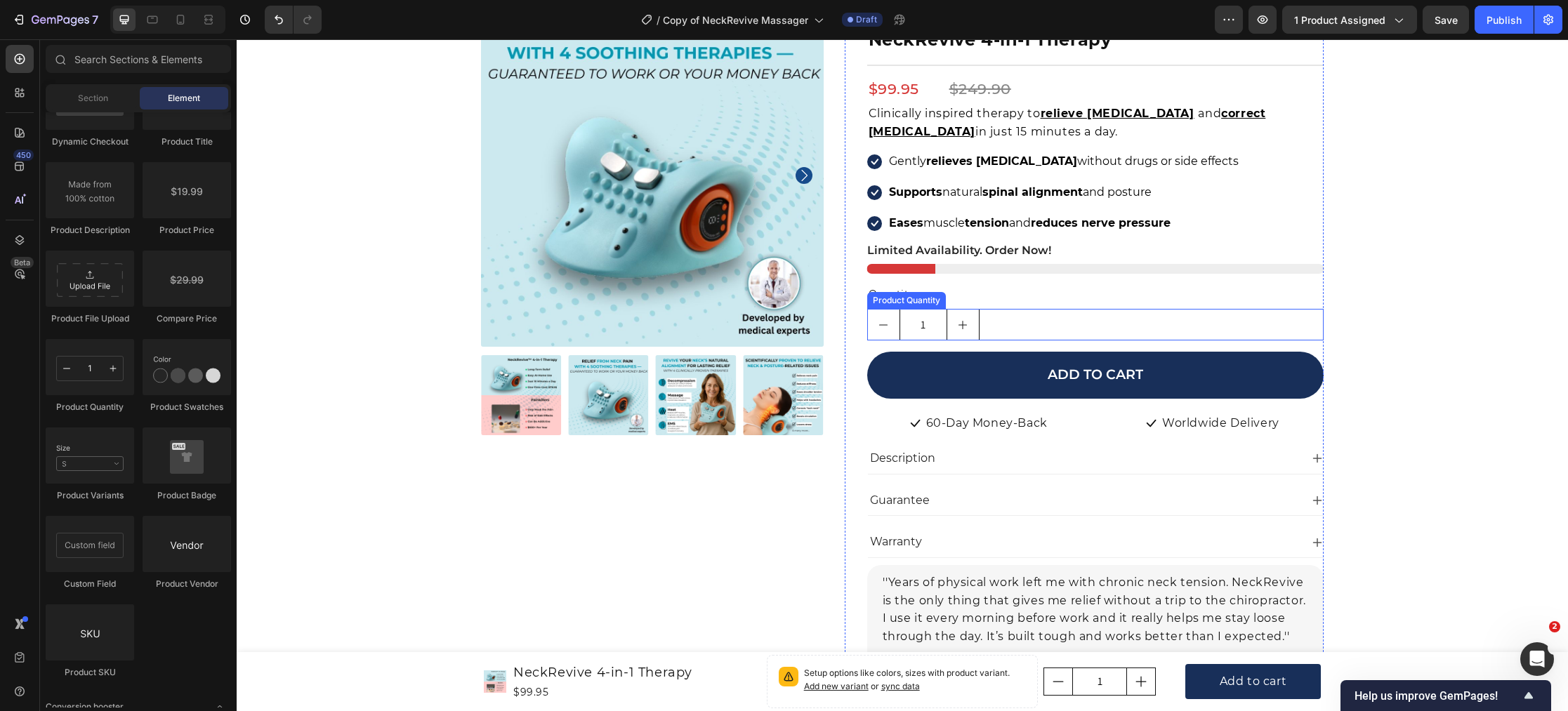
click at [972, 330] on button "increment" at bounding box center [963, 324] width 32 height 30
type input "2"
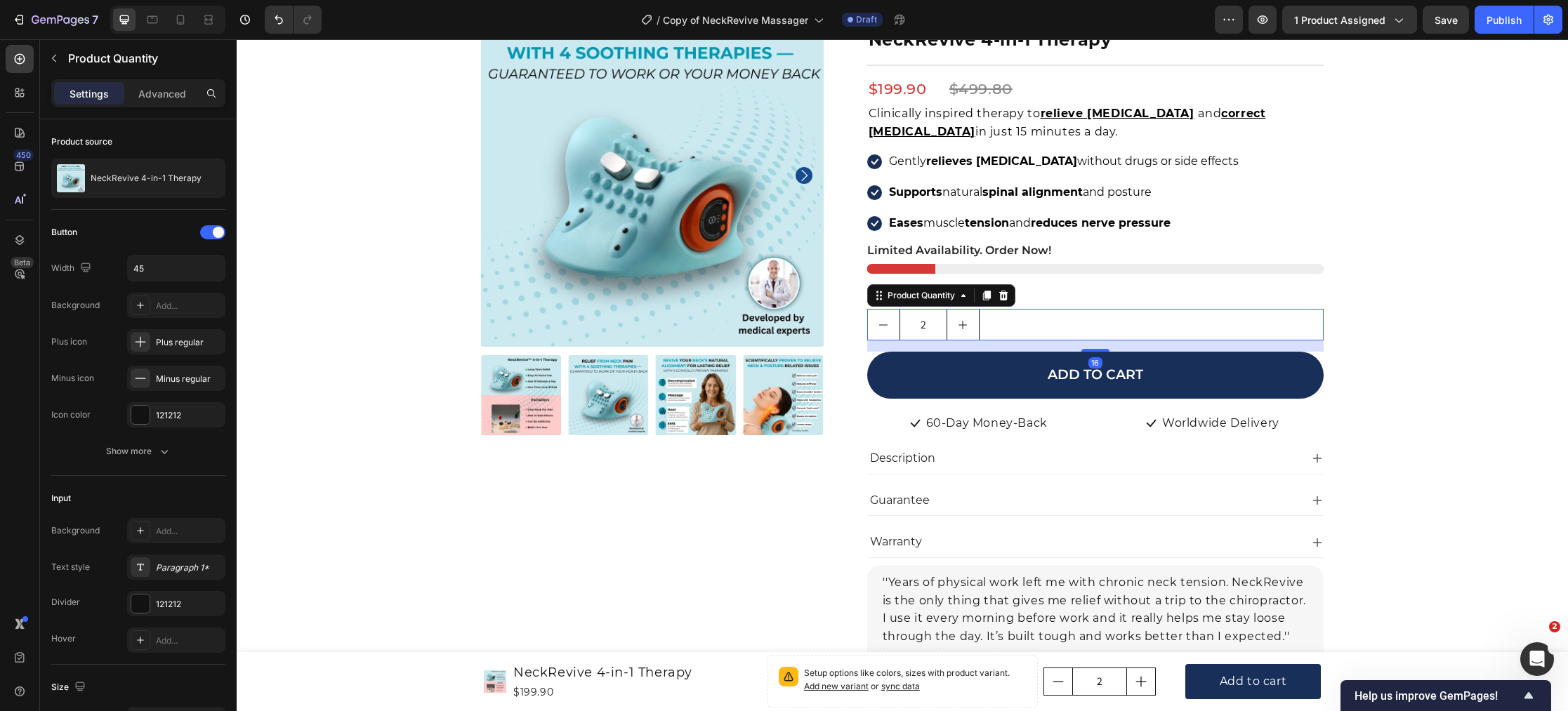
drag, startPoint x: 1004, startPoint y: 302, endPoint x: 985, endPoint y: 306, distance: 19.4
click at [1004, 302] on div at bounding box center [1003, 295] width 17 height 17
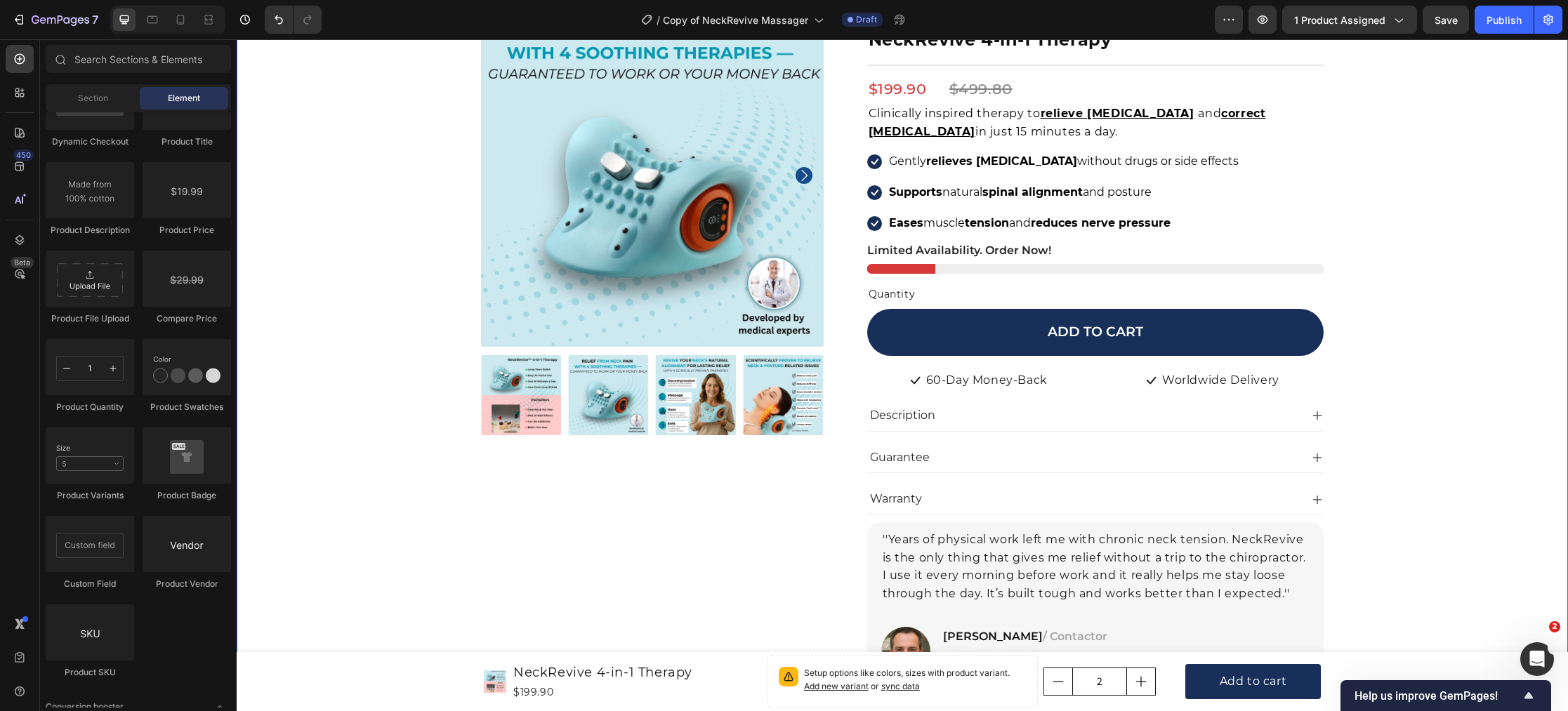
click at [399, 402] on div "Product Images Icon Icon Icon Icon Icon Icon List Hoz 22,000+ Satisfied Custome…" at bounding box center [903, 465] width 1310 height 923
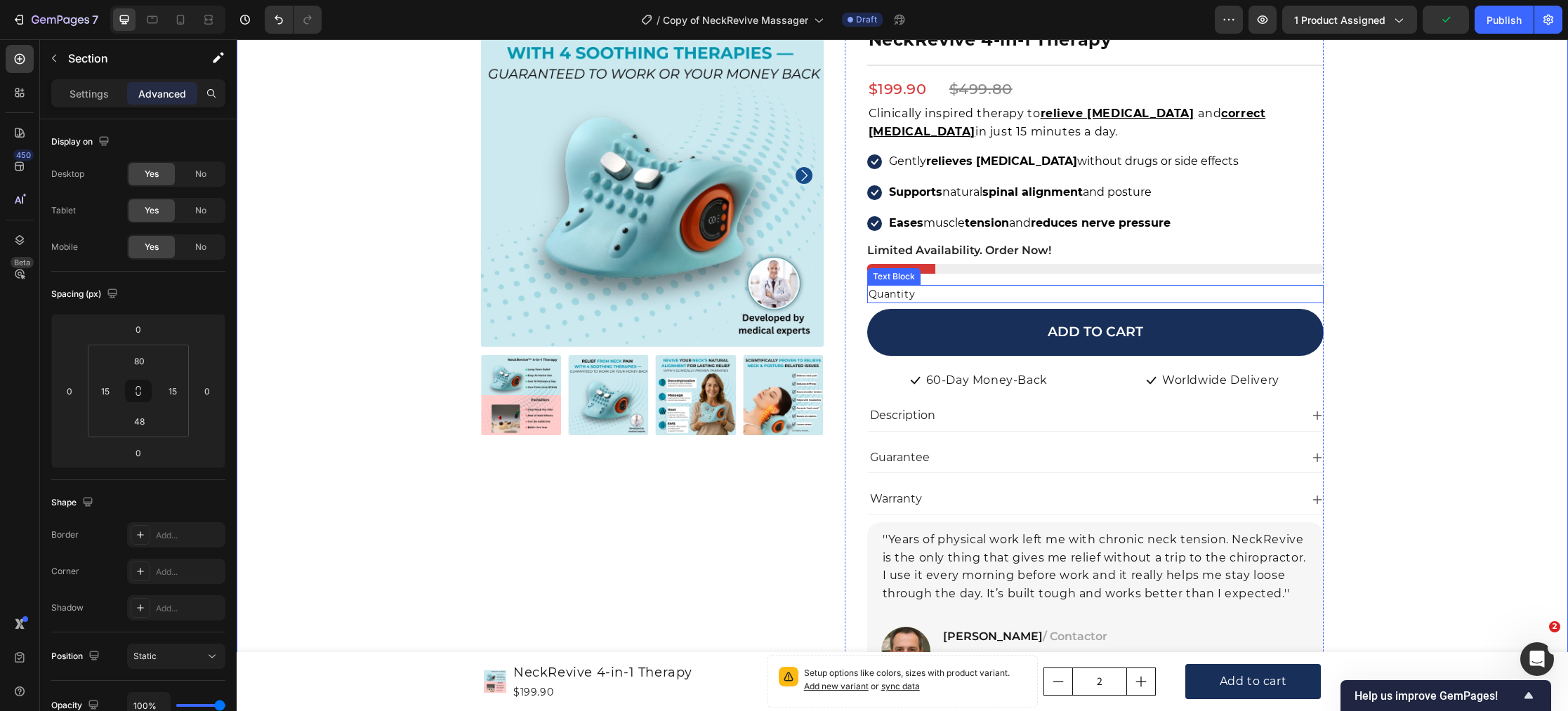
click at [902, 296] on div "Quantity" at bounding box center [1096, 294] width 457 height 18
drag, startPoint x: 976, startPoint y: 272, endPoint x: 837, endPoint y: 271, distance: 139.0
click at [975, 272] on icon at bounding box center [977, 271] width 11 height 11
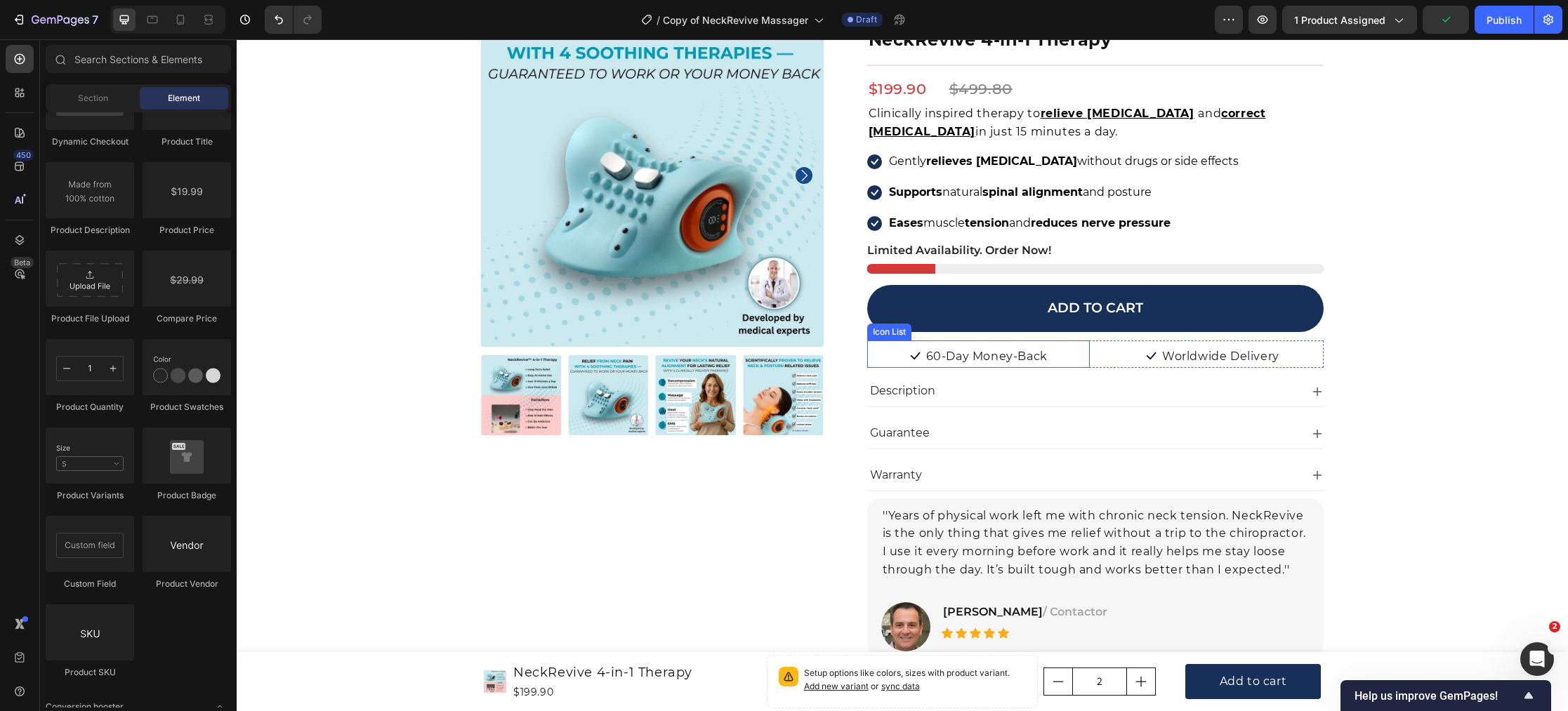
click at [1057, 354] on div "Icon 60-Day Money-Back Text block" at bounding box center [978, 357] width 222 height 23
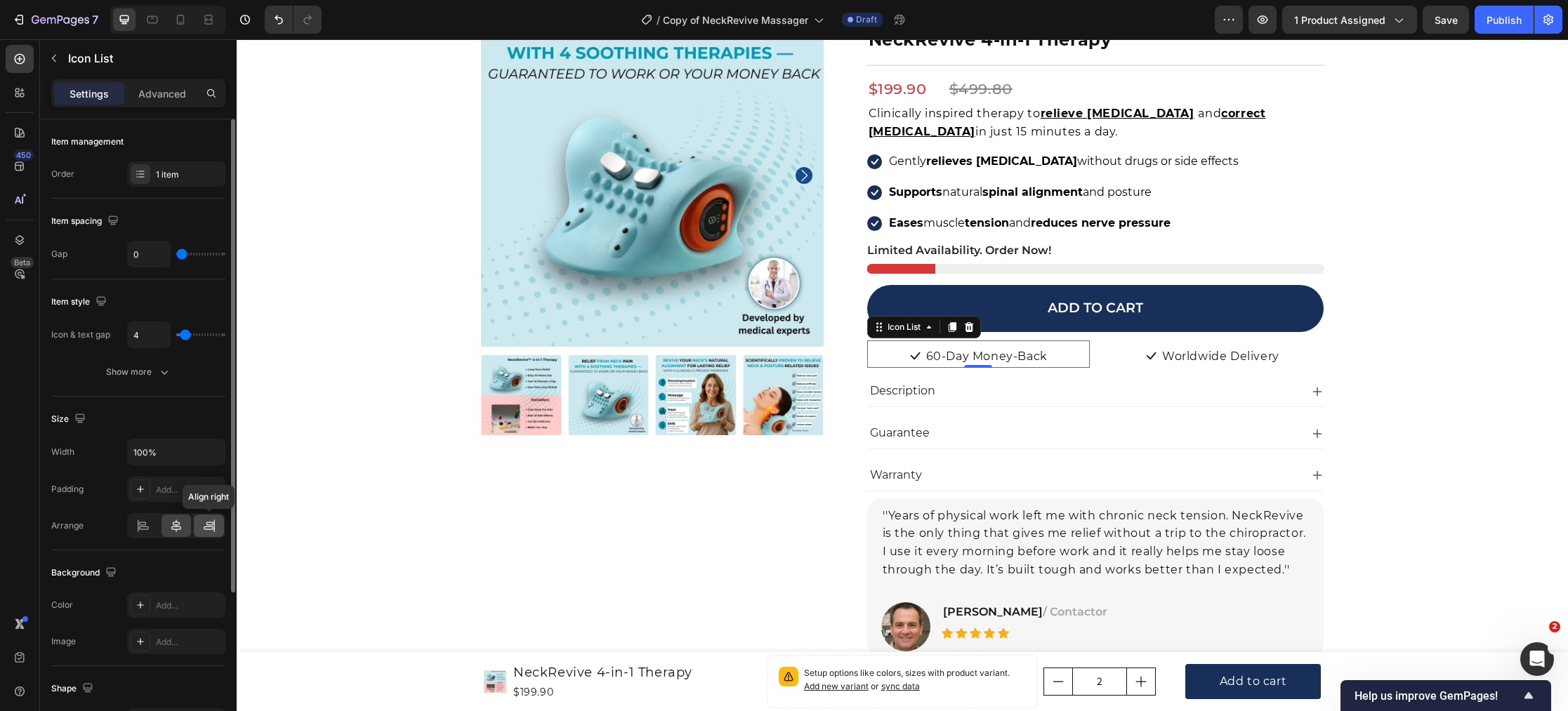
click at [213, 526] on icon at bounding box center [213, 525] width 1 height 13
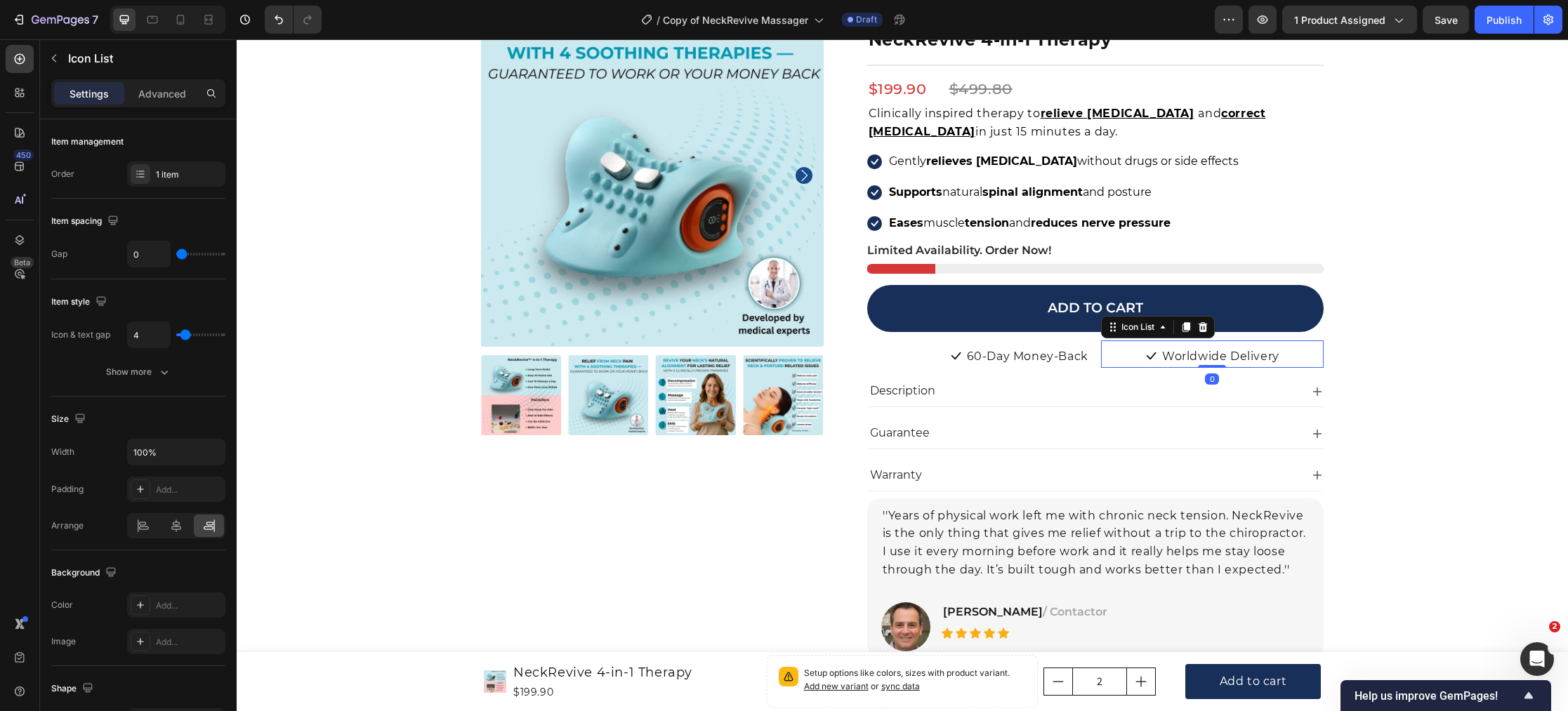
click at [1130, 357] on div "Icon Worldwide Delivery Text block" at bounding box center [1211, 357] width 222 height 23
click at [143, 527] on icon at bounding box center [143, 525] width 14 height 14
click at [371, 511] on div "Product Images Icon Icon Icon Icon Icon Icon List Hoz 22,000+ Satisfied Custome…" at bounding box center [903, 453] width 1310 height 898
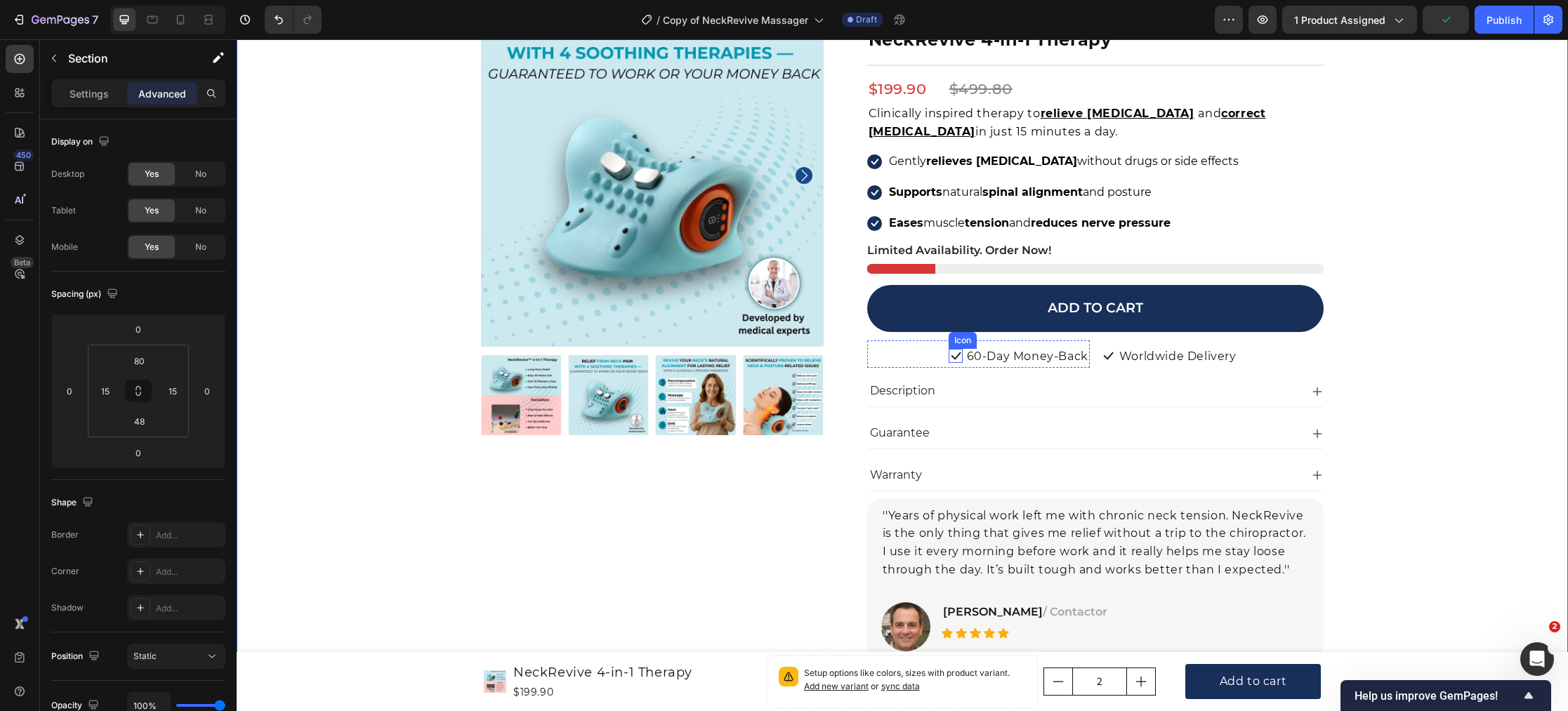
click at [958, 359] on icon at bounding box center [956, 356] width 14 height 14
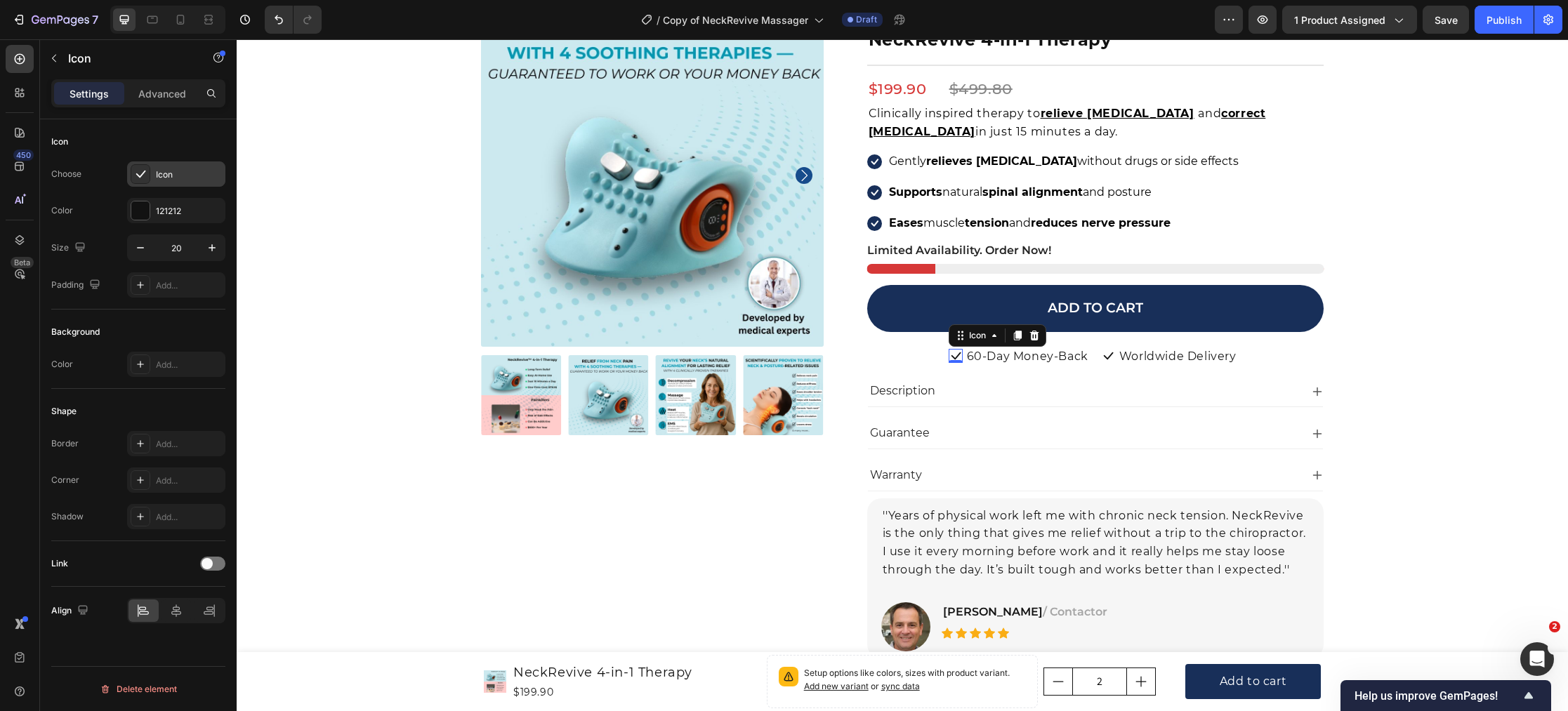
click at [175, 174] on div "Icon" at bounding box center [189, 174] width 66 height 13
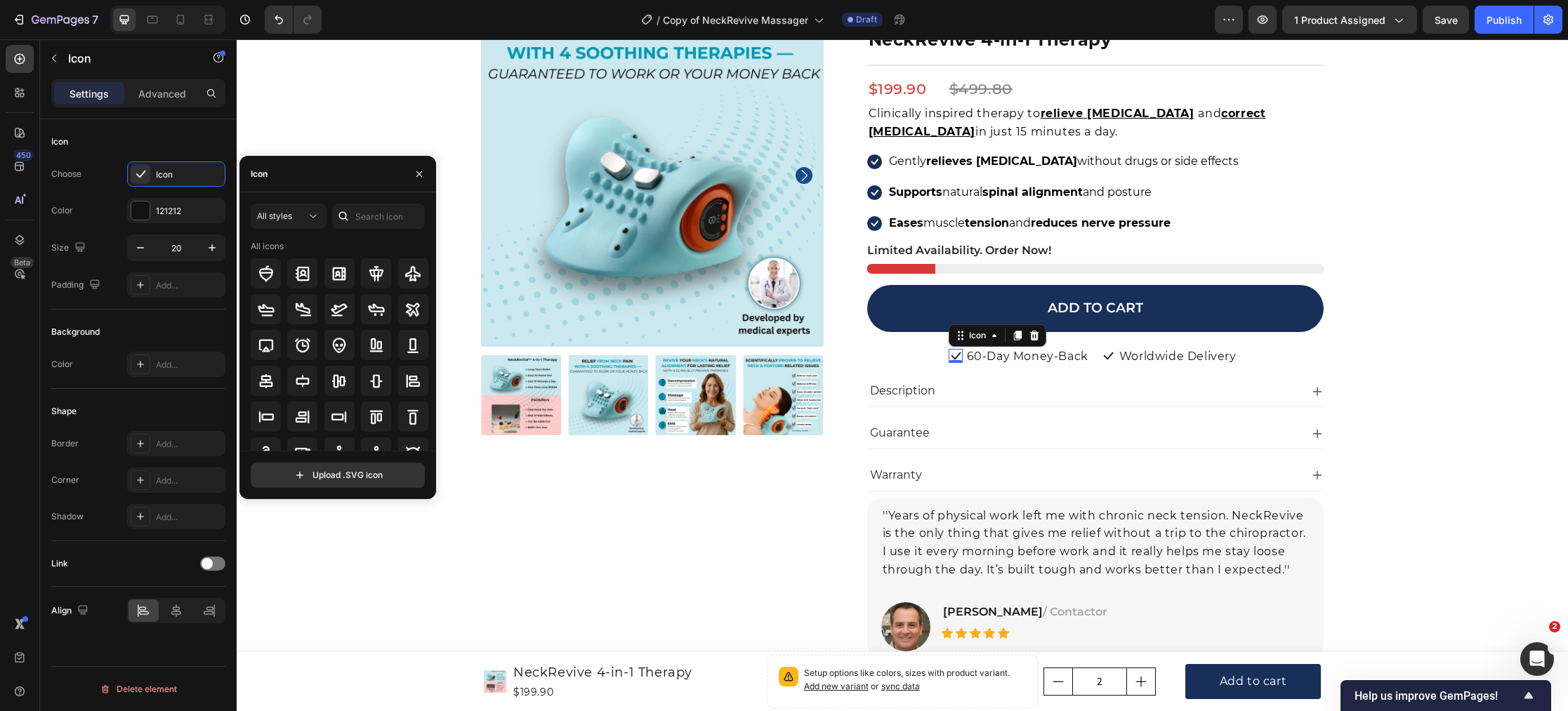
click at [331, 179] on div "Icon" at bounding box center [337, 174] width 196 height 37
click at [289, 172] on div "Icon" at bounding box center [337, 174] width 196 height 37
click at [372, 215] on input "text" at bounding box center [378, 216] width 92 height 25
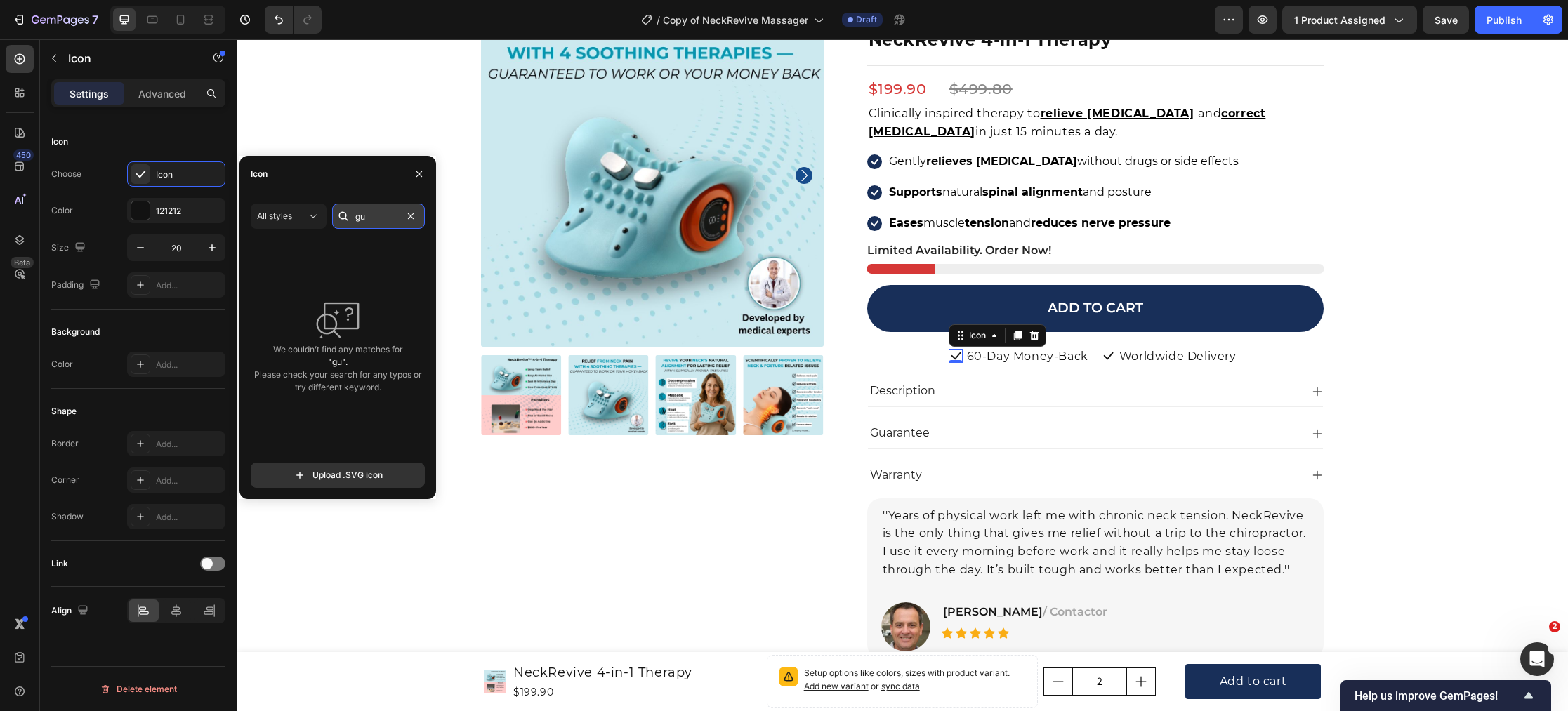
type input "g"
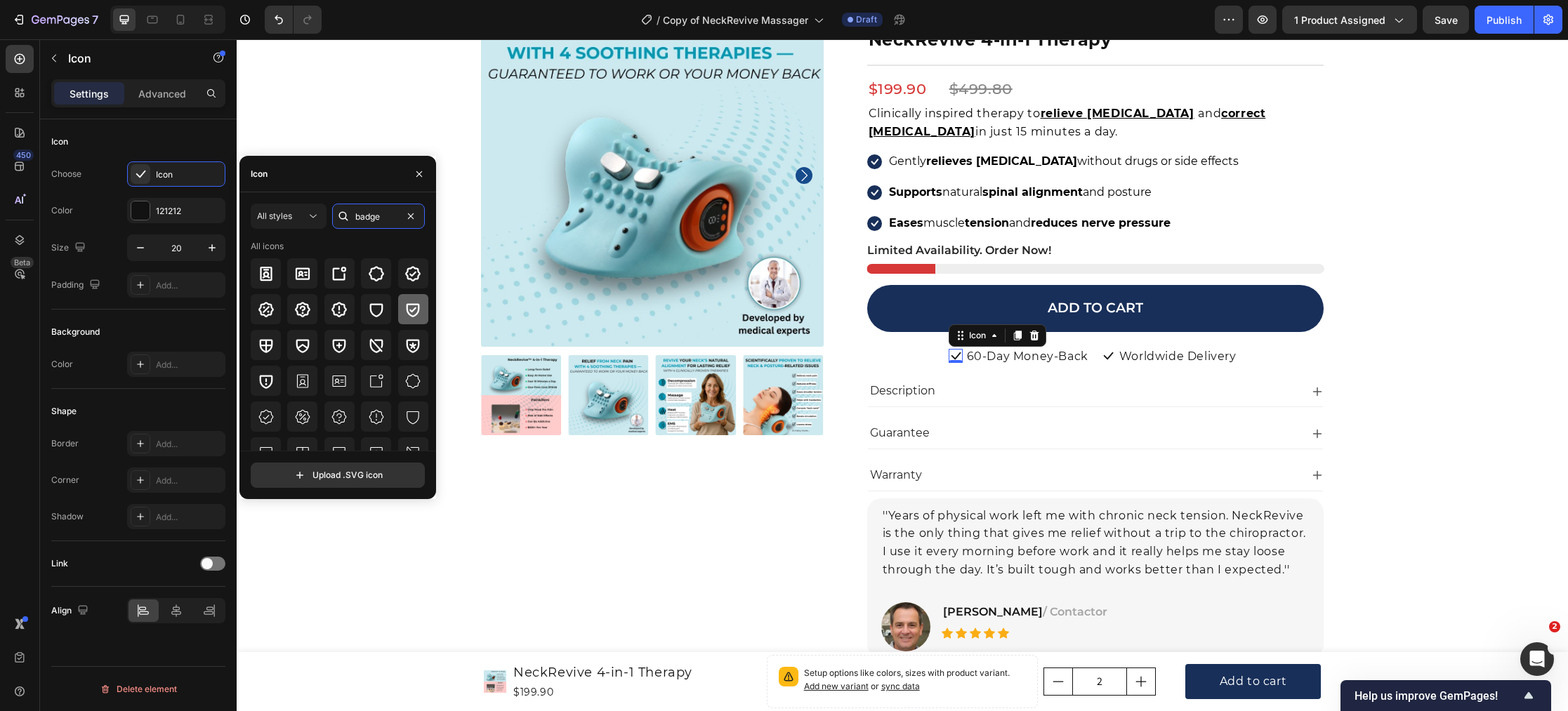
type input "badge"
click at [412, 312] on icon at bounding box center [413, 309] width 17 height 17
click at [393, 221] on input "badge" at bounding box center [378, 216] width 92 height 25
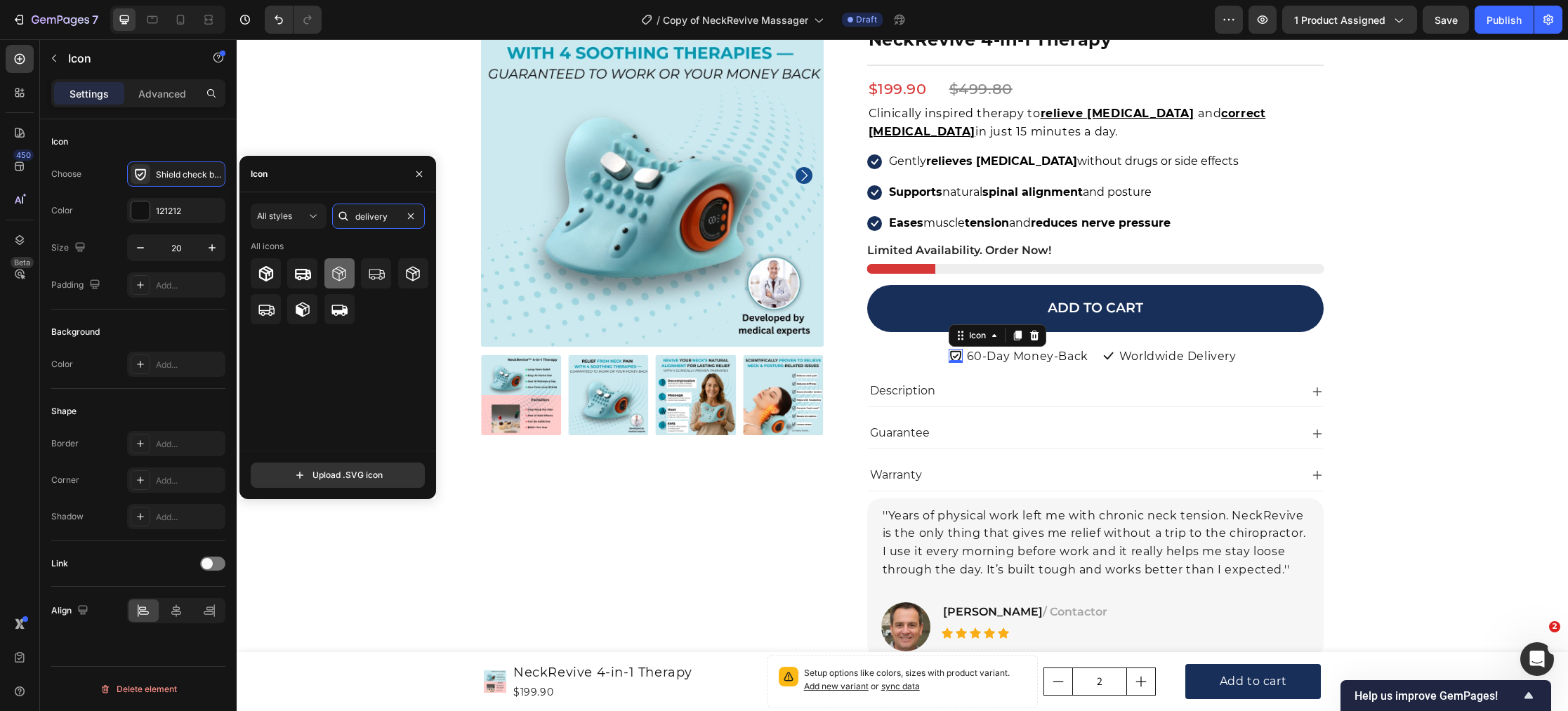
type input "delivery"
click at [342, 279] on icon at bounding box center [339, 273] width 17 height 17
click at [389, 215] on input "delivery" at bounding box center [378, 216] width 92 height 25
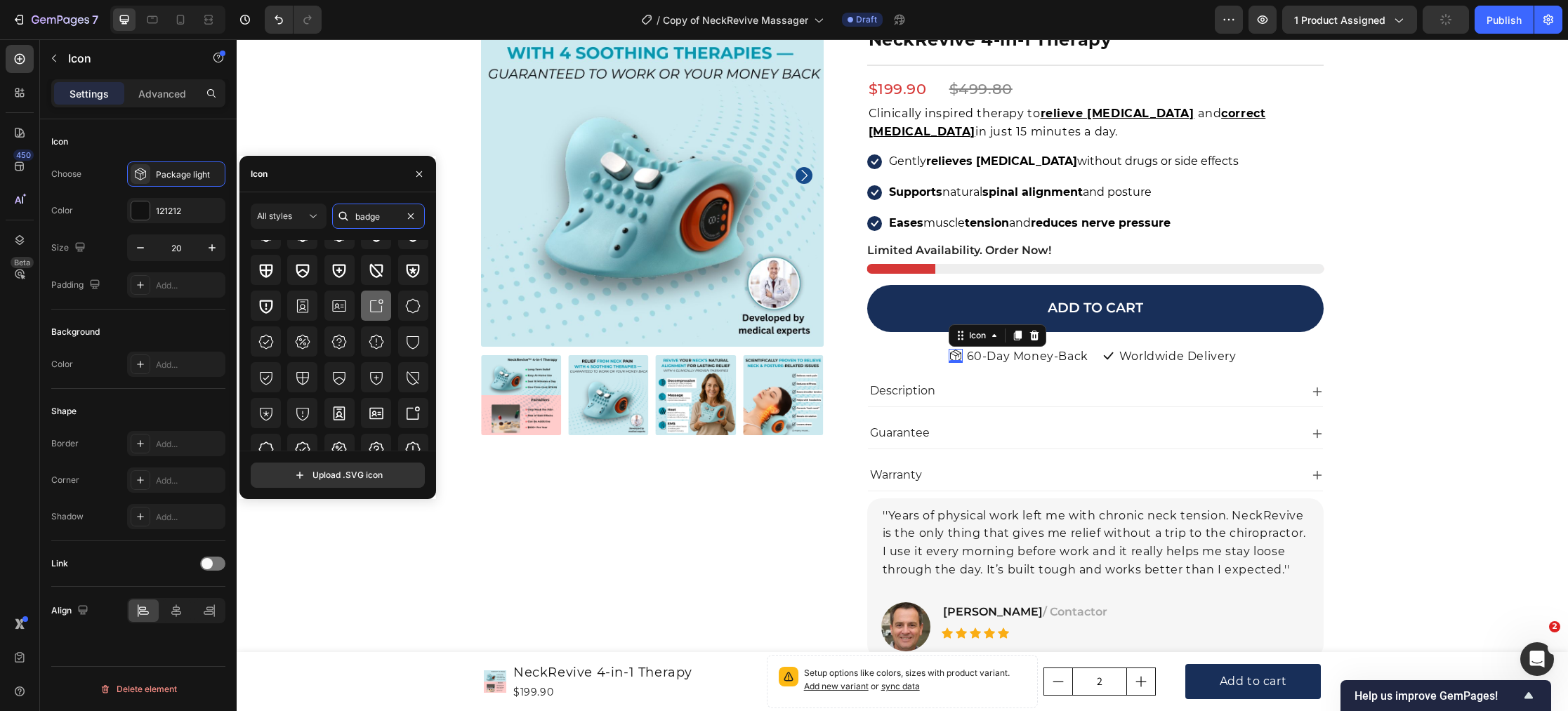
scroll to position [95, 0]
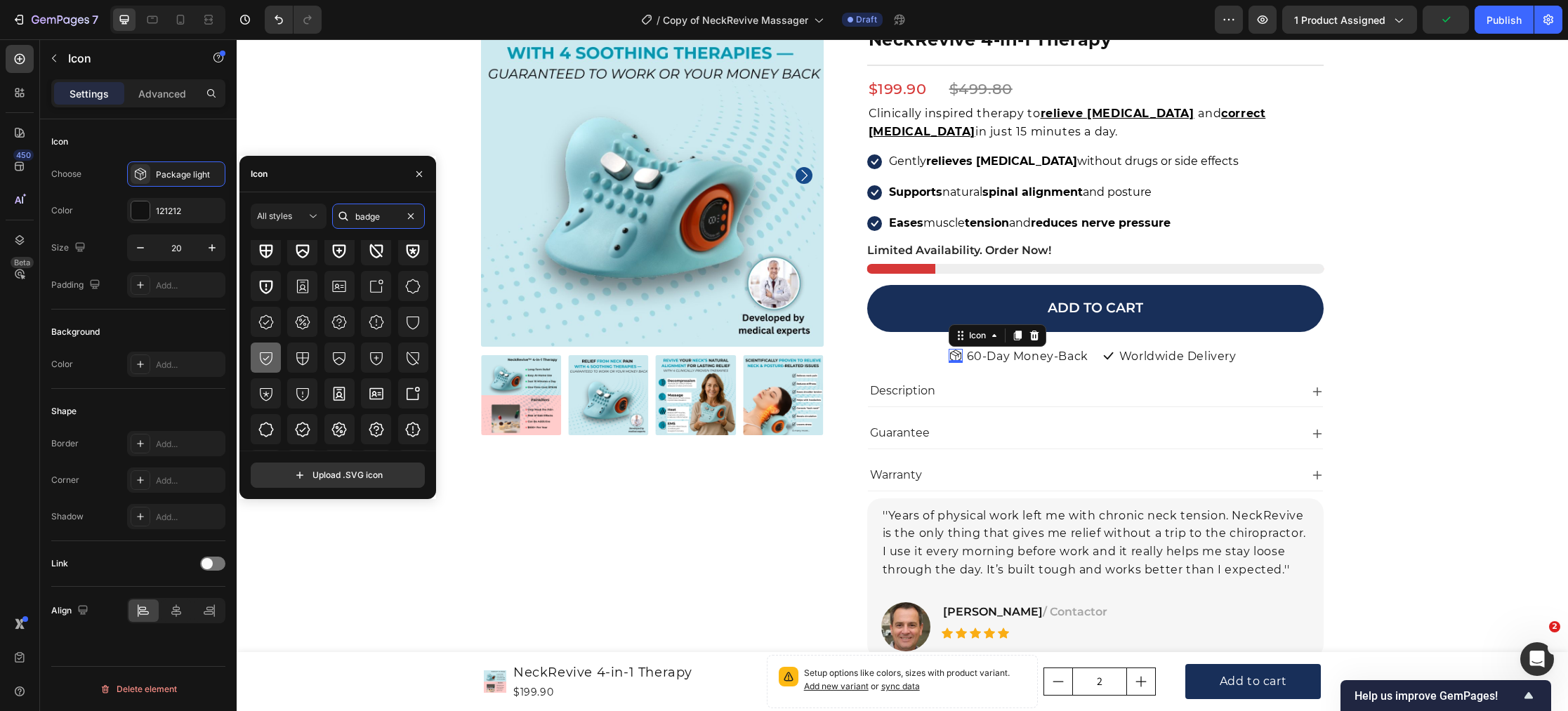
type input "badge"
click at [264, 363] on icon at bounding box center [266, 357] width 13 height 13
click at [1113, 356] on icon at bounding box center [1107, 356] width 14 height 14
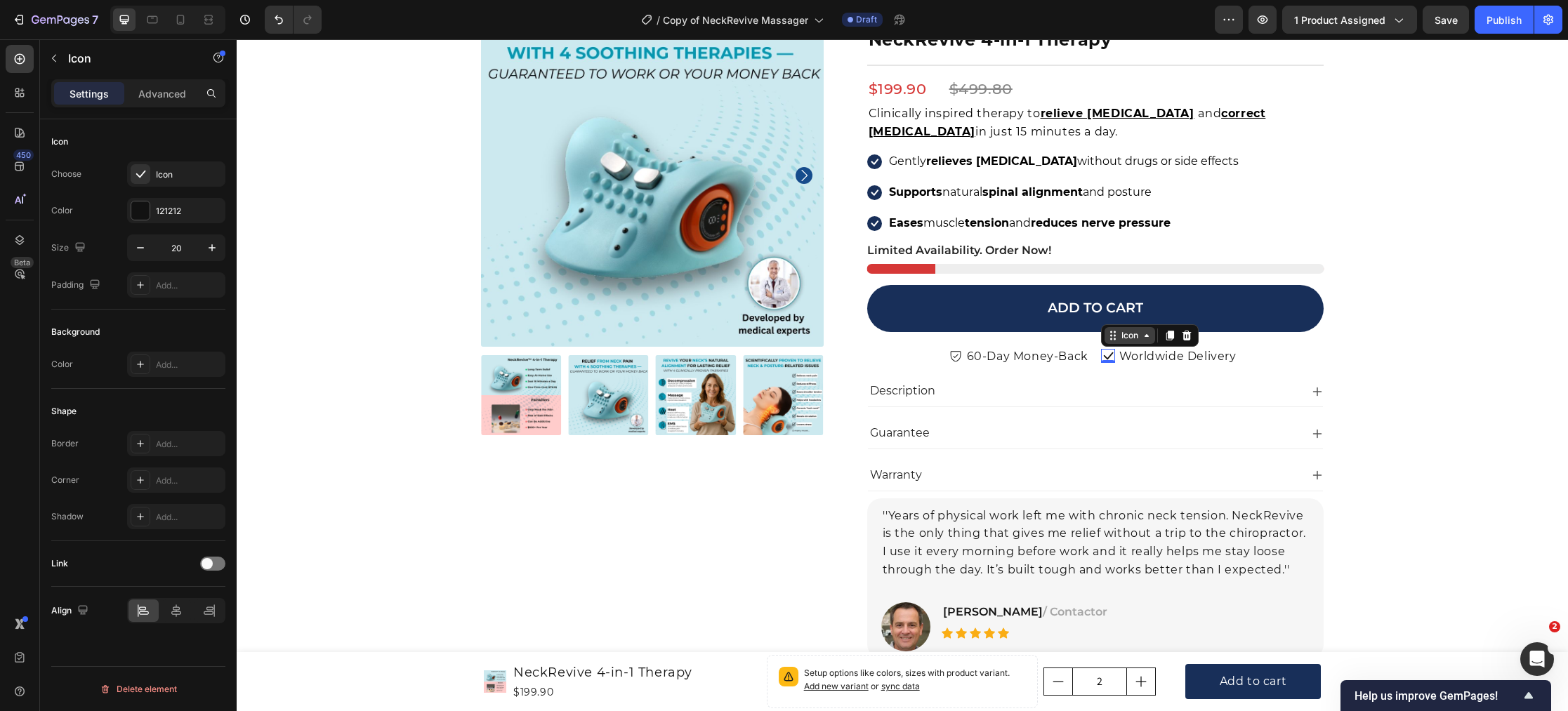
click at [1138, 335] on div "Icon" at bounding box center [1129, 335] width 23 height 0
click at [200, 174] on div "Icon" at bounding box center [189, 174] width 66 height 13
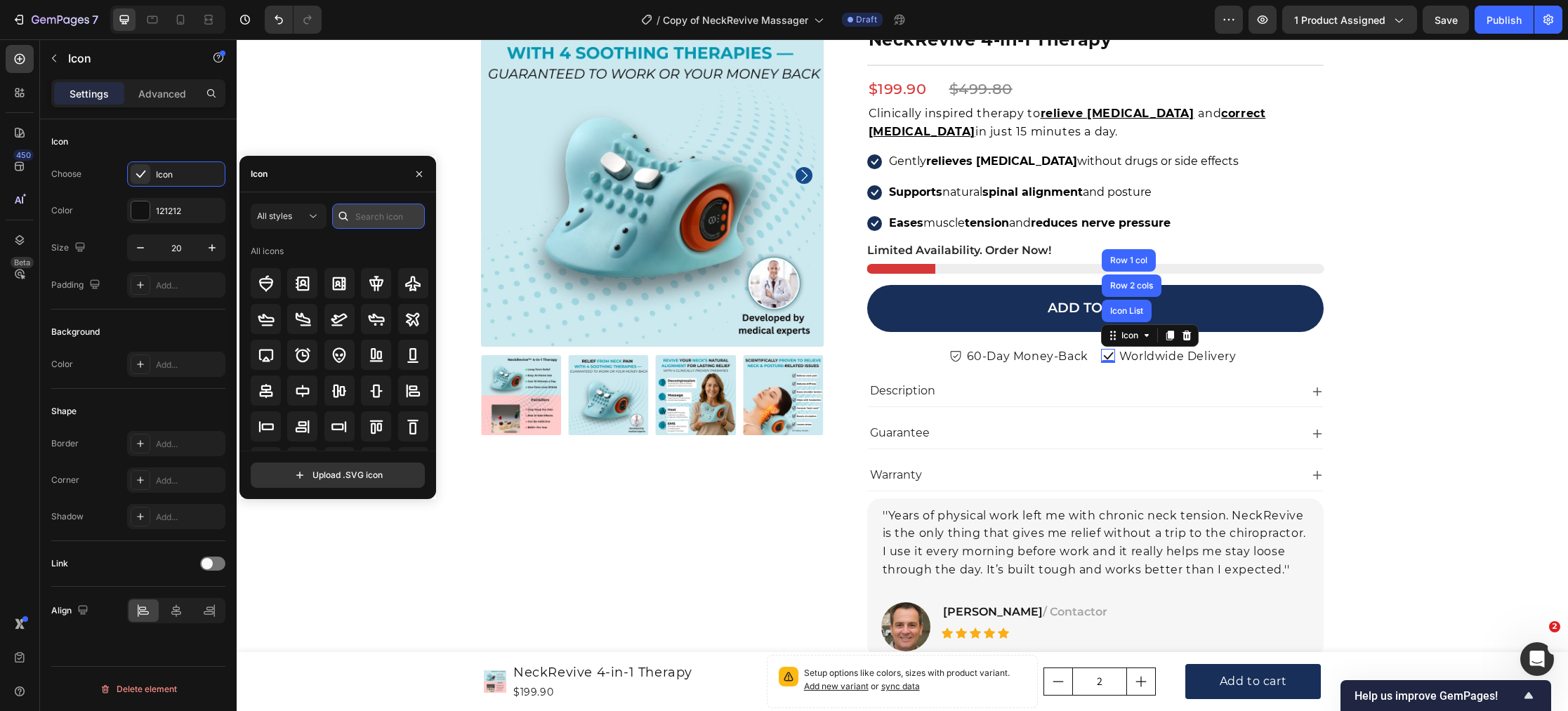
click at [392, 215] on input "text" at bounding box center [378, 216] width 92 height 25
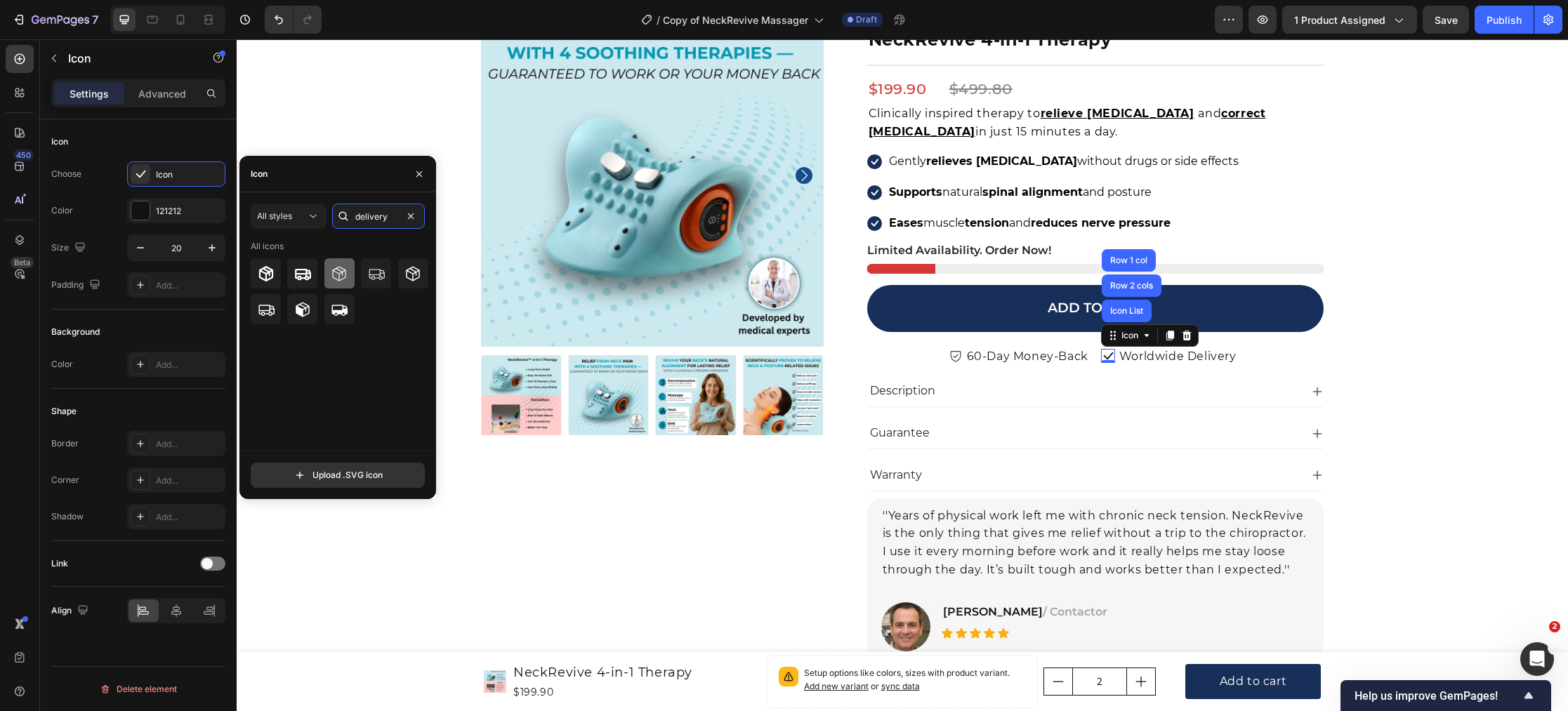
type input "delivery"
click at [340, 281] on icon at bounding box center [339, 273] width 17 height 17
click at [403, 596] on div "Product Images Icon Icon Icon Icon Icon Icon List Hoz 22,000+ Satisfied Custome…" at bounding box center [903, 453] width 1310 height 898
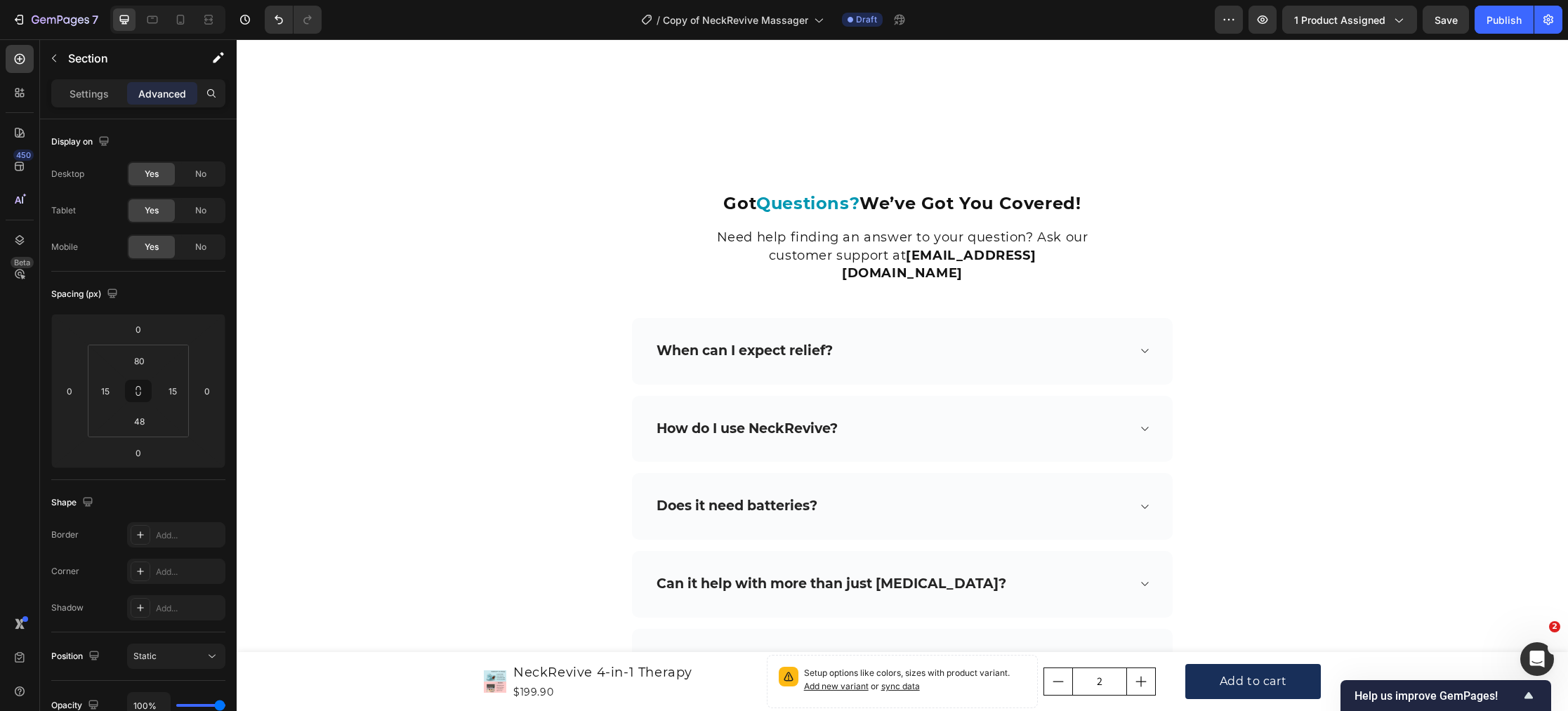
scroll to position [6944, 0]
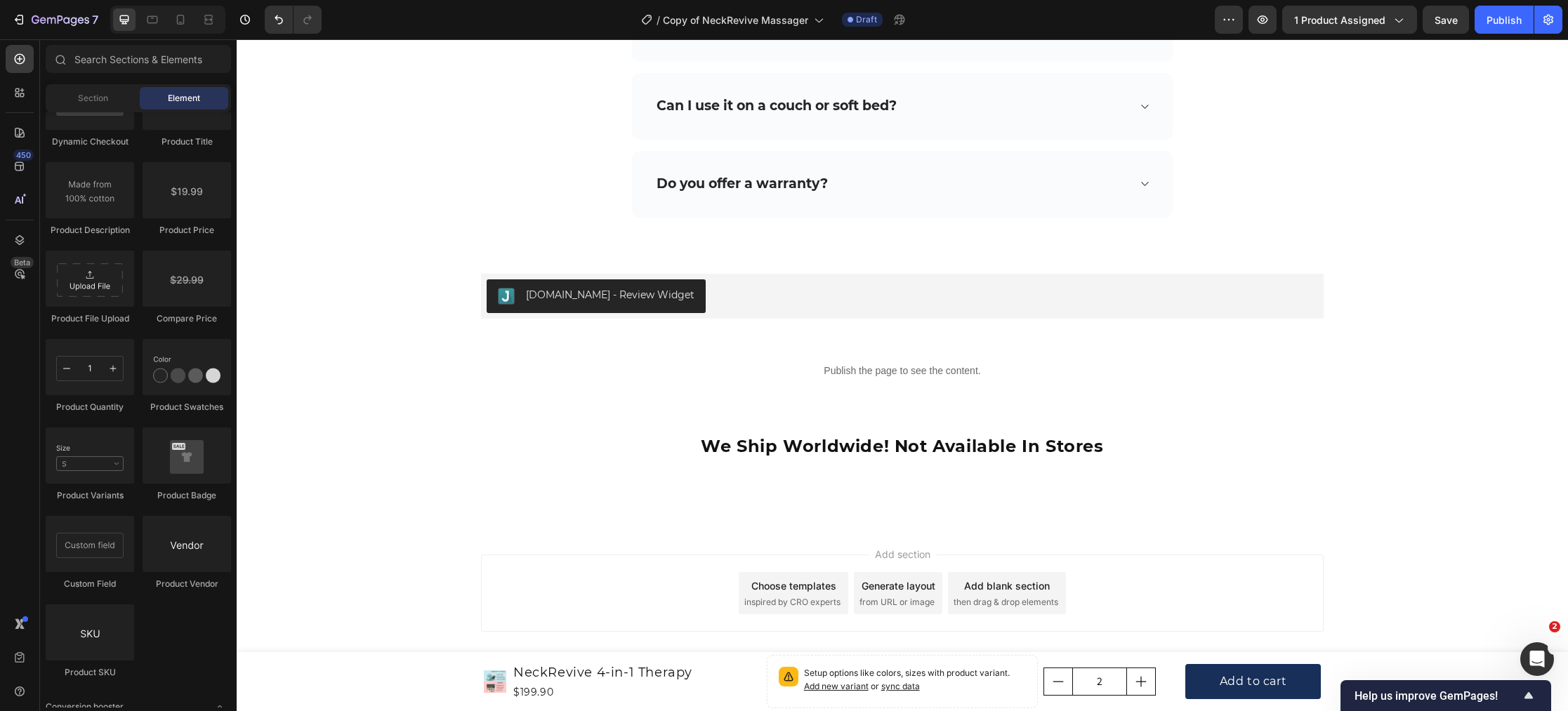
click at [773, 579] on div "Choose templates" at bounding box center [794, 586] width 85 height 15
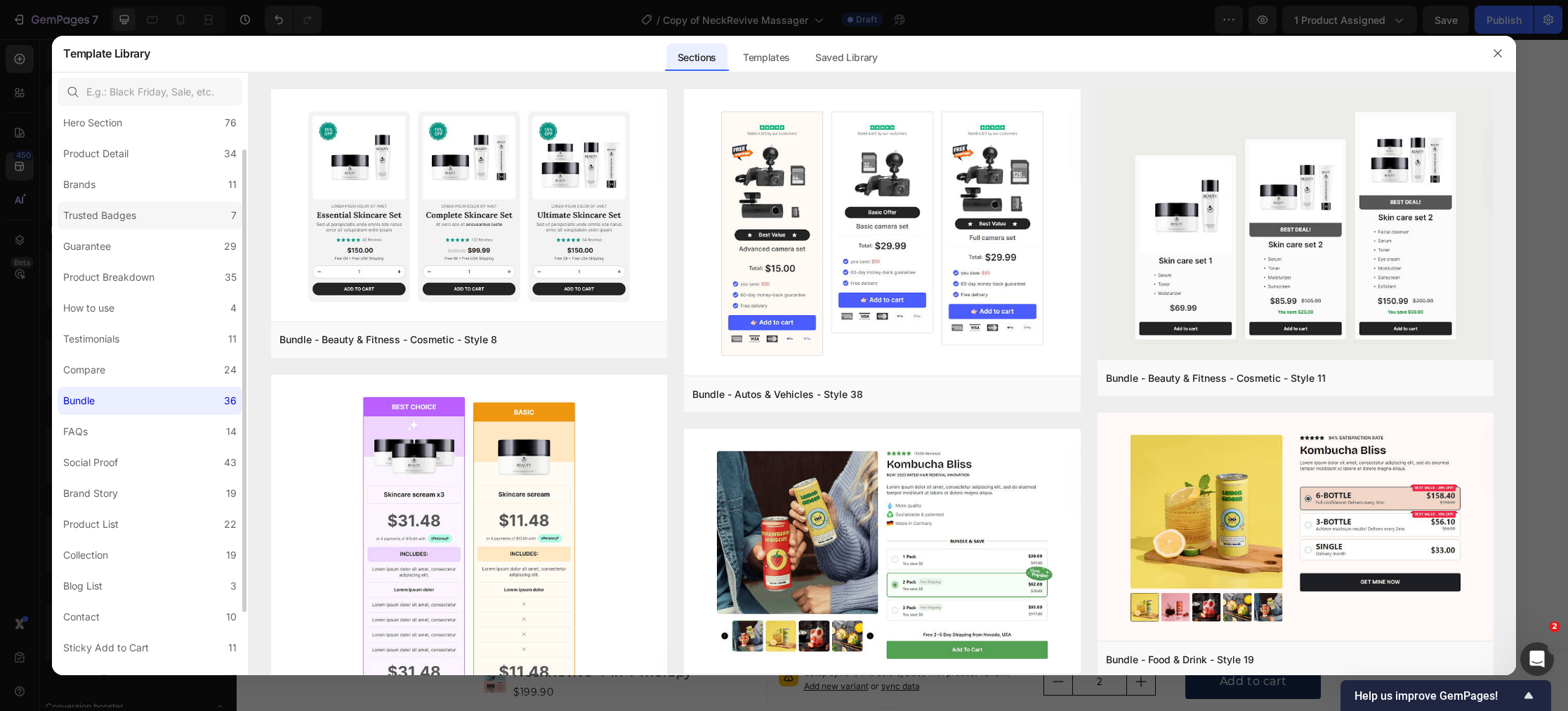
scroll to position [41, 0]
click at [133, 180] on label "Brands 11" at bounding box center [150, 188] width 185 height 28
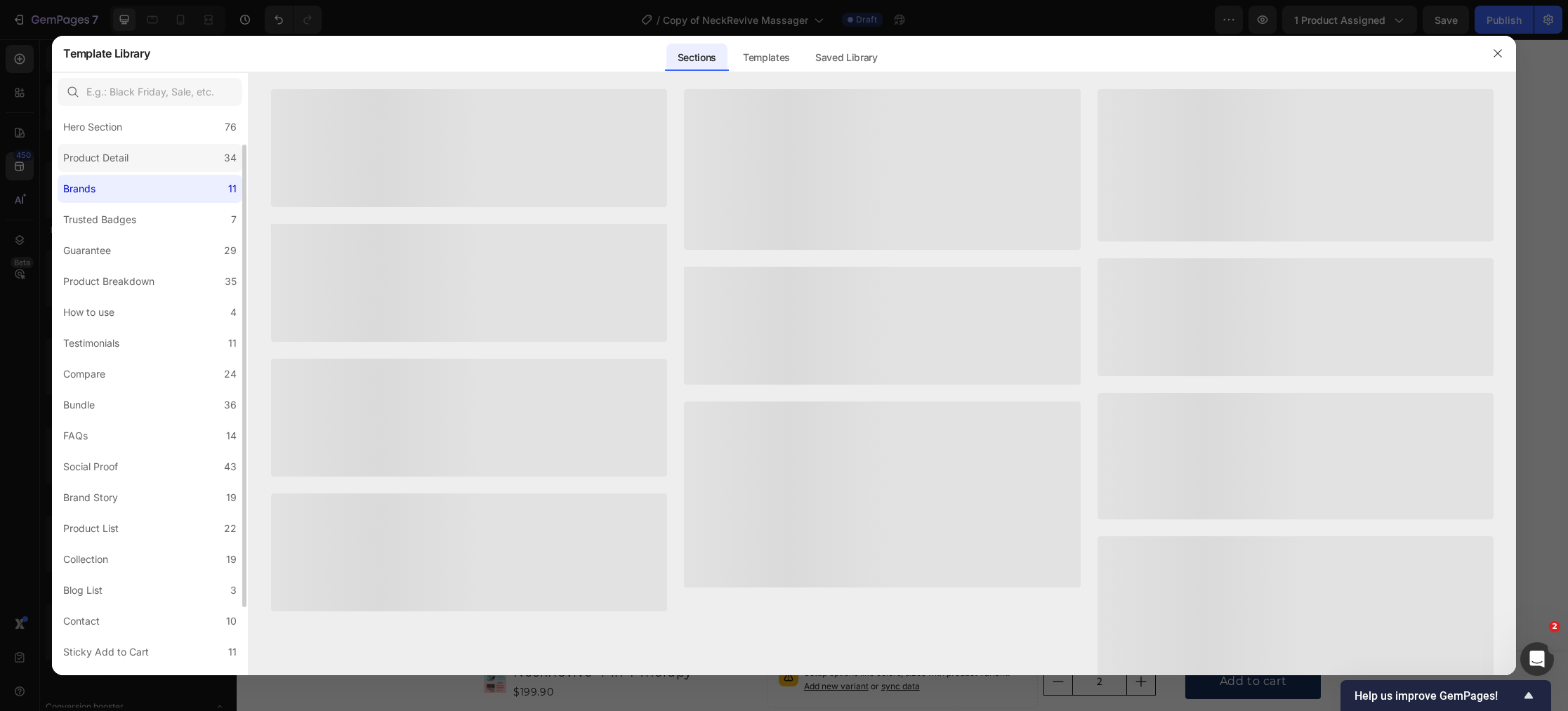
click at [144, 161] on label "Product Detail 34" at bounding box center [150, 158] width 185 height 28
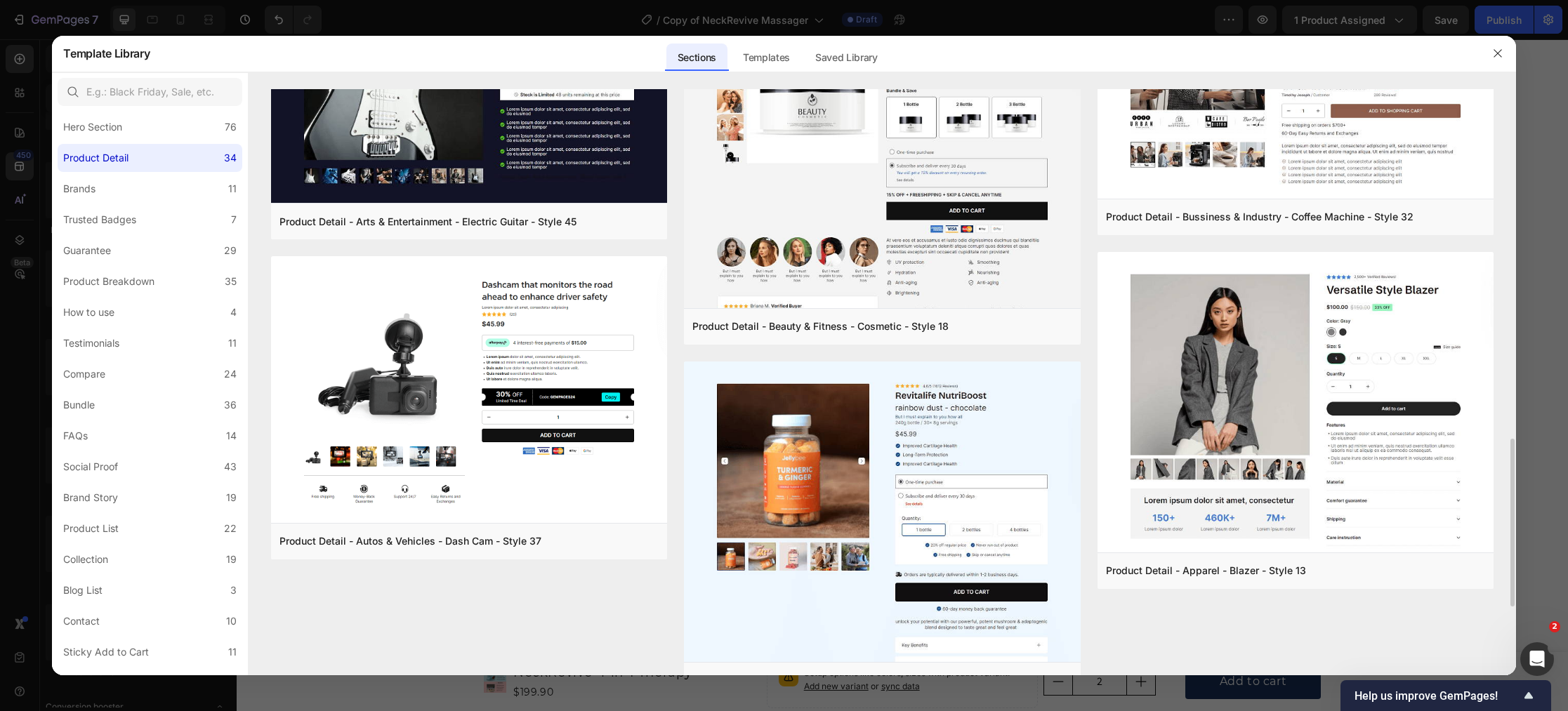
scroll to position [1433, 0]
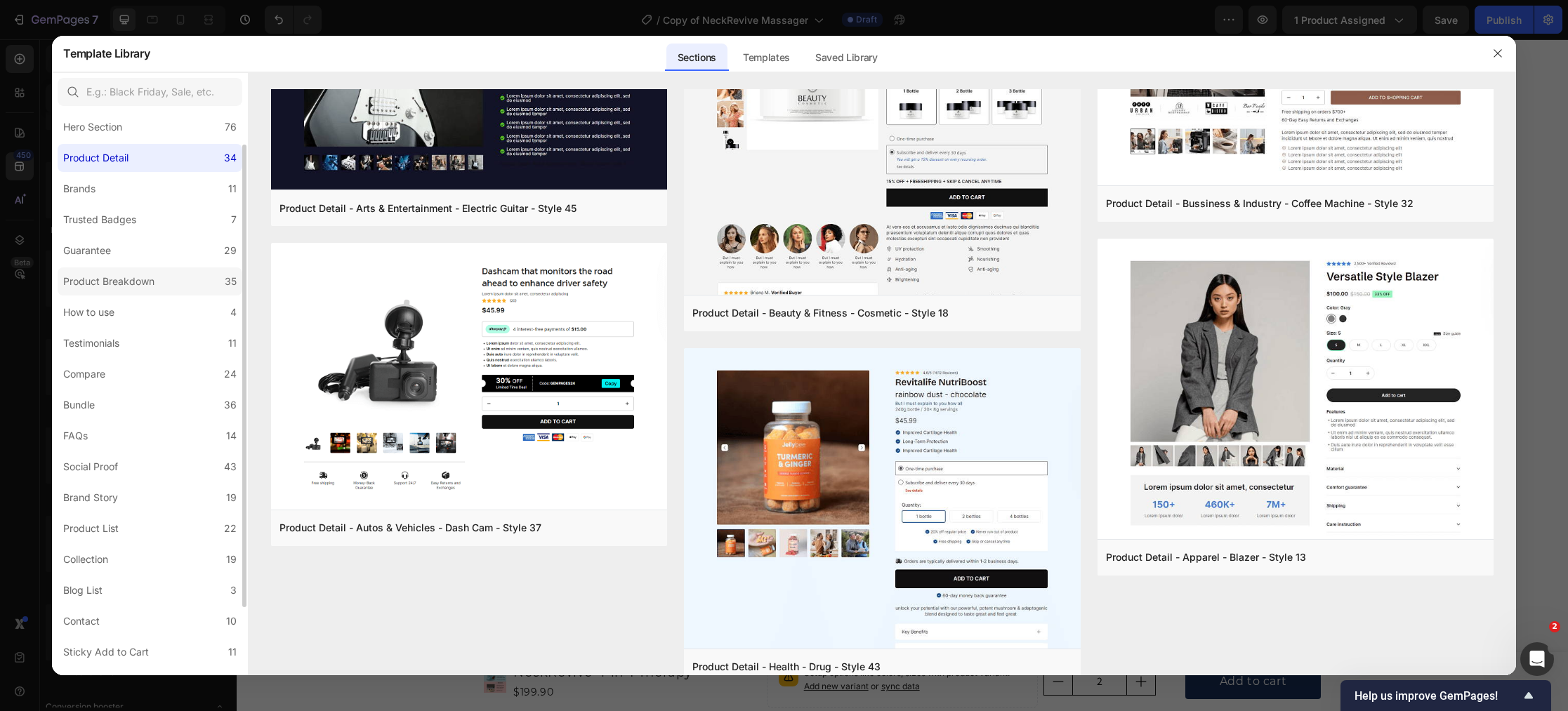
click at [148, 281] on div "Product Breakdown" at bounding box center [108, 282] width 91 height 17
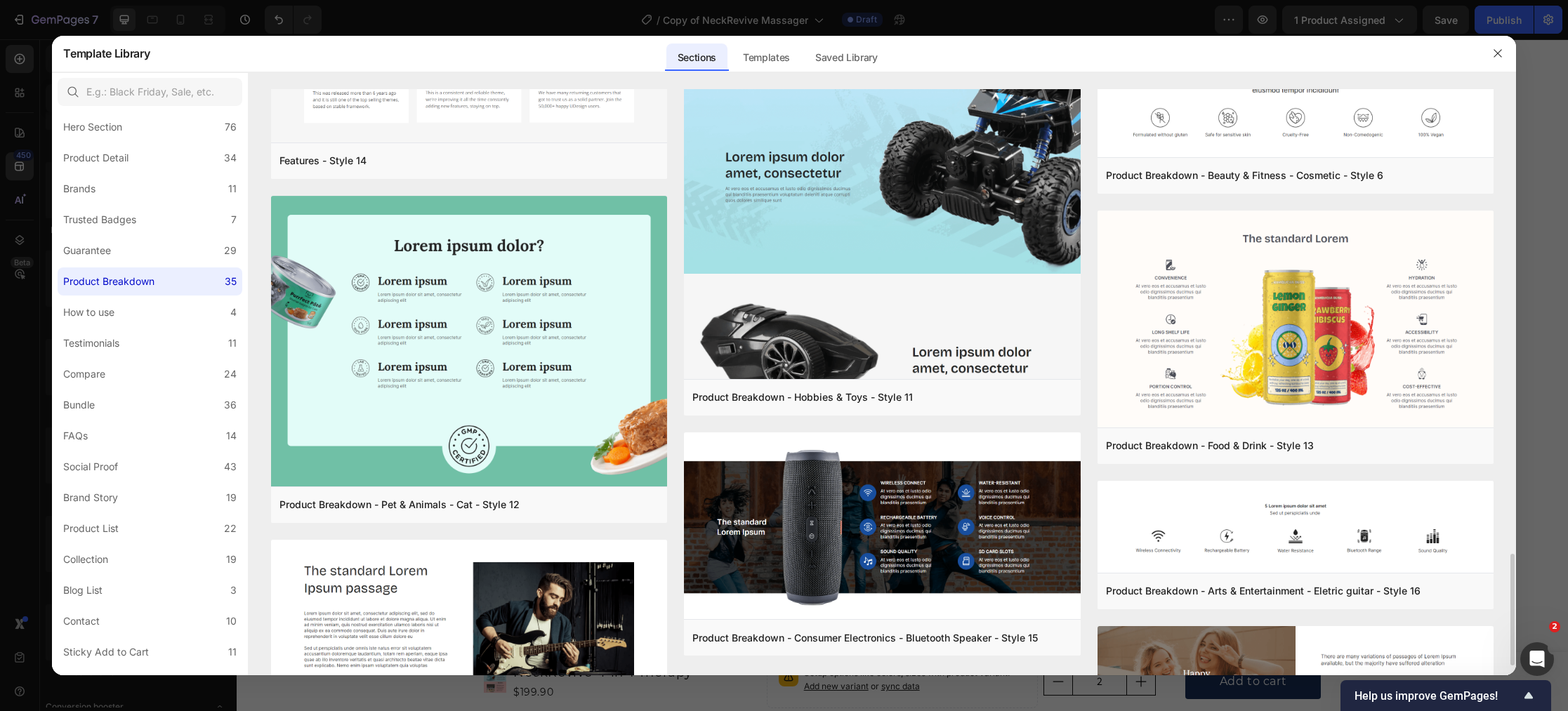
scroll to position [2491, 0]
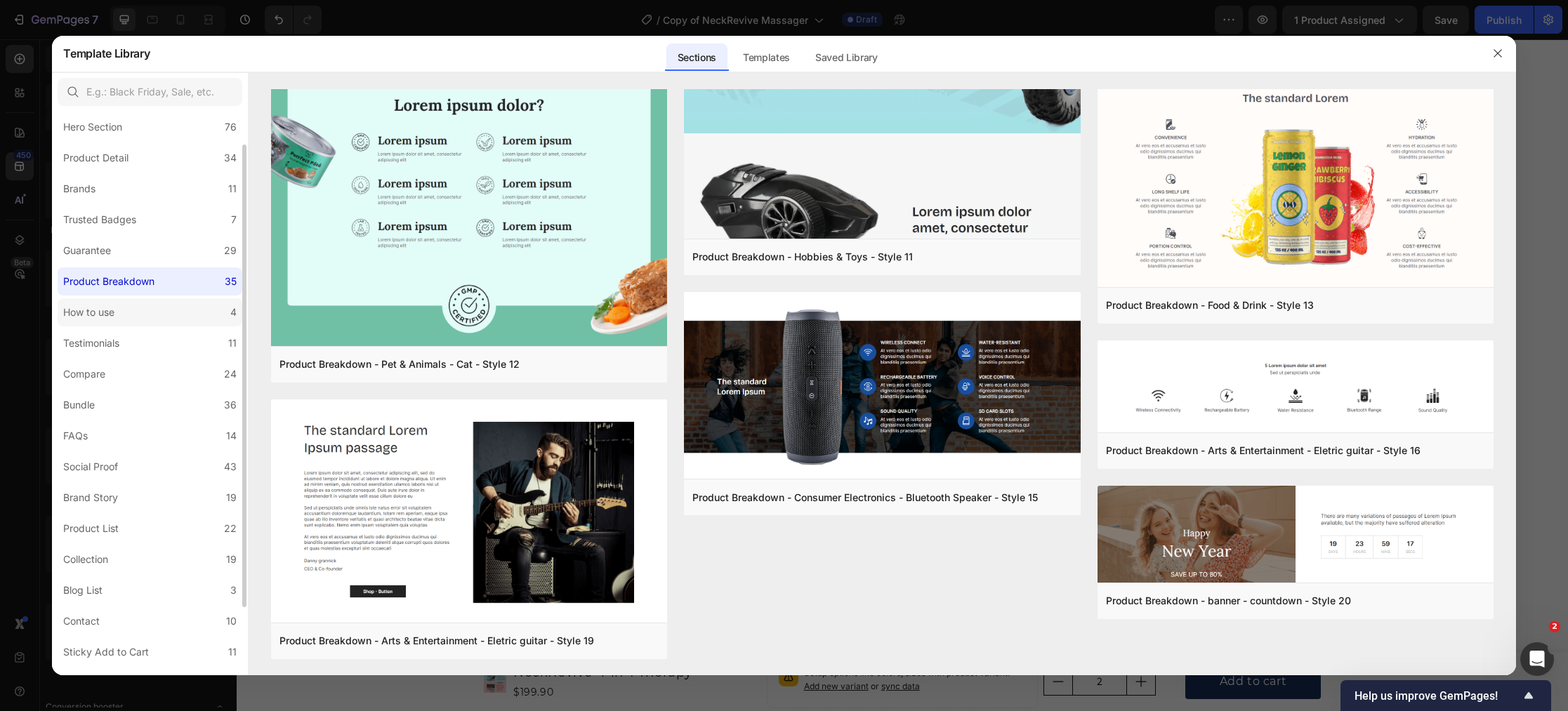
click at [135, 320] on label "How to use 4" at bounding box center [150, 312] width 185 height 28
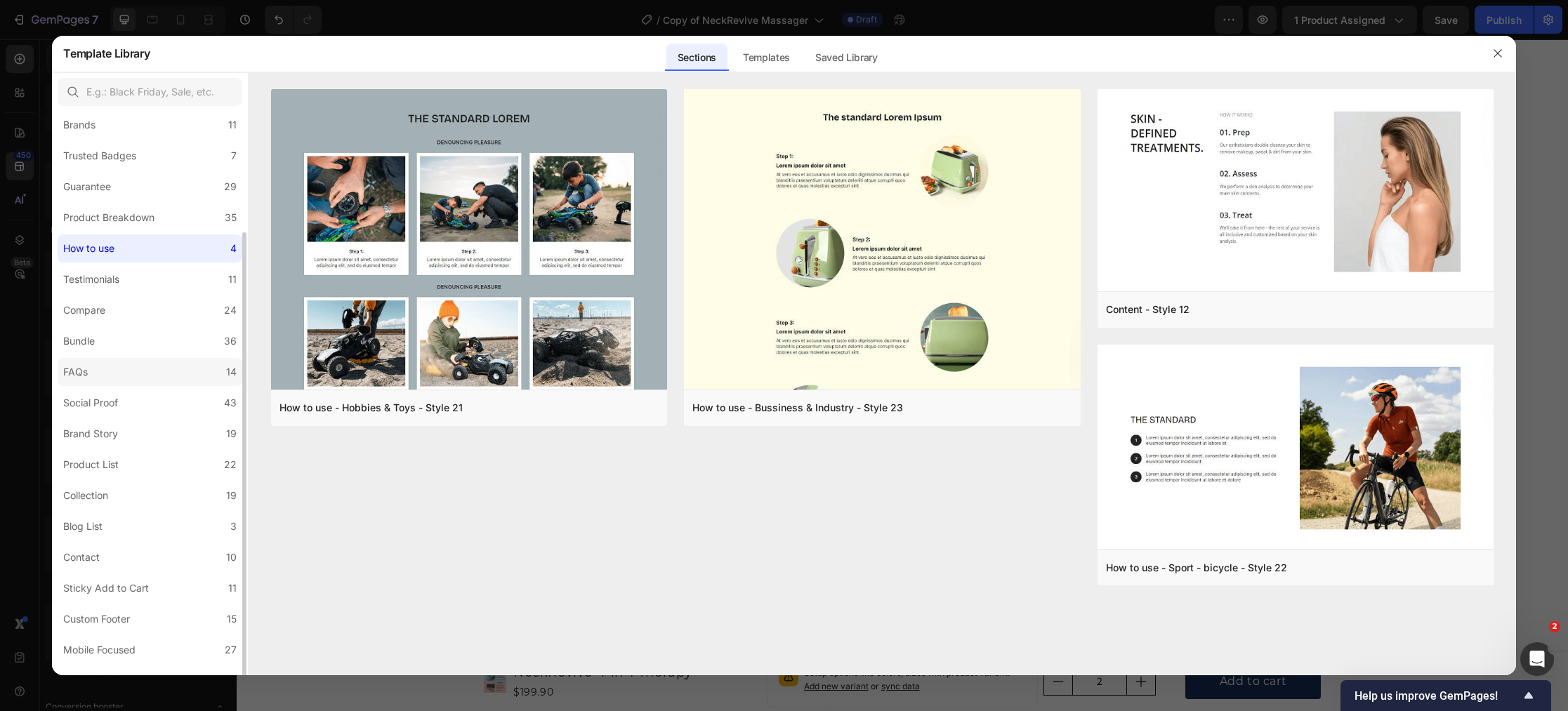
scroll to position [123, 0]
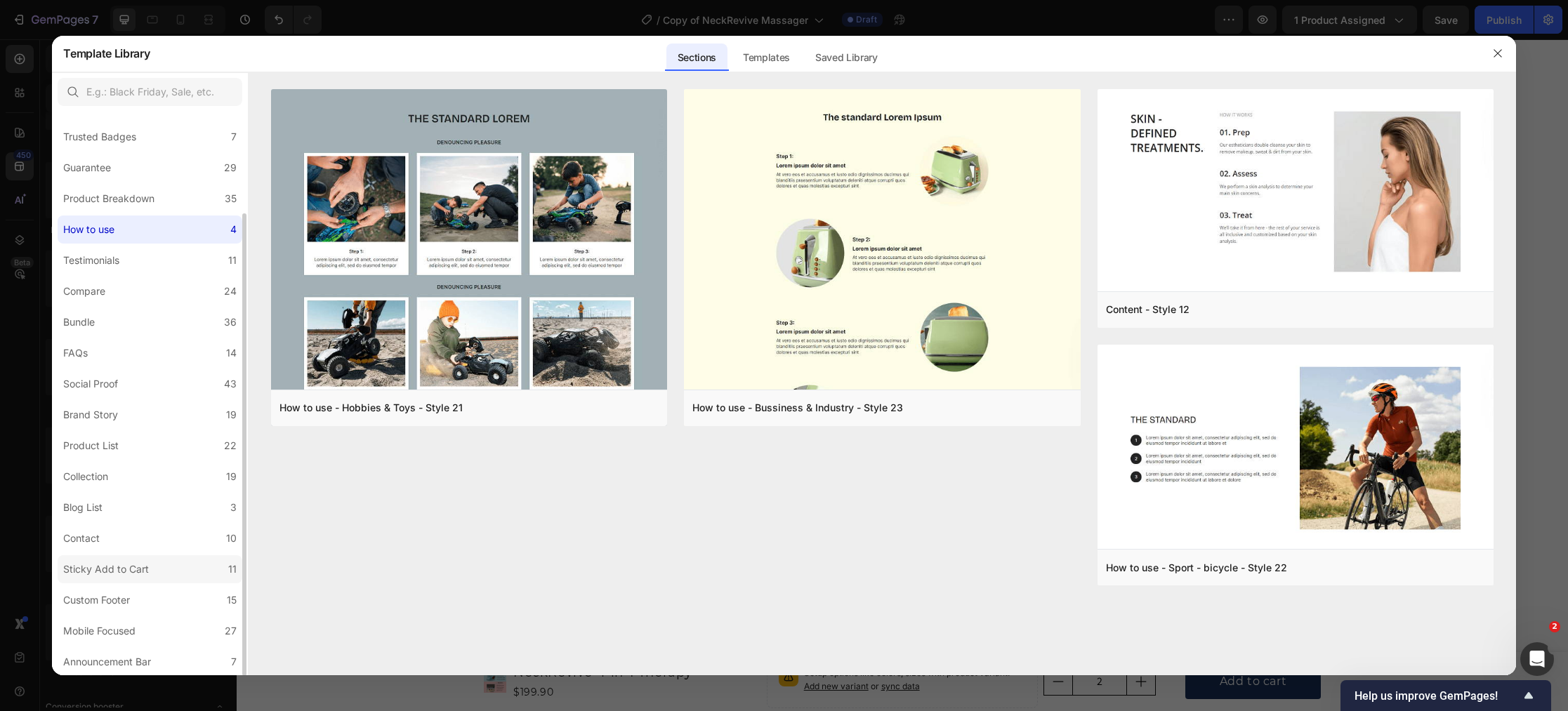
click at [107, 572] on div "Sticky Add to Cart" at bounding box center [106, 569] width 86 height 17
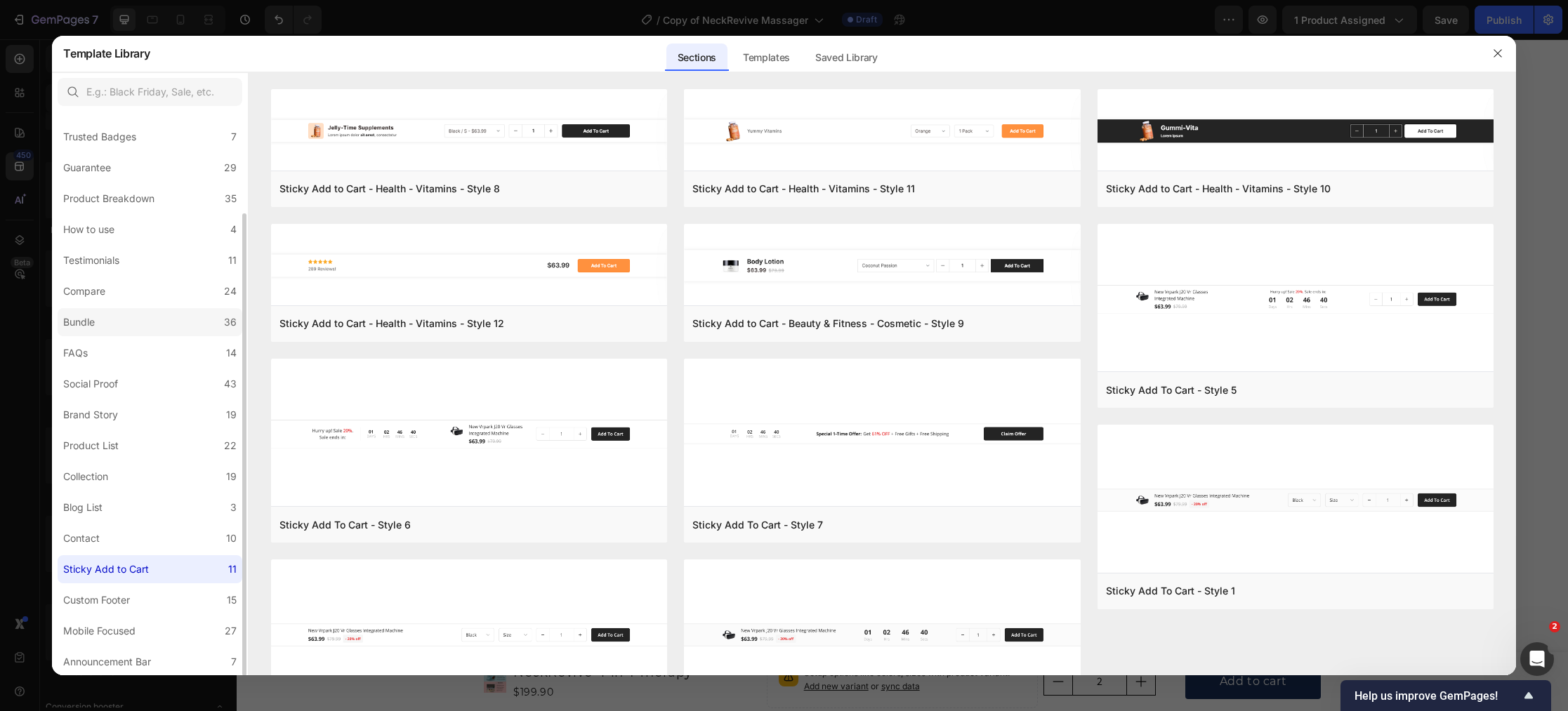
click at [127, 327] on label "Bundle 36" at bounding box center [150, 321] width 185 height 28
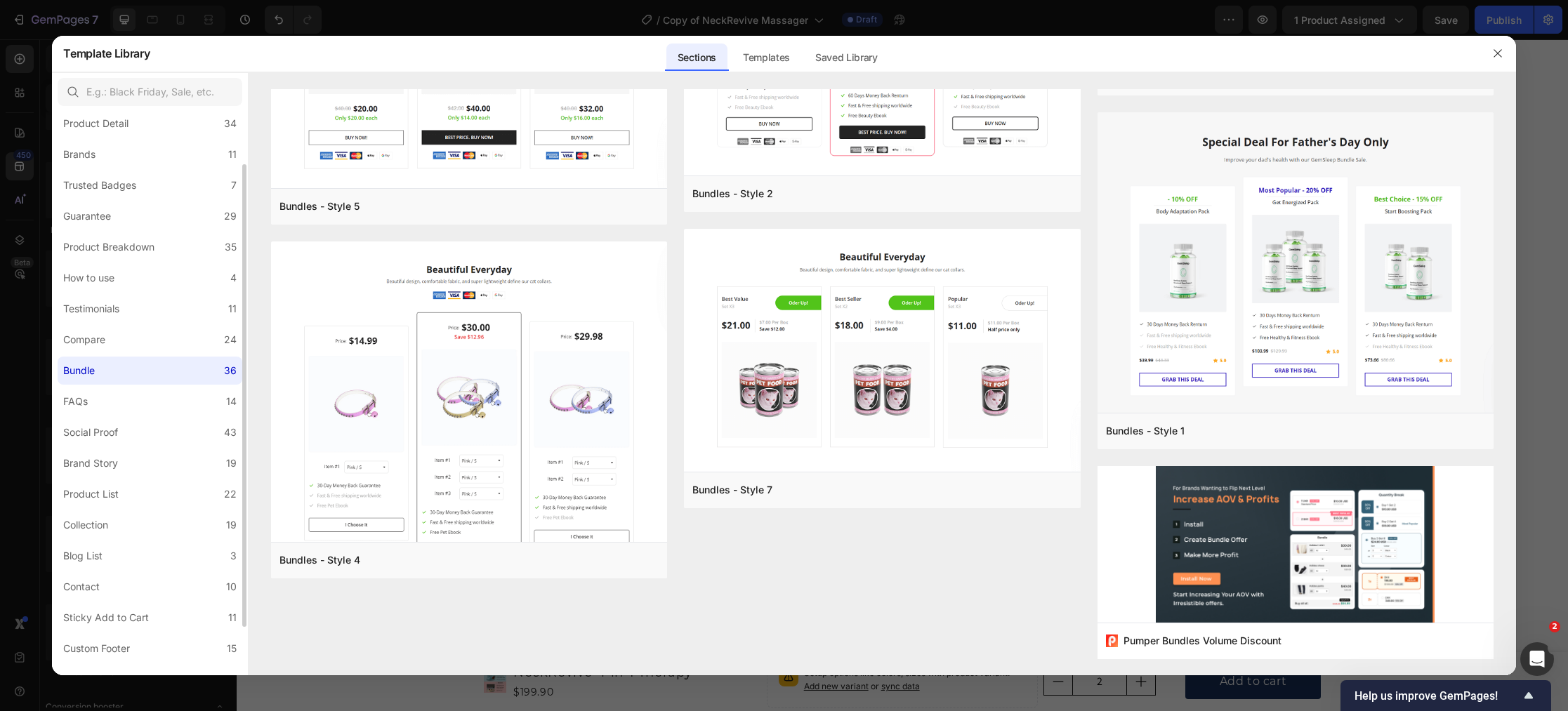
scroll to position [65, 0]
click at [150, 355] on label "Compare 24" at bounding box center [150, 349] width 185 height 28
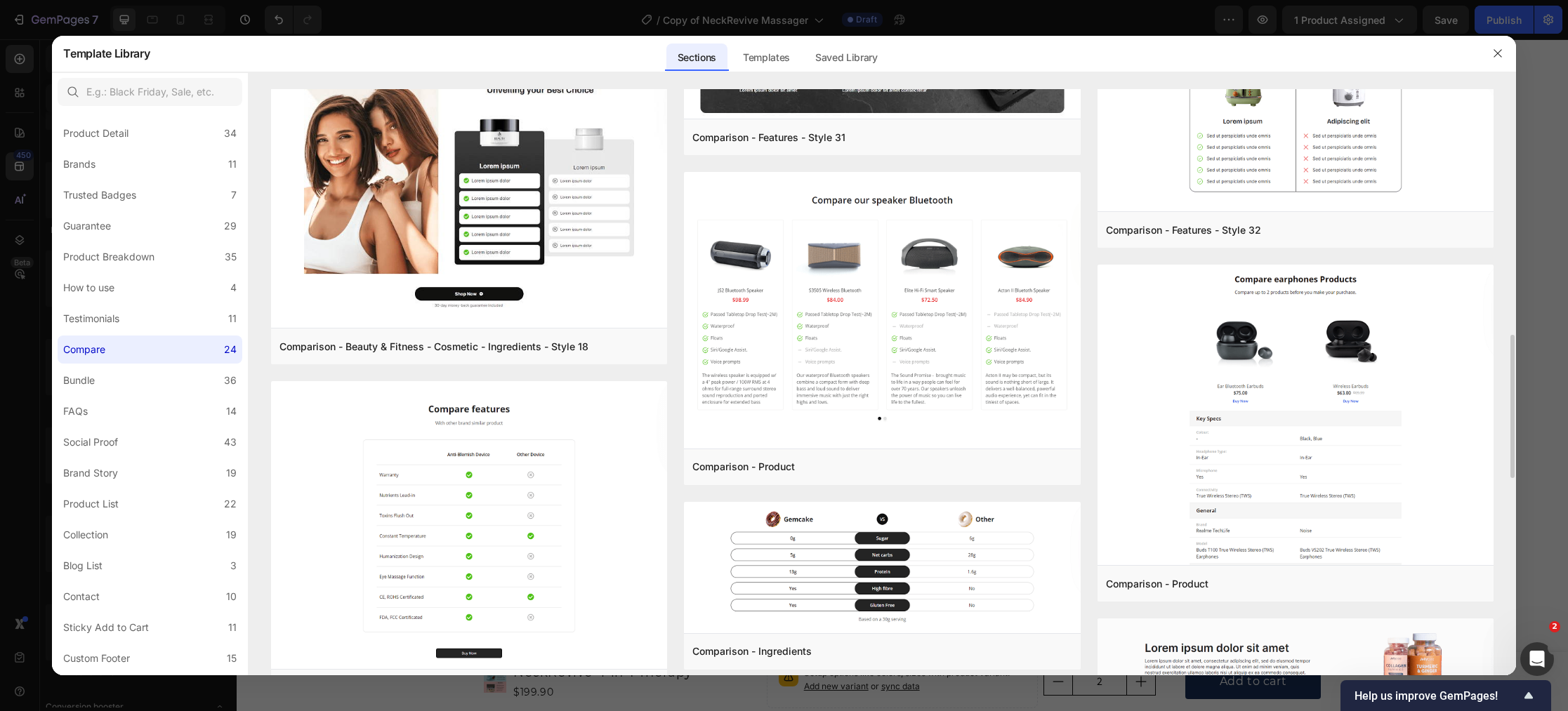
scroll to position [1004, 0]
click at [137, 319] on label "Testimonials 11" at bounding box center [150, 318] width 185 height 28
